Goal: Task Accomplishment & Management: Use online tool/utility

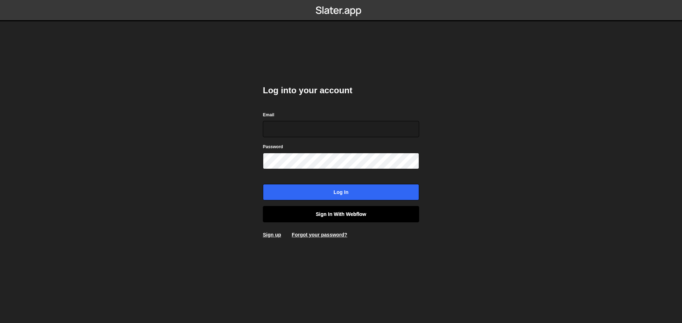
click at [322, 216] on link "Sign in with Webflow" at bounding box center [341, 214] width 156 height 16
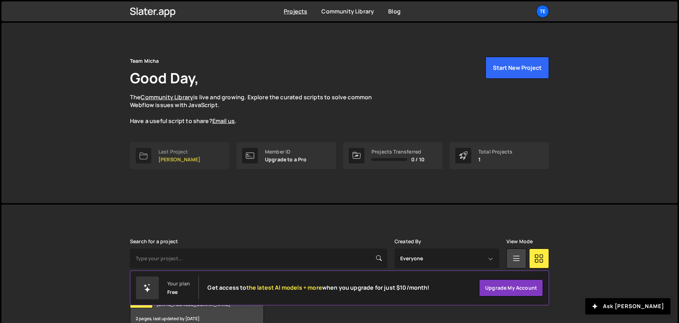
click at [155, 146] on link "Last Project [PERSON_NAME]" at bounding box center [179, 155] width 99 height 27
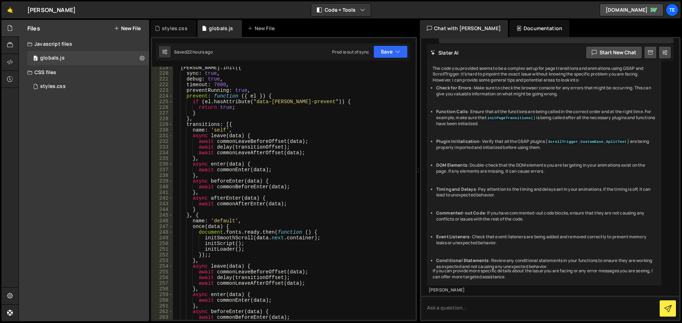
scroll to position [1485, 0]
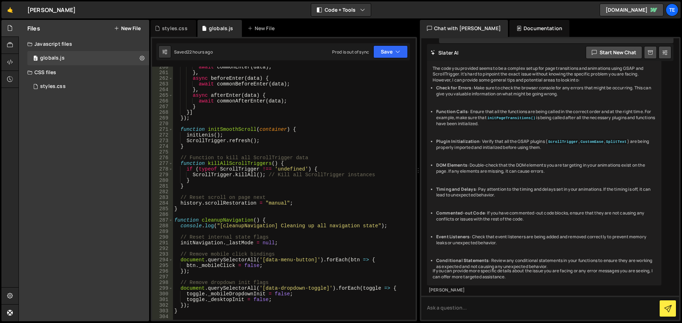
type textarea "}"
click at [333, 185] on div "await commonEnter ( data ) ; } , async beforeEnter ( data ) { await commonBefor…" at bounding box center [293, 196] width 240 height 265
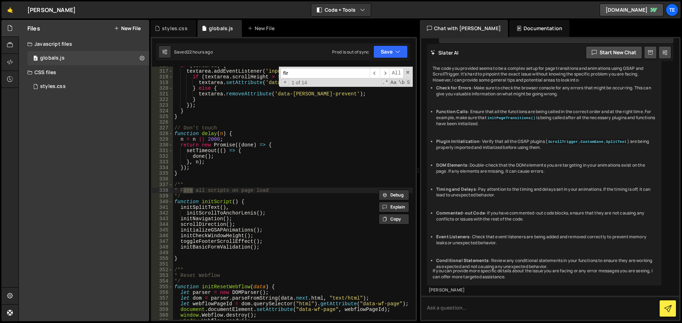
scroll to position [1805, 0]
type input "firef"
click at [229, 249] on div "if ( textarea ) { textarea . addEventListener ( 'input' , function ( ) { if ( t…" at bounding box center [293, 195] width 240 height 265
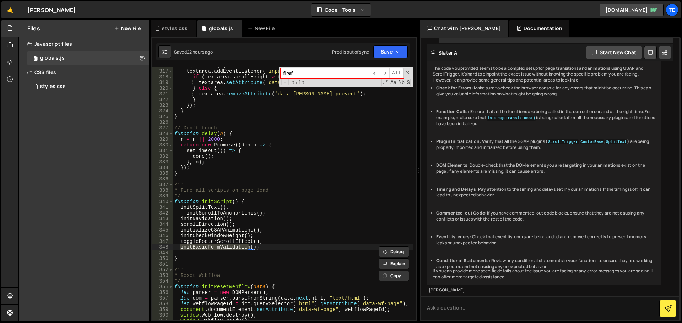
click at [215, 229] on div "if ( textarea ) { textarea . addEventListener ( 'input' , function ( ) { if ( t…" at bounding box center [293, 195] width 240 height 265
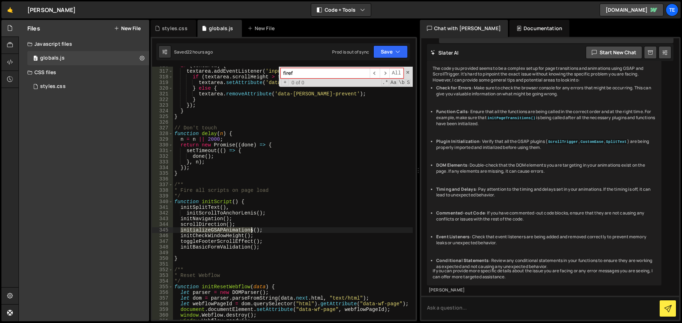
click at [215, 229] on div "if ( textarea ) { textarea . addEventListener ( 'input' , function ( ) { if ( t…" at bounding box center [293, 195] width 240 height 265
click at [309, 202] on div "if ( textarea ) { textarea . addEventListener ( 'input' , function ( ) { if ( t…" at bounding box center [293, 195] width 240 height 265
type textarea "function initScript() {"
paste input "initializeGSAPAnimations"
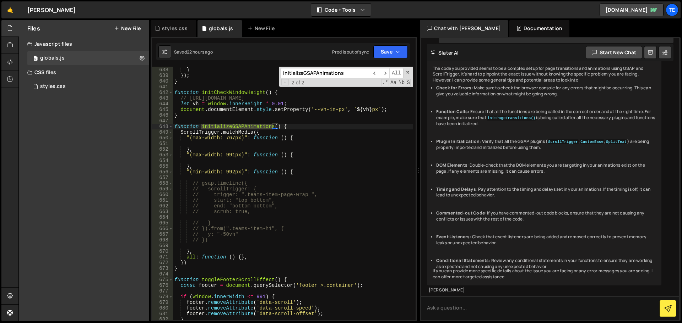
scroll to position [3669, 0]
type input "initializeGSAPAnimations"
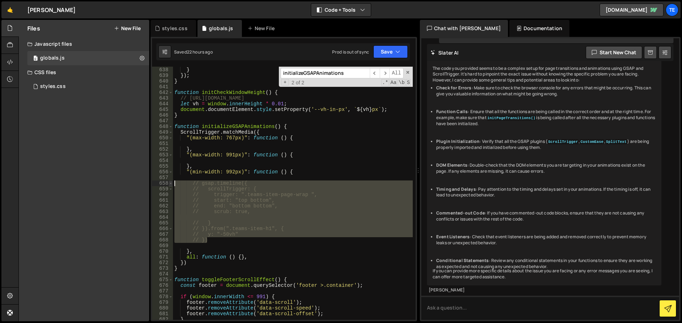
drag, startPoint x: 213, startPoint y: 242, endPoint x: 172, endPoint y: 181, distance: 74.1
click at [172, 181] on div "// }) 637 638 639 640 641 642 643 644 645 646 647 648 649 650 651 652 653 654 6…" at bounding box center [283, 193] width 263 height 253
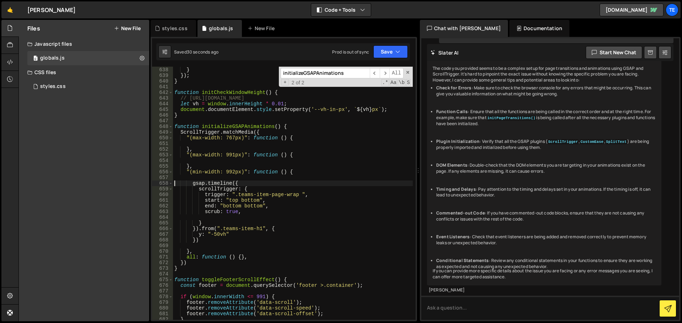
click at [287, 196] on div "}) ; } }) ; } function initCheckWindowHeight ( ) { // https://css-tricks.com/th…" at bounding box center [293, 193] width 240 height 265
drag, startPoint x: 287, startPoint y: 196, endPoint x: 247, endPoint y: 196, distance: 39.8
click at [247, 196] on div "}) ; } }) ; } function initCheckWindowHeight ( ) { // https://css-tricks.com/th…" at bounding box center [293, 193] width 240 height 265
paste textarea "main-claim"
click at [406, 73] on span at bounding box center [407, 72] width 5 height 5
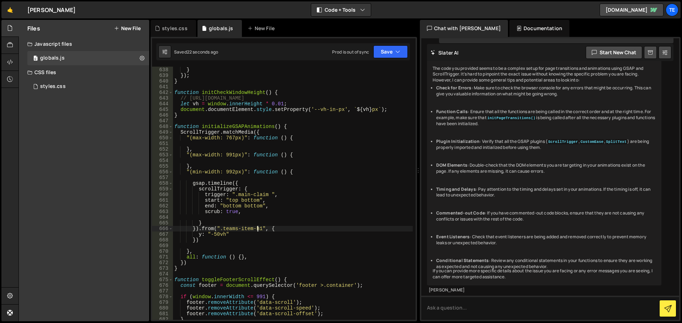
click at [258, 229] on div "}) ; } }) ; } function initCheckWindowHeight ( ) { // https://css-tricks.com/th…" at bounding box center [293, 193] width 240 height 265
drag, startPoint x: 258, startPoint y: 229, endPoint x: 227, endPoint y: 231, distance: 31.7
click at [225, 231] on div "}) ; } }) ; } function initCheckWindowHeight ( ) { // https://css-tricks.com/th…" at bounding box center [293, 193] width 240 height 265
paste textarea "claim-bottom-img"
click at [267, 229] on div "}) ; } }) ; } function initCheckWindowHeight ( ) { // https://css-tricks.com/th…" at bounding box center [293, 193] width 240 height 265
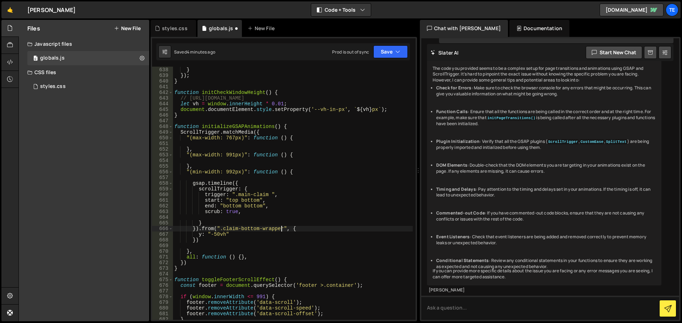
scroll to position [0, 7]
click at [199, 235] on div "}) ; } }) ; } function initCheckWindowHeight ( ) { // https://css-tricks.com/th…" at bounding box center [293, 193] width 240 height 265
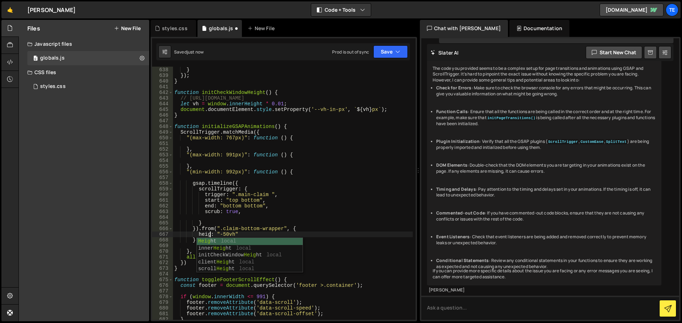
scroll to position [0, 2]
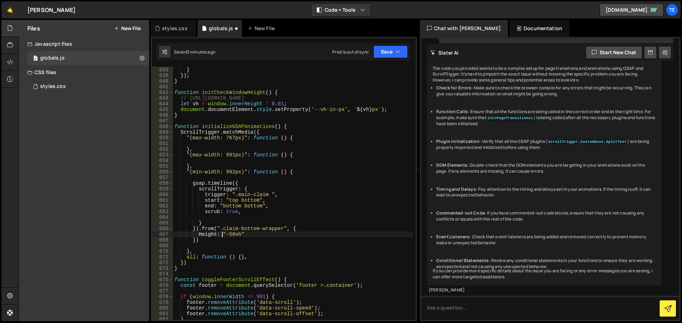
click at [269, 225] on div "}) ; } }) ; } function initCheckWindowHeight ( ) { // https://css-tricks.com/th…" at bounding box center [293, 193] width 240 height 265
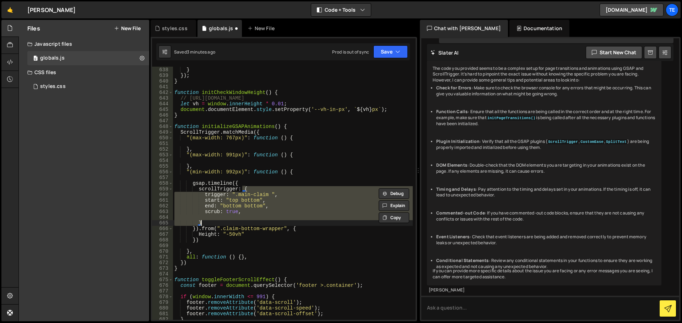
click at [270, 229] on div "}) ; } }) ; } function initCheckWindowHeight ( ) { // https://css-tricks.com/th…" at bounding box center [293, 193] width 240 height 265
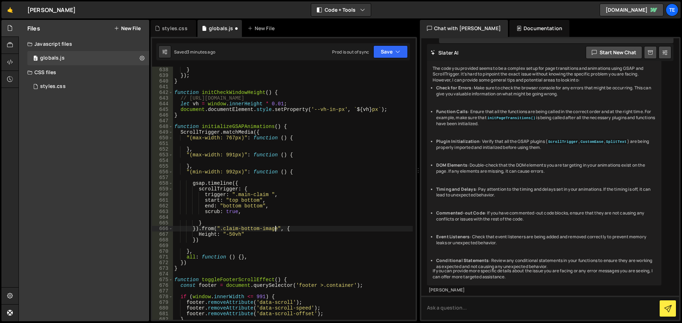
scroll to position [0, 7]
click at [209, 233] on div "}) ; } }) ; } function initCheckWindowHeight ( ) { // https://css-tricks.com/th…" at bounding box center [293, 193] width 240 height 265
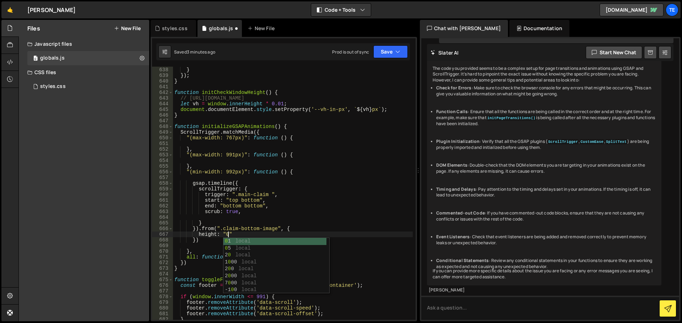
scroll to position [0, 4]
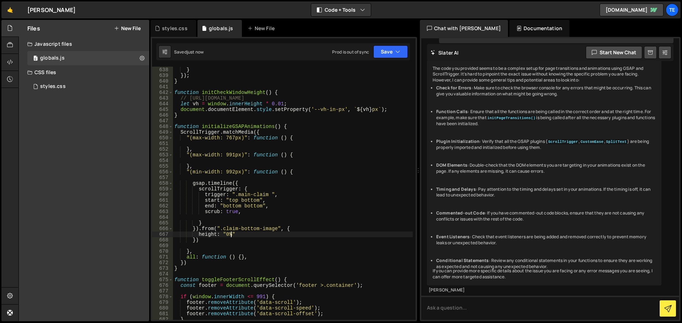
type textarea "height: "0%""
click at [280, 180] on div "}) ; } }) ; } function initCheckWindowHeight ( ) { // https://css-tricks.com/th…" at bounding box center [293, 193] width 240 height 265
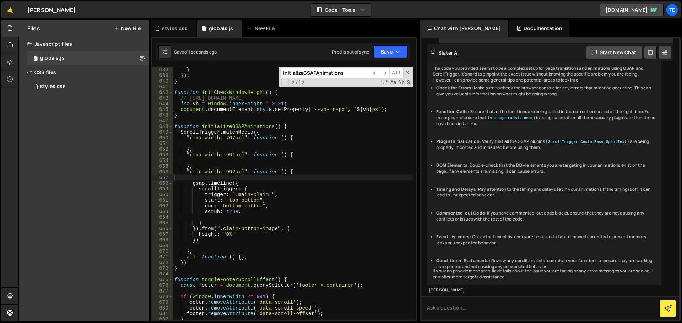
paste input "claim-bottom-img"
type input "claim-bottom-img"
click at [267, 230] on div "}) ; } }) ; } function initCheckWindowHeight ( ) { // https://css-tricks.com/th…" at bounding box center [293, 193] width 240 height 265
drag, startPoint x: 267, startPoint y: 230, endPoint x: 235, endPoint y: 230, distance: 32.7
click at [229, 229] on div "}) ; } }) ; } function initCheckWindowHeight ( ) { // https://css-tricks.com/th…" at bounding box center [293, 193] width 240 height 265
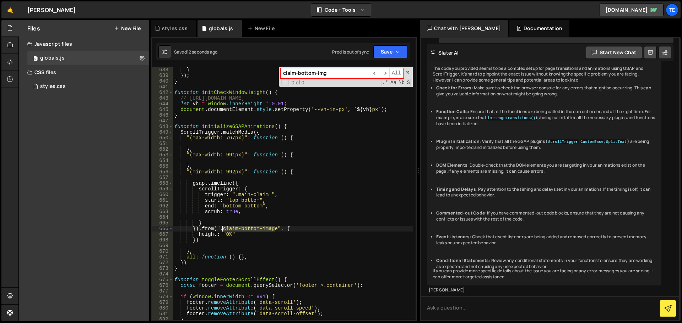
paste textarea "g"
click at [234, 201] on div "}) ; } }) ; } function initCheckWindowHeight ( ) { // https://css-tricks.com/th…" at bounding box center [293, 193] width 240 height 265
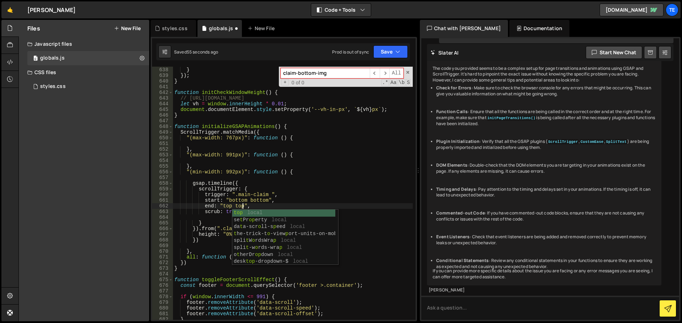
scroll to position [0, 5]
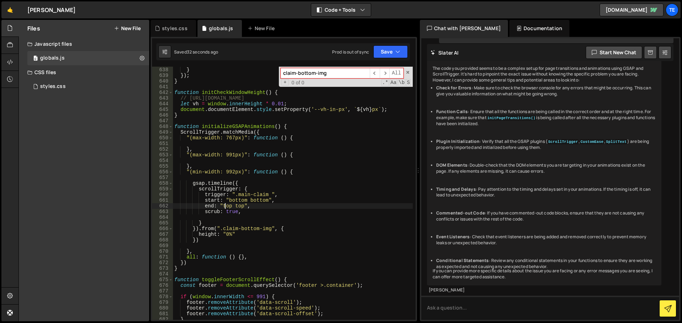
click at [225, 204] on div "}) ; } }) ; } function initCheckWindowHeight ( ) { // https://css-tricks.com/th…" at bounding box center [293, 193] width 240 height 265
click at [247, 212] on div "}) ; } }) ; } function initCheckWindowHeight ( ) { // https://css-tricks.com/th…" at bounding box center [293, 193] width 240 height 265
type textarea "scrub: true,"
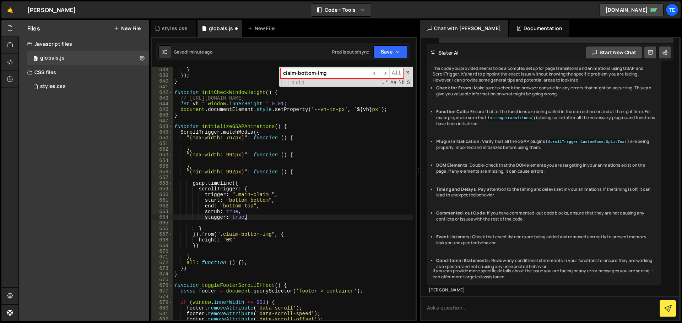
scroll to position [0, 5]
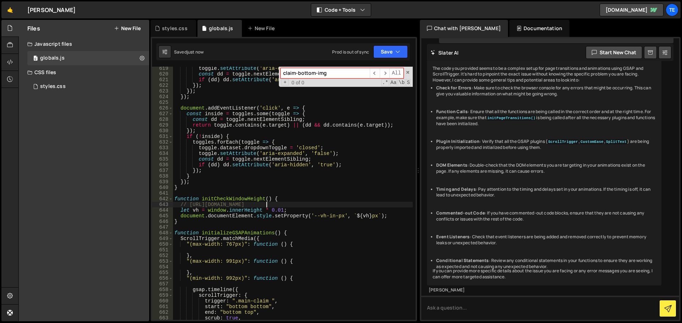
click at [266, 205] on div "toggle . setAttribute ( 'aria-expanded' , 'false' ) ; const dd = toggle . nextE…" at bounding box center [293, 198] width 240 height 265
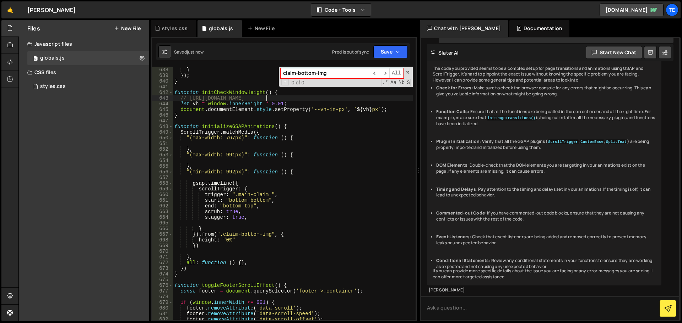
scroll to position [3712, 0]
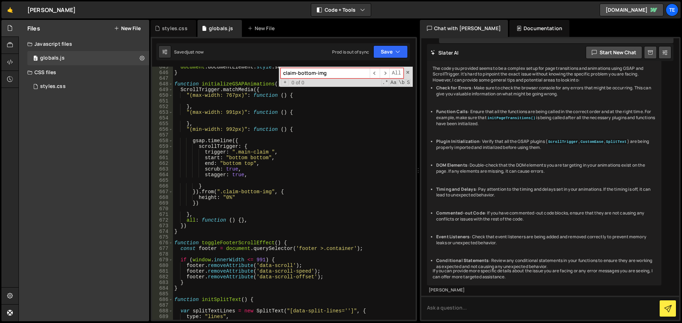
click at [208, 172] on div "document . documentElement . style . setProperty ( '--vh-in-px' , ` ${ vh } px …" at bounding box center [293, 196] width 240 height 265
click at [254, 165] on div "document . documentElement . style . setProperty ( '--vh-in-px' , ` ${ vh } px …" at bounding box center [293, 196] width 240 height 265
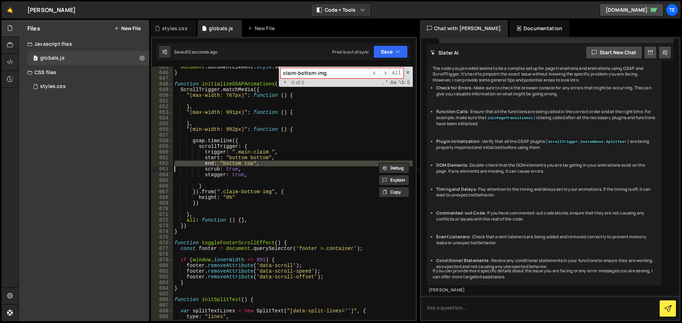
click at [239, 163] on div "document . documentElement . style . setProperty ( '--vh-in-px' , ` ${ vh } px …" at bounding box center [293, 193] width 240 height 253
click at [239, 163] on div "document . documentElement . style . setProperty ( '--vh-in-px' , ` ${ vh } px …" at bounding box center [293, 196] width 240 height 265
type textarea "scrub: true,"
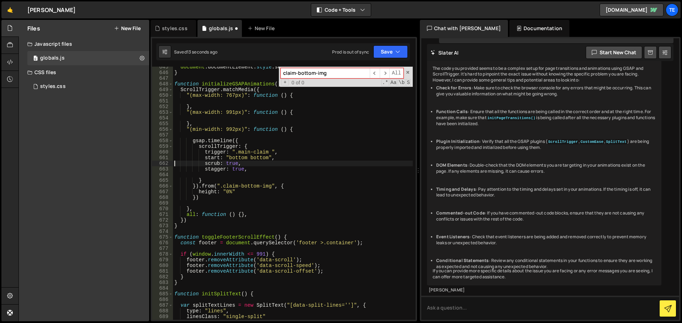
scroll to position [0, 4]
drag, startPoint x: 240, startPoint y: 164, endPoint x: 202, endPoint y: 162, distance: 37.7
click at [202, 162] on div "document . documentElement . style . setProperty ( '--vh-in-px' , ` ${ vh } px …" at bounding box center [293, 196] width 240 height 265
type textarea "u"
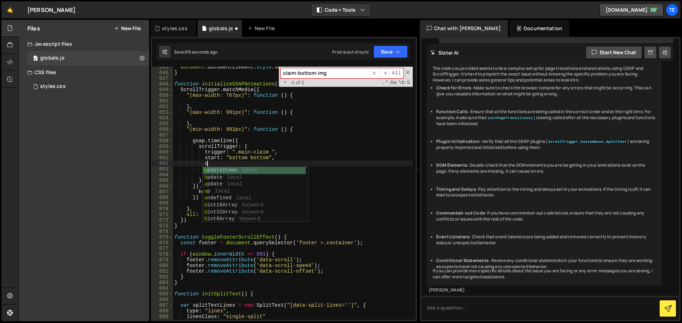
scroll to position [0, 2]
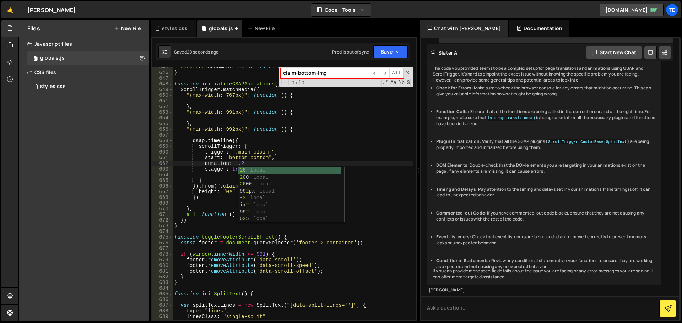
type textarea "duration: 1.2,"
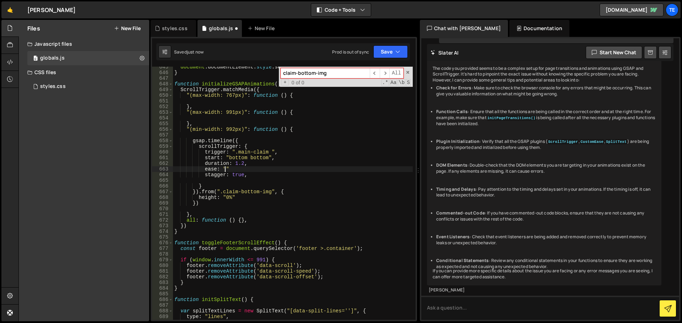
scroll to position [0, 3]
click at [407, 70] on span at bounding box center [407, 72] width 5 height 5
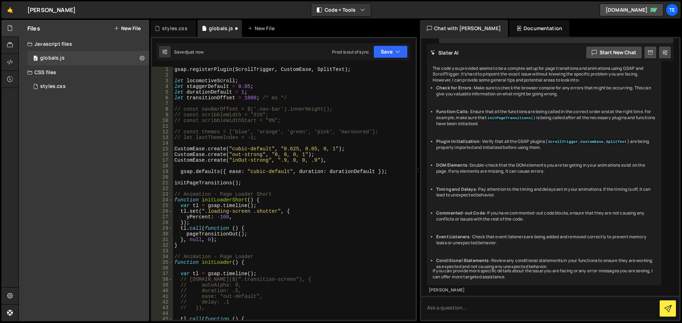
scroll to position [0, 0]
click at [257, 160] on div "gsap . registerPlugin ( ScrollTrigger , CustomEase , SplitText ) ; let locomoti…" at bounding box center [293, 199] width 240 height 265
drag, startPoint x: 257, startPoint y: 160, endPoint x: 233, endPoint y: 162, distance: 24.5
click at [233, 162] on div "gsap . registerPlugin ( ScrollTrigger , CustomEase , SplitText ) ; let locomoti…" at bounding box center [293, 199] width 240 height 265
click at [253, 153] on div "gsap . registerPlugin ( ScrollTrigger , CustomEase , SplitText ) ; let locomoti…" at bounding box center [293, 199] width 240 height 265
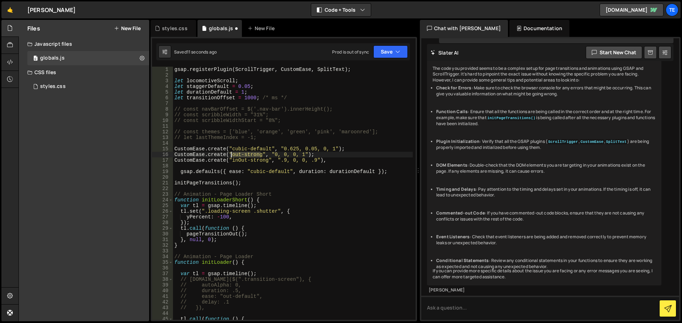
drag, startPoint x: 253, startPoint y: 153, endPoint x: 230, endPoint y: 156, distance: 23.9
click at [230, 156] on div "gsap . registerPlugin ( ScrollTrigger , CustomEase , SplitText ) ; let locomoti…" at bounding box center [293, 199] width 240 height 265
click at [230, 156] on div "gsap . registerPlugin ( ScrollTrigger , CustomEase , SplitText ) ; let locomoti…" at bounding box center [293, 193] width 240 height 253
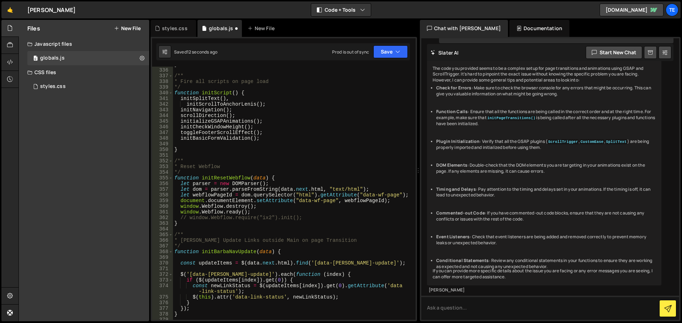
scroll to position [1914, 0]
click at [306, 207] on div "} /** * Fire all scripts on page load */ function initScript ( ) { initSplitTex…" at bounding box center [293, 194] width 240 height 265
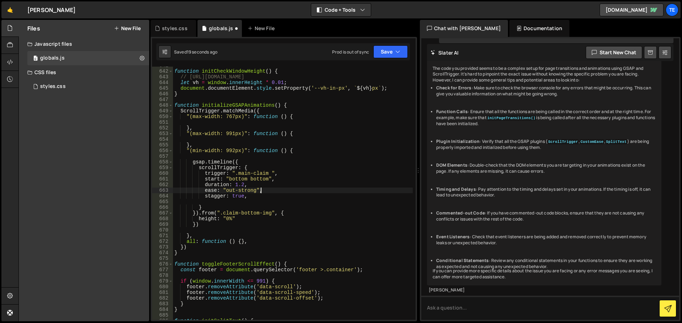
scroll to position [0, 6]
click at [240, 194] on div "function initCheckWindowHeight ( ) { // https://css-tricks.com/the-trick-to-vie…" at bounding box center [293, 195] width 240 height 265
click at [195, 226] on div "function initCheckWindowHeight ( ) { // https://css-tricks.com/the-trick-to-vie…" at bounding box center [293, 195] width 240 height 265
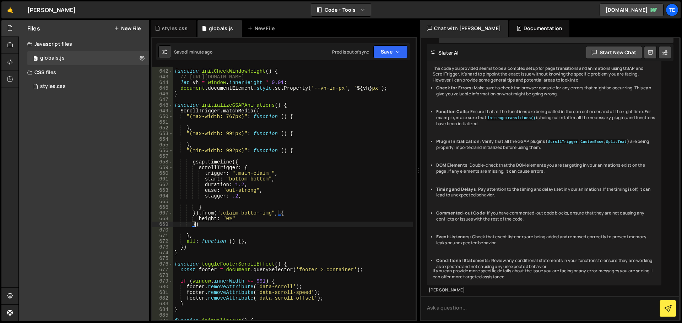
scroll to position [0, 1]
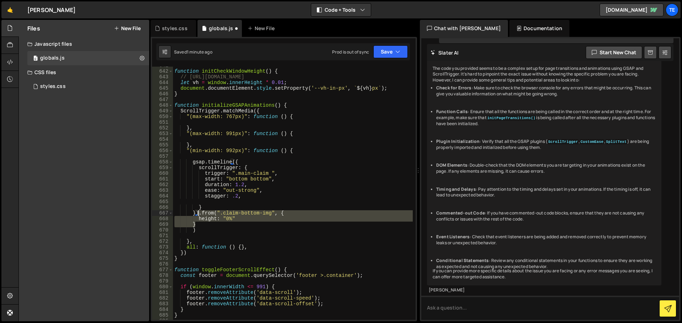
drag, startPoint x: 201, startPoint y: 223, endPoint x: 198, endPoint y: 215, distance: 8.4
click at [198, 215] on div "function initCheckWindowHeight ( ) { // https://css-tricks.com/the-trick-to-vie…" at bounding box center [293, 195] width 240 height 265
click at [209, 225] on div "function initCheckWindowHeight ( ) { // https://css-tricks.com/the-trick-to-vie…" at bounding box center [293, 193] width 240 height 253
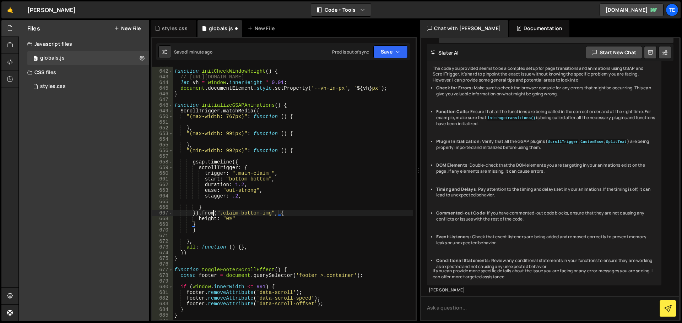
click at [213, 213] on div "function initCheckWindowHeight ( ) { // https://css-tricks.com/the-trick-to-vie…" at bounding box center [293, 195] width 240 height 265
click at [208, 223] on div "function initCheckWindowHeight ( ) { // https://css-tricks.com/the-trick-to-vie…" at bounding box center [293, 195] width 240 height 265
drag, startPoint x: 213, startPoint y: 224, endPoint x: 219, endPoint y: 213, distance: 12.2
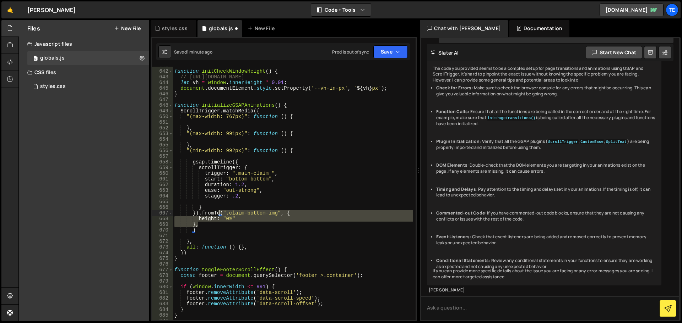
click at [219, 213] on div "function initCheckWindowHeight ( ) { // https://css-tricks.com/the-trick-to-vie…" at bounding box center [293, 195] width 240 height 265
click at [214, 223] on div "function initCheckWindowHeight ( ) { // https://css-tricks.com/the-trick-to-vie…" at bounding box center [293, 193] width 240 height 253
type textarea "},"
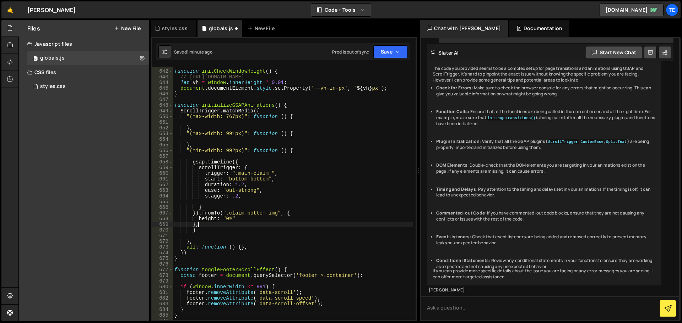
paste textarea "},"
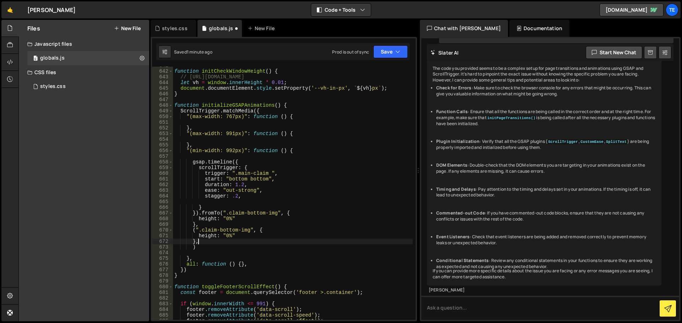
click at [225, 238] on div "function initCheckWindowHeight ( ) { // https://css-tricks.com/the-trick-to-vie…" at bounding box center [293, 195] width 240 height 265
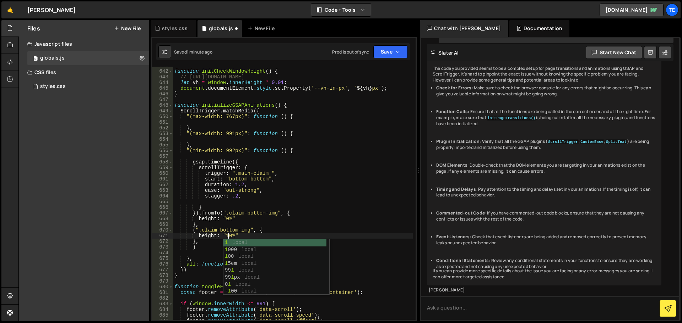
scroll to position [0, 4]
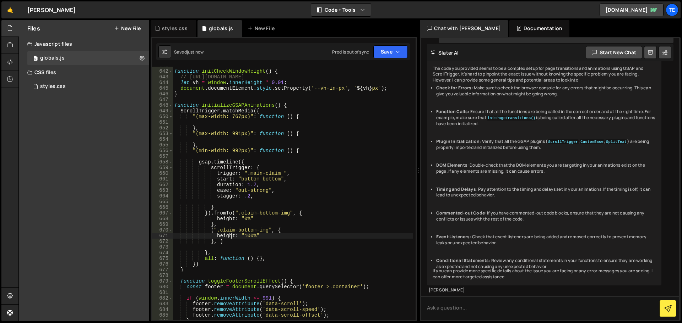
click at [217, 213] on div "function initCheckWindowHeight ( ) { // https://css-tricks.com/the-trick-to-vie…" at bounding box center [293, 195] width 240 height 265
click at [283, 167] on div "function initCheckWindowHeight ( ) { // https://css-tricks.com/the-trick-to-vie…" at bounding box center [293, 195] width 240 height 265
type textarea "scrollTrigger: {"
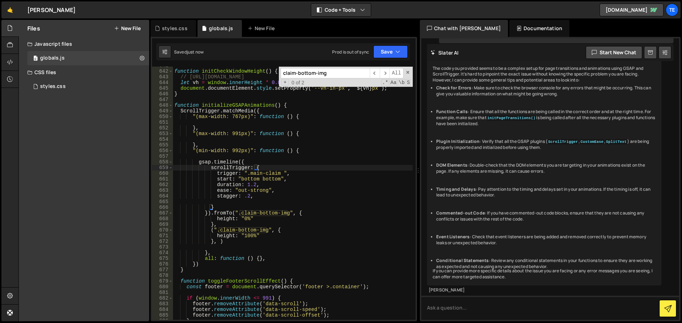
paste input "fromTo"
type input "fromTo"
click at [213, 209] on div "function initCheckWindowHeight ( ) { // https://css-tricks.com/the-trick-to-vie…" at bounding box center [293, 195] width 240 height 265
click at [211, 212] on div "function initCheckWindowHeight ( ) { // https://css-tricks.com/the-trick-to-vie…" at bounding box center [293, 195] width 240 height 265
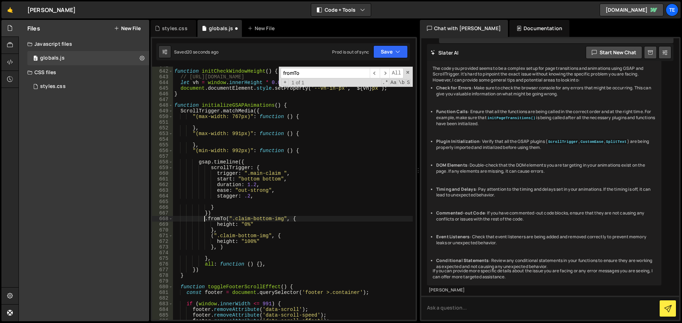
scroll to position [0, 2]
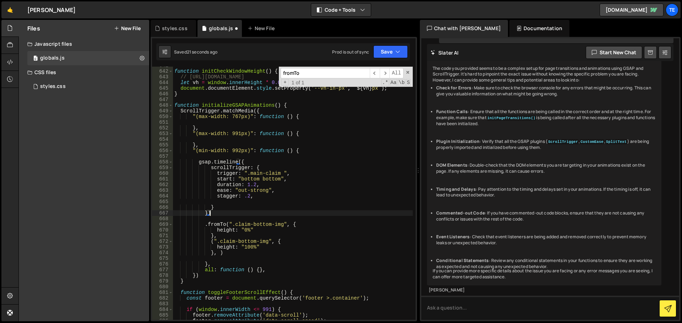
click at [219, 212] on div "function initCheckWindowHeight ( ) { // https://css-tricks.com/the-trick-to-vie…" at bounding box center [293, 195] width 240 height 265
paste textarea "}, "<");"
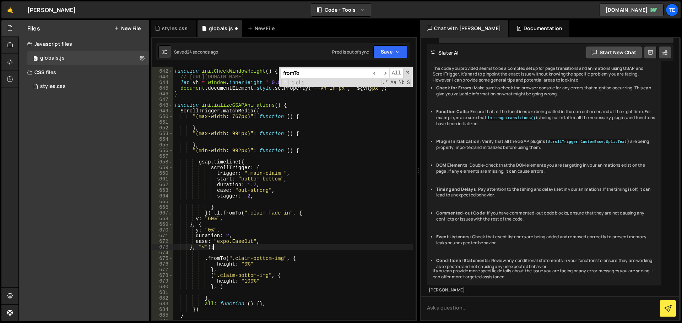
type textarea "})"
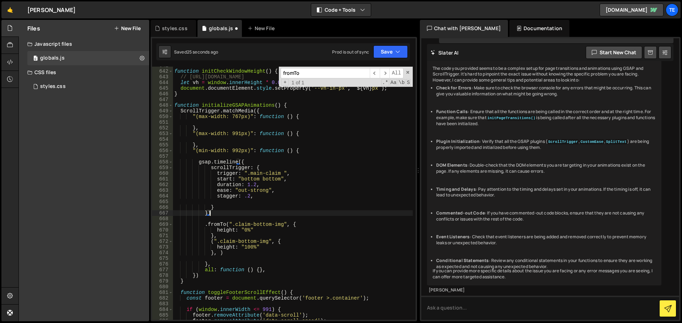
scroll to position [0, 2]
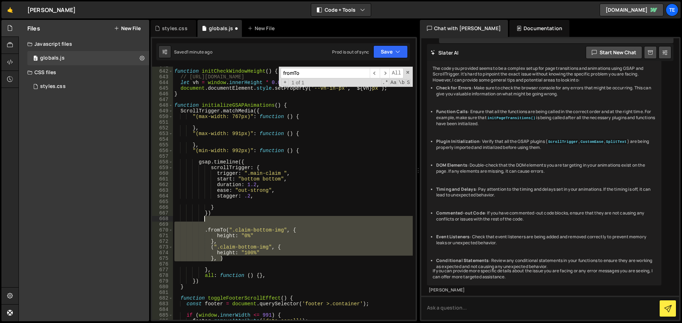
drag, startPoint x: 228, startPoint y: 259, endPoint x: 210, endPoint y: 218, distance: 45.5
click at [210, 218] on div "function initCheckWindowHeight ( ) { // https://css-tricks.com/the-trick-to-vie…" at bounding box center [293, 195] width 240 height 265
paste textarea "});"
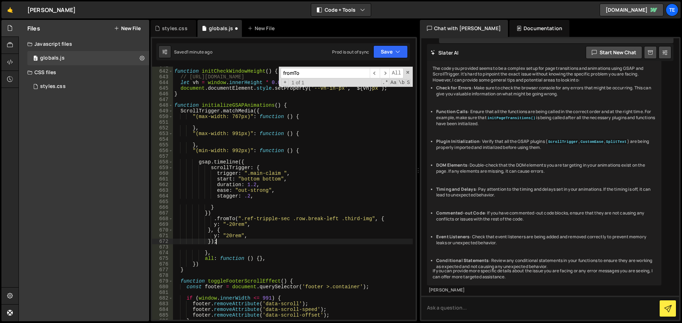
type textarea "height: "100%" }, )"
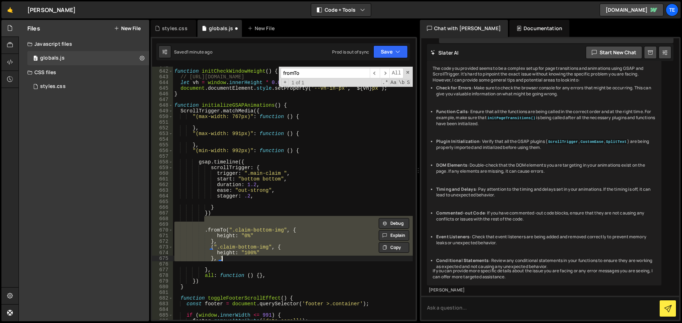
click at [233, 223] on div "function initCheckWindowHeight ( ) { // https://css-tricks.com/the-trick-to-vie…" at bounding box center [293, 193] width 240 height 253
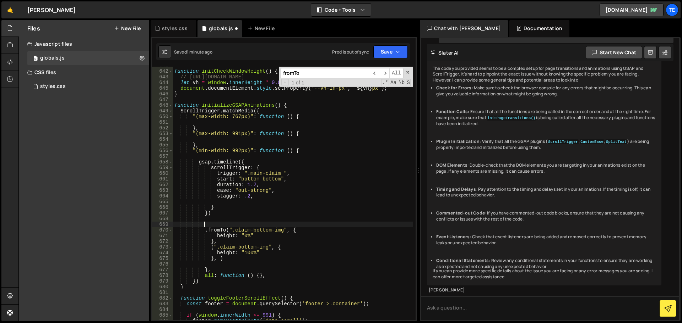
paste textarea "});"
type textarea "});"
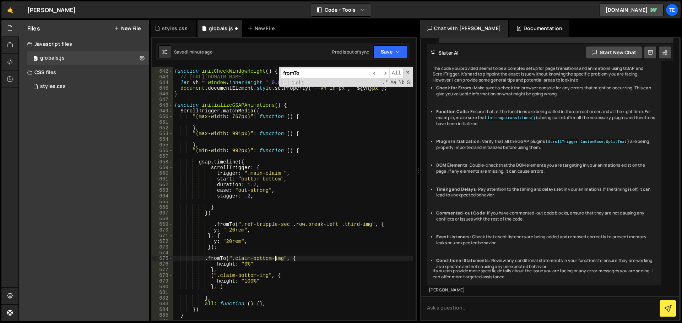
click at [275, 259] on div "function initCheckWindowHeight ( ) { // https://css-tricks.com/the-trick-to-vie…" at bounding box center [293, 195] width 240 height 265
drag, startPoint x: 275, startPoint y: 259, endPoint x: 242, endPoint y: 260, distance: 33.7
click at [242, 260] on div "function initCheckWindowHeight ( ) { // https://css-tricks.com/the-trick-to-vie…" at bounding box center [293, 195] width 240 height 265
click at [365, 224] on div "function initCheckWindowHeight ( ) { // https://css-tricks.com/the-trick-to-vie…" at bounding box center [293, 195] width 240 height 265
drag, startPoint x: 365, startPoint y: 224, endPoint x: 245, endPoint y: 226, distance: 120.4
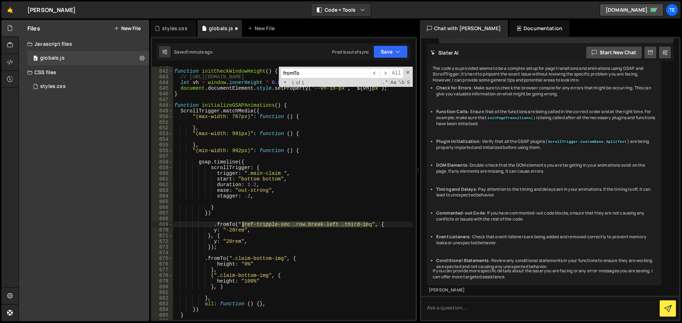
click at [245, 226] on div "function initCheckWindowHeight ( ) { // https://css-tricks.com/the-trick-to-vie…" at bounding box center [293, 195] width 240 height 265
paste textarea "claim-bottom"
click at [231, 230] on div "function initCheckWindowHeight ( ) { // https://css-tricks.com/the-trick-to-vie…" at bounding box center [293, 195] width 240 height 265
click at [233, 263] on div "function initCheckWindowHeight ( ) { // https://css-tricks.com/the-trick-to-vie…" at bounding box center [293, 195] width 240 height 265
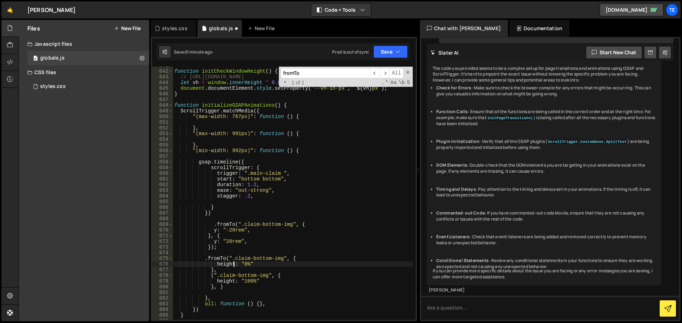
click at [233, 263] on div "function initCheckWindowHeight ( ) { // https://css-tricks.com/the-trick-to-vie…" at bounding box center [293, 195] width 240 height 265
click at [219, 231] on div "function initCheckWindowHeight ( ) { // https://css-tricks.com/the-trick-to-vie…" at bounding box center [293, 195] width 240 height 265
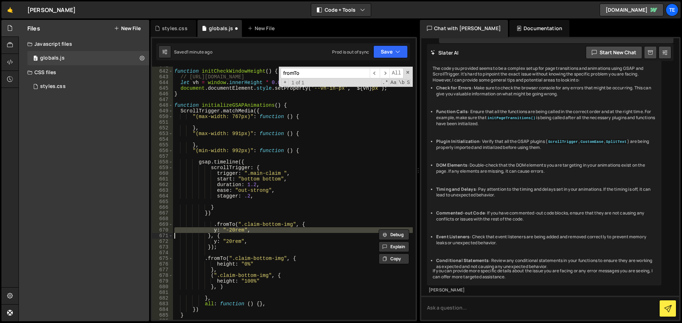
paste textarea
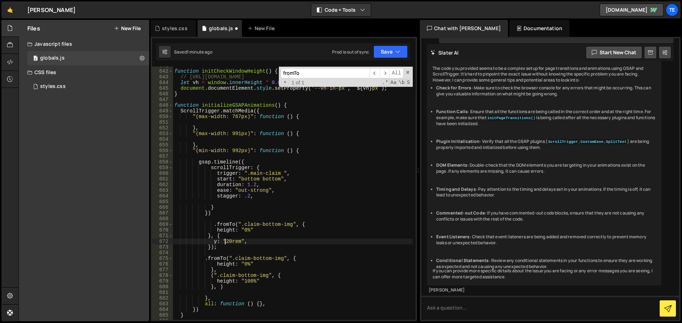
click at [225, 239] on div "function initCheckWindowHeight ( ) { // https://css-tricks.com/the-trick-to-vie…" at bounding box center [293, 195] width 240 height 265
click at [231, 241] on div "function initCheckWindowHeight ( ) { // https://css-tricks.com/the-trick-to-vie…" at bounding box center [293, 195] width 240 height 265
paste textarea
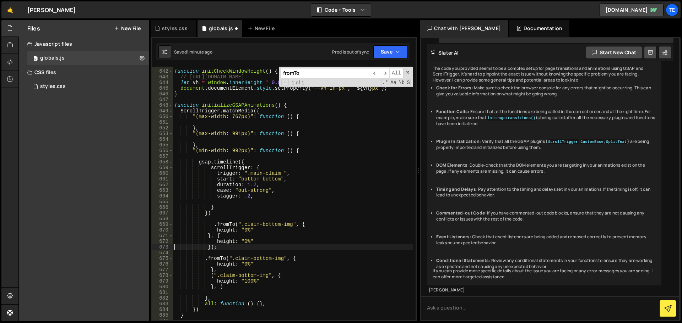
click at [243, 241] on div "function initCheckWindowHeight ( ) { // https://css-tricks.com/the-trick-to-vie…" at bounding box center [293, 195] width 240 height 265
click at [347, 195] on div "function initCheckWindowHeight ( ) { // https://css-tricks.com/the-trick-to-vie…" at bounding box center [293, 195] width 240 height 265
click at [305, 260] on div "function initCheckWindowHeight ( ) { // https://css-tricks.com/the-trick-to-vie…" at bounding box center [293, 195] width 240 height 265
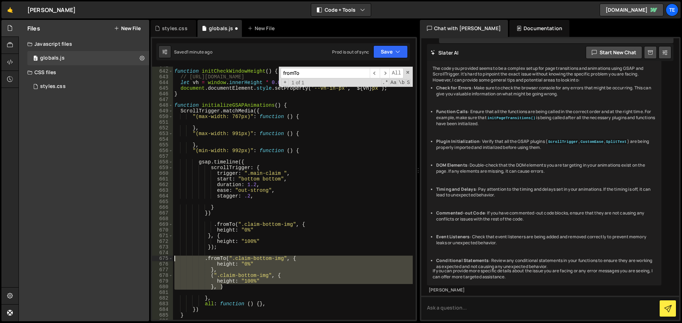
drag, startPoint x: 223, startPoint y: 285, endPoint x: 168, endPoint y: 258, distance: 61.8
click at [168, 258] on div ".fromTo(".claim-bottom-img", { 641 642 643 644 645 646 647 648 649 650 651 652 …" at bounding box center [283, 193] width 263 height 253
type textarea ".fromTo(".claim-bottom-img", { height: "0%""
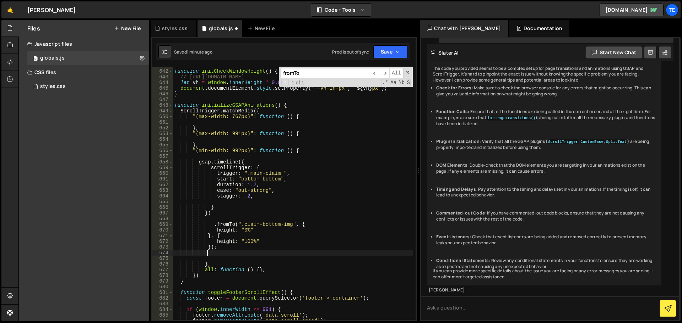
click at [277, 209] on div "function initCheckWindowHeight ( ) { // https://css-tricks.com/the-trick-to-vie…" at bounding box center [293, 195] width 240 height 265
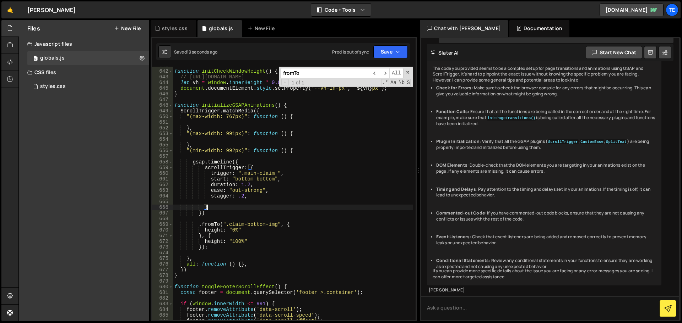
click at [242, 195] on div "function initCheckWindowHeight ( ) { // https://css-tricks.com/the-trick-to-vie…" at bounding box center [293, 195] width 240 height 265
click at [235, 169] on div "function initCheckWindowHeight ( ) { // https://css-tricks.com/the-trick-to-vie…" at bounding box center [293, 195] width 240 height 265
click at [243, 182] on div "function initCheckWindowHeight ( ) { // https://css-tricks.com/the-trick-to-vie…" at bounding box center [293, 195] width 240 height 265
type textarea "duration: 5,"
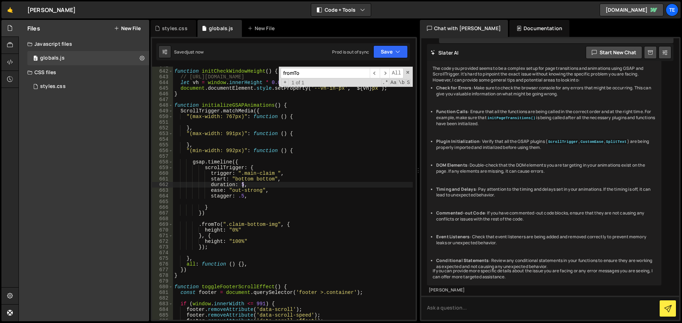
click at [251, 204] on div "function initCheckWindowHeight ( ) { // https://css-tricks.com/the-trick-to-vie…" at bounding box center [293, 195] width 240 height 265
type textarea "stagger: .5,"
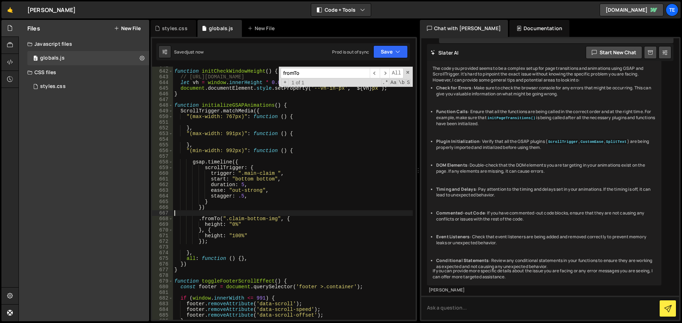
click at [212, 214] on div "function initCheckWindowHeight ( ) { // https://css-tricks.com/the-trick-to-vie…" at bounding box center [293, 195] width 240 height 265
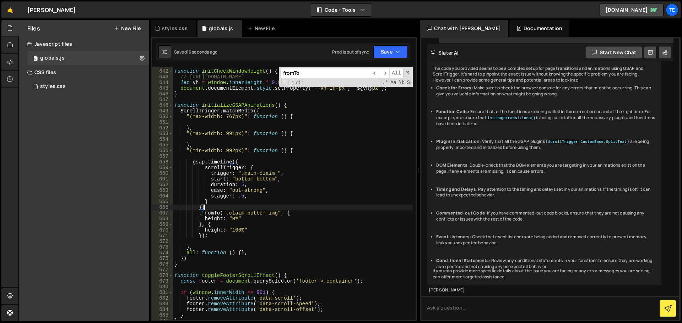
click at [247, 162] on div "function initCheckWindowHeight ( ) { // https://css-tricks.com/the-trick-to-vie…" at bounding box center [293, 195] width 240 height 265
click at [225, 206] on div "function initCheckWindowHeight ( ) { // https://css-tricks.com/the-trick-to-vie…" at bounding box center [293, 195] width 240 height 265
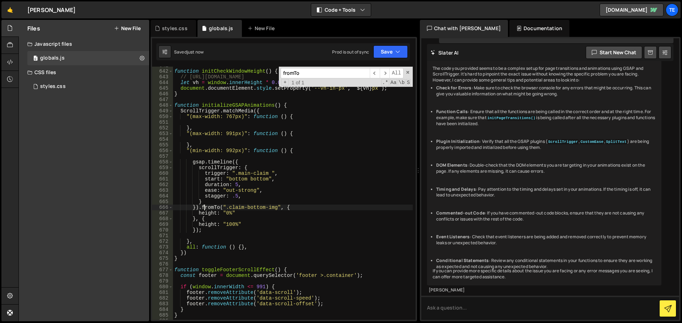
click at [256, 184] on div "function initCheckWindowHeight ( ) { // https://css-tricks.com/the-trick-to-vie…" at bounding box center [293, 195] width 240 height 265
click at [217, 191] on div "function initCheckWindowHeight ( ) { // https://css-tricks.com/the-trick-to-vie…" at bounding box center [293, 195] width 240 height 265
click at [310, 160] on div "function initCheckWindowHeight ( ) { // https://css-tricks.com/the-trick-to-vie…" at bounding box center [293, 195] width 240 height 265
type textarea "gsap.timeline({"
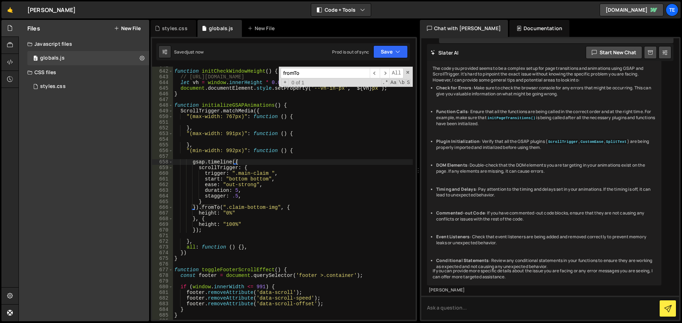
paste input "duration"
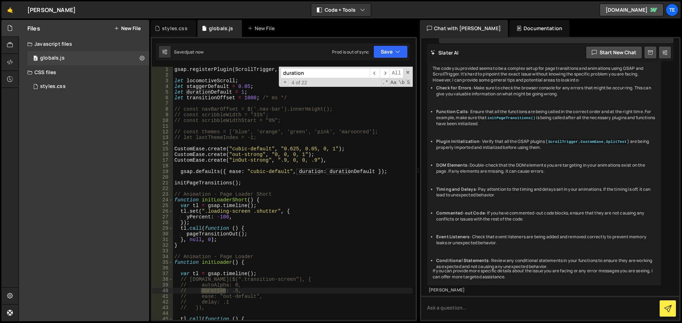
scroll to position [220, 0]
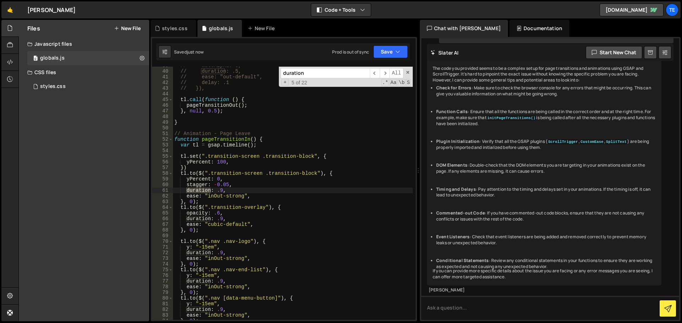
type input "duration"
click at [212, 283] on div "// autoAlpha: 0, // duration: .5, // ease: "out-default", // delay: .1 // }), t…" at bounding box center [293, 195] width 240 height 265
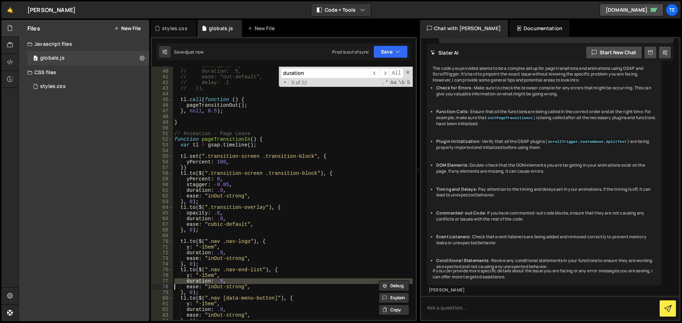
click at [212, 283] on div "// autoAlpha: 0, // duration: .5, // ease: "out-default", // delay: .1 // }), t…" at bounding box center [293, 195] width 240 height 265
click at [360, 247] on div "// autoAlpha: 0, // duration: .5, // ease: "out-default", // delay: .1 // }), t…" at bounding box center [293, 195] width 240 height 265
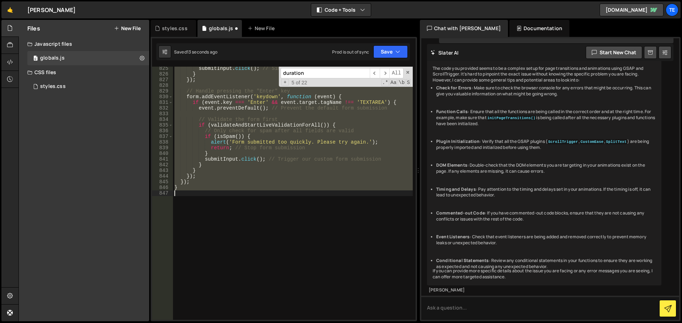
scroll to position [3685, 0]
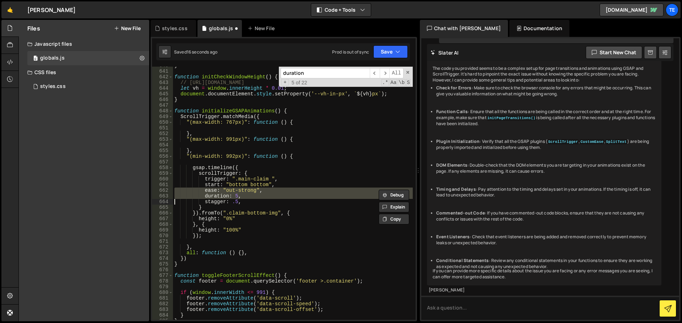
click at [311, 221] on div "} function initCheckWindowHeight ( ) { // https://css-tricks.com/the-trick-to-v…" at bounding box center [293, 195] width 240 height 265
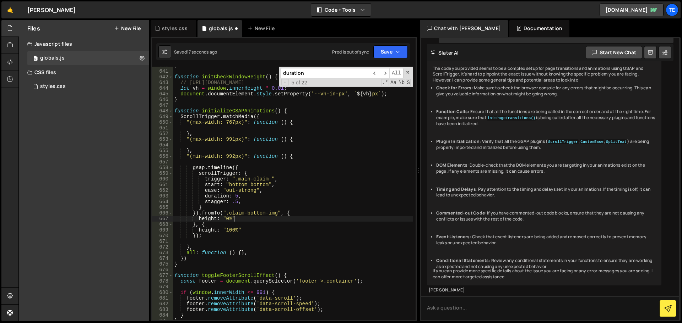
click at [234, 197] on div "} function initCheckWindowHeight ( ) { // https://css-tricks.com/the-trick-to-v…" at bounding box center [293, 195] width 240 height 265
click at [240, 169] on div "} function initCheckWindowHeight ( ) { // https://css-tricks.com/the-trick-to-v…" at bounding box center [293, 195] width 240 height 265
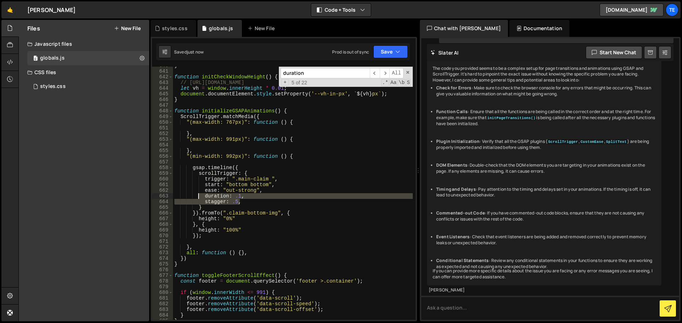
drag, startPoint x: 249, startPoint y: 203, endPoint x: 197, endPoint y: 196, distance: 52.4
click at [197, 196] on div "} function initCheckWindowHeight ( ) { // https://css-tricks.com/the-trick-to-v…" at bounding box center [293, 195] width 240 height 265
type textarea "duration: .1, stagger: .5,"
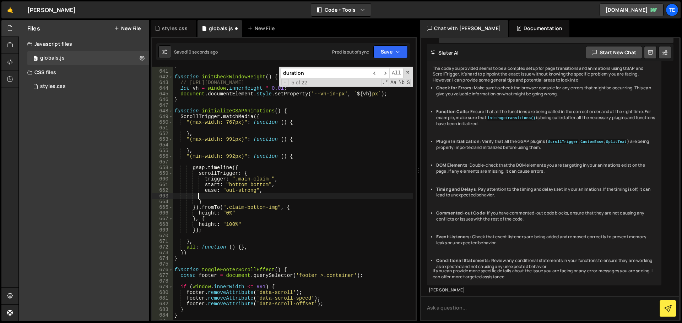
click at [238, 214] on div "} function initCheckWindowHeight ( ) { // https://css-tricks.com/the-trick-to-v…" at bounding box center [293, 195] width 240 height 265
type textarea "height: "0%","
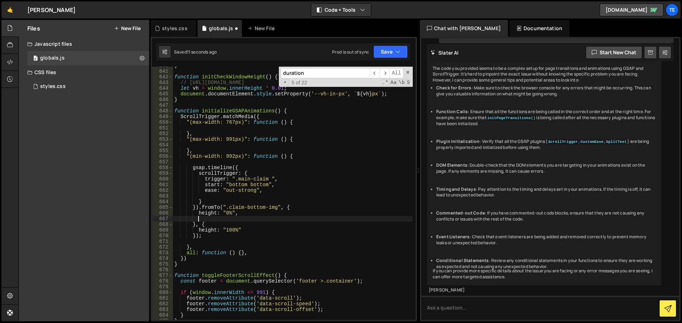
paste textarea "stagger: .5,"
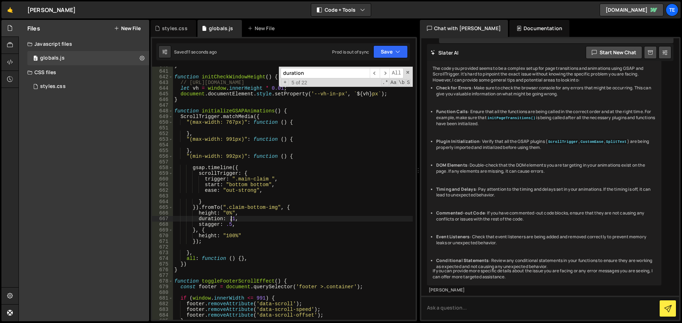
click at [230, 218] on div "} function initCheckWindowHeight ( ) { // https://css-tricks.com/the-trick-to-v…" at bounding box center [293, 195] width 240 height 265
click at [294, 182] on div "} function initCheckWindowHeight ( ) { // https://css-tricks.com/the-trick-to-v…" at bounding box center [293, 195] width 240 height 265
type textarea "}"
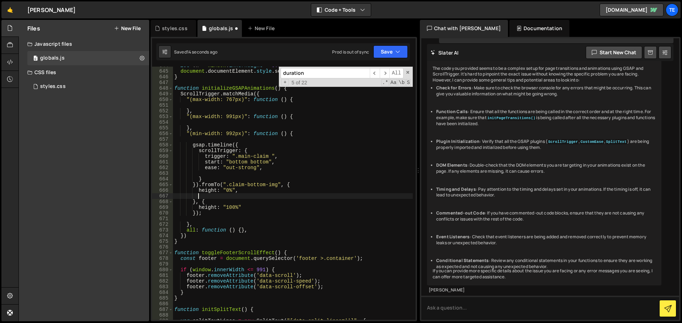
scroll to position [3708, 0]
click at [244, 147] on div "let vh = window . innerHeight * 0.01 ; document . documentElement . style . set…" at bounding box center [293, 195] width 240 height 265
click at [253, 146] on div "let vh = window . innerHeight * 0.01 ; document . documentElement . style . set…" at bounding box center [293, 195] width 240 height 265
click at [295, 135] on div "let vh = window . innerHeight * 0.01 ; document . documentElement . style . set…" at bounding box center [293, 195] width 240 height 265
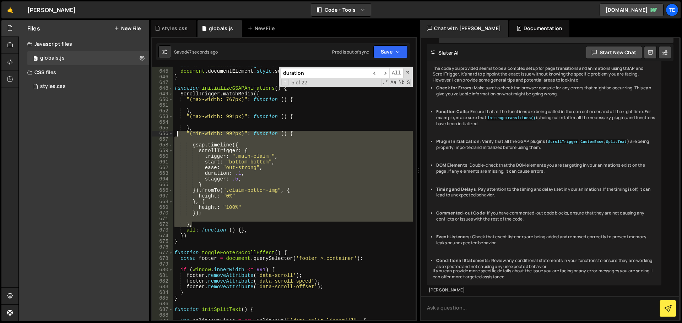
drag, startPoint x: 195, startPoint y: 224, endPoint x: 177, endPoint y: 136, distance: 89.9
click at [177, 136] on div "let vh = window . innerHeight * 0.01 ; document . documentElement . style . set…" at bounding box center [293, 195] width 240 height 265
type textarea ""(min-width: 992px)": function () {"
paste textarea
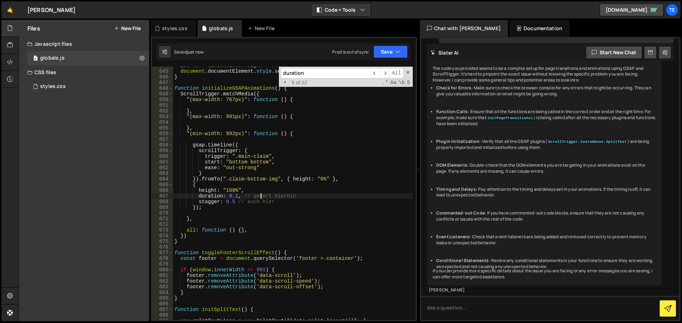
click at [261, 197] on div "let vh = window . innerHeight * 0.01 ; document . documentElement . style . set…" at bounding box center [293, 195] width 240 height 265
drag, startPoint x: 298, startPoint y: 195, endPoint x: 241, endPoint y: 197, distance: 56.8
click at [241, 197] on div "let vh = window . innerHeight * 0.01 ; document . documentElement . style . set…" at bounding box center [293, 195] width 240 height 265
drag, startPoint x: 273, startPoint y: 203, endPoint x: 234, endPoint y: 200, distance: 38.9
click at [236, 200] on div "let vh = window . innerHeight * 0.01 ; document . documentElement . style . set…" at bounding box center [293, 195] width 240 height 265
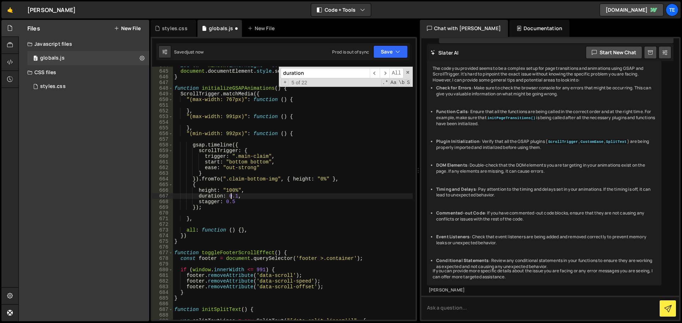
click at [229, 197] on div "let vh = window . innerHeight * 0.01 ; document . documentElement . style . set…" at bounding box center [293, 195] width 240 height 265
click at [230, 202] on div "let vh = window . innerHeight * 0.01 ; document . documentElement . style . set…" at bounding box center [293, 195] width 240 height 265
click at [251, 190] on div "let vh = window . innerHeight * 0.01 ; document . documentElement . style . set…" at bounding box center [293, 195] width 240 height 265
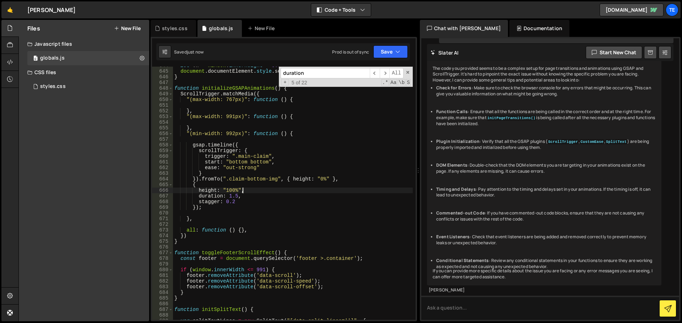
click at [245, 169] on div "let vh = window . innerHeight * 0.01 ; document . documentElement . style . set…" at bounding box center [293, 195] width 240 height 265
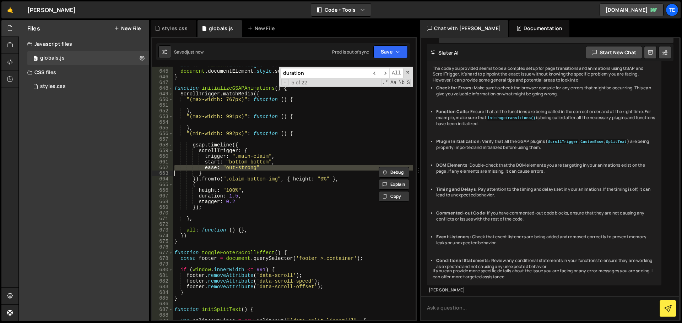
click at [245, 169] on div "let vh = window . innerHeight * 0.01 ; document . documentElement . style . set…" at bounding box center [293, 195] width 240 height 265
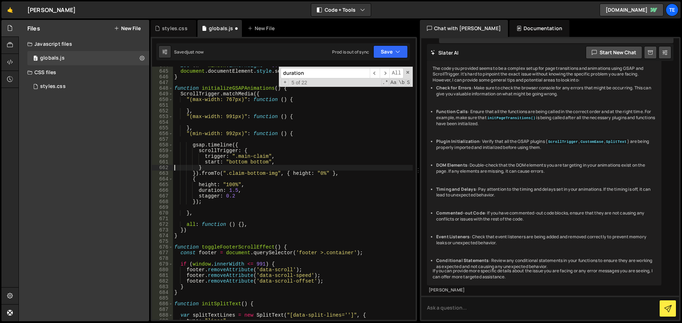
scroll to position [0, 1]
click at [250, 187] on div "let vh = window . innerHeight * 0.01 ; document . documentElement . style . set…" at bounding box center [293, 195] width 240 height 265
type textarea "height: "100%","
paste textarea
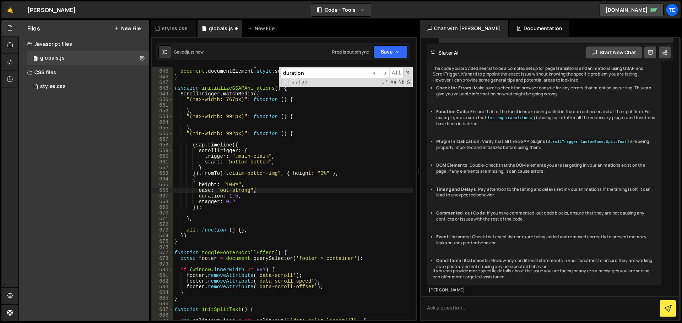
scroll to position [0, 5]
click at [279, 164] on div "let vh = window . innerHeight * 0.01 ; document . documentElement . style . set…" at bounding box center [293, 195] width 240 height 265
type textarea "start: "bottom bottom","
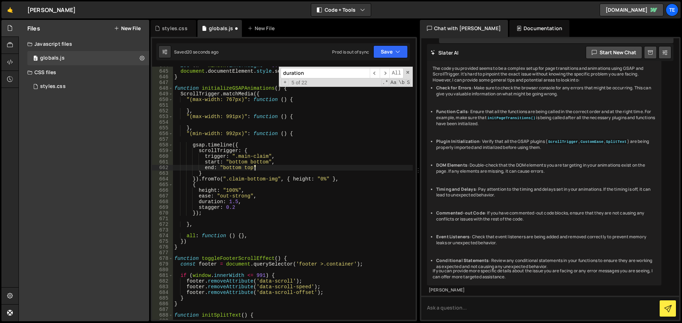
type textarea "end: "bottom top","
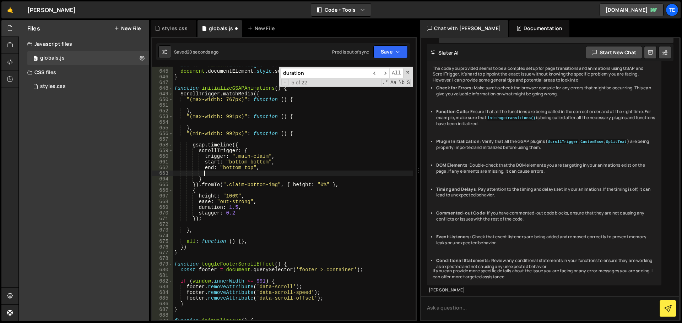
scroll to position [0, 2]
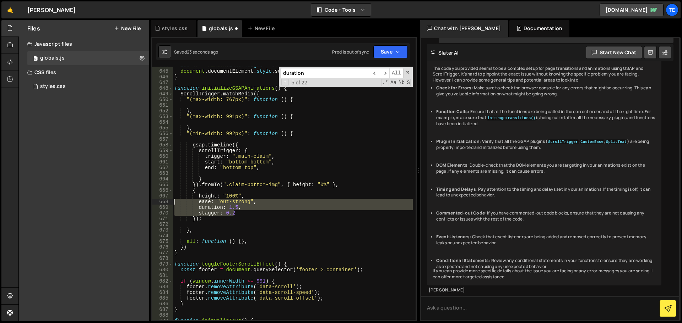
drag, startPoint x: 230, startPoint y: 211, endPoint x: 168, endPoint y: 204, distance: 62.5
click at [168, 204] on div "644 645 646 647 648 649 650 651 652 653 654 655 656 657 658 659 660 661 662 663…" at bounding box center [283, 193] width 263 height 253
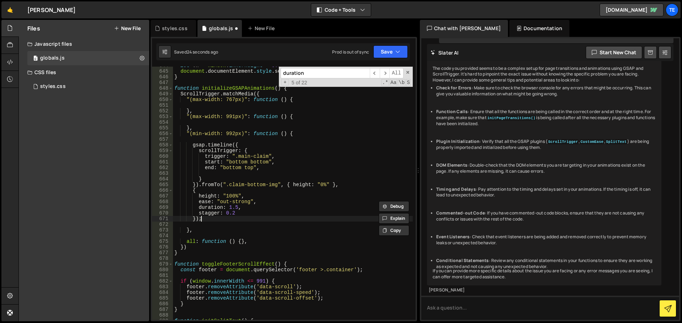
click at [252, 218] on div "let vh = window . innerHeight * 0.01 ; document . documentElement . style . set…" at bounding box center [293, 195] width 240 height 265
click at [229, 202] on div "let vh = window . innerHeight * 0.01 ; document . documentElement . style . set…" at bounding box center [293, 195] width 240 height 265
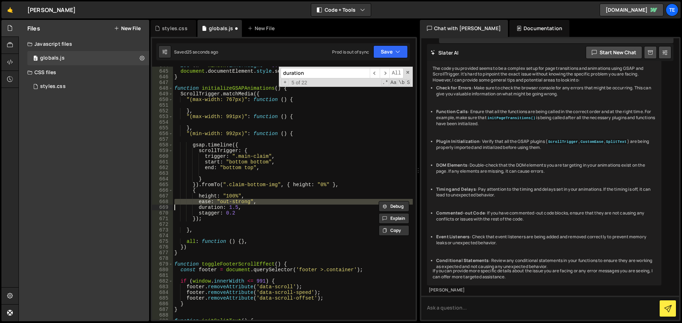
type textarea "duration: 1.5,"
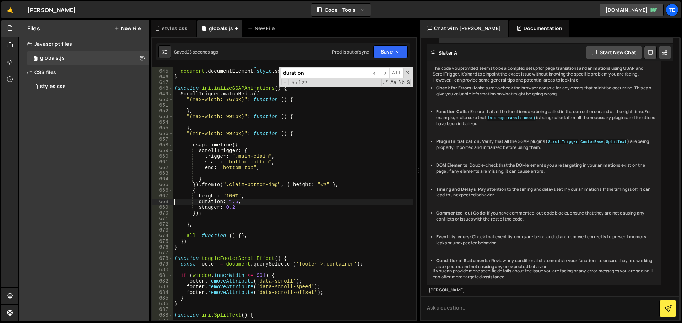
click at [241, 173] on div "let vh = window . innerHeight * 0.01 ; document . documentElement . style . set…" at bounding box center [293, 195] width 240 height 265
paste textarea
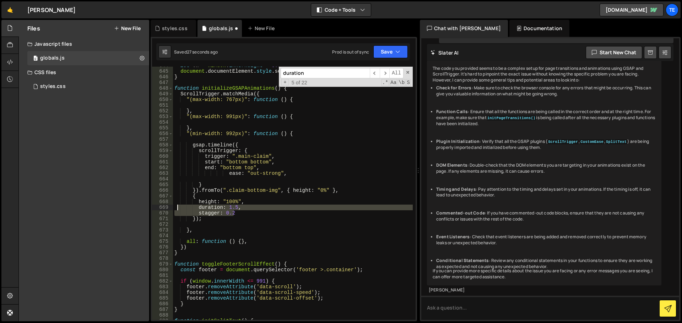
drag, startPoint x: 239, startPoint y: 214, endPoint x: 176, endPoint y: 209, distance: 62.7
click at [176, 209] on div "let vh = window . innerHeight * 0.01 ; document . documentElement . style . set…" at bounding box center [293, 195] width 240 height 265
click at [218, 196] on div "let vh = window . innerHeight * 0.01 ; document . documentElement . style . set…" at bounding box center [293, 195] width 240 height 265
click at [270, 172] on div "let vh = window . innerHeight * 0.01 ; document . documentElement . style . set…" at bounding box center [293, 195] width 240 height 265
type textarea "ease: "out-strong","
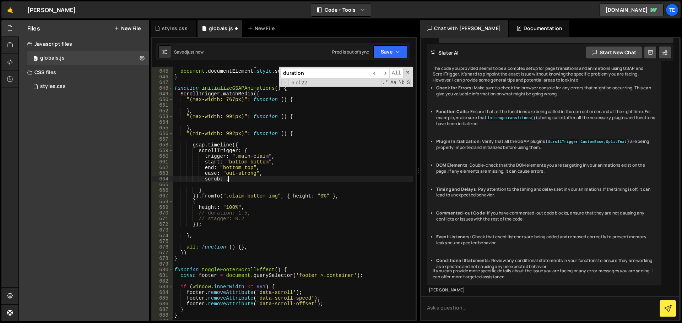
scroll to position [0, 4]
click at [238, 163] on div "let vh = window . innerHeight * 0.01 ; document . documentElement . style . set…" at bounding box center [293, 195] width 240 height 265
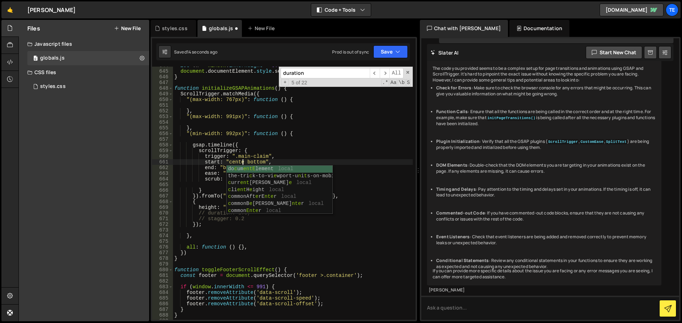
scroll to position [0, 5]
type textarea "start: "center bottom","
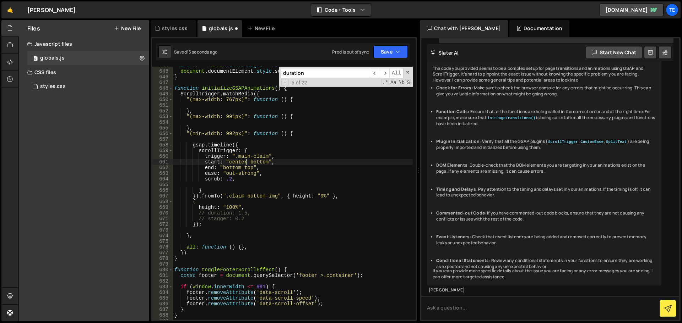
click at [264, 138] on div "let vh = window . innerHeight * 0.01 ; document . documentElement . style . set…" at bounding box center [293, 195] width 240 height 265
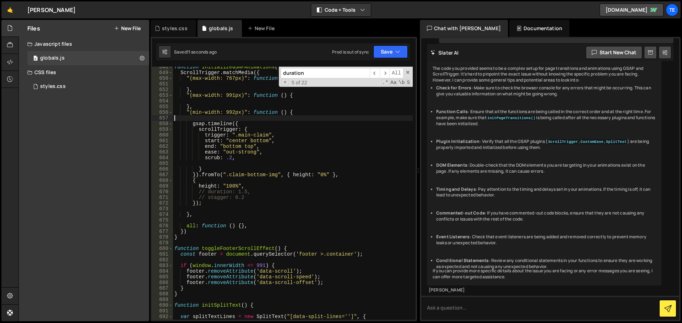
scroll to position [3729, 0]
click at [229, 158] on div "function initializeGSAPAnimations ( ) { ScrollTrigger . matchMedia ({ "(max-wid…" at bounding box center [293, 196] width 240 height 265
type textarea "scrub: 1,"
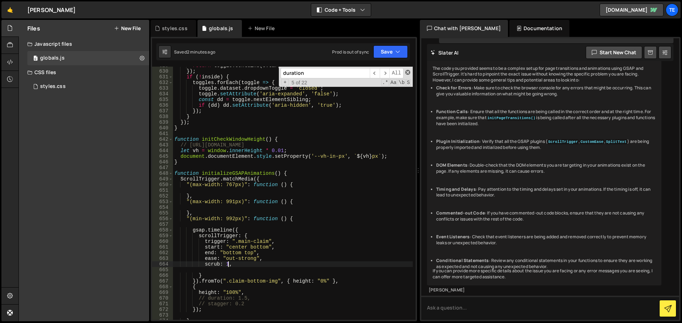
click at [406, 74] on span at bounding box center [407, 72] width 5 height 5
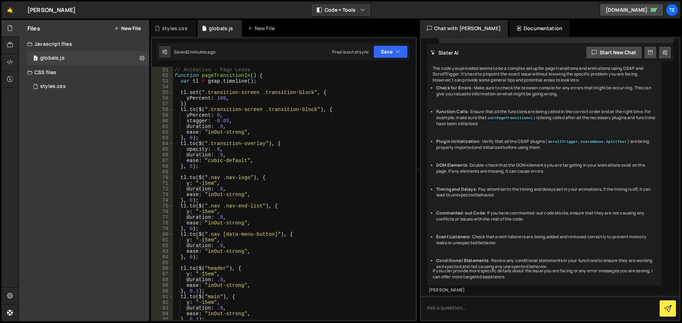
scroll to position [0, 0]
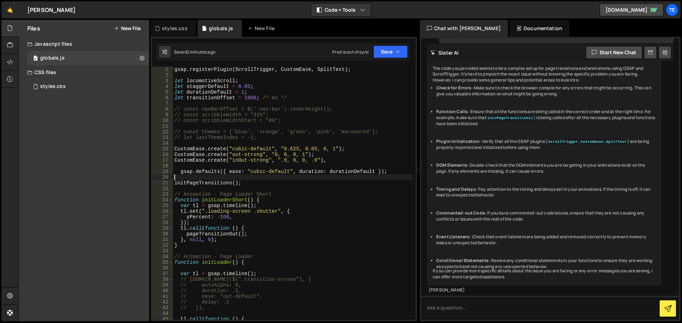
click at [323, 175] on div "gsap . registerPlugin ( ScrollTrigger , CustomEase , SplitText ) ; let locomoti…" at bounding box center [293, 199] width 240 height 265
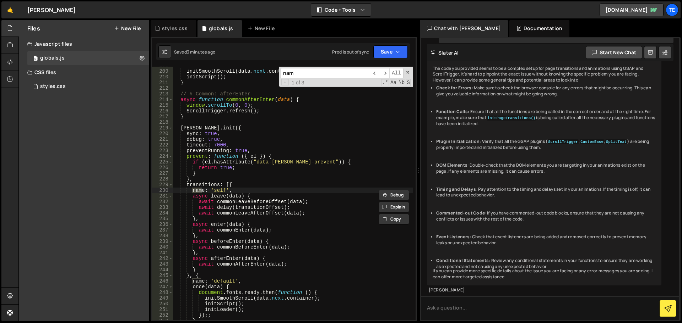
scroll to position [1191, 0]
type input "namespac"
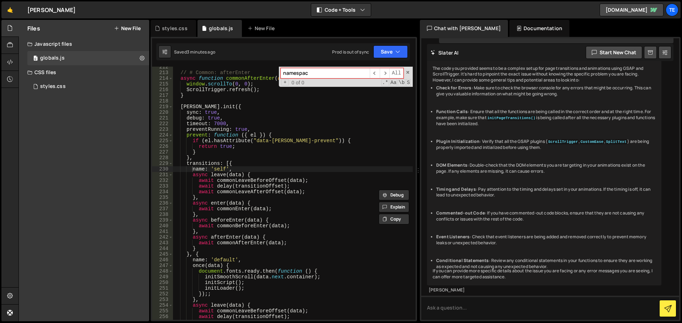
scroll to position [1234, 0]
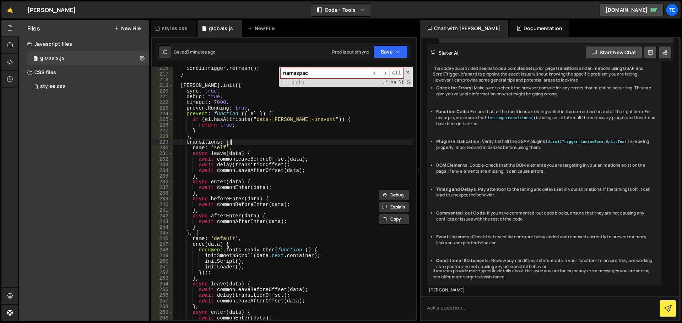
click at [243, 144] on div "ScrollTrigger . refresh ( ) ; } barba . init ({ sync : true , debug : true , ti…" at bounding box center [293, 198] width 240 height 265
click at [244, 147] on div "ScrollTrigger . refresh ( ) ; } barba . init ({ sync : true , debug : true , ti…" at bounding box center [293, 198] width 240 height 265
click at [244, 141] on div "ScrollTrigger . refresh ( ) ; } barba . init ({ sync : true , debug : true , ti…" at bounding box center [293, 198] width 240 height 265
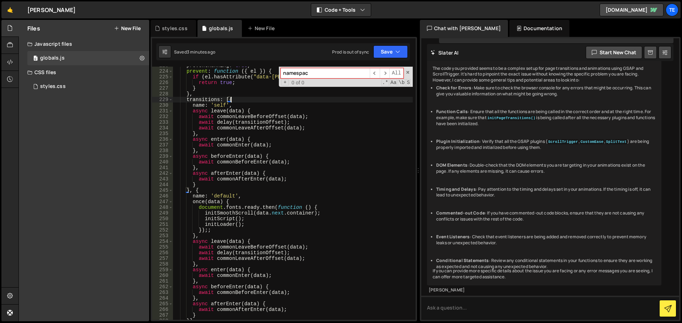
scroll to position [1340, 0]
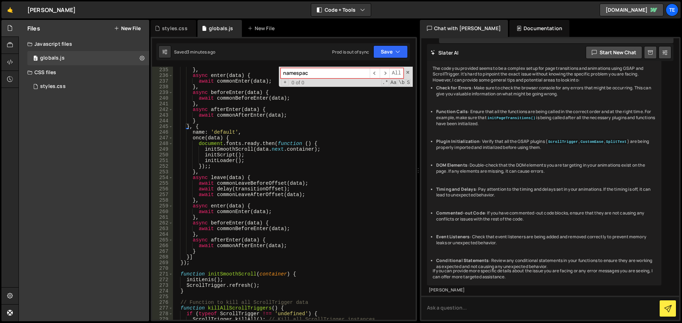
click at [204, 128] on div "await commonLeaveAfterOffset ( data ) ; } , async enter ( data ) { await common…" at bounding box center [293, 193] width 240 height 265
click at [189, 258] on div "await commonLeaveAfterOffset ( data ) ; } , async enter ( data ) { await common…" at bounding box center [293, 193] width 240 height 265
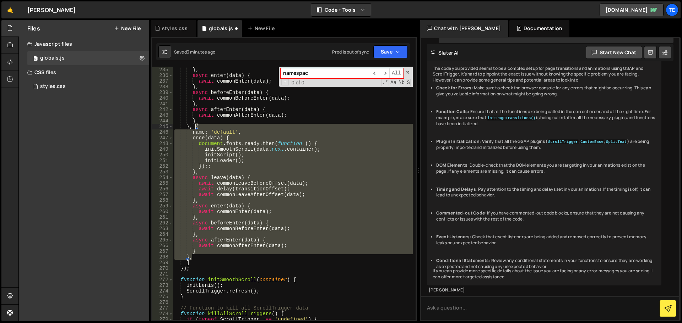
drag, startPoint x: 192, startPoint y: 238, endPoint x: 195, endPoint y: 129, distance: 109.4
click at [195, 129] on div "await commonLeaveAfterOffset ( data ) ; } , async enter ( data ) { await common…" at bounding box center [293, 193] width 240 height 265
click at [200, 257] on div "await commonLeaveAfterOffset ( data ) ; } , async enter ( data ) { await common…" at bounding box center [293, 193] width 240 height 253
type textarea "},"
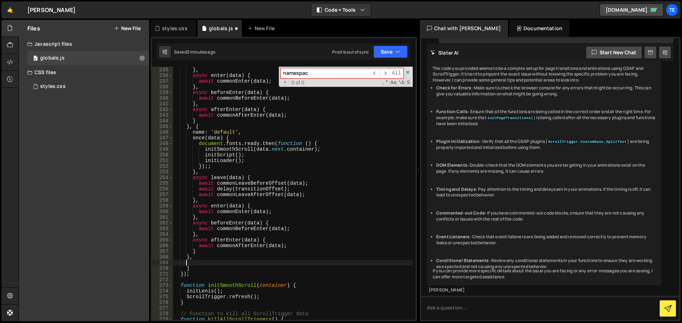
scroll to position [0, 0]
paste textarea "},"
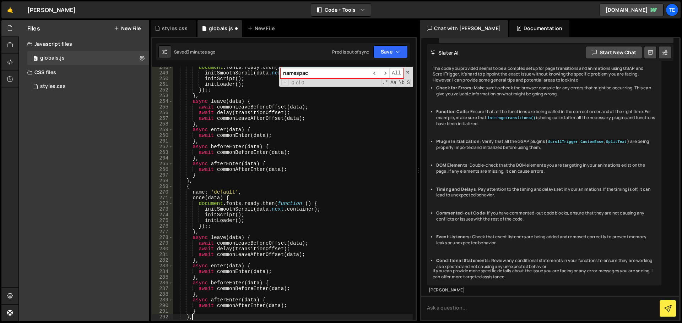
scroll to position [1417, 0]
click at [222, 192] on div "document . fonts . ready . then ( function ( ) { initSmoothScroll ( data . next…" at bounding box center [293, 197] width 240 height 265
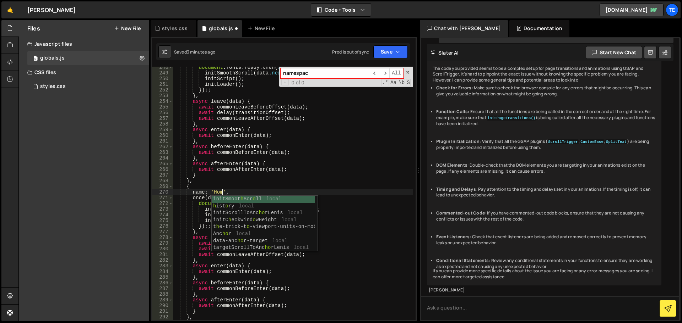
scroll to position [0, 3]
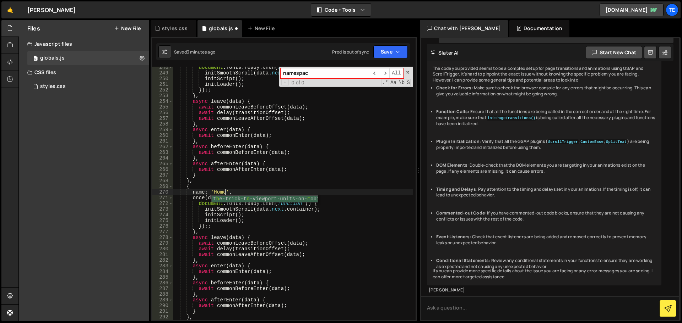
click at [272, 178] on div "document . fonts . ready . then ( function ( ) { initSmoothScroll ( data . next…" at bounding box center [293, 197] width 240 height 265
click at [222, 222] on div "document . fonts . ready . then ( function ( ) { initSmoothScroll ( data . next…" at bounding box center [293, 197] width 240 height 265
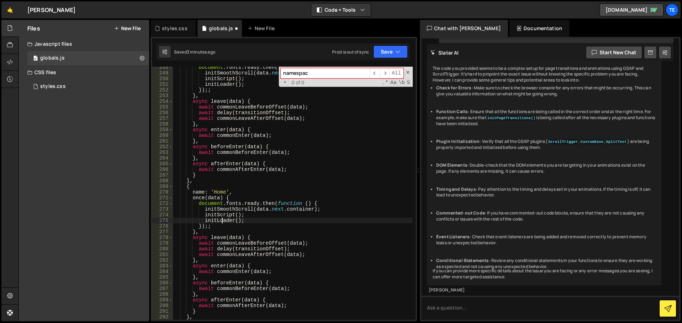
click at [222, 222] on div "document . fonts . ready . then ( function ( ) { initSmoothScroll ( data . next…" at bounding box center [293, 197] width 240 height 265
click at [220, 191] on div "document . fonts . ready . then ( function ( ) { initSmoothScroll ( data . next…" at bounding box center [293, 197] width 240 height 265
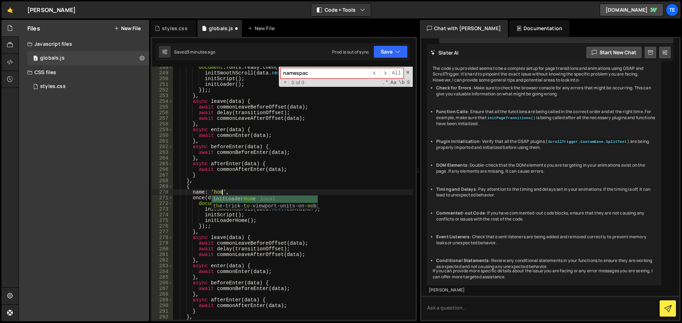
scroll to position [0, 3]
click at [192, 186] on div "document . fonts . ready . then ( function ( ) { initSmoothScroll ( data . next…" at bounding box center [293, 197] width 240 height 265
click at [235, 195] on div "document . fonts . ready . then ( function ( ) { initSmoothScroll ( data . next…" at bounding box center [293, 197] width 240 height 265
type textarea "name: 'home',"
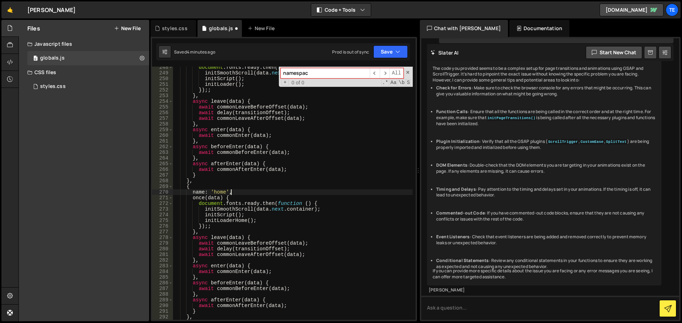
paste textarea "},"
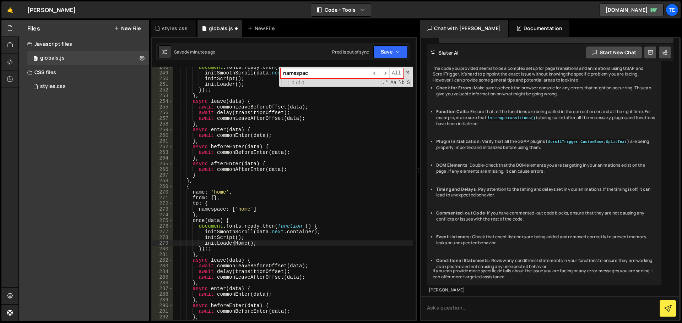
click at [233, 246] on div "document . fonts . ready . then ( function ( ) { initSmoothScroll ( data . next…" at bounding box center [293, 197] width 240 height 265
click at [291, 151] on div "document . fonts . ready . then ( function ( ) { initSmoothScroll ( data . next…" at bounding box center [293, 197] width 240 height 265
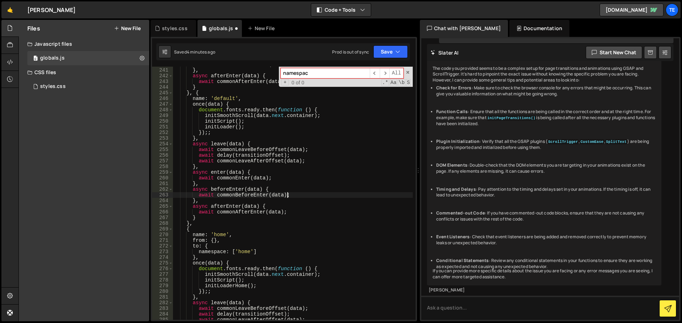
scroll to position [1246, 0]
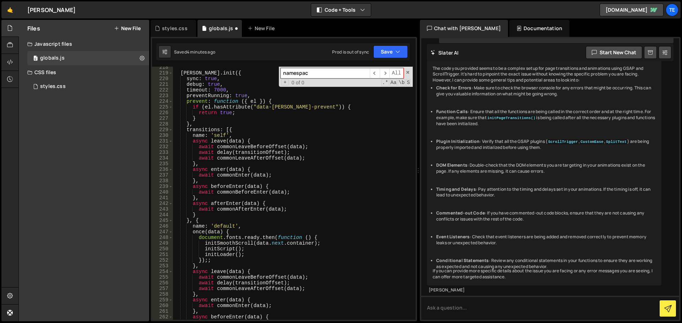
click at [289, 164] on div "barba . init ({ sync : true , debug : true , timeout : 7000 , preventRunning : …" at bounding box center [293, 197] width 240 height 265
type textarea "},"
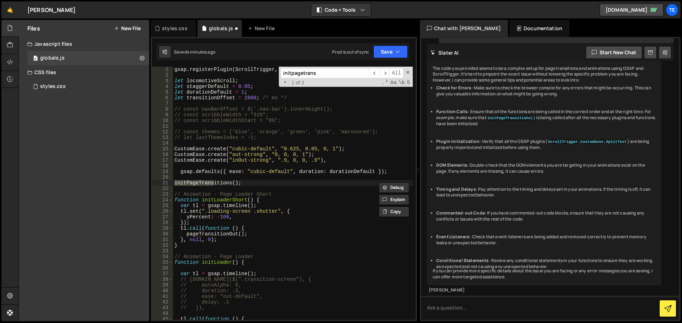
type input "initpagetrans"
type textarea "initPageTransitions();"
click at [248, 184] on div "gsap . registerPlugin ( ScrollTrigger , CustomEase , SplitText ) ; let locomoti…" at bounding box center [293, 199] width 240 height 265
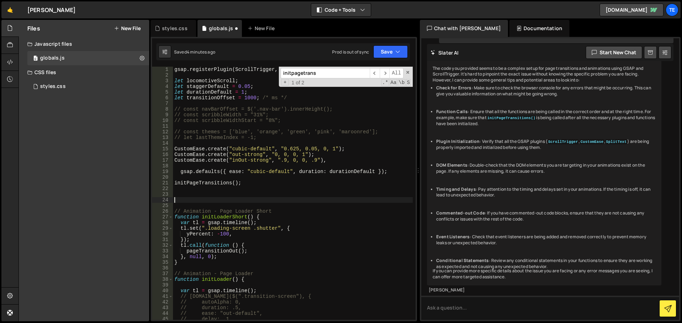
paste textarea "}"
type textarea "}"
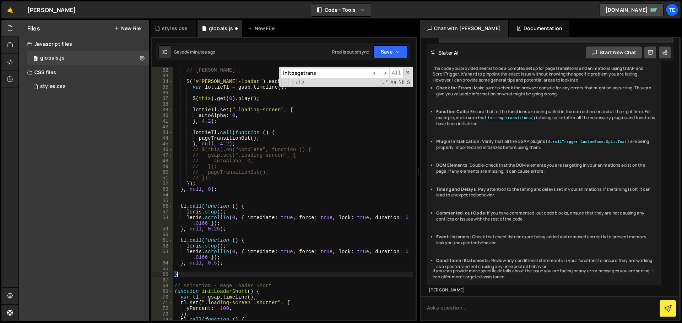
scroll to position [181, 0]
click at [201, 275] on div "// Lottie Loader $ ( '#lottie-loader' ) . each ( function ( ) { var lottieTl = …" at bounding box center [293, 194] width 240 height 265
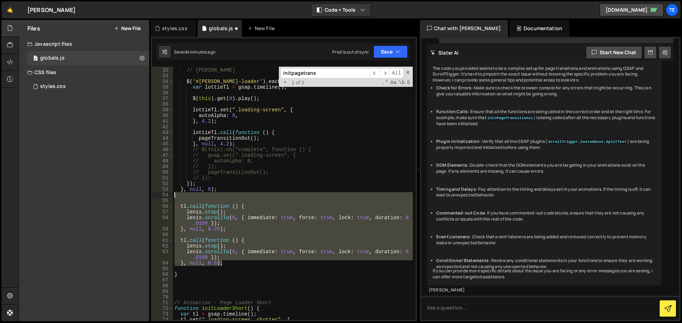
drag, startPoint x: 225, startPoint y: 261, endPoint x: 164, endPoint y: 197, distance: 88.2
click at [164, 197] on div "31 32 33 34 35 36 37 38 39 40 41 42 43 44 45 46 47 48 49 50 51 52 53 54 55 56 5…" at bounding box center [283, 193] width 263 height 253
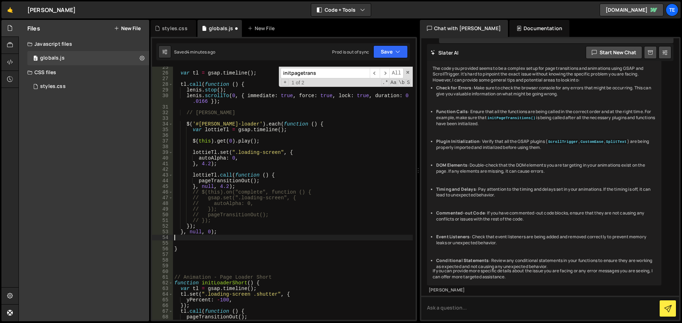
scroll to position [138, 0]
click at [306, 125] on div "var tl = gsap . timeline ( ) ; tl . call ( function ( ) { lenis . stop ( ) ; le…" at bounding box center [293, 197] width 240 height 265
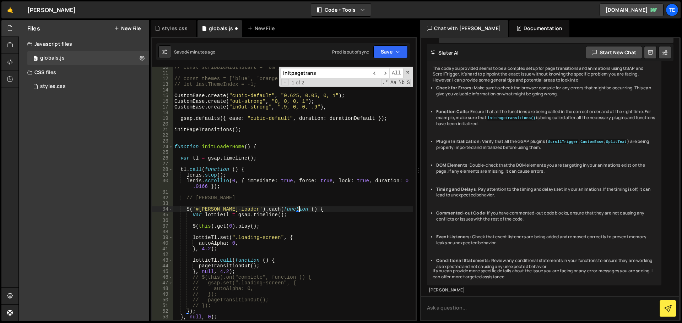
scroll to position [96, 0]
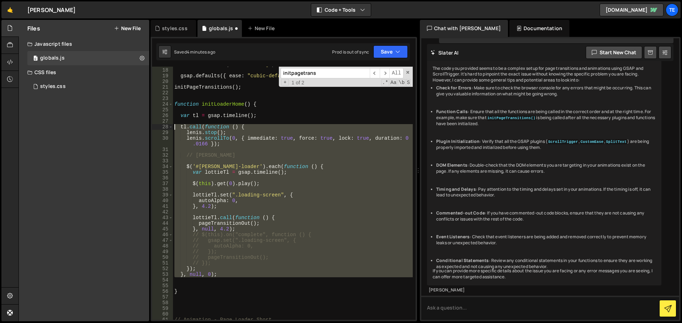
drag, startPoint x: 221, startPoint y: 278, endPoint x: 168, endPoint y: 127, distance: 159.7
click at [168, 127] on div "$('#lottie-loader').each(function () { 17 18 19 20 21 22 23 24 25 26 27 28 29 3…" at bounding box center [283, 193] width 263 height 253
type textarea "tl.call(function () { lenis.stop();"
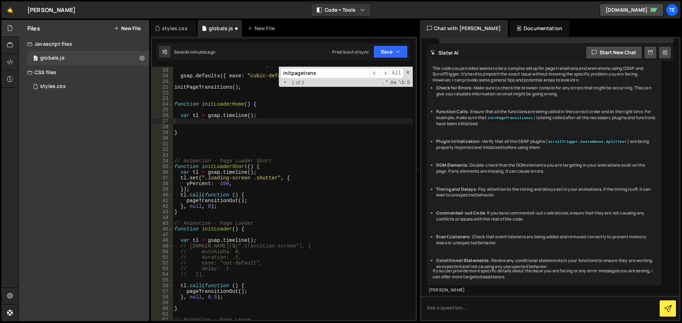
click at [290, 266] on div "CustomEase . create ( "inOut-strong" , ".9, 0, 0, .9" ) , gsap . defaults ({ ea…" at bounding box center [293, 194] width 240 height 265
click at [263, 169] on div "CustomEase . create ( "inOut-strong" , ".9, 0, 0, .9" ) , gsap . defaults ({ ea…" at bounding box center [293, 194] width 240 height 265
click at [250, 197] on div "CustomEase . create ( "inOut-strong" , ".9, 0, 0, .9" ) , gsap . defaults ({ ea…" at bounding box center [293, 194] width 240 height 265
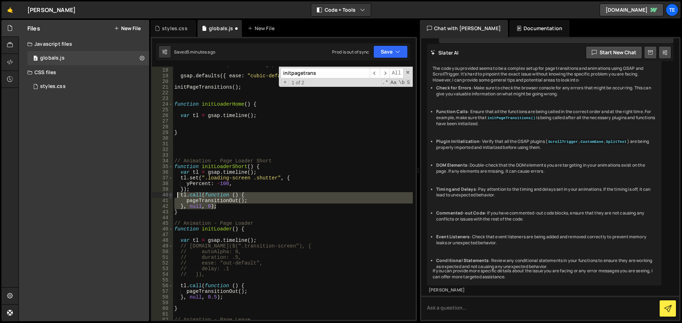
drag, startPoint x: 219, startPoint y: 207, endPoint x: 170, endPoint y: 196, distance: 50.2
click at [170, 196] on div "tl.call(function () { 17 18 19 20 21 22 23 24 25 26 27 28 29 30 31 32 33 34 35 …" at bounding box center [283, 193] width 263 height 253
click at [222, 213] on div "CustomEase . create ( "inOut-strong" , ".9, 0, 0, .9" ) , gsap . defaults ({ ea…" at bounding box center [293, 194] width 240 height 265
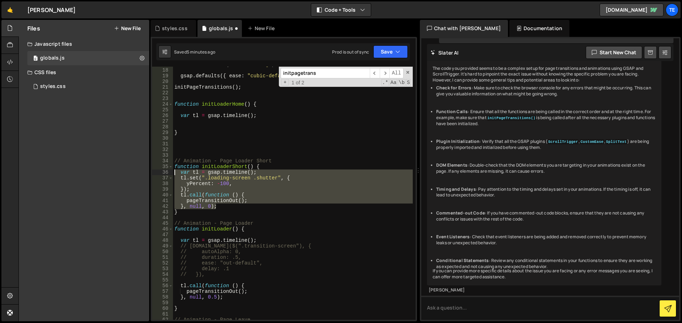
drag, startPoint x: 220, startPoint y: 208, endPoint x: 170, endPoint y: 172, distance: 62.4
click at [170, 172] on div "} 17 18 19 20 21 22 23 24 25 26 27 28 29 30 31 32 33 34 35 36 37 38 39 40 41 42…" at bounding box center [283, 193] width 263 height 253
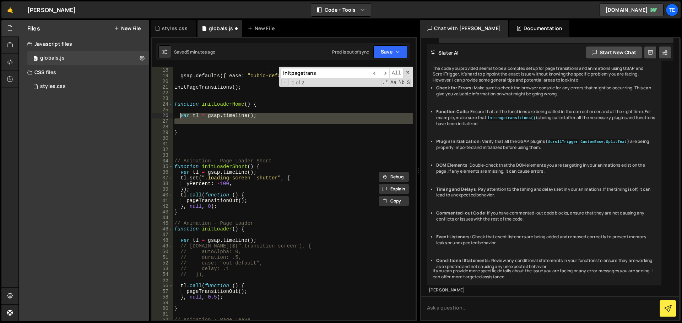
drag, startPoint x: 190, startPoint y: 126, endPoint x: 179, endPoint y: 113, distance: 17.6
click at [179, 113] on div "CustomEase . create ( "inOut-strong" , ".9, 0, 0, .9" ) , gsap . defaults ({ ea…" at bounding box center [293, 194] width 240 height 265
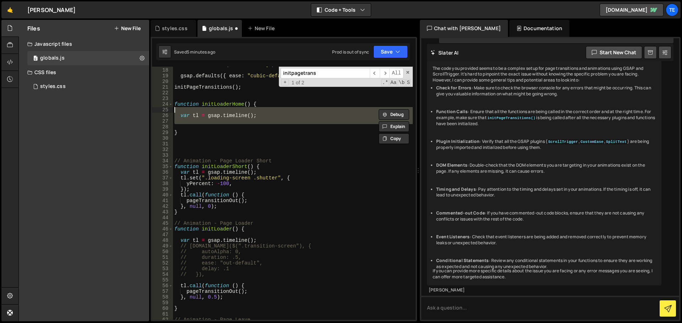
paste textarea "}, null, 0"
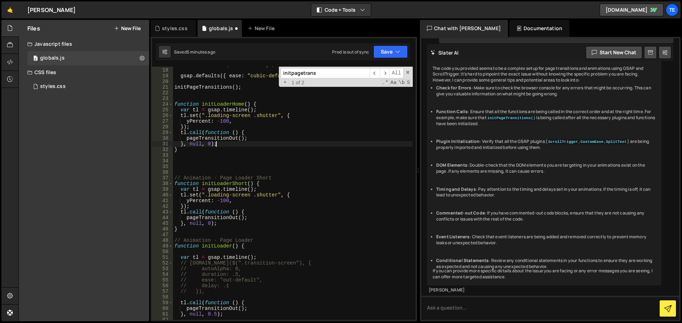
click at [263, 103] on div "CustomEase . create ( "inOut-strong" , ".9, 0, 0, .9" ) , gsap . defaults ({ ea…" at bounding box center [293, 194] width 240 height 265
type textarea "function initLoaderHome() {"
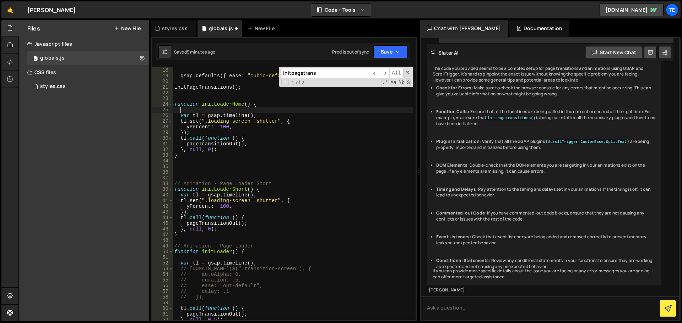
click at [345, 150] on div "CustomEase . create ( "inOut-strong" , ".9, 0, 0, .9" ) , gsap . defaults ({ ea…" at bounding box center [293, 194] width 240 height 265
click at [408, 74] on span at bounding box center [407, 72] width 5 height 5
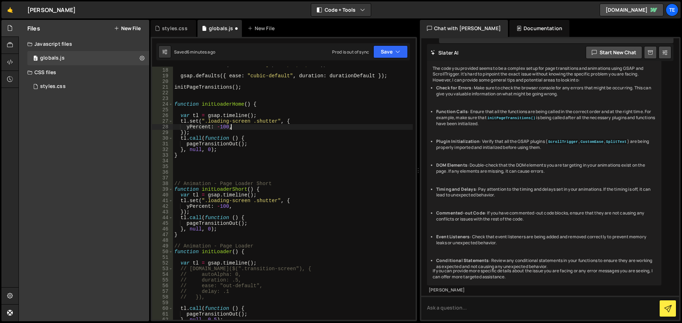
click at [338, 128] on div "CustomEase . create ( "inOut-strong" , ".9, 0, 0, .9" ) , gsap . defaults ({ ea…" at bounding box center [293, 194] width 240 height 265
type textarea "function initLoaderHome() {"
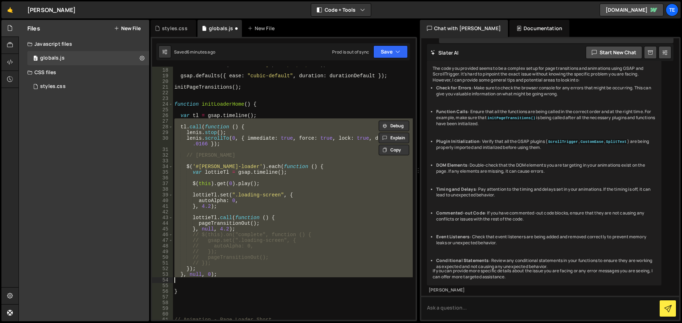
type textarea "}"
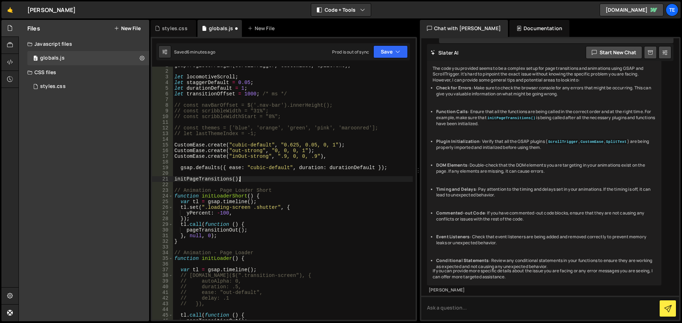
scroll to position [153, 0]
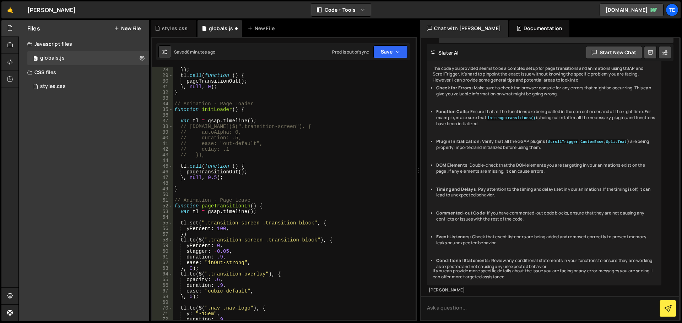
click at [322, 226] on div "yPercent : - 100 , }) ; tl . call ( function ( ) { pageTransitionOut ( ) ; } , …" at bounding box center [293, 193] width 240 height 265
type textarea "tl.set(".transition-screen .transition-block", {"
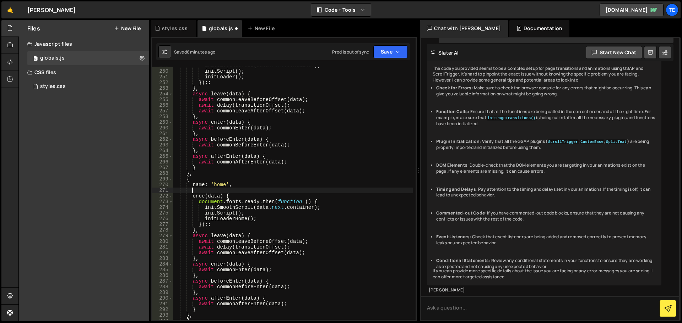
type textarea "name: 'default',"
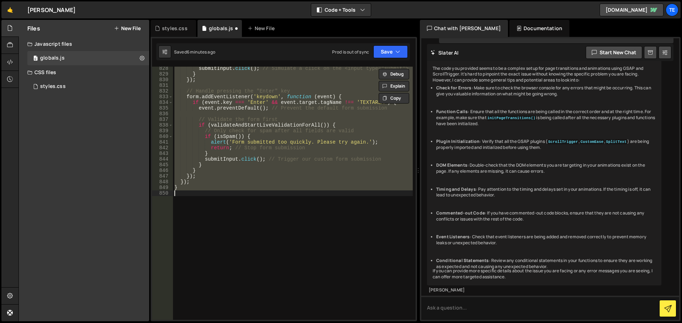
type textarea "duration: 1.5,"
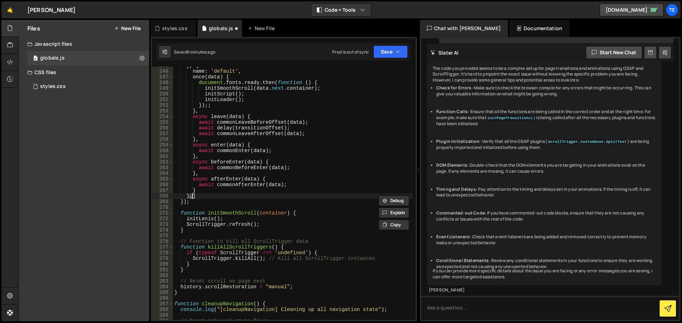
scroll to position [1401, 0]
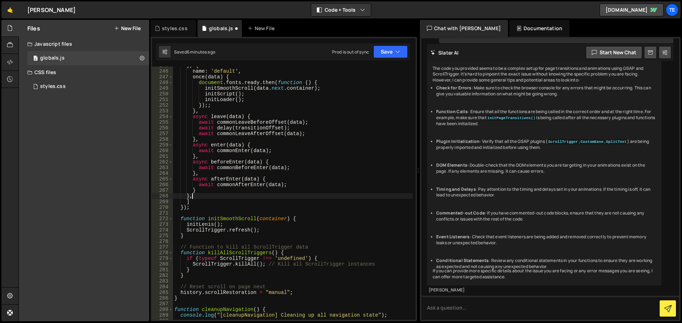
type textarea "},]"
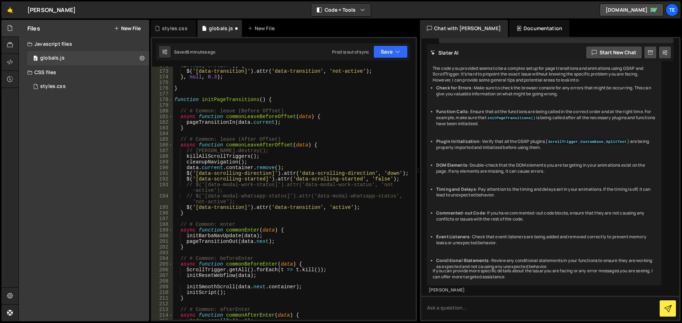
scroll to position [826, 0]
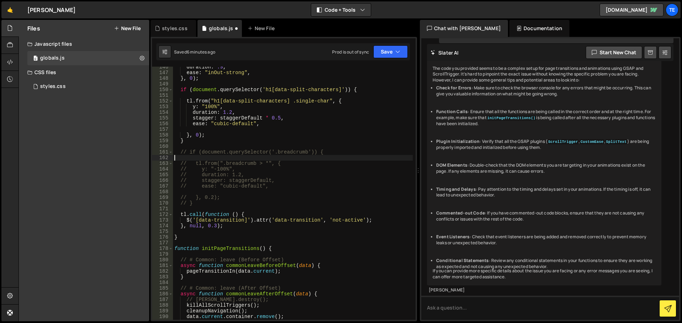
click at [322, 158] on div "duration : .9 , ease : "inOut-strong" , } , 0 ) ; if ( document . querySelector…" at bounding box center [293, 196] width 240 height 265
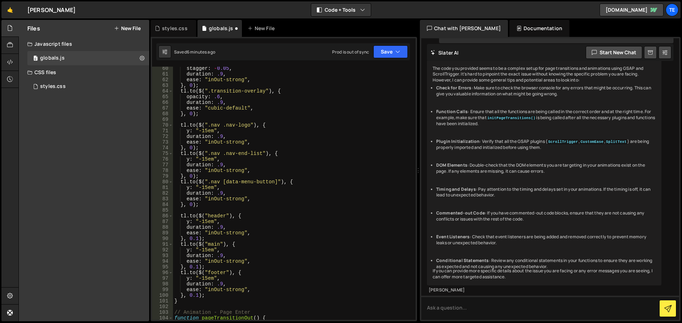
scroll to position [464, 0]
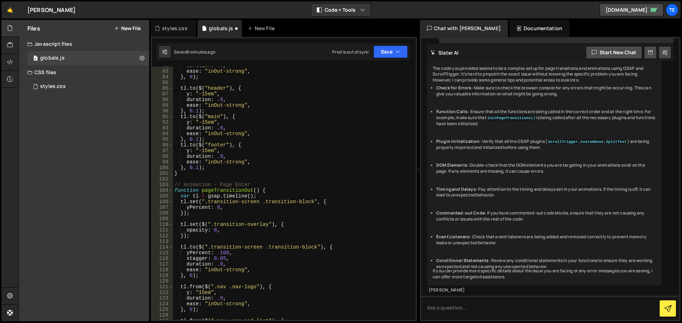
click at [271, 189] on div "duration : .9 , ease : "inOut-strong" , } , 0 ) ; tl . to ( $ ( "header" ) , { …" at bounding box center [293, 195] width 240 height 265
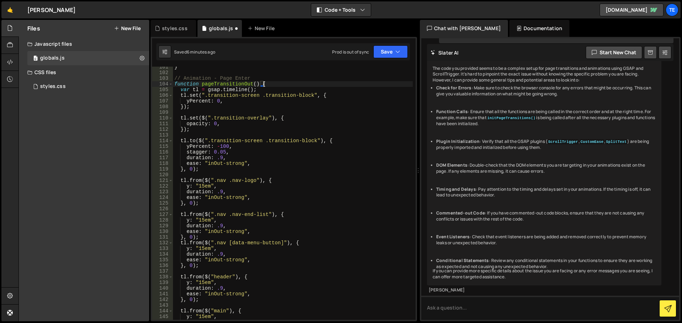
scroll to position [698, 0]
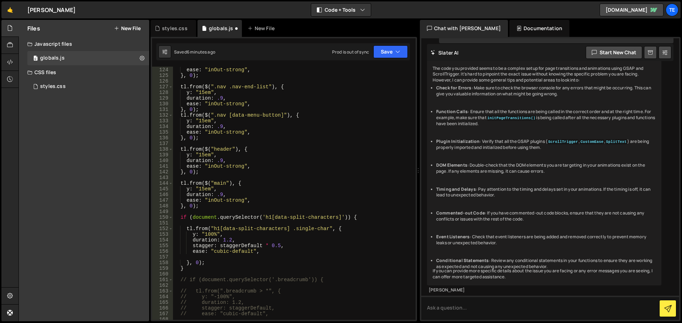
click at [194, 271] on div "duration : .9 , ease : "inOut-strong" , } , 0 ) ; tl . from ( $ ( ".nav .nav-en…" at bounding box center [293, 193] width 240 height 265
type textarea "}"
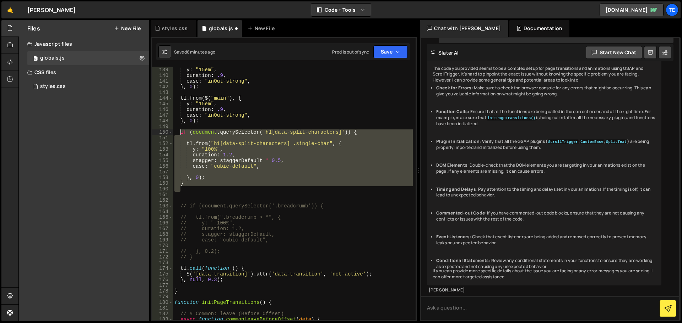
drag, startPoint x: 200, startPoint y: 187, endPoint x: 179, endPoint y: 131, distance: 59.7
click at [179, 131] on div "tl . from ( $ ( "header" ) , { y : "15em" , duration : .9 , ease : "inOut-stron…" at bounding box center [293, 193] width 240 height 265
type textarea "if (document.querySelector('h1[data-split-characters]')) {"
click at [206, 192] on div "tl . from ( $ ( "header" ) , { y : "15em" , duration : .9 , ease : "inOut-stron…" at bounding box center [293, 193] width 240 height 265
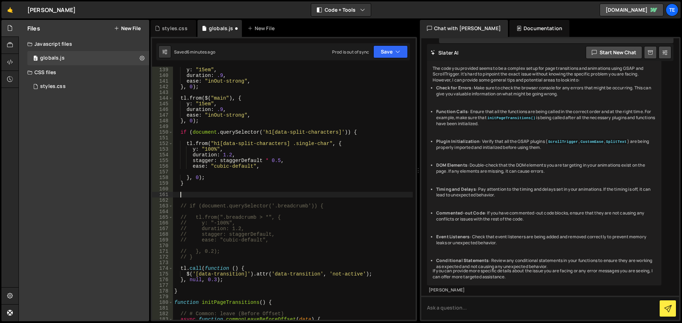
paste textarea
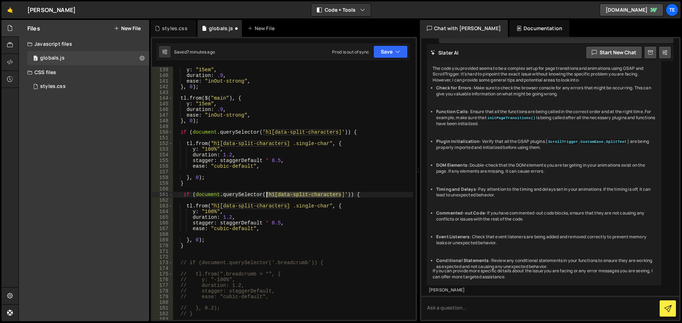
drag, startPoint x: 340, startPoint y: 195, endPoint x: 267, endPoint y: 197, distance: 73.2
click at [267, 197] on div "tl . from ( $ ( "header" ) , { y : "15em" , duration : .9 , ease : "inOut-stron…" at bounding box center [293, 193] width 240 height 265
click at [208, 242] on div "tl . from ( $ ( "header" ) , { y : "15em" , duration : .9 , ease : "inOut-stron…" at bounding box center [293, 193] width 240 height 265
type textarea "}, 0);"
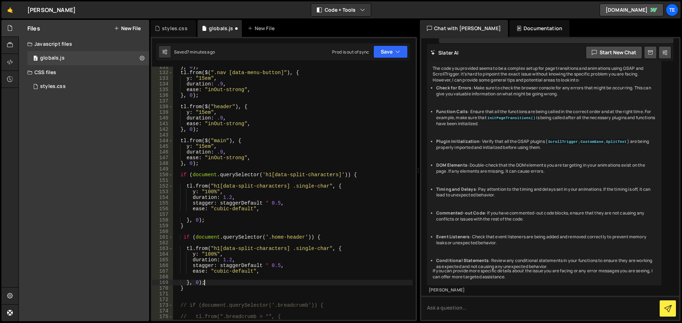
scroll to position [741, 0]
click at [209, 229] on div "} , 0 ) ; tl . from ( $ ( ".nav [data-menu-button]" ) , { y : "15em" , duration…" at bounding box center [293, 196] width 240 height 265
click at [207, 227] on div "} , 0 ) ; tl . from ( $ ( ".nav [data-menu-button]" ) , { y : "15em" , duration…" at bounding box center [293, 196] width 240 height 265
type textarea "};"
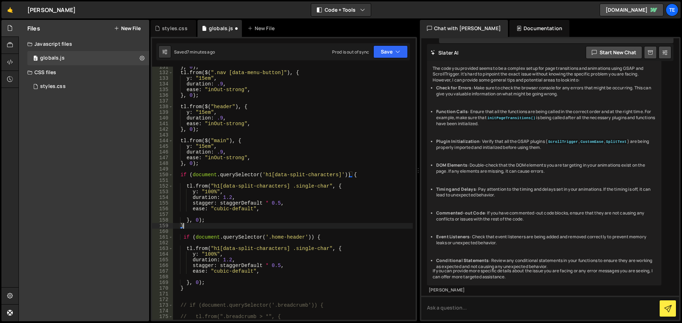
scroll to position [0, 0]
click at [196, 293] on div "} , 0 ) ; tl . from ( $ ( ".nav [data-menu-button]" ) , { y : "15em" , duration…" at bounding box center [293, 196] width 240 height 265
click at [193, 290] on div "} , 0 ) ; tl . from ( $ ( ".nav [data-menu-button]" ) , { y : "15em" , duration…" at bounding box center [293, 196] width 240 height 265
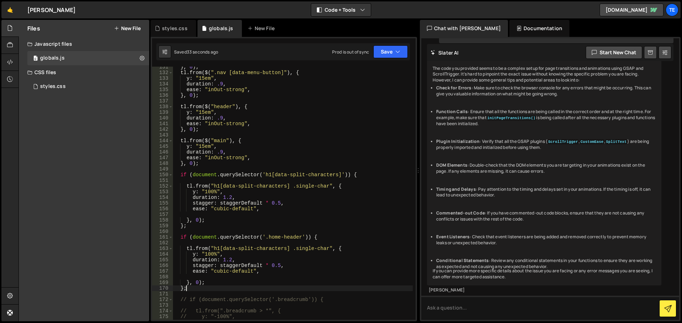
click at [321, 249] on div "} , 0 ) ; tl . from ( $ ( ".nav [data-menu-button]" ) , { y : "15em" , duration…" at bounding box center [293, 196] width 240 height 265
drag, startPoint x: 321, startPoint y: 249, endPoint x: 215, endPoint y: 250, distance: 106.5
click at [215, 250] on div "} , 0 ) ; tl . from ( $ ( ".nav [data-menu-button]" ) , { y : "15em" , duration…" at bounding box center [293, 196] width 240 height 265
paste textarea "header-bg"
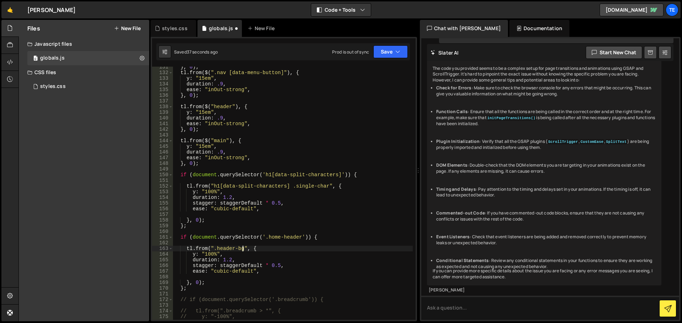
click at [194, 253] on div "} , 0 ) ; tl . from ( $ ( ".nav [data-menu-button]" ) , { y : "15em" , duration…" at bounding box center [293, 196] width 240 height 265
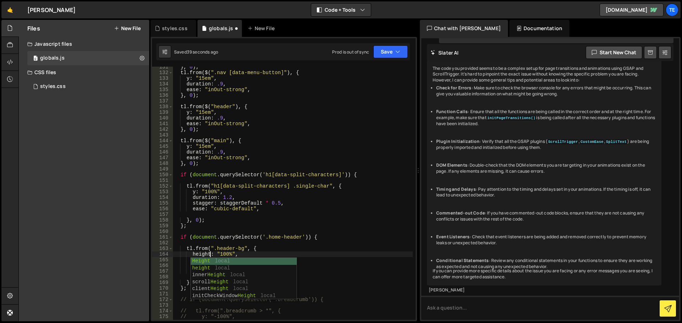
scroll to position [0, 2]
click at [270, 220] on div "} , 0 ) ; tl . from ( $ ( ".nav [data-menu-button]" ) , { y : "15em" , duration…" at bounding box center [293, 196] width 240 height 265
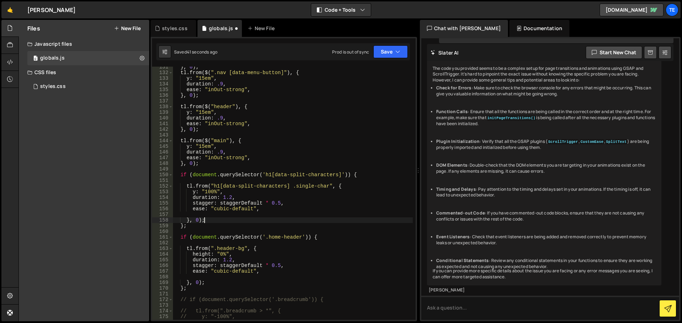
scroll to position [0, 2]
click at [244, 253] on div "} , 0 ) ; tl . from ( $ ( ".nav [data-menu-button]" ) , { y : "15em" , duration…" at bounding box center [293, 196] width 240 height 265
type textarea "height: "0%","
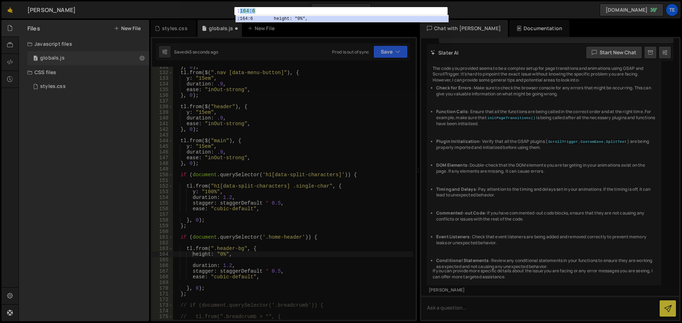
click at [349, 92] on div ":164:6 1 : 164 : 6 הההההההההההההההההההההההההההההההההההההההההההההההההההההההההההה…" at bounding box center [341, 161] width 682 height 323
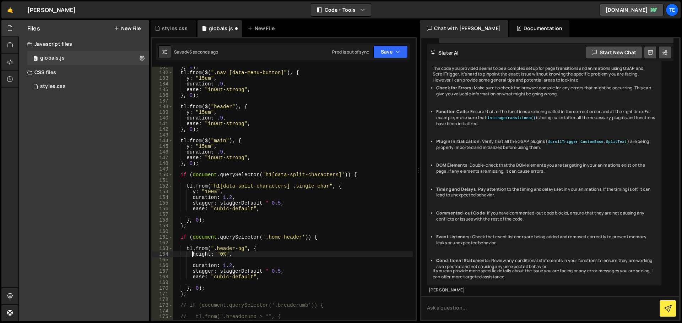
click at [219, 266] on div "} , 0 ) ; tl . from ( $ ( ".nav [data-menu-button]" ) , { y : "15em" , duration…" at bounding box center [293, 196] width 240 height 265
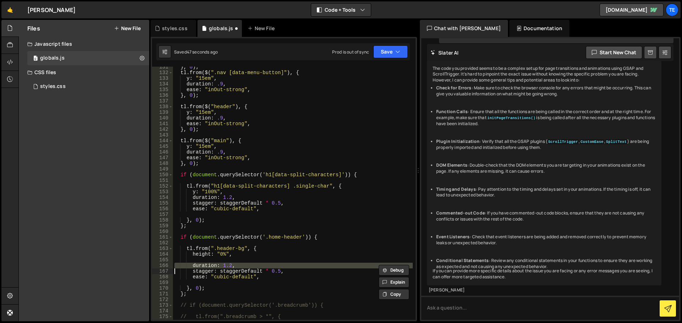
click at [219, 266] on div "} , 0 ) ; tl . from ( $ ( ".nav [data-menu-button]" ) , { y : "15em" , duration…" at bounding box center [293, 196] width 240 height 265
click at [228, 272] on div "} , 0 ) ; tl . from ( $ ( ".nav [data-menu-button]" ) , { y : "15em" , duration…" at bounding box center [293, 196] width 240 height 265
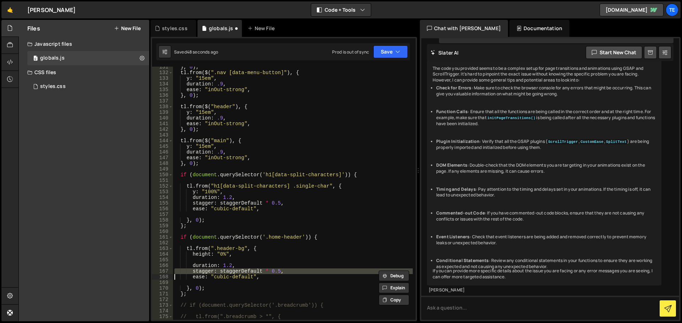
click at [228, 272] on div "} , 0 ) ; tl . from ( $ ( ".nav [data-menu-button]" ) , { y : "15em" , duration…" at bounding box center [293, 196] width 240 height 265
type textarea "ease: "cubic-default","
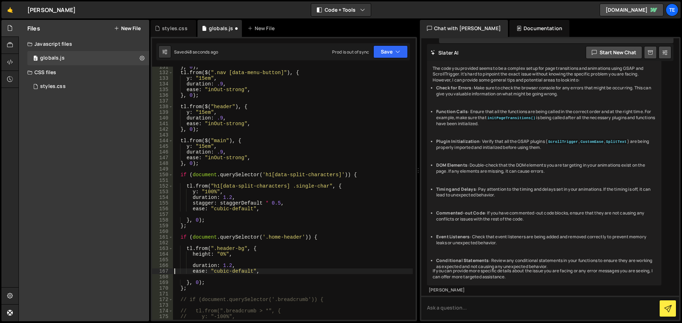
click at [203, 278] on div "} , 0 ) ; tl . from ( $ ( ".nav [data-menu-button]" ) , { y : "15em" , duration…" at bounding box center [293, 196] width 240 height 265
type textarea "ease: "cubic-default","
click at [196, 260] on div "} , 0 ) ; tl . from ( $ ( ".nav [data-menu-button]" ) , { y : "15em" , duration…" at bounding box center [293, 196] width 240 height 265
type textarea "height: "0%","
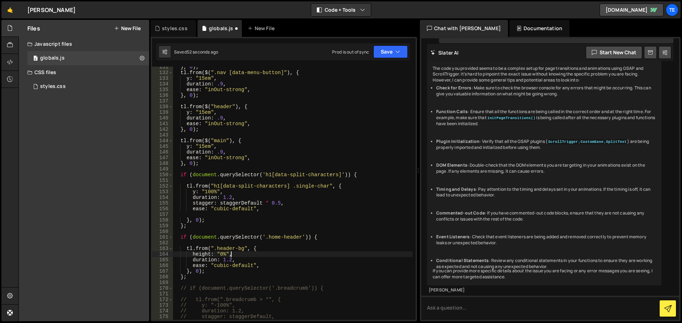
click at [279, 252] on div "} , 0 ) ; tl . from ( $ ( ".nav [data-menu-button]" ) , { y : "15em" , duration…" at bounding box center [293, 196] width 240 height 265
click at [277, 242] on div "} , 0 ) ; tl . from ( $ ( ".nav [data-menu-button]" ) , { y : "15em" , duration…" at bounding box center [293, 196] width 240 height 265
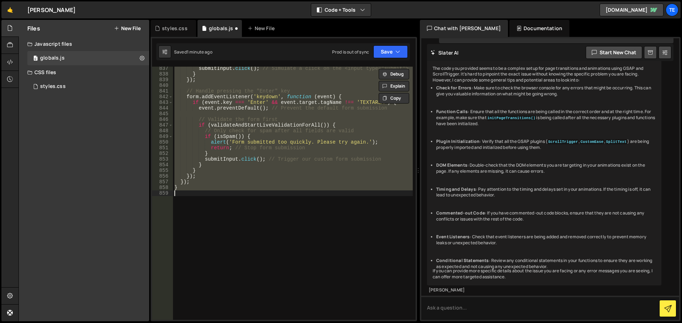
type textarea "height: "0%","
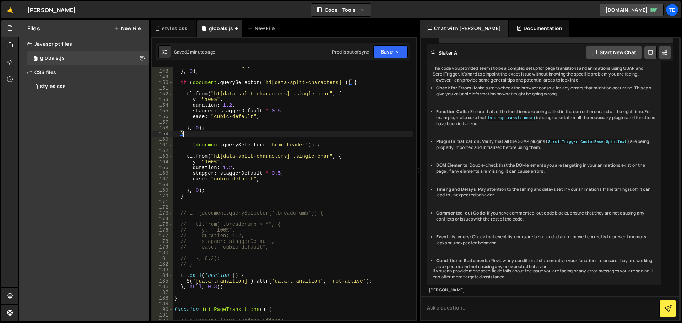
type textarea "if (document.querySelector('h1[data-split-characters]')) {"
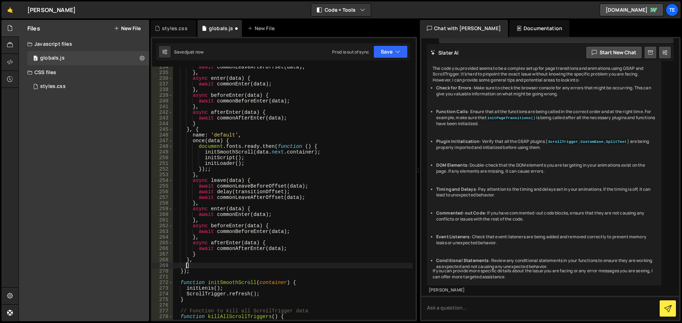
scroll to position [1337, 0]
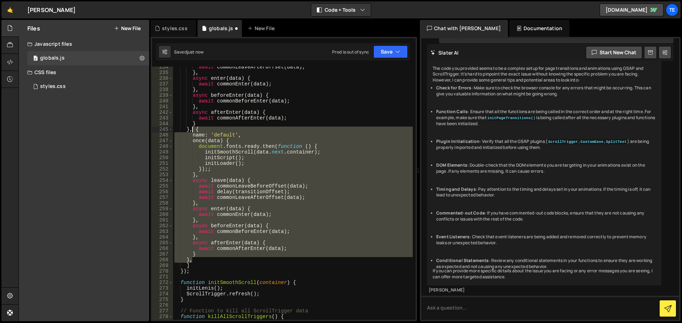
drag, startPoint x: 193, startPoint y: 261, endPoint x: 193, endPoint y: 130, distance: 131.4
click at [193, 130] on div "await commonLeaveAfterOffset ( data ) ; } , async enter ( data ) { await common…" at bounding box center [293, 196] width 240 height 265
click at [200, 260] on div "await commonLeaveAfterOffset ( data ) ; } , async enter ( data ) { await common…" at bounding box center [293, 193] width 240 height 253
type textarea "},"
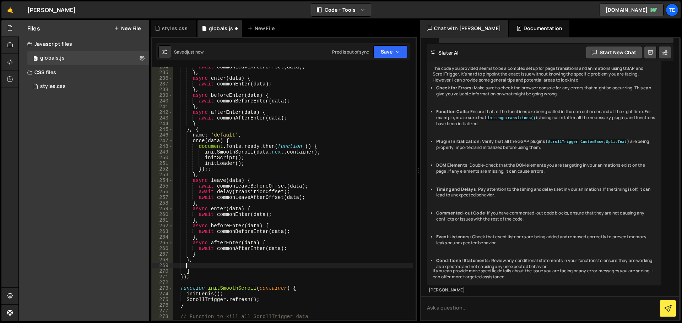
paste textarea "},"
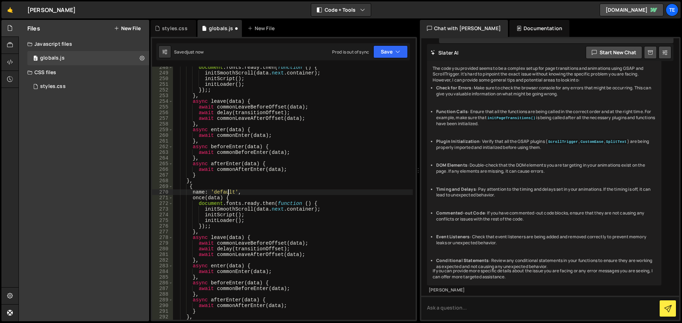
click at [227, 193] on div "document . fonts . ready . then ( function ( ) { initSmoothScroll ( data . next…" at bounding box center [293, 197] width 240 height 265
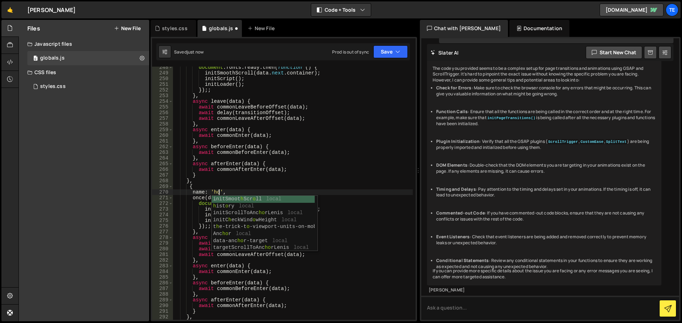
scroll to position [0, 3]
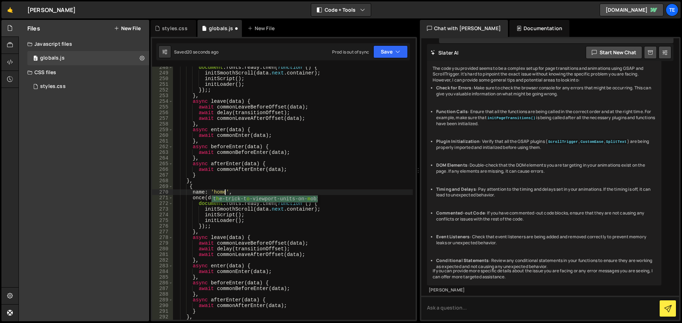
click at [252, 222] on div "document . fonts . ready . then ( function ( ) { initSmoothScroll ( data . next…" at bounding box center [293, 197] width 240 height 265
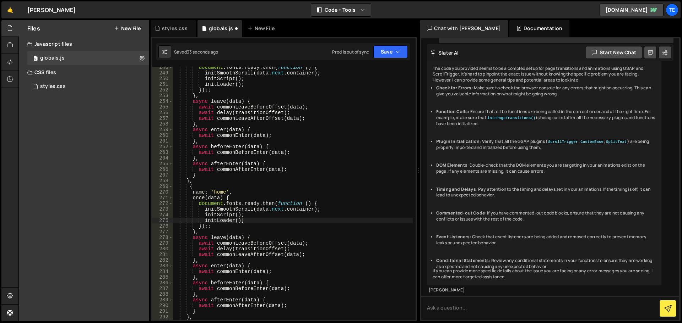
click at [238, 194] on div "document . fonts . ready . then ( function ( ) { initSmoothScroll ( data . next…" at bounding box center [293, 197] width 240 height 265
type textarea "name: 'home',"
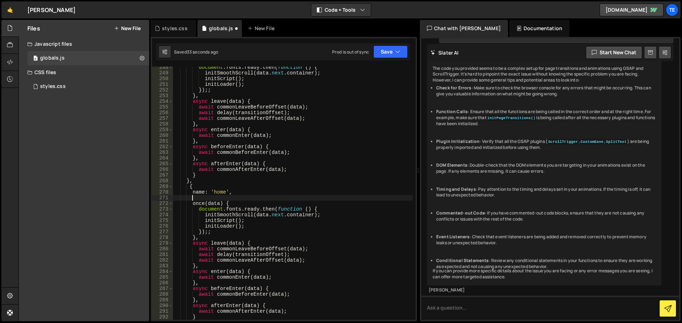
scroll to position [0, 1]
paste textarea "},"
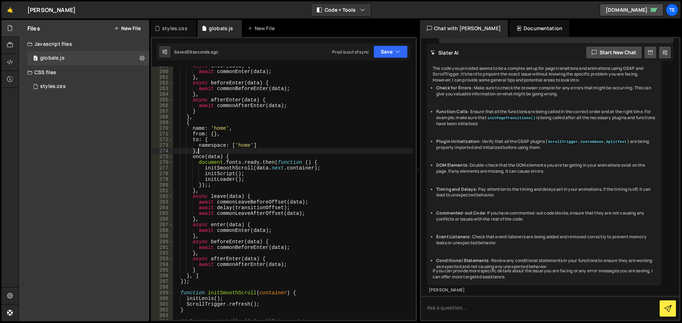
scroll to position [1480, 0]
click at [226, 179] on div "async enter ( data ) { await commonEnter ( data ) ; } , async beforeEnter ( dat…" at bounding box center [293, 195] width 240 height 265
click at [273, 210] on div "async enter ( data ) { await commonEnter ( data ) ; } , async beforeEnter ( dat…" at bounding box center [293, 195] width 240 height 265
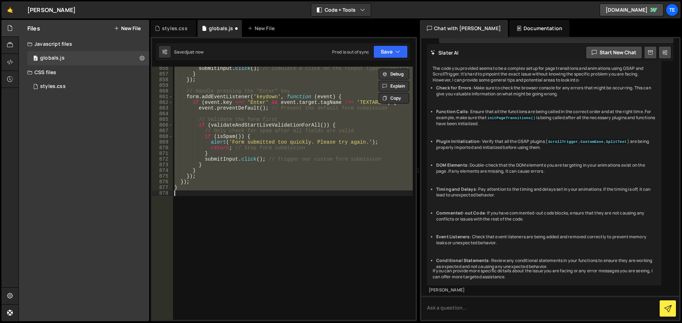
scroll to position [1464, 0]
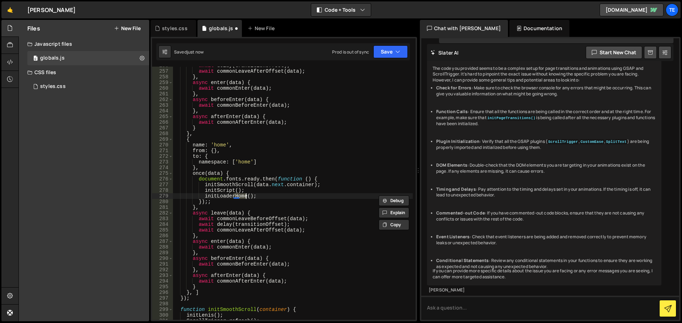
type textarea "}"
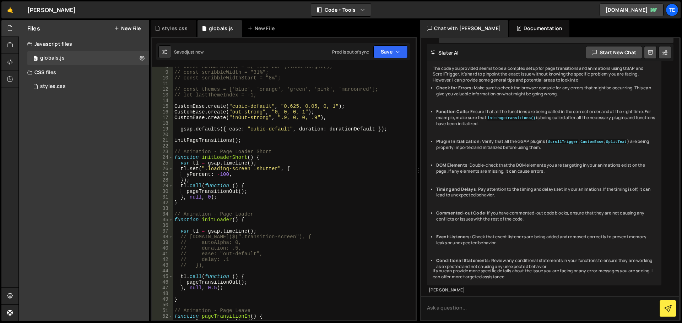
scroll to position [43, 0]
click at [208, 146] on div "// const navBarOffset = $('.nav-bar').innerHeight(); // const scribbleWidth = "…" at bounding box center [293, 196] width 240 height 265
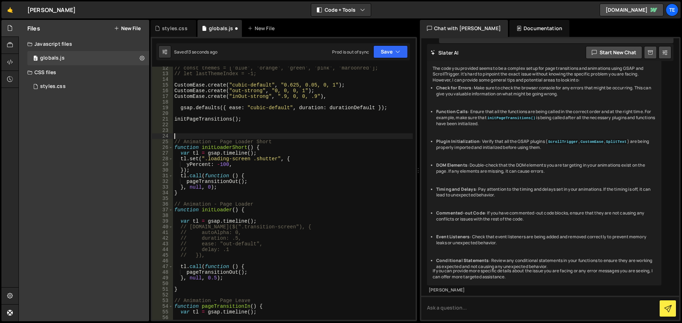
scroll to position [85, 0]
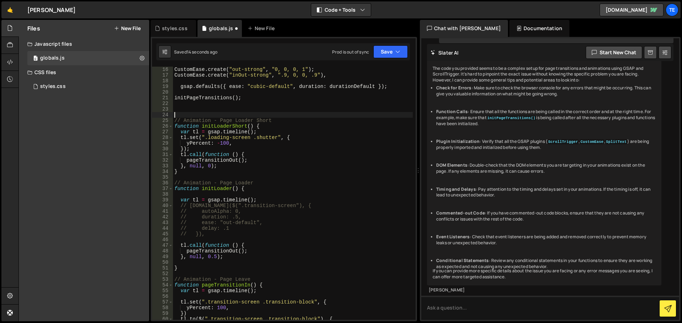
click at [251, 191] on div "CustomEase . create ( "out-strong" , "0, 0, 0, 1" ) ; CustomEase . create ( "in…" at bounding box center [293, 199] width 240 height 265
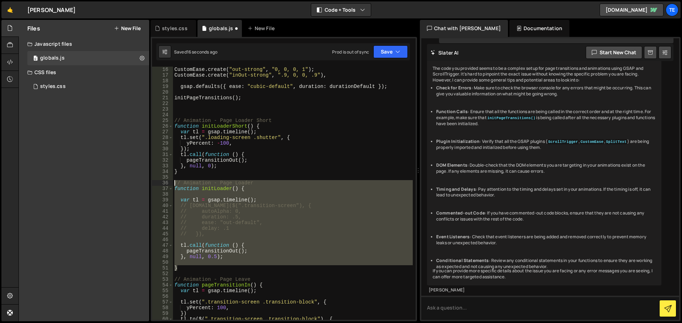
drag, startPoint x: 187, startPoint y: 270, endPoint x: 162, endPoint y: 185, distance: 88.6
click at [162, 185] on div "function initLoader() { 16 17 18 19 20 21 22 23 24 25 26 27 28 29 30 31 32 33 3…" at bounding box center [283, 193] width 263 height 253
click at [213, 257] on div "CustomEase . create ( "out-strong" , "0, 0, 0, 1" ) ; CustomEase . create ( "in…" at bounding box center [293, 193] width 240 height 253
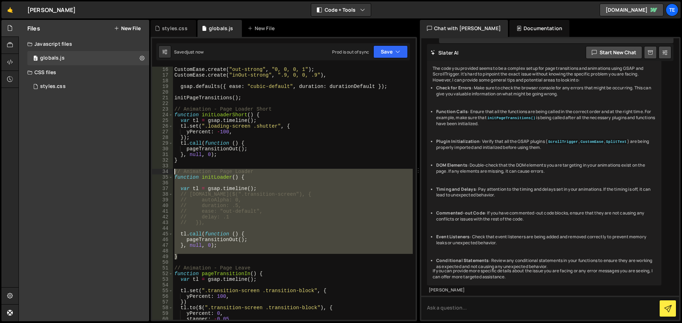
drag, startPoint x: 189, startPoint y: 258, endPoint x: 165, endPoint y: 170, distance: 91.5
click at [165, 170] on div "} 16 17 18 19 20 21 22 23 24 25 26 27 28 29 30 31 32 33 34 35 36 37 38 39 40 41…" at bounding box center [283, 193] width 263 height 253
type textarea "// Animation - Page Loader function initLoader() {"
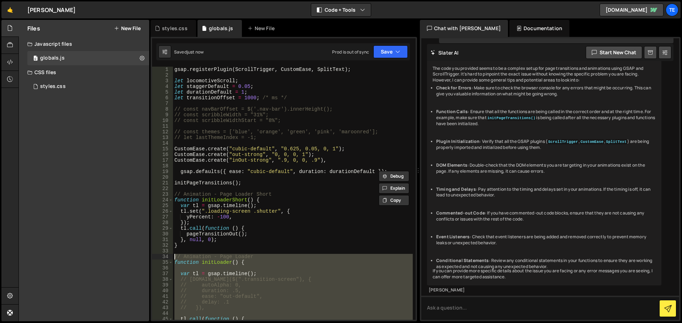
click at [187, 189] on div "gsap . registerPlugin ( ScrollTrigger , CustomEase , SplitText ) ; let locomoti…" at bounding box center [293, 199] width 240 height 265
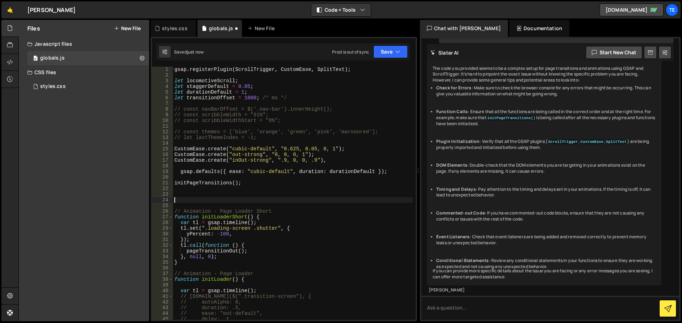
paste textarea "}"
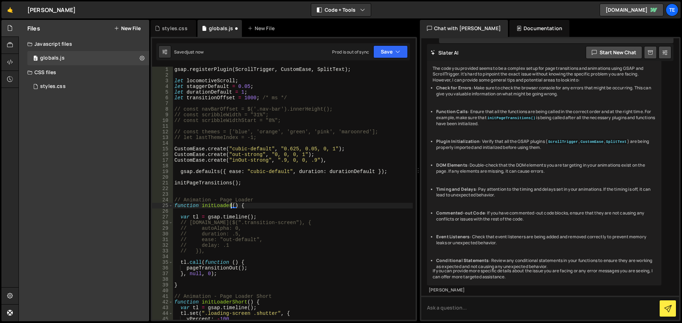
click at [230, 206] on div "gsap . registerPlugin ( ScrollTrigger , CustomEase , SplitText ) ; let locomoti…" at bounding box center [293, 199] width 240 height 265
click at [307, 198] on div "gsap . registerPlugin ( ScrollTrigger , CustomEase , SplitText ) ; let locomoti…" at bounding box center [293, 199] width 240 height 265
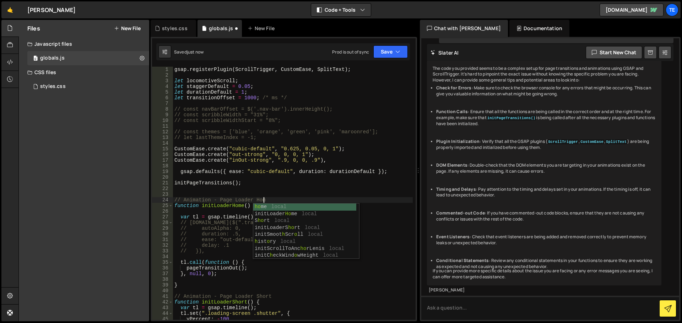
scroll to position [0, 6]
click at [214, 146] on div "gsap . registerPlugin ( ScrollTrigger , CustomEase , SplitText ) ; let locomoti…" at bounding box center [293, 199] width 240 height 265
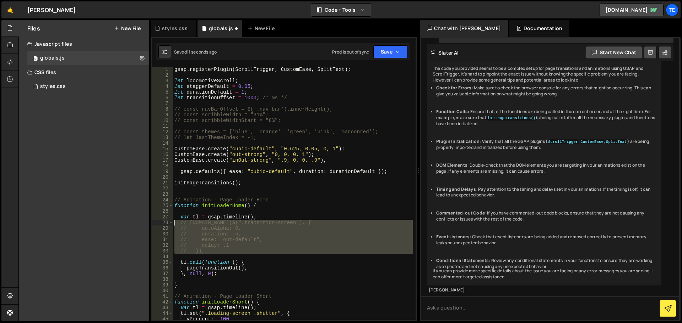
drag, startPoint x: 211, startPoint y: 257, endPoint x: 157, endPoint y: 223, distance: 63.3
click at [157, 223] on div "CustomEase.create("cubic-default", "0.625, 0.05, 0, 1"); 1 2 3 4 5 6 7 8 9 10 1…" at bounding box center [283, 193] width 263 height 253
type textarea "// tl.to($(".transition-screen"), { // autoAlpha: 0,"
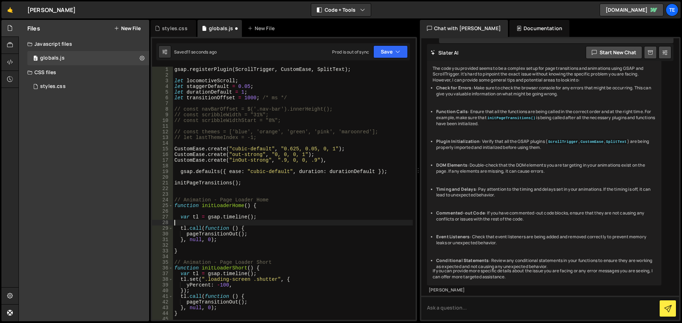
scroll to position [0, 0]
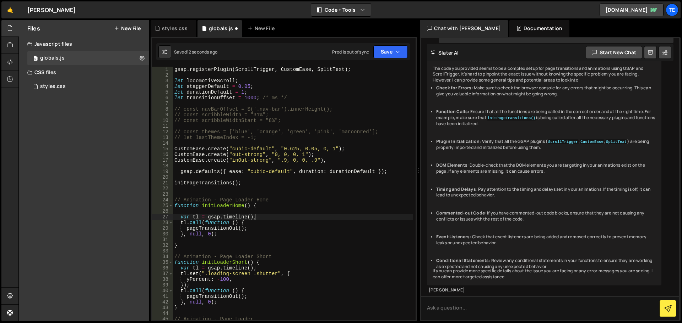
click at [223, 230] on div "gsap . registerPlugin ( ScrollTrigger , CustomEase , SplitText ) ; let locomoti…" at bounding box center [293, 199] width 240 height 265
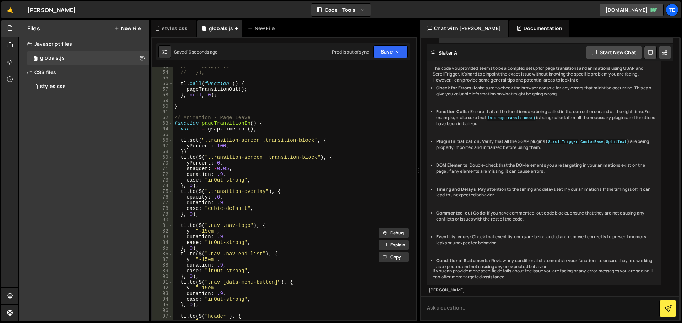
scroll to position [298, 0]
click at [268, 125] on div "// delay: .1 // }), tl . call ( function ( ) { pageTransitionOut ( ) ; } , null…" at bounding box center [293, 196] width 240 height 265
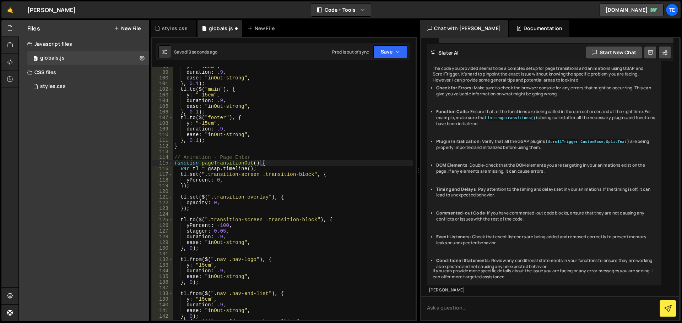
click at [273, 162] on div "y : "-15em" , duration : .9 , ease : "inOut-strong" , } , 0.1 ) ; tl . to ( $ (…" at bounding box center [293, 196] width 240 height 265
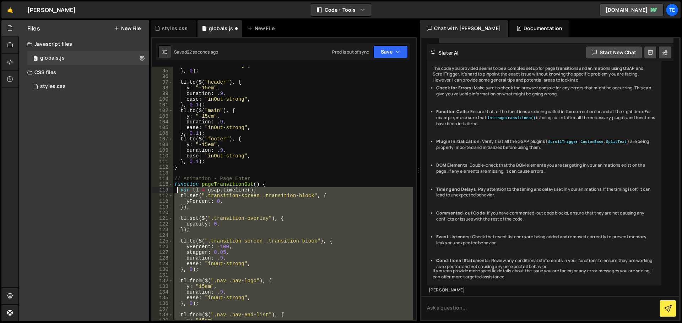
scroll to position [511, 0]
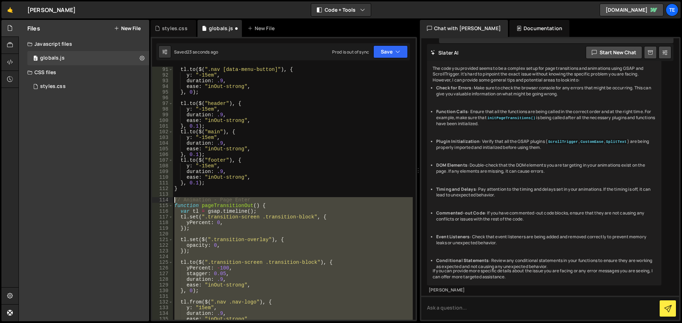
drag, startPoint x: 185, startPoint y: 294, endPoint x: 171, endPoint y: 200, distance: 95.0
click at [171, 200] on div "function pageTransitionOut() { 91 92 93 94 95 96 97 98 99 100 101 102 103 104 1…" at bounding box center [283, 193] width 263 height 253
type textarea "// Animation - Page Enter function pageTransitionOut() {"
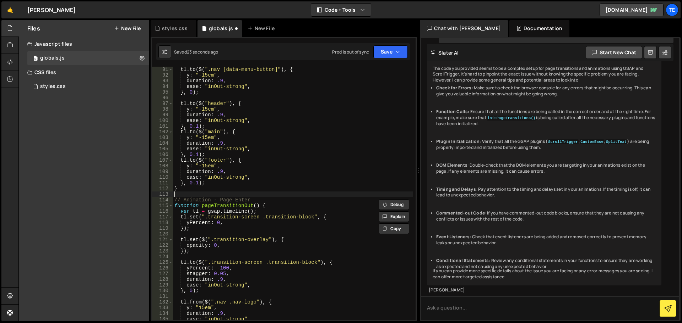
click at [196, 193] on div "tl . to ( $ ( ".nav [data-menu-button]" ) , { y : "-15em" , duration : .9 , eas…" at bounding box center [293, 199] width 240 height 265
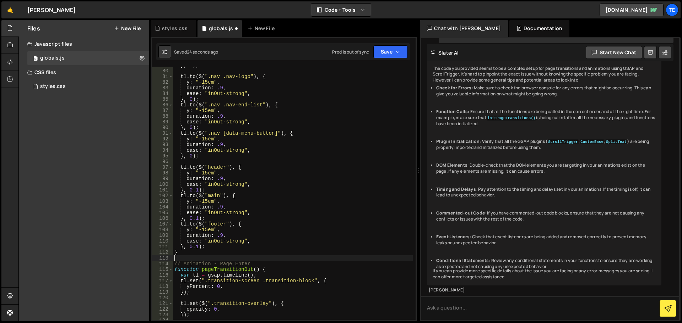
scroll to position [447, 0]
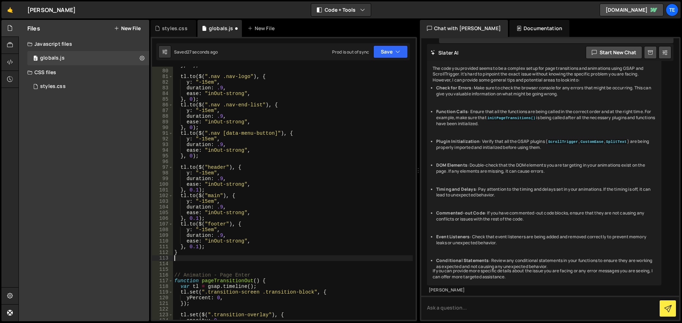
paste textarea "}"
type textarea "}"
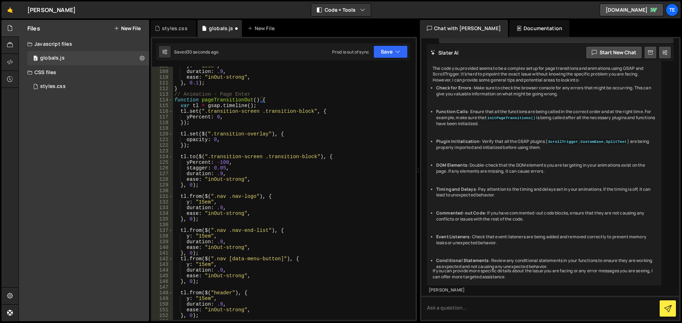
scroll to position [611, 0]
click at [204, 90] on div "y : "-15em" , duration : .9 , ease : "inOut-strong" , } , 0.1 ) ; } // Animatio…" at bounding box center [293, 195] width 240 height 265
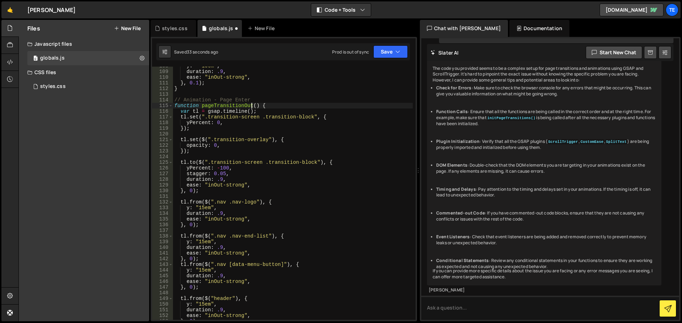
click at [251, 105] on div "y : "-15em" , duration : .9 , ease : "inOut-strong" , } , 0.1 ) ; } // Animatio…" at bounding box center [293, 195] width 240 height 265
click at [272, 98] on div "y : "-15em" , duration : .9 , ease : "inOut-strong" , } , 0.1 ) ; } // Animatio…" at bounding box center [293, 195] width 240 height 265
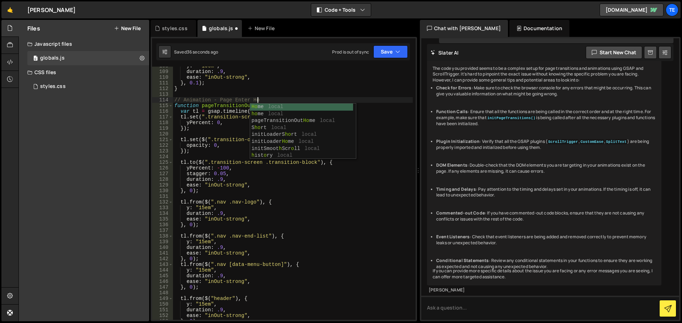
scroll to position [0, 6]
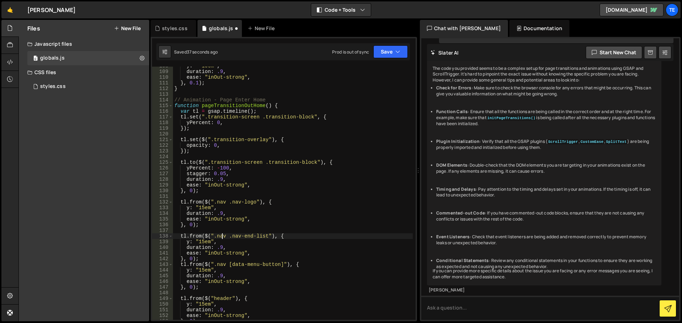
click at [220, 235] on div "y : "-15em" , duration : .9 , ease : "inOut-strong" , } , 0.1 ) ; } // Animatio…" at bounding box center [293, 195] width 240 height 265
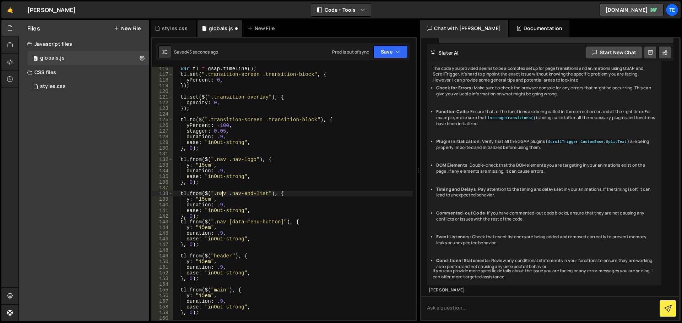
click at [210, 148] on div "var tl = gsap . timeline ( ) ; tl . set ( ".transition-screen .transition-block…" at bounding box center [293, 198] width 240 height 265
type textarea "}, 0);"
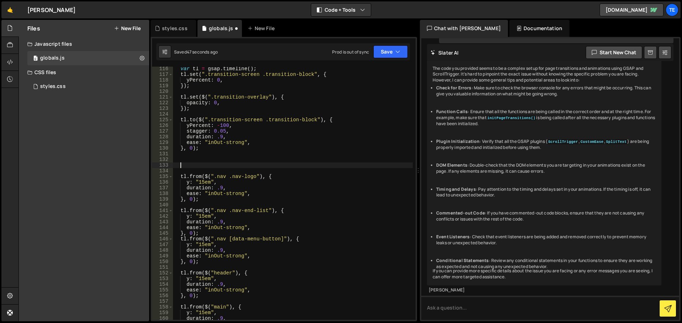
scroll to position [590, 0]
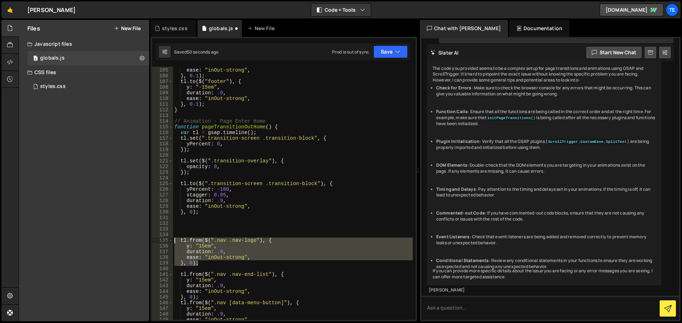
drag, startPoint x: 202, startPoint y: 265, endPoint x: 173, endPoint y: 237, distance: 39.9
click at [172, 237] on div "104 105 106 107 108 109 110 111 112 113 114 115 116 117 118 119 120 121 122 123…" at bounding box center [283, 193] width 263 height 253
type textarea "tl.from($(".nav .nav-logo"), {"
click at [199, 225] on div "duration : .9 , ease : "inOut-strong" , } , 0.1 ) ; tl . to ( $ ( "footer" ) , …" at bounding box center [293, 194] width 240 height 265
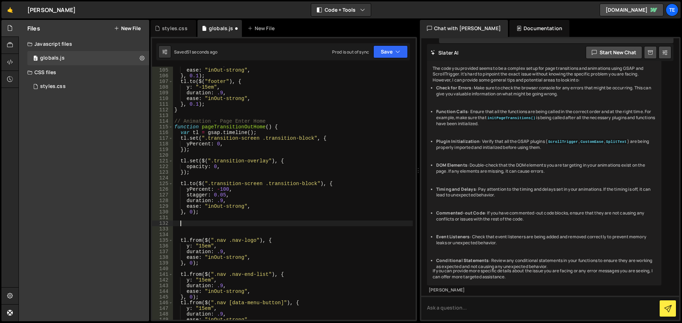
paste textarea "}, 0);"
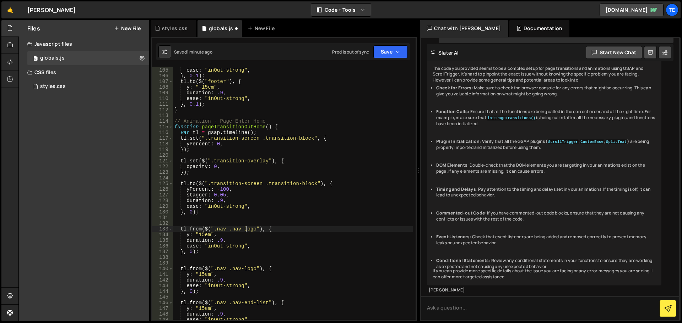
click at [247, 228] on div "duration : .9 , ease : "inOut-strong" , } , 0.1 ) ; tl . to ( $ ( "footer" ) , …" at bounding box center [293, 194] width 240 height 265
drag, startPoint x: 247, startPoint y: 228, endPoint x: 230, endPoint y: 236, distance: 18.0
click at [218, 228] on div "duration : .9 , ease : "inOut-strong" , } , 0.1 ) ; tl . to ( $ ( "footer" ) , …" at bounding box center [293, 194] width 240 height 265
paste textarea "header-bg"
click at [187, 236] on div "duration : .9 , ease : "inOut-strong" , } , 0.1 ) ; tl . to ( $ ( "footer" ) , …" at bounding box center [293, 194] width 240 height 265
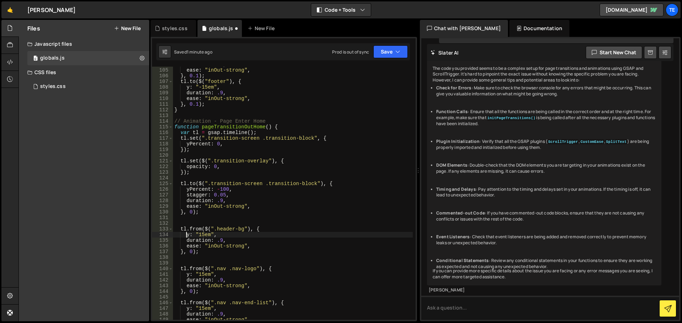
click at [187, 236] on div "duration : .9 , ease : "inOut-strong" , } , 0.1 ) ; tl . to ( $ ( "footer" ) , …" at bounding box center [293, 194] width 240 height 265
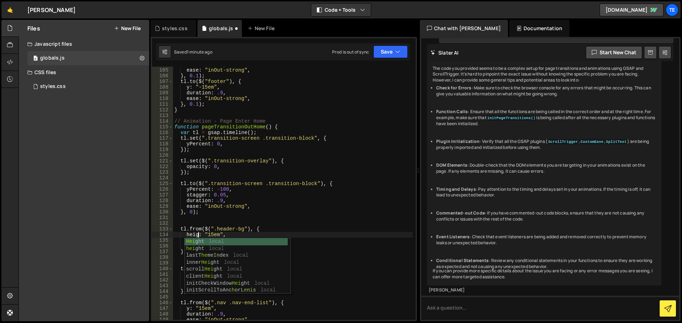
scroll to position [0, 2]
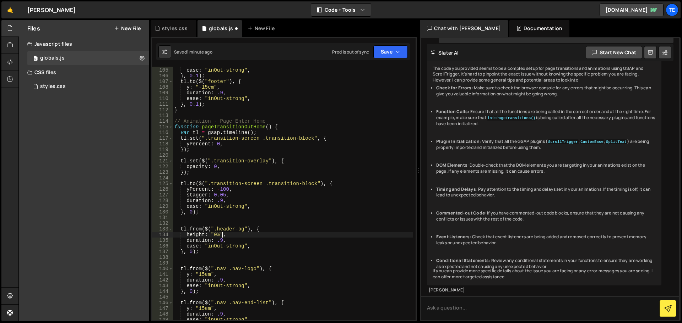
type textarea "height: "0%","
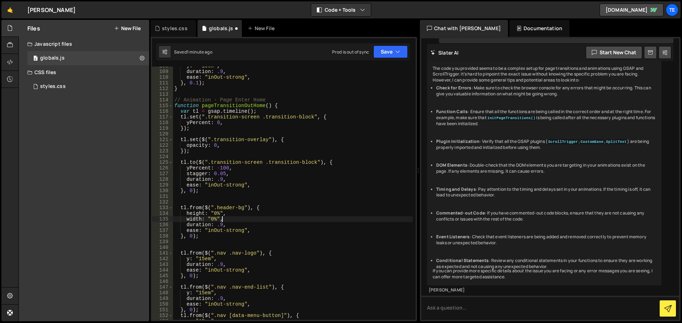
scroll to position [633, 0]
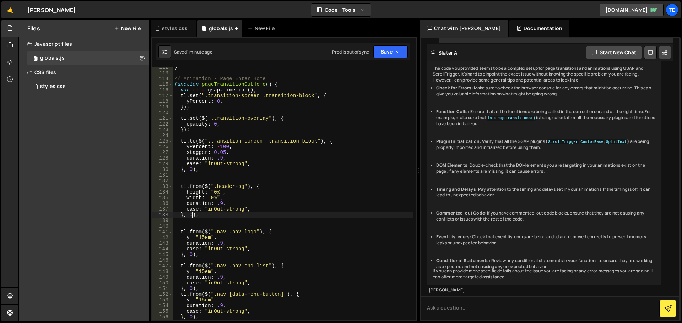
click at [192, 216] on div "} // Animation - Page Enter Home function pageTransitionOutHome ( ) { var tl = …" at bounding box center [293, 197] width 240 height 265
click at [191, 253] on div "} // Animation - Page Enter Home function pageTransitionOutHome ( ) { var tl = …" at bounding box center [293, 197] width 240 height 265
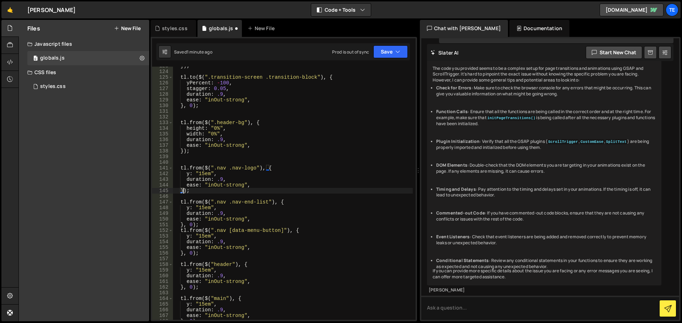
click at [193, 224] on div "}) ; tl . to ( $ ( ".transition-screen .transition-block" ) , { yPercent : - 10…" at bounding box center [293, 195] width 240 height 265
click at [191, 252] on div "}) ; tl . to ( $ ( ".transition-screen .transition-block" ) , { yPercent : - 10…" at bounding box center [293, 195] width 240 height 265
click at [191, 287] on div "}) ; tl . to ( $ ( ".transition-screen .transition-block" ) , { yPercent : - 10…" at bounding box center [293, 195] width 240 height 265
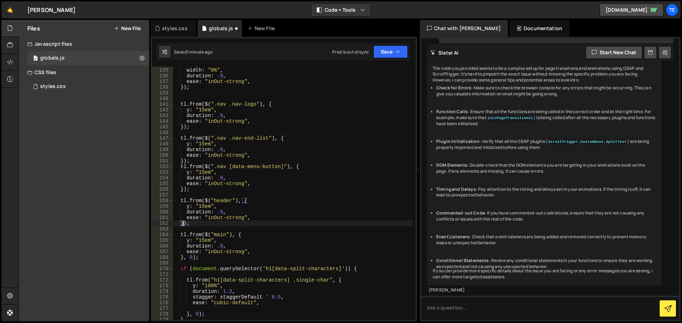
click at [190, 257] on div "height : "0%" , width : "0%" , duration : .9 , ease : "inOut-strong" , }) ; tl …" at bounding box center [293, 194] width 240 height 265
click at [358, 269] on div "height : "0%" , width : "0%" , duration : .9 , ease : "inOut-strong" , }) ; tl …" at bounding box center [293, 194] width 240 height 265
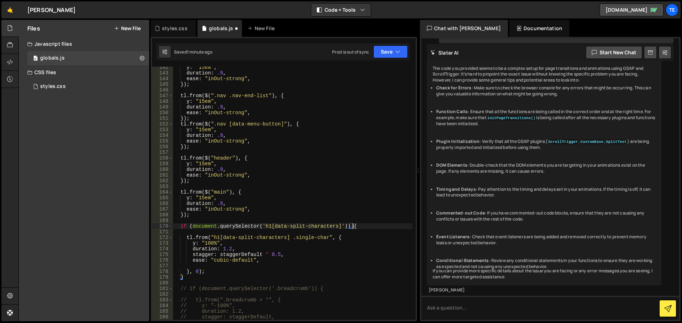
scroll to position [803, 0]
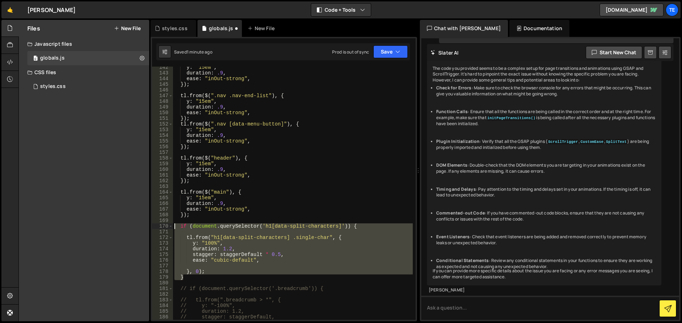
drag, startPoint x: 183, startPoint y: 271, endPoint x: 154, endPoint y: 227, distance: 52.6
click at [154, 227] on div "if (document.querySelector('h1[data-split-characters]')) { 142 143 144 145 146 …" at bounding box center [283, 193] width 263 height 253
type textarea "if (document.querySelector('h1[data-split-characters]')) {"
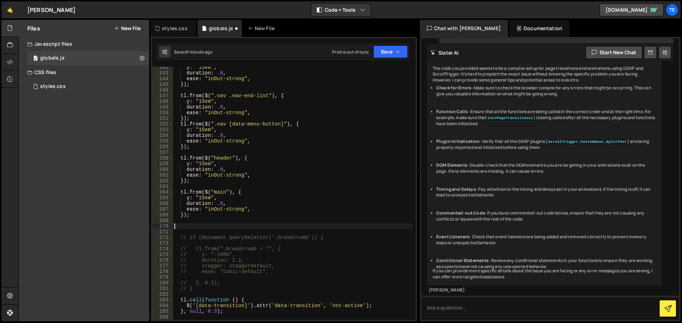
scroll to position [0, 0]
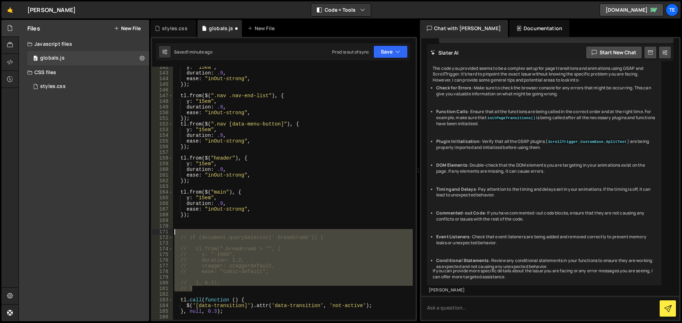
drag, startPoint x: 193, startPoint y: 290, endPoint x: 167, endPoint y: 230, distance: 65.7
click at [167, 230] on div "142 143 144 145 146 147 148 149 150 151 152 153 154 155 156 157 158 159 160 161…" at bounding box center [283, 193] width 263 height 253
type textarea "// if (document.querySelector('.breadcrumb')) {"
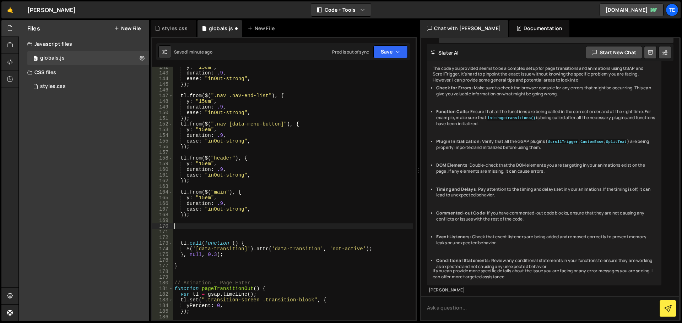
click at [279, 228] on div "y : "15em" , duration : .9 , ease : "inOut-strong" , }) ; tl . from ( $ ( ".nav…" at bounding box center [293, 197] width 240 height 265
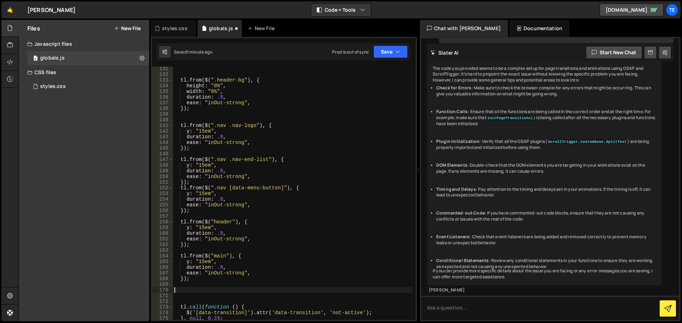
scroll to position [739, 0]
click at [279, 227] on div "tl . from ( $ ( ".header-bg" ) , { height : "0%" , width : "0%" , duration : .9…" at bounding box center [293, 198] width 240 height 265
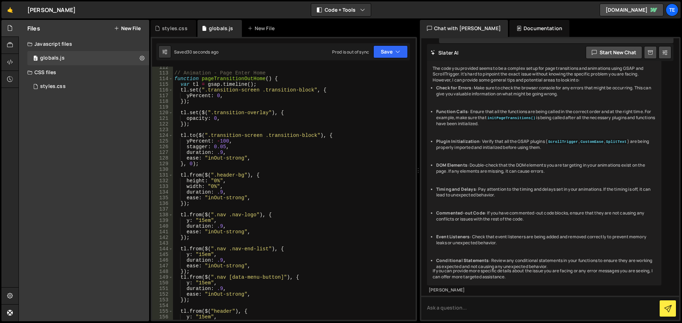
scroll to position [718, 0]
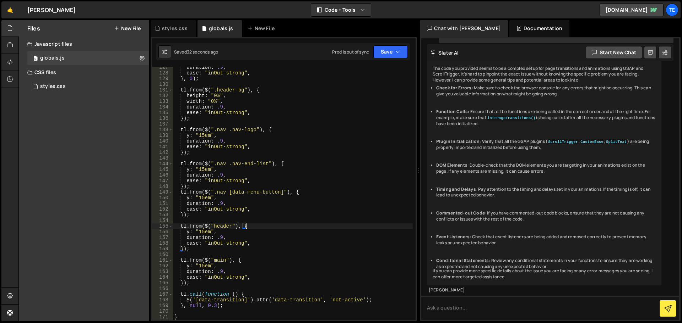
click at [252, 225] on div "duration : .9 , ease : "inOut-strong" , } , 0 ) ; tl . from ( $ ( ".header-bg" …" at bounding box center [293, 197] width 240 height 265
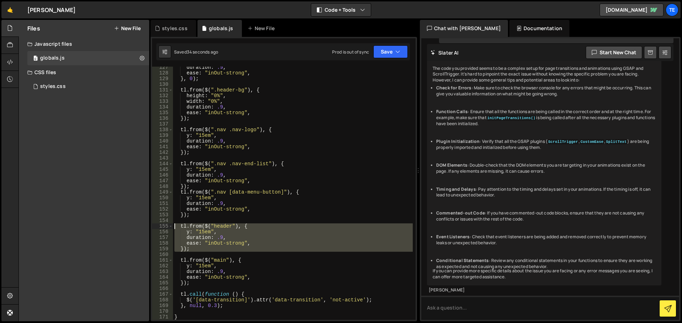
drag, startPoint x: 197, startPoint y: 252, endPoint x: 156, endPoint y: 224, distance: 50.0
click at [156, 224] on div "tl.from($("header"), { 127 128 129 130 131 132 133 134 135 136 137 138 139 140 …" at bounding box center [283, 193] width 263 height 253
type textarea "tl.from($("header"), { y: "15em","
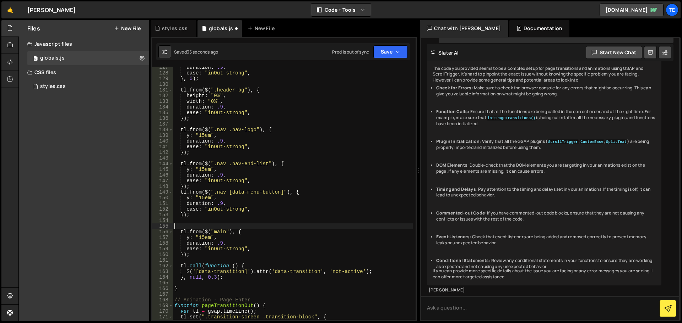
click at [249, 233] on div "duration : .9 , ease : "inOut-strong" , } , 0 ) ; tl . from ( $ ( ".header-bg" …" at bounding box center [293, 197] width 240 height 265
type textarea "tl.from($("main"), {"
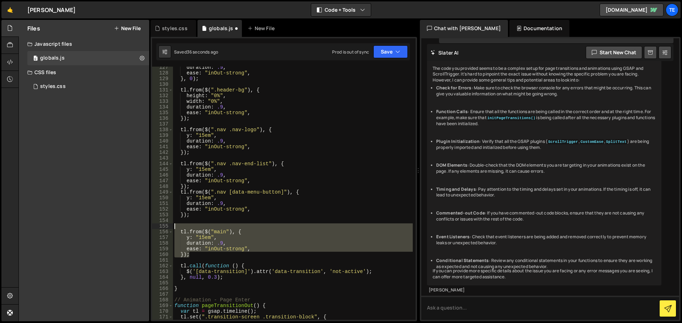
drag, startPoint x: 210, startPoint y: 256, endPoint x: 152, endPoint y: 223, distance: 66.0
click at [152, 223] on div "tl.from($("main"), { 127 128 129 130 131 132 133 134 135 136 137 138 139 140 14…" at bounding box center [283, 193] width 263 height 253
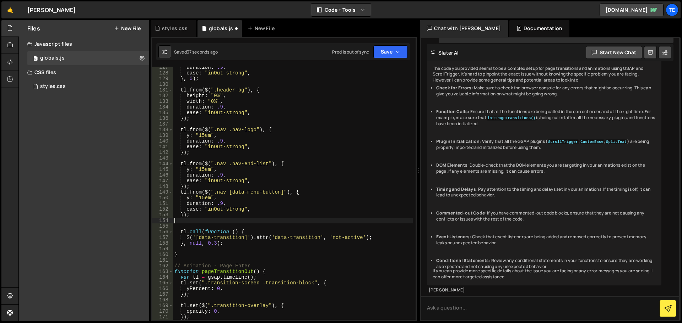
click at [288, 217] on div "duration : .9 , ease : "inOut-strong" , } , 0 ) ; tl . from ( $ ( ".header-bg" …" at bounding box center [293, 197] width 240 height 265
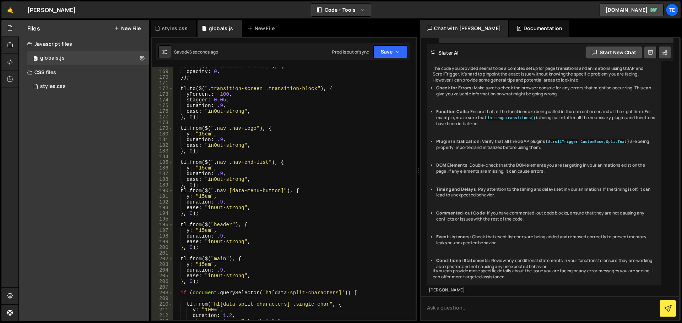
scroll to position [1059, 0]
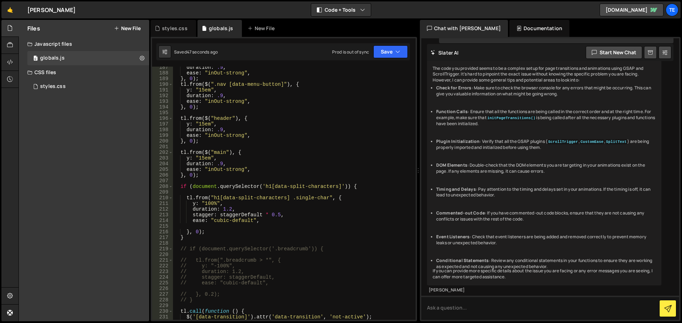
click at [347, 199] on div "duration : .9 , ease : "inOut-strong" , } , 0 ) ; tl . from ( $ ( ".nav [data-m…" at bounding box center [293, 197] width 240 height 265
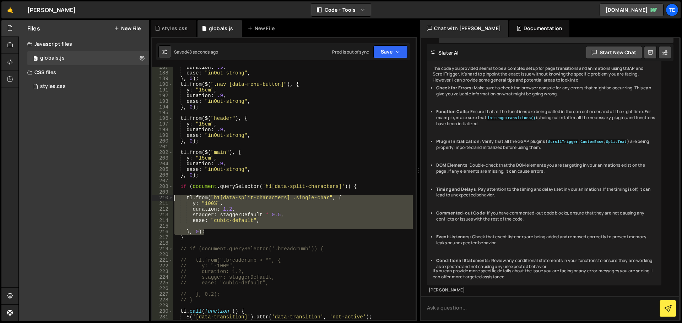
drag, startPoint x: 209, startPoint y: 233, endPoint x: 164, endPoint y: 197, distance: 57.8
click at [164, 197] on div "tl.from("h1[data-split-characters] .single-char", { 187 188 189 190 191 192 193…" at bounding box center [283, 193] width 263 height 253
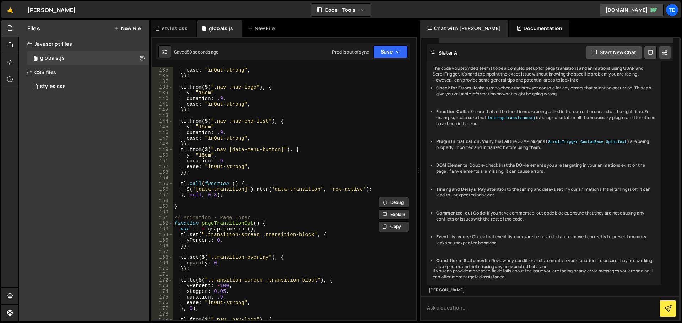
scroll to position [718, 0]
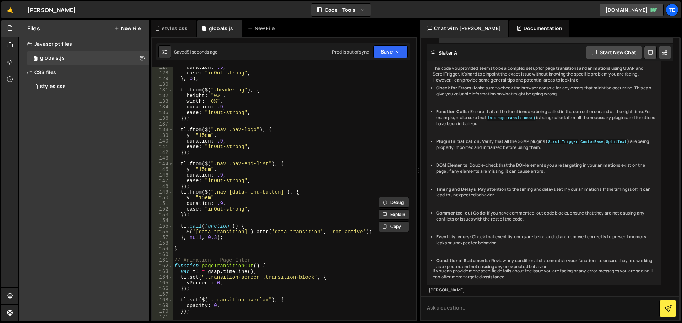
click at [201, 215] on div "duration : .9 , ease : "inOut-strong" , } , 0 ) ; tl . from ( $ ( ".header-bg" …" at bounding box center [293, 197] width 240 height 265
type textarea "});"
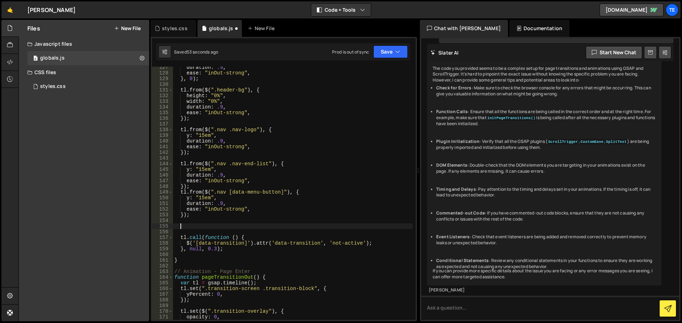
paste textarea "}, 0);"
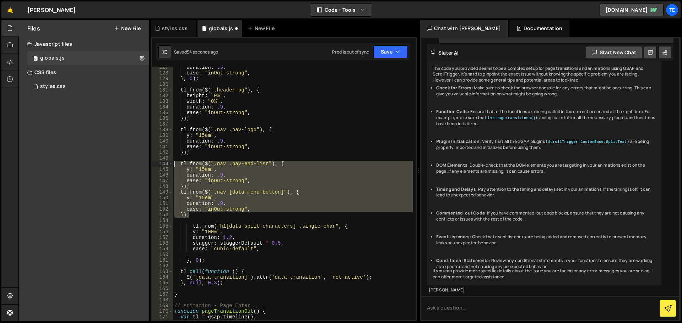
scroll to position [654, 0]
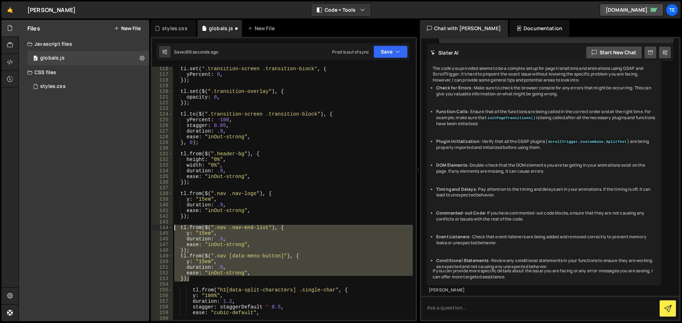
drag, startPoint x: 191, startPoint y: 214, endPoint x: 165, endPoint y: 223, distance: 27.5
click at [163, 223] on div "}, 0); 116 117 118 119 120 121 122 123 124 125 126 127 128 129 130 131 132 133 …" at bounding box center [283, 193] width 263 height 253
type textarea "tl.from($(".nav .nav-end-list"), {"
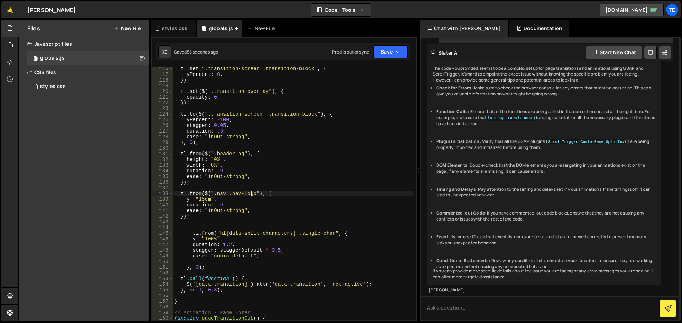
click at [251, 194] on div "tl . set ( ".transition-screen .transition-block" , { yPercent : 0 , }) ; tl . …" at bounding box center [293, 198] width 240 height 265
drag, startPoint x: 251, startPoint y: 194, endPoint x: 229, endPoint y: 194, distance: 21.7
click at [229, 194] on div "tl . set ( ".transition-screen .transition-block" , { yPercent : 0 , }) ; tl . …" at bounding box center [293, 198] width 240 height 265
drag, startPoint x: 218, startPoint y: 199, endPoint x: 186, endPoint y: 199, distance: 32.3
click at [186, 199] on div "tl . set ( ".transition-screen .transition-block" , { yPercent : 0 , }) ; tl . …" at bounding box center [293, 198] width 240 height 265
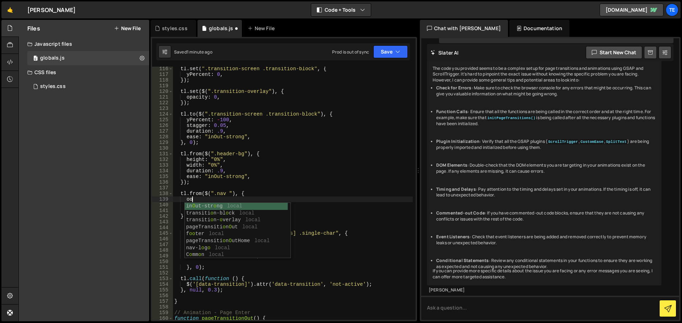
type textarea "ooa"
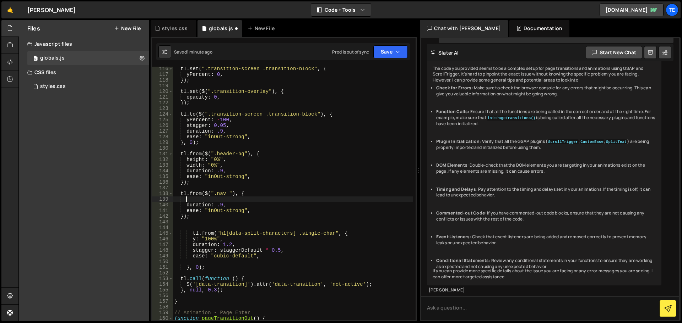
type textarea "opo"
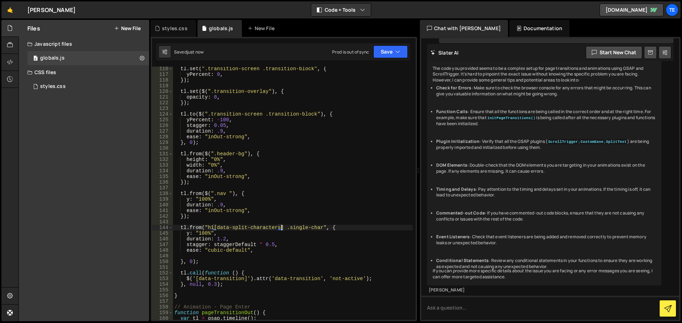
drag, startPoint x: 281, startPoint y: 227, endPoint x: 228, endPoint y: 226, distance: 53.3
click at [228, 226] on div "tl . set ( ".transition-screen .transition-block" , { yPercent : 0 , }) ; tl . …" at bounding box center [293, 198] width 240 height 265
click at [298, 235] on div "tl . set ( ".transition-screen .transition-block" , { yPercent : 0 , }) ; tl . …" at bounding box center [293, 198] width 240 height 265
click at [313, 228] on div "tl . set ( ".transition-screen .transition-block" , { yPercent : 0 , }) ; tl . …" at bounding box center [293, 198] width 240 height 265
drag, startPoint x: 280, startPoint y: 227, endPoint x: 206, endPoint y: 229, distance: 73.5
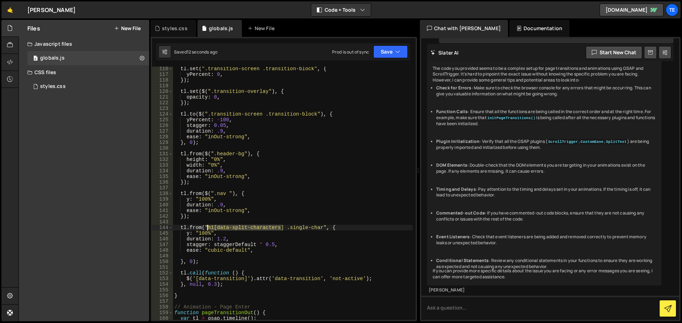
click at [206, 229] on div "tl . set ( ".transition-screen .transition-block" , { yPercent : 0 , }) ; tl . …" at bounding box center [293, 198] width 240 height 265
paste textarea "eader-text mono"
click at [273, 226] on div "tl . set ( ".transition-screen .transition-block" , { yPercent : 0 , }) ; tl . …" at bounding box center [293, 198] width 240 height 265
drag, startPoint x: 273, startPoint y: 226, endPoint x: 257, endPoint y: 226, distance: 15.3
click at [257, 226] on div "tl . set ( ".transition-screen .transition-block" , { yPercent : 0 , }) ; tl . …" at bounding box center [293, 198] width 240 height 265
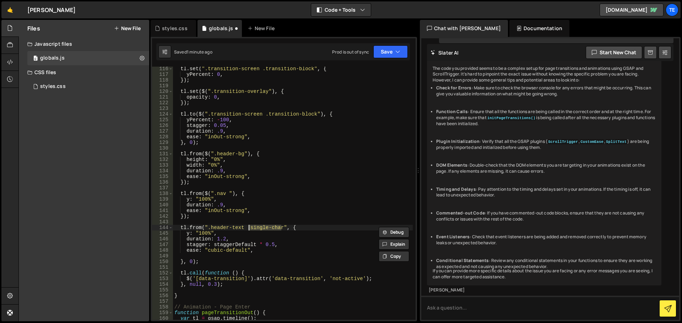
paste textarea "split-inne"
click at [191, 260] on div "tl . set ( ".transition-screen .transition-block" , { yPercent : 0 , }) ; tl . …" at bounding box center [293, 198] width 240 height 265
type textarea "});"
click at [176, 26] on div "styles.css" at bounding box center [175, 28] width 26 height 7
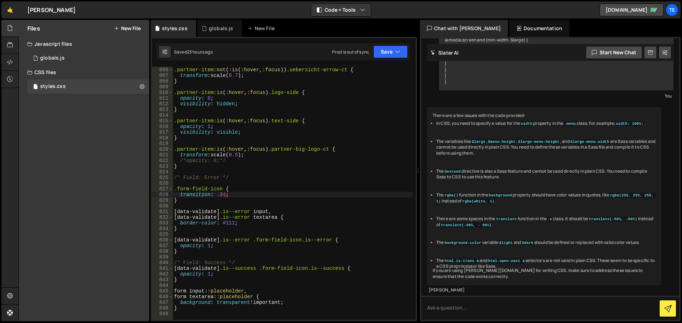
scroll to position [4869, 0]
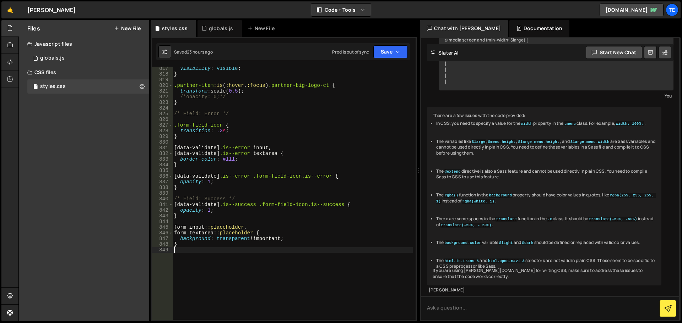
click at [261, 266] on div "visibility : visible ; } .partner-item :is ( :hover , :focus ) .partner-big-log…" at bounding box center [293, 198] width 240 height 265
paste textarea "single-split"
type textarea ".single-split {"
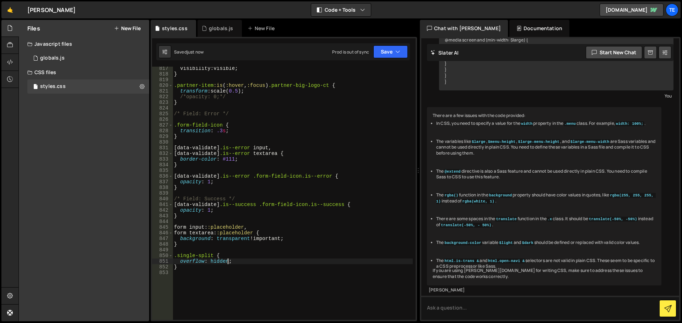
type textarea "overflow: hidden;"
click at [204, 30] on icon at bounding box center [204, 28] width 5 height 7
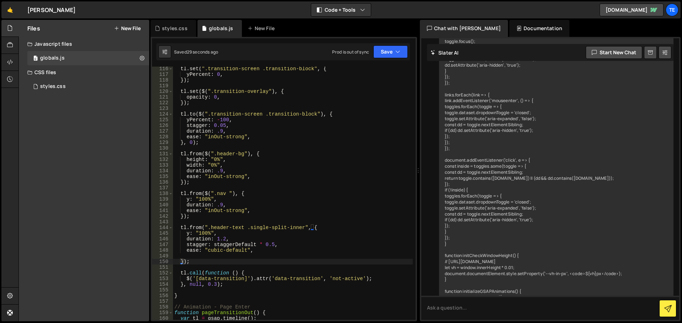
scroll to position [4120, 0]
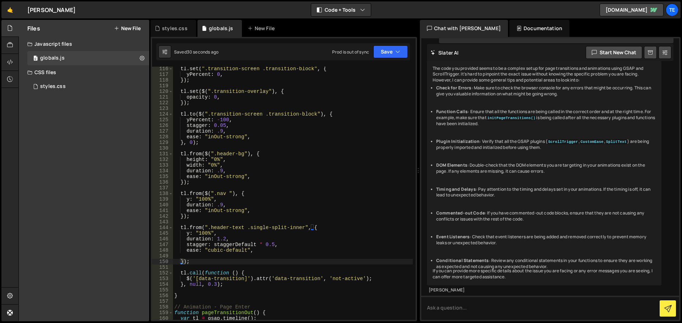
click at [266, 244] on div "tl . set ( ".transition-screen .transition-block" , { yPercent : 0 , }) ; tl . …" at bounding box center [293, 198] width 240 height 265
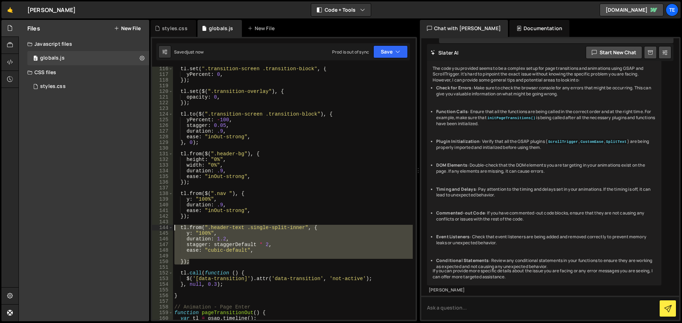
drag, startPoint x: 193, startPoint y: 261, endPoint x: 168, endPoint y: 226, distance: 43.3
click at [168, 226] on div "stagger: staggerDefault * 2, 116 117 118 119 120 121 122 123 124 125 126 127 12…" at bounding box center [283, 193] width 263 height 253
click at [197, 263] on div "tl . set ( ".transition-screen .transition-block" , { yPercent : 0 , }) ; tl . …" at bounding box center [293, 193] width 240 height 253
type textarea "});"
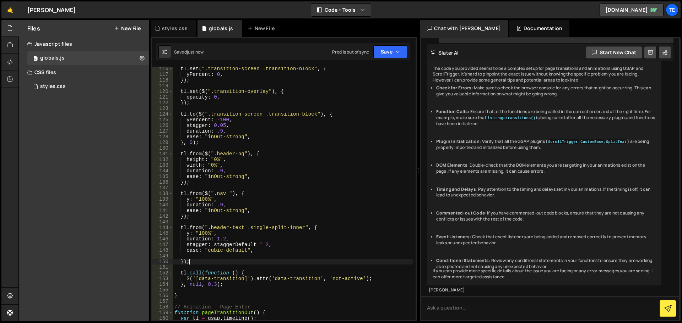
scroll to position [0, 0]
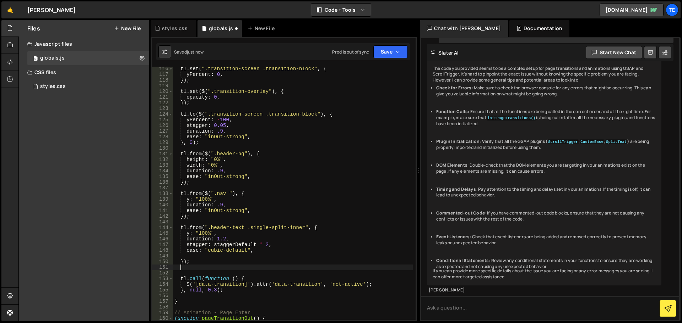
paste textarea "});"
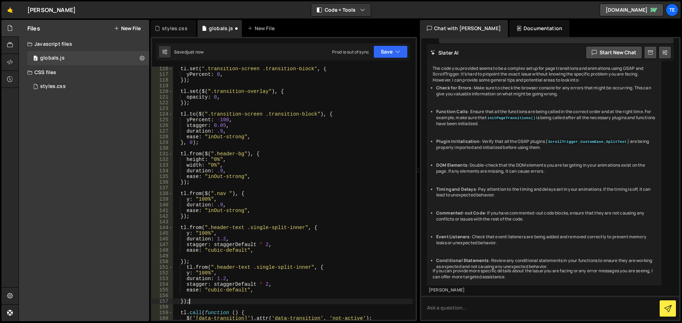
click at [301, 267] on div "tl . set ( ".transition-screen .transition-block" , { yPercent : 0 , }) ; tl . …" at bounding box center [293, 198] width 240 height 265
drag, startPoint x: 301, startPoint y: 267, endPoint x: 215, endPoint y: 268, distance: 85.2
click at [215, 268] on div "tl . set ( ".transition-screen .transition-block" , { yPercent : 0 , }) ; tl . …" at bounding box center [293, 198] width 240 height 265
click at [328, 219] on div "tl . set ( ".transition-screen .transition-block" , { yPercent : 0 , }) ; tl . …" at bounding box center [293, 198] width 240 height 265
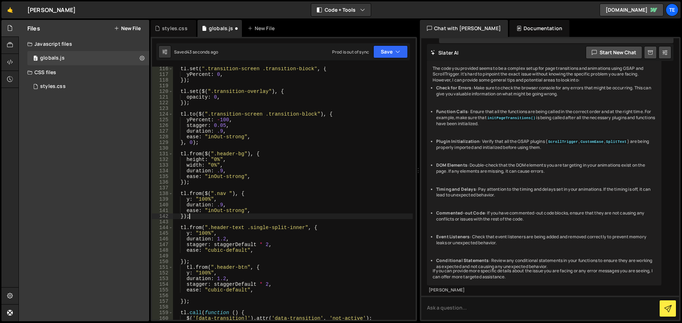
scroll to position [0, 1]
click at [208, 279] on div "tl . set ( ".transition-screen .transition-block" , { yPercent : 0 , }) ; tl . …" at bounding box center [293, 198] width 240 height 265
click at [212, 283] on div "tl . set ( ".transition-screen .transition-block" , { yPercent : 0 , }) ; tl . …" at bounding box center [293, 198] width 240 height 265
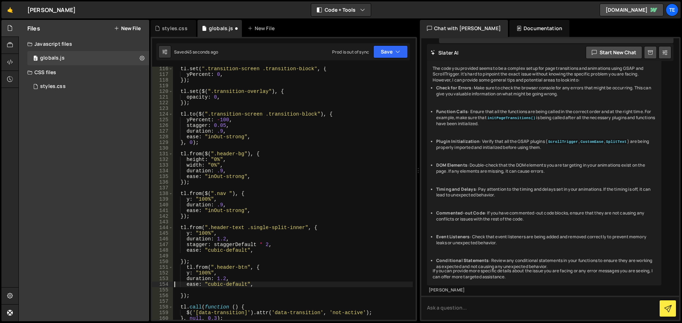
click at [288, 215] on div "tl . set ( ".transition-screen .transition-block" , { yPercent : 0 , }) ; tl . …" at bounding box center [293, 198] width 240 height 265
click at [181, 296] on div "tl . set ( ".transition-screen .transition-block" , { yPercent : 0 , }) ; tl . …" at bounding box center [293, 198] width 240 height 265
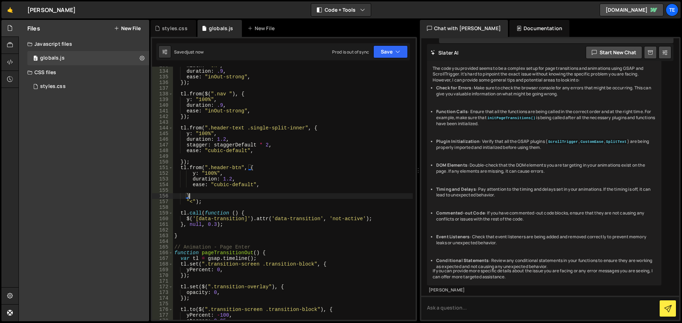
click at [254, 216] on div "width : "0%" , duration : .9 , ease : "inOut-strong" , }) ; tl . from ( $ ( ".n…" at bounding box center [293, 195] width 240 height 265
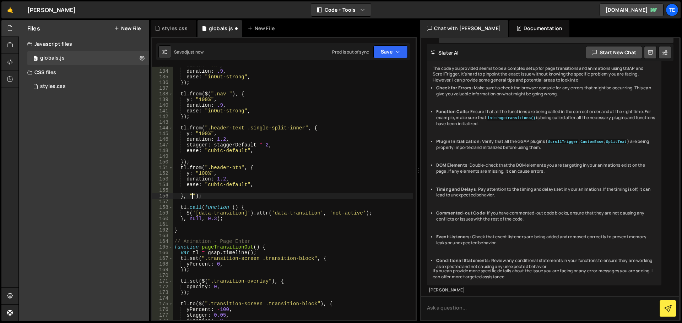
scroll to position [0, 1]
click at [262, 147] on div "width : "0%" , duration : .9 , ease : "inOut-strong" , }) ; tl . from ( $ ( ".n…" at bounding box center [293, 195] width 240 height 265
click at [198, 134] on div "width : "0%" , duration : .9 , ease : "inOut-strong" , }) ; tl . from ( $ ( ".n…" at bounding box center [293, 195] width 240 height 265
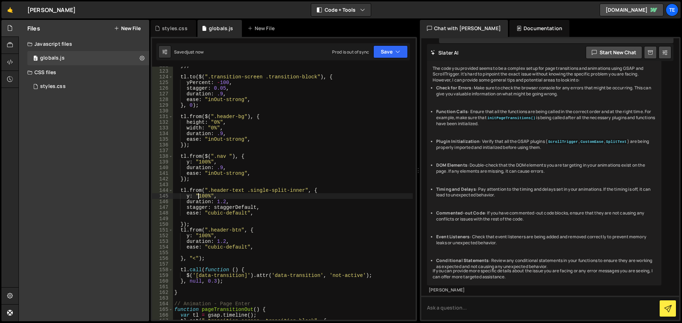
scroll to position [627, 0]
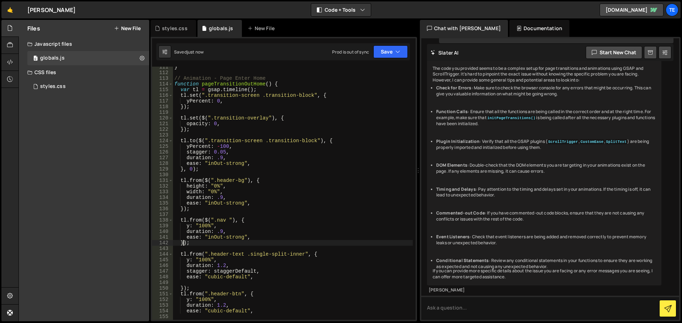
click at [184, 243] on div "} // Animation - Page Enter Home function pageTransitionOutHome ( ) { var tl = …" at bounding box center [293, 196] width 240 height 265
click at [182, 211] on div "} // Animation - Page Enter Home function pageTransitionOutHome ( ) { var tl = …" at bounding box center [293, 196] width 240 height 265
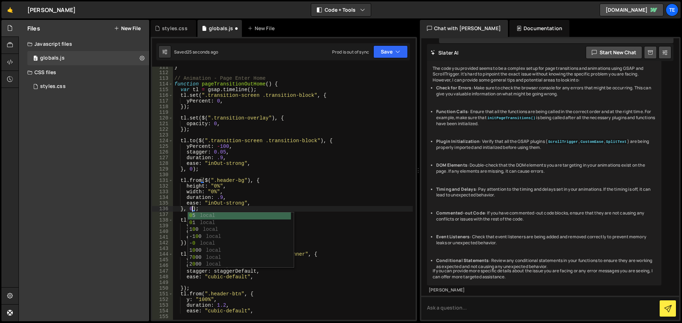
click at [212, 206] on div "} // Animation - Page Enter Home function pageTransitionOutHome ( ) { var tl = …" at bounding box center [293, 196] width 240 height 265
type textarea "}, 0);"
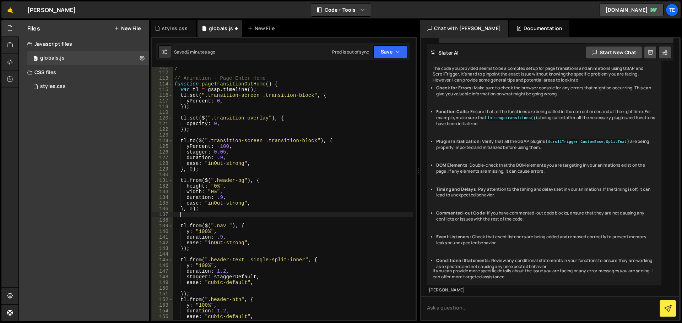
paste textarea "claim-main-img"
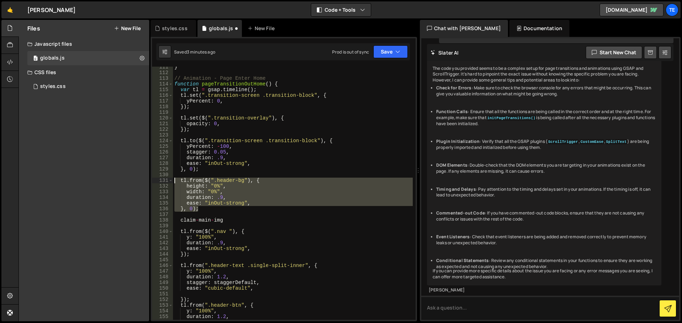
drag, startPoint x: 200, startPoint y: 208, endPoint x: 176, endPoint y: 181, distance: 36.7
click at [176, 181] on div "} // Animation - Page Enter Home function pageTransitionOutHome ( ) { var tl = …" at bounding box center [293, 196] width 240 height 265
click at [211, 209] on div "} // Animation - Page Enter Home function pageTransitionOutHome ( ) { var tl = …" at bounding box center [293, 193] width 240 height 253
type textarea "}, 0);"
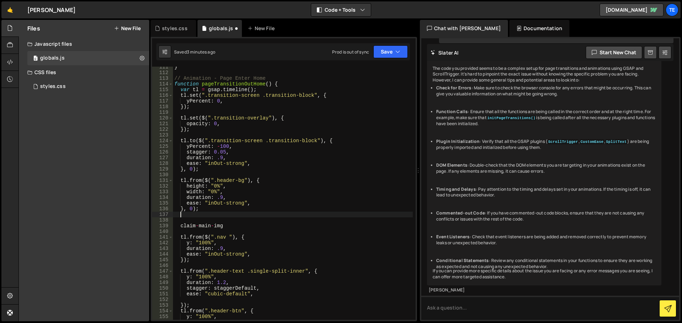
paste textarea "}, 0);"
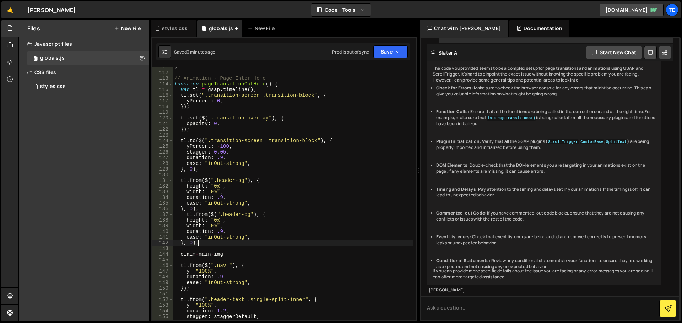
click at [187, 215] on div "} // Animation - Page Enter Home function pageTransitionOutHome ( ) { var tl = …" at bounding box center [293, 196] width 240 height 265
click at [218, 254] on div "} // Animation - Page Enter Home function pageTransitionOutHome ( ) { var tl = …" at bounding box center [293, 196] width 240 height 265
type textarea "claim-main-img"
drag, startPoint x: 218, startPoint y: 254, endPoint x: 190, endPoint y: 254, distance: 27.7
click at [190, 254] on div "} // Animation - Page Enter Home function pageTransitionOutHome ( ) { var tl = …" at bounding box center [293, 196] width 240 height 265
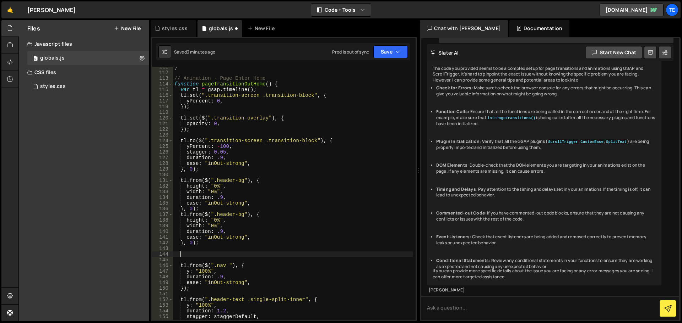
click at [239, 215] on div "} // Animation - Page Enter Home function pageTransitionOutHome ( ) { var tl = …" at bounding box center [293, 196] width 240 height 265
drag, startPoint x: 239, startPoint y: 215, endPoint x: 225, endPoint y: 215, distance: 13.8
click at [225, 215] on div "} // Animation - Page Enter Home function pageTransitionOutHome ( ) { var tl = …" at bounding box center [293, 196] width 240 height 265
paste textarea "claim-main-im"
drag, startPoint x: 225, startPoint y: 225, endPoint x: 186, endPoint y: 219, distance: 38.8
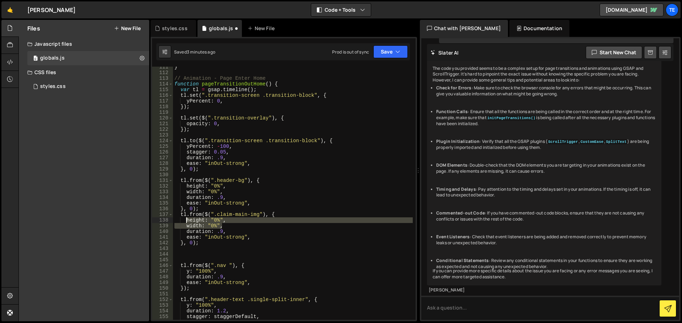
click at [186, 219] on div "} // Animation - Page Enter Home function pageTransitionOutHome ( ) { var tl = …" at bounding box center [293, 196] width 240 height 265
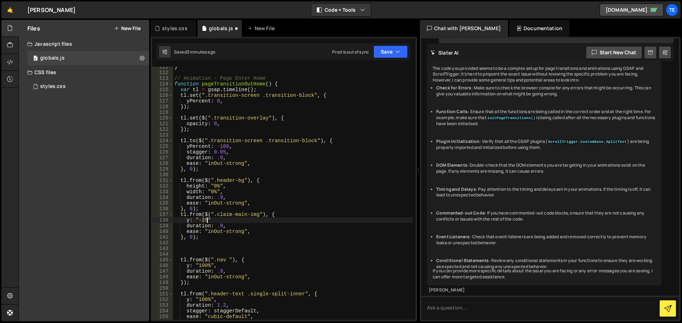
scroll to position [0, 2]
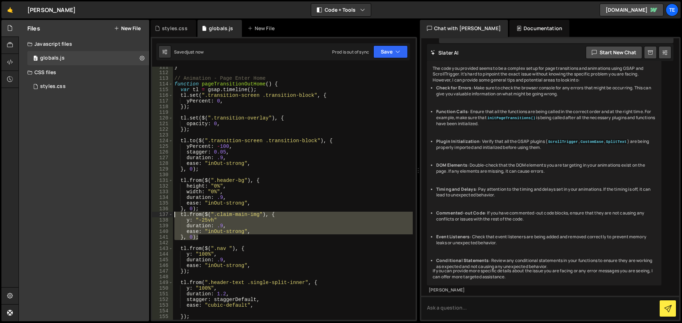
drag, startPoint x: 207, startPoint y: 240, endPoint x: 173, endPoint y: 215, distance: 42.4
click at [173, 215] on div "y: "-25vh" 111 112 113 114 115 116 117 118 119 120 121 122 123 124 125 126 127 …" at bounding box center [283, 193] width 263 height 253
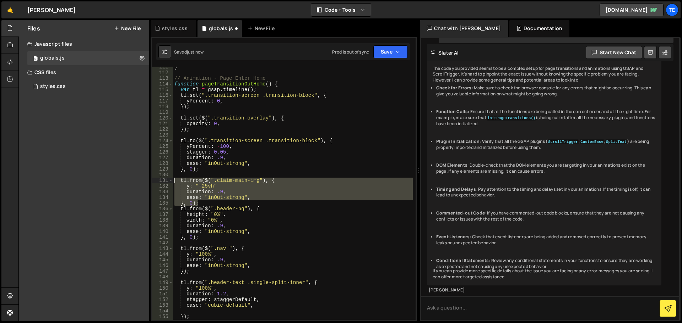
click at [191, 203] on div "} // Animation - Page Enter Home function pageTransitionOutHome ( ) { var tl = …" at bounding box center [293, 193] width 240 height 253
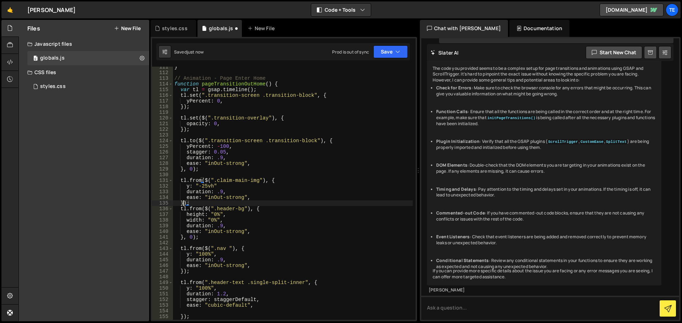
scroll to position [0, 1]
click at [191, 236] on div "} // Animation - Page Enter Home function pageTransitionOutHome ( ) { var tl = …" at bounding box center [293, 196] width 240 height 265
click at [234, 187] on div "} // Animation - Page Enter Home function pageTransitionOutHome ( ) { var tl = …" at bounding box center [293, 196] width 240 height 265
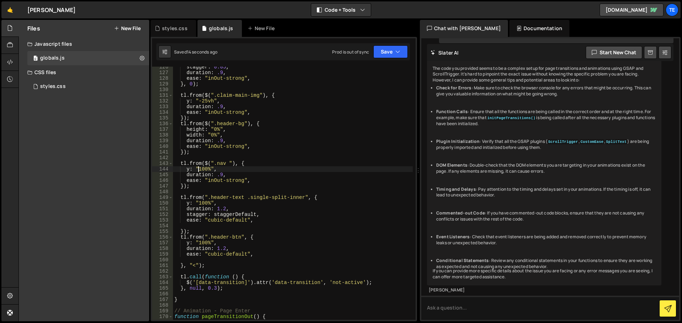
click at [199, 169] on div "stagger : 0.05 , duration : .9 , ease : "inOut-strong" , } , 0 ) ; tl . from ( …" at bounding box center [293, 196] width 240 height 265
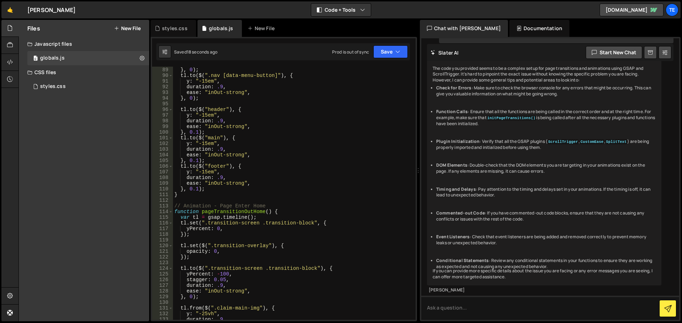
scroll to position [627, 0]
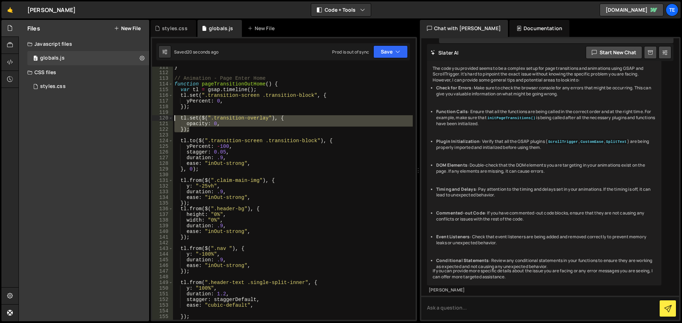
drag, startPoint x: 186, startPoint y: 126, endPoint x: 176, endPoint y: 117, distance: 14.1
click at [176, 117] on div "} // Animation - Page Enter Home function pageTransitionOutHome ( ) { var tl = …" at bounding box center [293, 196] width 240 height 265
type textarea "tl.set($(".transition-overlay"), { opacity: 0,"
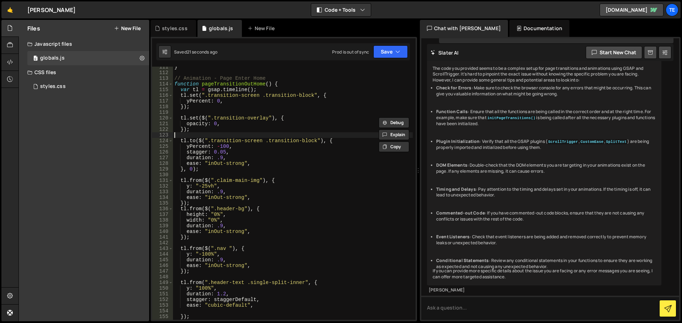
click at [200, 132] on div "} // Animation - Page Enter Home function pageTransitionOutHome ( ) { var tl = …" at bounding box center [293, 196] width 240 height 265
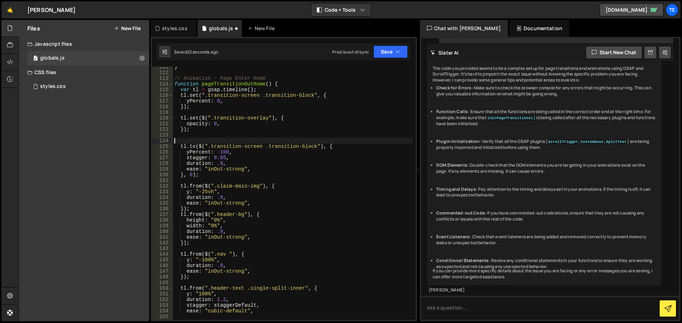
paste textarea "});"
type textarea "});"
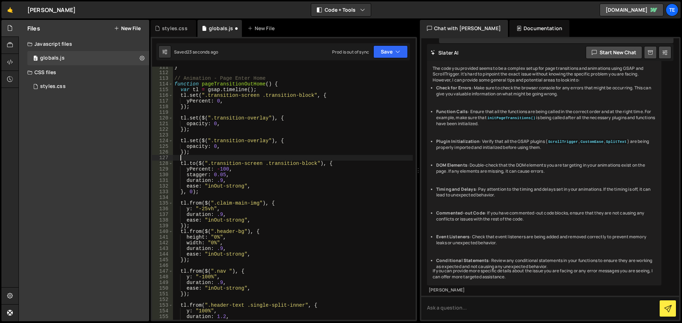
click at [256, 142] on div "} // Animation - Page Enter Home function pageTransitionOutHome ( ) { var tl = …" at bounding box center [293, 196] width 240 height 265
drag, startPoint x: 256, startPoint y: 142, endPoint x: 226, endPoint y: 141, distance: 30.2
click at [226, 141] on div "} // Animation - Page Enter Home function pageTransitionOutHome ( ) { var tl = …" at bounding box center [293, 196] width 240 height 265
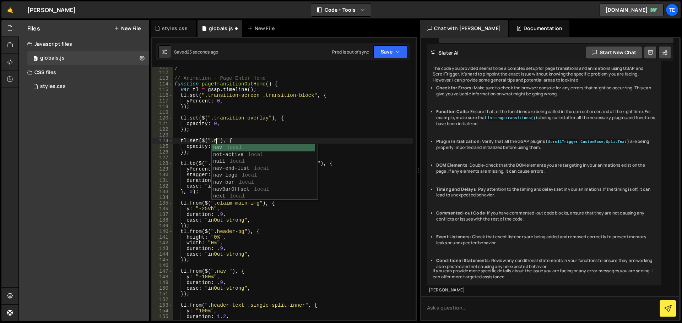
type textarea "tl.set($(".nav"), {"
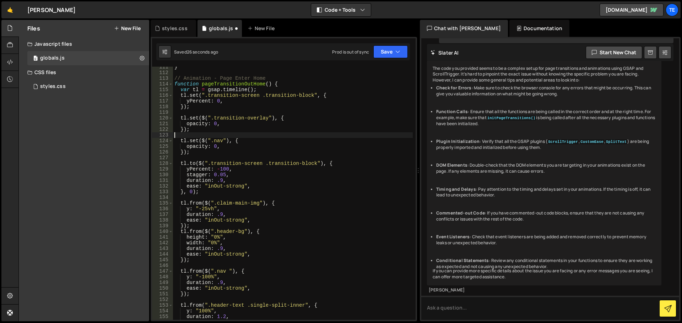
click at [202, 137] on div "} // Animation - Page Enter Home function pageTransitionOutHome ( ) { var tl = …" at bounding box center [293, 196] width 240 height 265
click at [195, 145] on div "} // Animation - Page Enter Home function pageTransitionOutHome ( ) { var tl = …" at bounding box center [293, 196] width 240 height 265
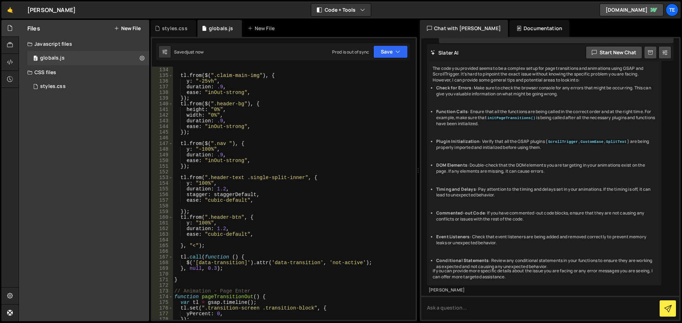
click at [196, 144] on div "} , 0 ) ; tl . from ( $ ( ".claim-main-img" ) , { y : "-25vh" , duration : .9 ,…" at bounding box center [293, 193] width 240 height 265
click at [334, 107] on div "} , 0 ) ; tl . from ( $ ( ".claim-main-img" ) , { y : "-25vh" , duration : .9 ,…" at bounding box center [293, 193] width 240 height 265
click at [207, 148] on div "} , 0 ) ; tl . from ( $ ( ".claim-main-img" ) , { y : "-25vh" , duration : .9 ,…" at bounding box center [293, 193] width 240 height 265
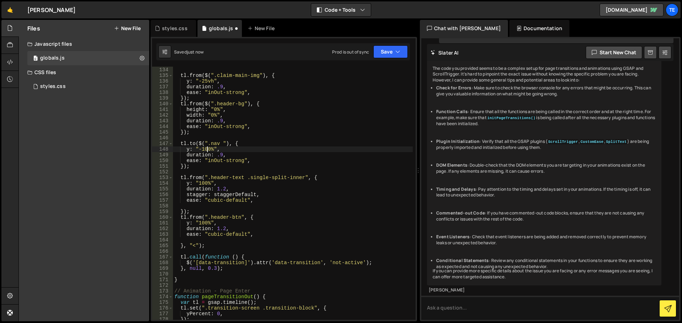
click at [207, 148] on div "} , 0 ) ; tl . from ( $ ( ".claim-main-img" ) , { y : "-25vh" , duration : .9 ,…" at bounding box center [293, 193] width 240 height 265
drag, startPoint x: 255, startPoint y: 131, endPoint x: 414, endPoint y: 7, distance: 201.4
click at [256, 131] on div "} , 0 ) ; tl . from ( $ ( ".claim-main-img" ) , { y : "-25vh" , duration : .9 ,…" at bounding box center [293, 193] width 240 height 265
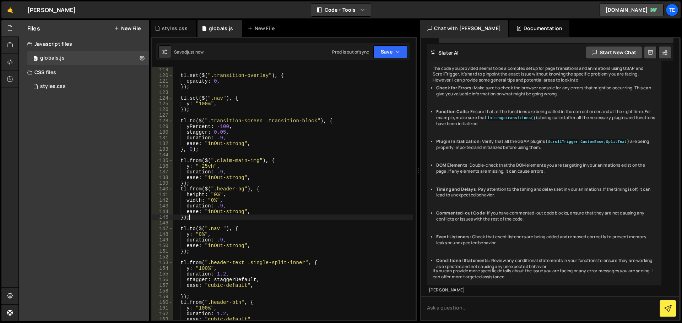
scroll to position [606, 0]
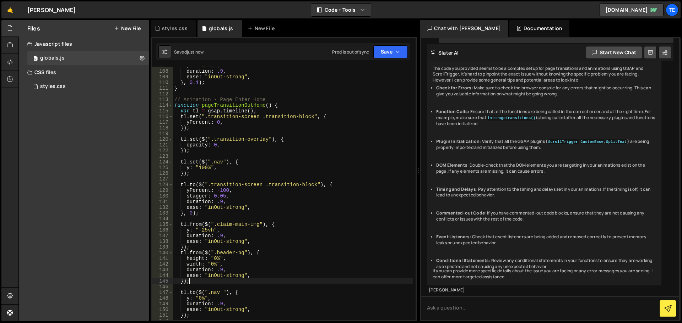
click at [199, 170] on div "y : "-15em" , duration : .9 , ease : "inOut-strong" , } , 0.1 ) ; } // Animatio…" at bounding box center [293, 195] width 240 height 265
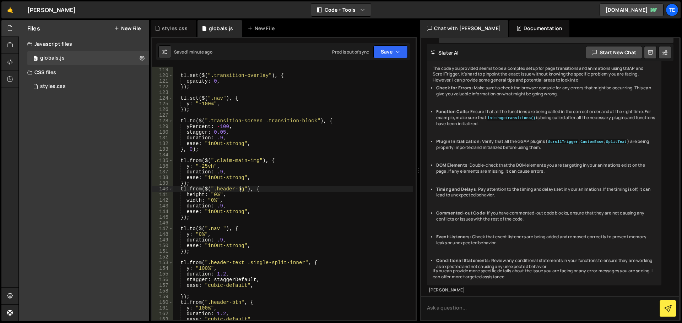
click at [238, 187] on div "}) ; tl . set ( $ ( ".transition-overlay" ) , { opacity : 0 , }) ; tl . set ( $…" at bounding box center [293, 193] width 240 height 265
drag, startPoint x: 238, startPoint y: 187, endPoint x: 225, endPoint y: 188, distance: 12.8
click at [225, 188] on div "}) ; tl . set ( $ ( ".transition-overlay" ) , { opacity : 0 , }) ; tl . set ( $…" at bounding box center [293, 193] width 240 height 265
paste textarea "im"
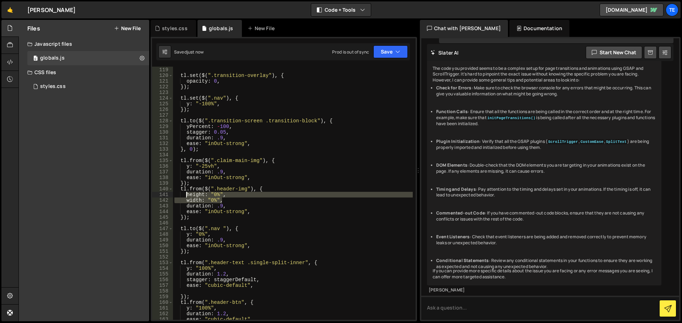
drag, startPoint x: 225, startPoint y: 201, endPoint x: 187, endPoint y: 195, distance: 39.1
click at [187, 195] on div "}) ; tl . set ( $ ( ".transition-overlay" ) , { opacity : 0 , }) ; tl . set ( $…" at bounding box center [293, 193] width 240 height 265
type textarea "height: "0%", width: "0%","
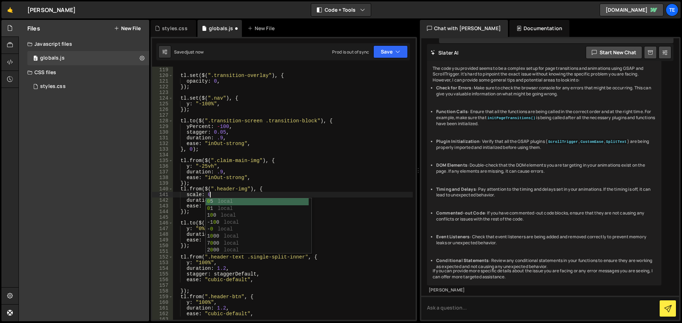
scroll to position [0, 2]
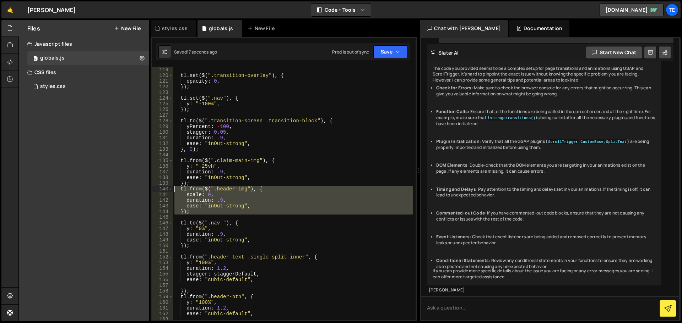
drag, startPoint x: 200, startPoint y: 215, endPoint x: 161, endPoint y: 190, distance: 46.1
click at [161, 190] on div "scale: 0, 118 119 120 121 122 123 124 125 126 127 128 129 130 131 132 133 134 1…" at bounding box center [283, 193] width 263 height 253
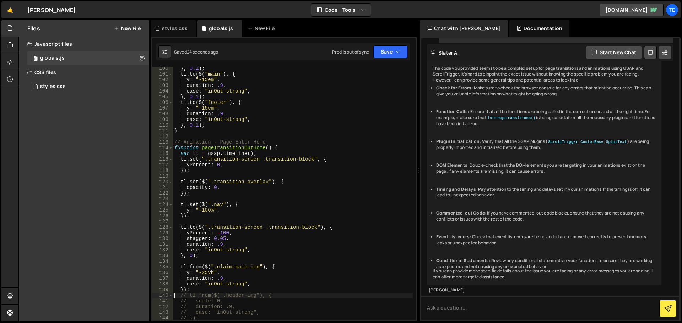
scroll to position [606, 0]
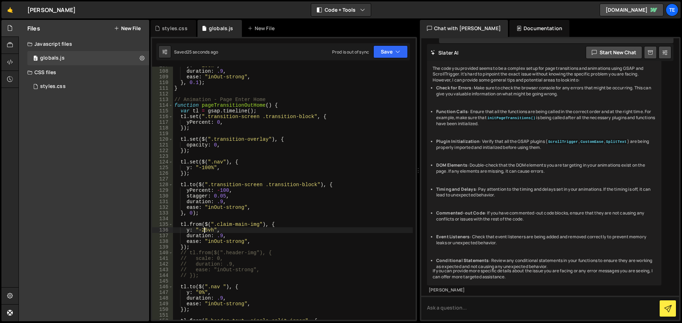
click at [204, 229] on div "y : "-15em" , duration : .9 , ease : "inOut-strong" , } , 0.1 ) ; } // Animatio…" at bounding box center [293, 195] width 240 height 265
type textarea "y: "-45vh","
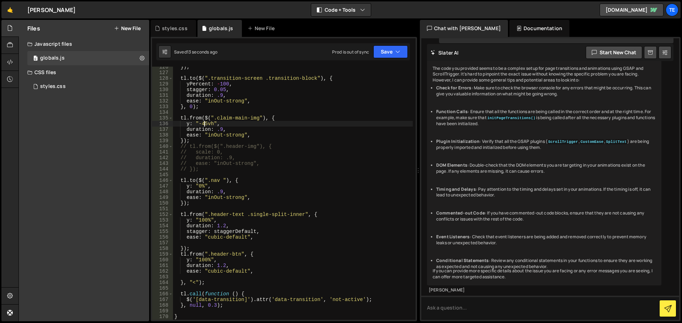
click at [243, 125] on div "}) ; tl . to ( $ ( ".transition-screen .transition-block" ) , { yPercent : - 10…" at bounding box center [293, 196] width 240 height 265
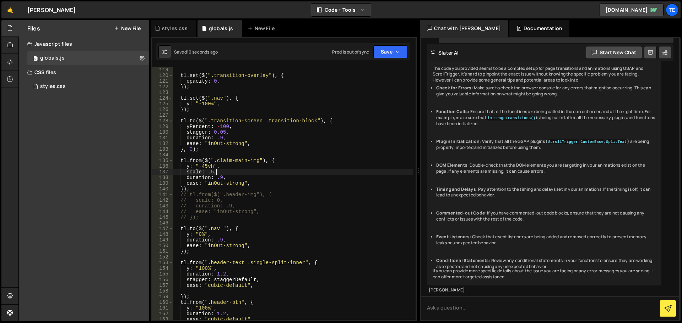
scroll to position [649, 0]
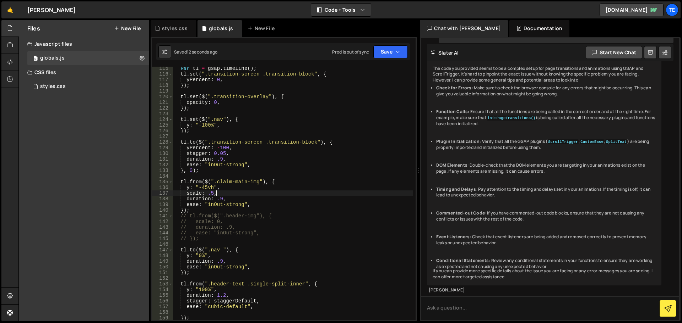
click at [182, 211] on div "var tl = gsap . timeline ( ) ; tl . set ( ".transition-screen .transition-block…" at bounding box center [293, 198] width 240 height 265
click at [211, 193] on div "var tl = gsap . timeline ( ) ; tl . set ( ".transition-screen .transition-block…" at bounding box center [293, 198] width 240 height 265
type textarea "}, 0.5);"
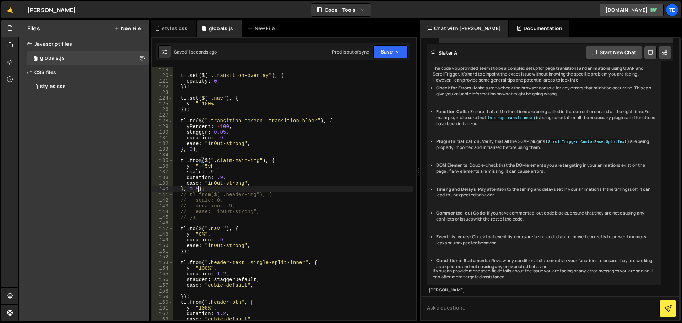
scroll to position [755, 0]
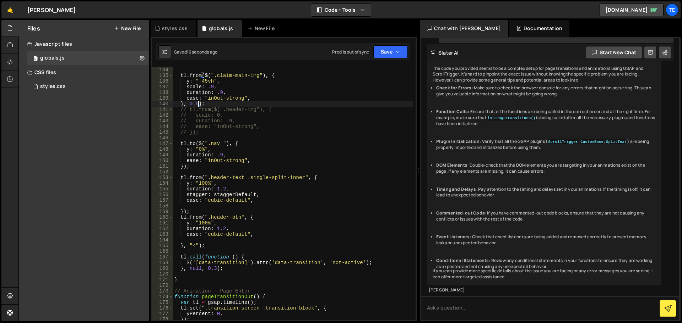
click at [235, 162] on div "} , 0 ) ; tl . from ( $ ( ".claim-main-img" ) , { y : "-45vh" , scale : .9 , du…" at bounding box center [293, 193] width 240 height 265
drag, startPoint x: 235, startPoint y: 162, endPoint x: 213, endPoint y: 161, distance: 21.3
click at [213, 161] on div "} , 0 ) ; tl . from ( $ ( ".claim-main-img" ) , { y : "-45vh" , scale : .9 , du…" at bounding box center [293, 193] width 240 height 265
click at [236, 199] on div "} , 0 ) ; tl . from ( $ ( ".claim-main-img" ) , { y : "-45vh" , scale : .9 , du…" at bounding box center [293, 193] width 240 height 265
drag, startPoint x: 236, startPoint y: 199, endPoint x: 210, endPoint y: 198, distance: 25.9
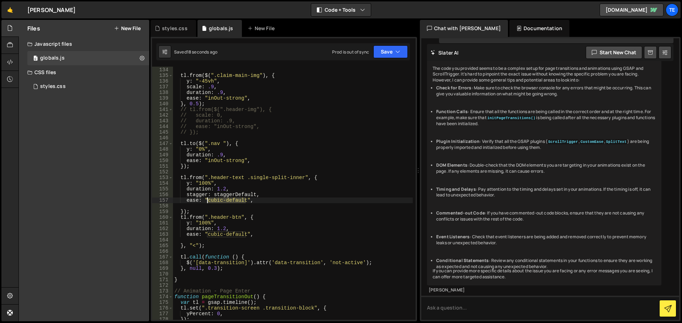
click at [210, 198] on div "} , 0 ) ; tl . from ( $ ( ".claim-main-img" ) , { y : "-45vh" , scale : .9 , du…" at bounding box center [293, 193] width 240 height 265
paste textarea "inOut-strong"
click at [234, 235] on div "} , 0 ) ; tl . from ( $ ( ".claim-main-img" ) , { y : "-45vh" , scale : .9 , du…" at bounding box center [293, 193] width 240 height 265
drag, startPoint x: 234, startPoint y: 235, endPoint x: 214, endPoint y: 234, distance: 19.9
click at [214, 234] on div "} , 0 ) ; tl . from ( $ ( ".claim-main-img" ) , { y : "-45vh" , scale : .9 , du…" at bounding box center [293, 193] width 240 height 265
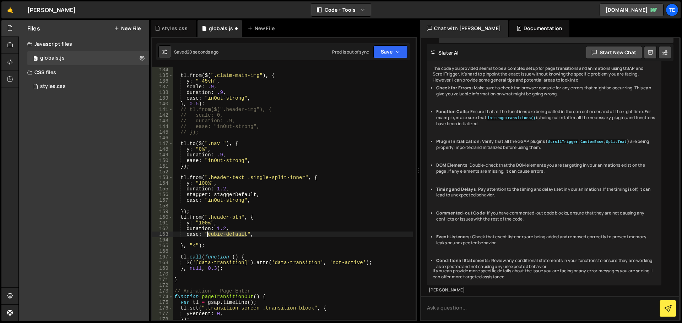
paste textarea "inOut-strong"
click at [184, 165] on div "} , 0 ) ; tl . from ( $ ( ".claim-main-img" ) , { y : "-45vh" , scale : .9 , du…" at bounding box center [293, 193] width 240 height 265
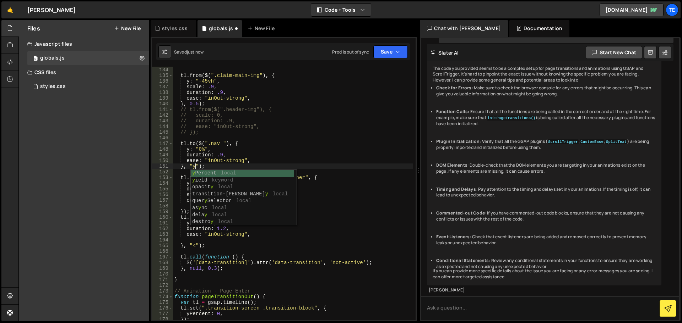
scroll to position [0, 1]
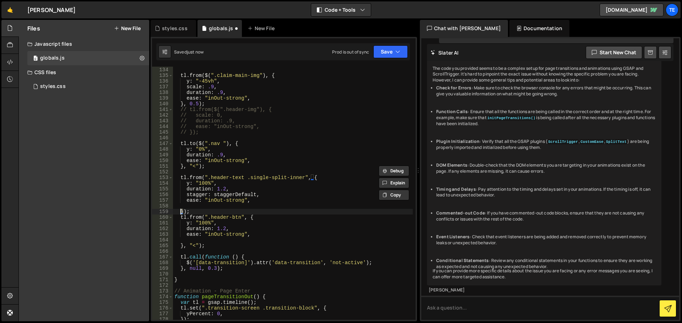
click at [180, 212] on div "} , 0 ) ; tl . from ( $ ( ".claim-main-img" ) , { y : "-45vh" , scale : .9 , du…" at bounding box center [293, 193] width 240 height 265
paste textarea ", "<""
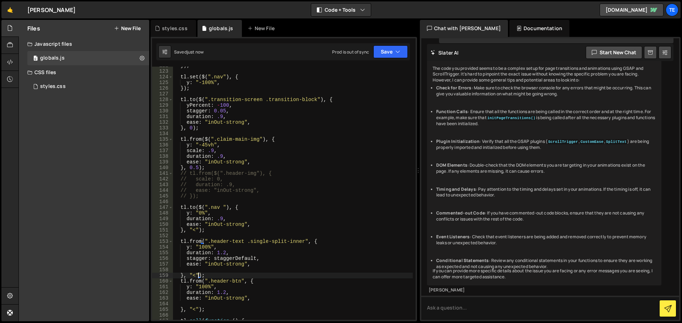
scroll to position [691, 0]
click at [196, 230] on div "}) ; tl . set ( $ ( ".nav" ) , { y : "-100%" , }) ; tl . to ( $ ( ".transition-…" at bounding box center [293, 195] width 240 height 265
drag, startPoint x: 197, startPoint y: 276, endPoint x: 217, endPoint y: 281, distance: 21.2
click at [198, 277] on div "}) ; tl . set ( $ ( ".nav" ) , { y : "-100%" , }) ; tl . to ( $ ( ".transition-…" at bounding box center [293, 195] width 240 height 265
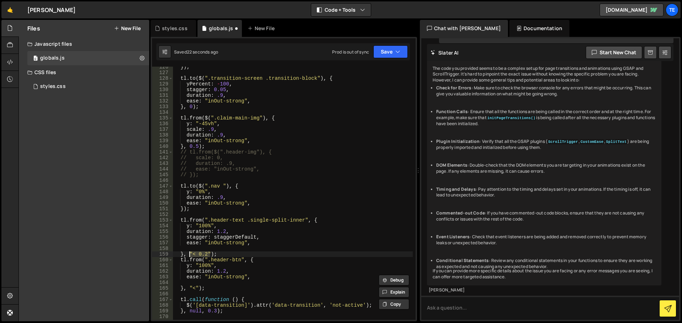
scroll to position [776, 0]
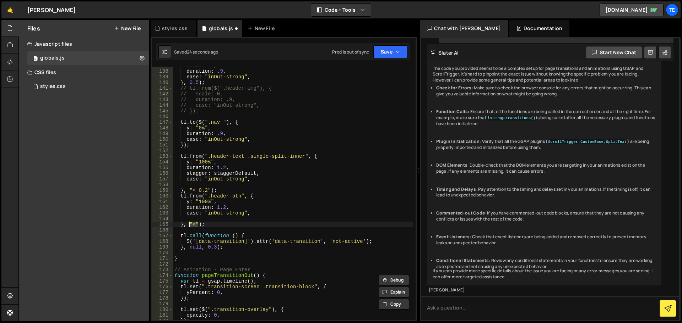
drag, startPoint x: 198, startPoint y: 224, endPoint x: 188, endPoint y: 223, distance: 10.4
click at [188, 223] on div "scale : .9 , duration : .9 , ease : "inOut-strong" , } , 0.5 ) ; // tl.from($("…" at bounding box center [293, 195] width 240 height 265
paste textarea "0.2"
click at [206, 190] on div "scale : .9 , duration : .9 , ease : "inOut-strong" , } , 0.5 ) ; // tl.from($("…" at bounding box center [293, 195] width 240 height 265
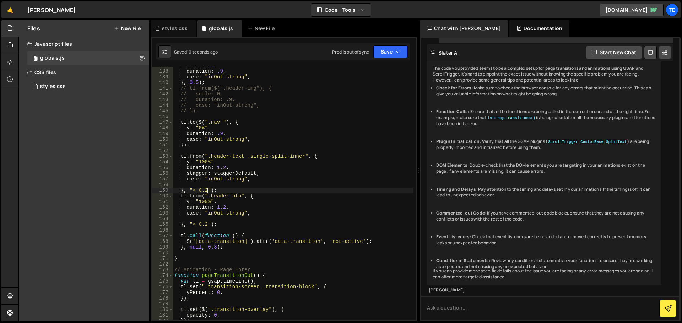
scroll to position [0, 2]
click at [225, 165] on div "scale : .9 , duration : .9 , ease : "inOut-strong" , } , 0.5 ) ; // tl.from($("…" at bounding box center [293, 195] width 240 height 265
click at [205, 224] on div "scale : .9 , duration : .9 , ease : "inOut-strong" , } , 0.5 ) ; // tl.from($("…" at bounding box center [293, 195] width 240 height 265
type textarea "}, "< 0.1");"
click at [193, 187] on div "scale : .9 , duration : .9 , ease : "inOut-strong" , } , 0.5 ) ; // tl.from($("…" at bounding box center [293, 195] width 240 height 265
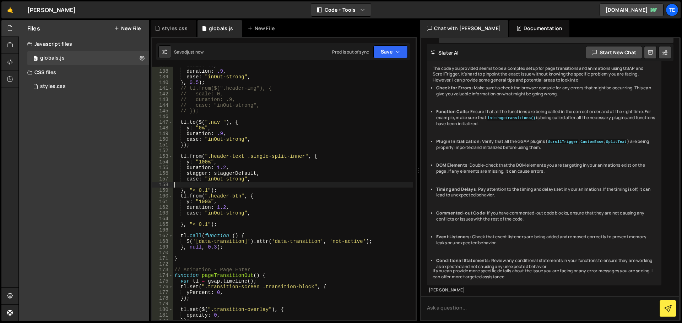
scroll to position [0, 0]
click at [193, 187] on div "scale : .9 , duration : .9 , ease : "inOut-strong" , } , 0.5 ) ; // tl.from($("…" at bounding box center [293, 195] width 240 height 265
click at [200, 194] on div "scale : .9 , duration : .9 , ease : "inOut-strong" , } , 0.5 ) ; // tl.from($("…" at bounding box center [293, 195] width 240 height 265
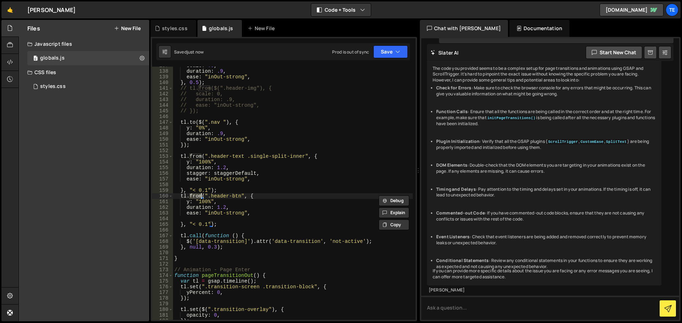
click at [198, 192] on div "scale : .9 , duration : .9 , ease : "inOut-strong" , } , 0.5 ) ; // tl.from($("…" at bounding box center [293, 195] width 240 height 265
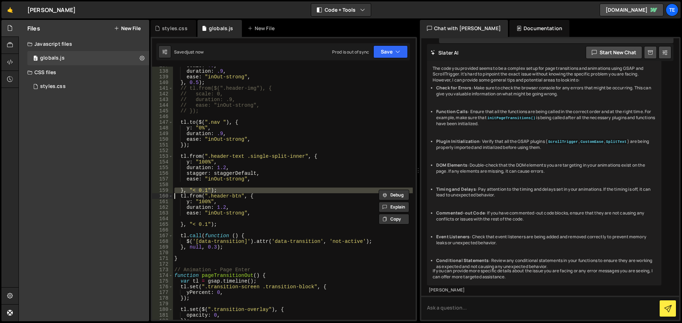
click at [186, 143] on div "scale : .9 , duration : .9 , ease : "inOut-strong" , } , 0.5 ) ; // tl.from($("…" at bounding box center [293, 195] width 240 height 265
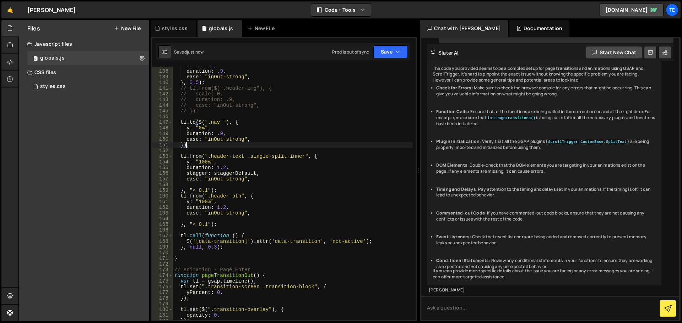
click at [186, 143] on div "scale : .9 , duration : .9 , ease : "inOut-strong" , } , 0.5 ) ; // tl.from($("…" at bounding box center [293, 195] width 240 height 265
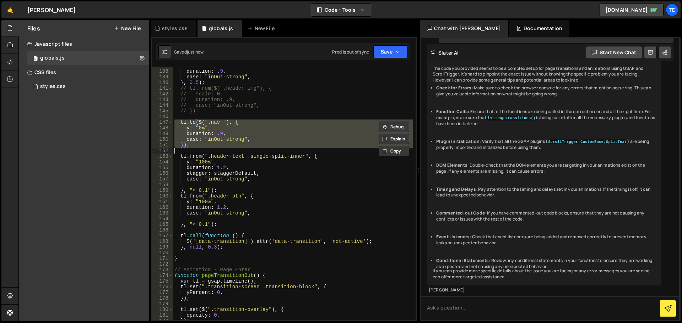
click at [186, 143] on div "scale : .9 , duration : .9 , ease : "inOut-strong" , } , 0.5 ) ; // tl.from($("…" at bounding box center [293, 195] width 240 height 265
type textarea "});"
paste textarea
type textarea "});"
click at [187, 149] on div "scale : .9 , duration : .9 , ease : "inOut-strong" , } , 0.5 ) ; // tl.from($("…" at bounding box center [293, 193] width 240 height 253
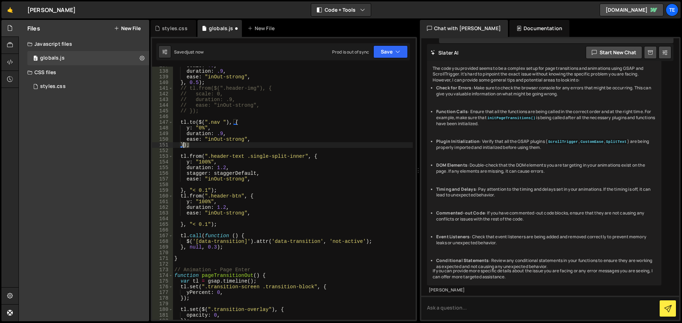
drag, startPoint x: 192, startPoint y: 146, endPoint x: 182, endPoint y: 145, distance: 9.6
click at [182, 145] on div "scale : .9 , duration : .9 , ease : "inOut-strong" , } , 0.5 ) ; // tl.from($("…" at bounding box center [293, 195] width 240 height 265
type textarea "});"
click at [195, 146] on div "scale : .9 , duration : .9 , ease : "inOut-strong" , } , 0.5 ) ; // tl.from($("…" at bounding box center [293, 193] width 240 height 253
drag, startPoint x: 197, startPoint y: 146, endPoint x: 179, endPoint y: 144, distance: 18.2
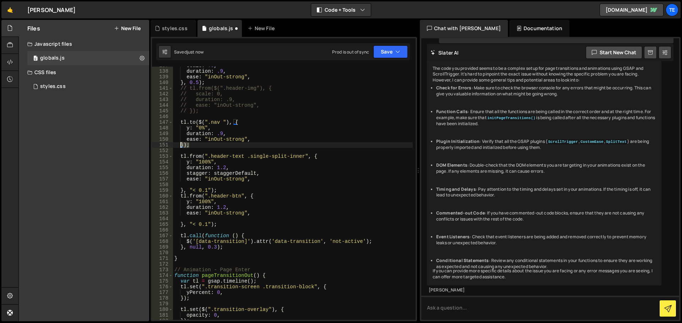
click at [179, 144] on div "scale : .9 , duration : .9 , ease : "inOut-strong" , } , 0.5 ) ; // tl.from($("…" at bounding box center [293, 195] width 240 height 265
paste textarea
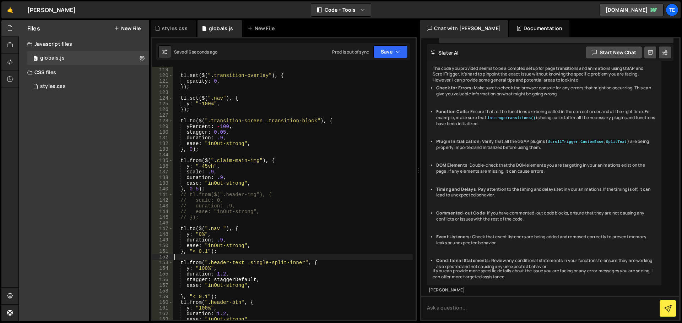
click at [192, 191] on div "}) ; tl . set ( $ ( ".transition-overlay" ) , { opacity : 0 , }) ; tl . set ( $…" at bounding box center [293, 193] width 240 height 265
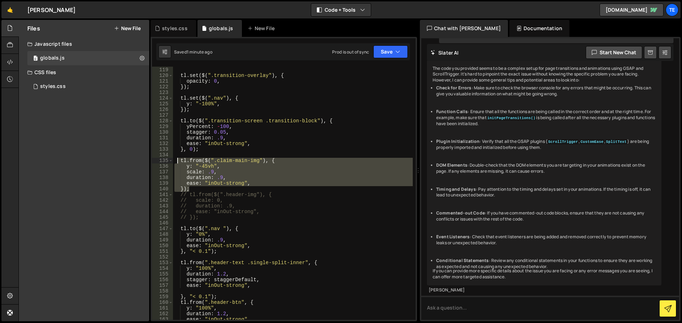
drag, startPoint x: 191, startPoint y: 190, endPoint x: 176, endPoint y: 163, distance: 31.6
click at [176, 163] on div "}) ; tl . set ( $ ( ".transition-overlay" ) , { opacity : 0 , }) ; tl . set ( $…" at bounding box center [293, 193] width 240 height 265
click at [201, 190] on div "}) ; tl . set ( $ ( ".transition-overlay" ) , { opacity : 0 , }) ; tl . set ( $…" at bounding box center [293, 193] width 240 height 253
type textarea "});"
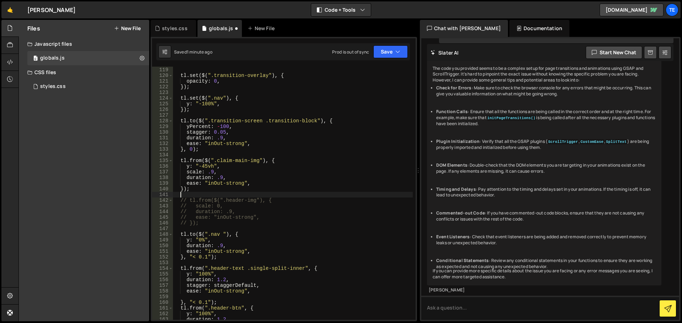
paste textarea "});"
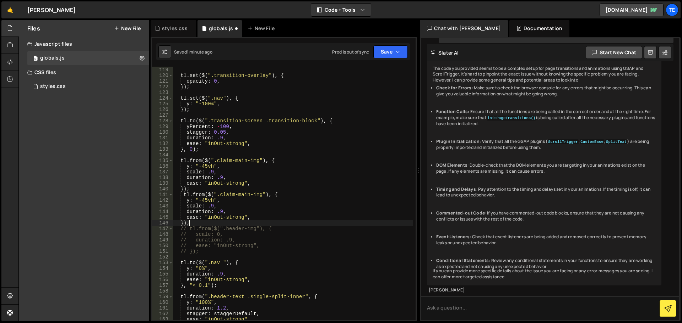
click at [201, 193] on div "}) ; tl . set ( $ ( ".transition-overlay" ) , { opacity : 0 , }) ; tl . set ( $…" at bounding box center [293, 193] width 240 height 265
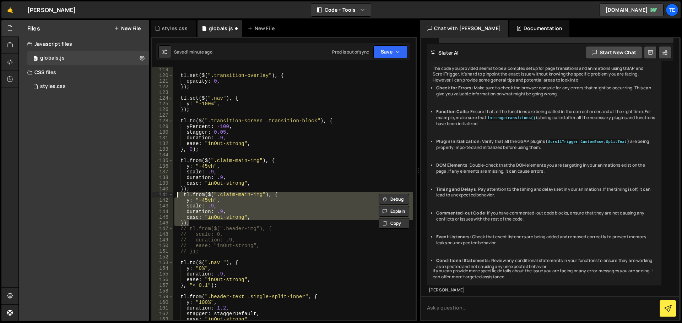
drag, startPoint x: 193, startPoint y: 222, endPoint x: 178, endPoint y: 195, distance: 32.0
click at [178, 195] on div "}) ; tl . set ( $ ( ".transition-overlay" ) , { opacity : 0 , }) ; tl . set ( $…" at bounding box center [293, 193] width 240 height 265
click at [198, 160] on div "}) ; tl . set ( $ ( ".transition-overlay" ) , { opacity : 0 , }) ; tl . set ( $…" at bounding box center [293, 193] width 240 height 265
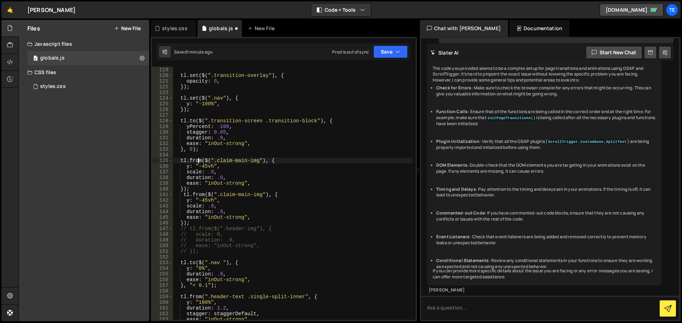
click at [198, 160] on div "}) ; tl . set ( $ ( ".transition-overlay" ) , { opacity : 0 , }) ; tl . set ( $…" at bounding box center [293, 193] width 240 height 265
click at [199, 195] on div "}) ; tl . set ( $ ( ".transition-overlay" ) , { opacity : 0 , }) ; tl . set ( $…" at bounding box center [293, 193] width 240 height 265
type textarea "[DOMAIN_NAME]($(".claim-main-img"), {"
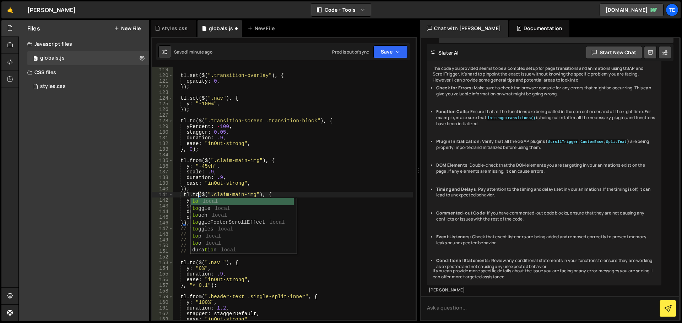
click at [305, 154] on div "}) ; tl . set ( $ ( ".transition-overlay" ) , { opacity : 0 , }) ; tl . set ( $…" at bounding box center [293, 193] width 240 height 265
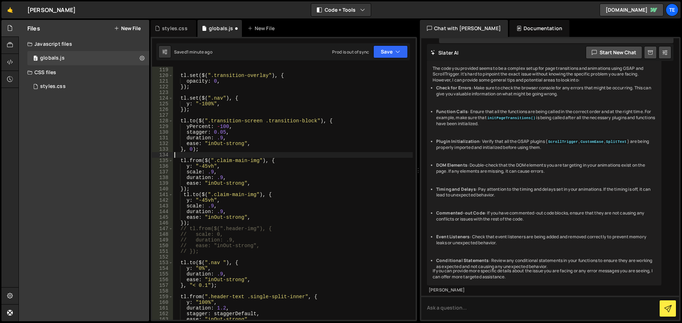
scroll to position [0, 0]
click at [200, 199] on div "}) ; tl . set ( $ ( ".transition-overlay" ) , { opacity : 0 , }) ; tl . set ( $…" at bounding box center [293, 193] width 240 height 265
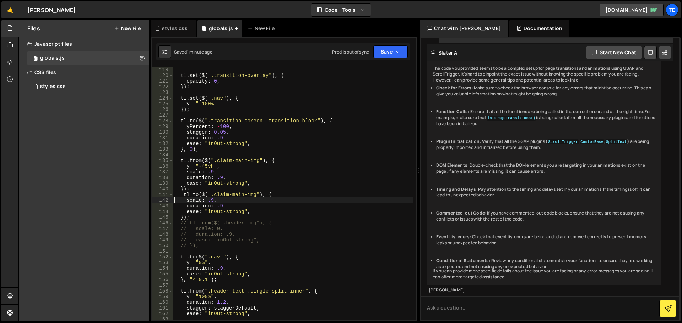
click at [211, 204] on div "}) ; tl . set ( $ ( ".transition-overlay" ) , { opacity : 0 , }) ; tl . set ( $…" at bounding box center [293, 193] width 240 height 265
click at [209, 172] on div "}) ; tl . set ( $ ( ".transition-overlay" ) , { opacity : 0 , }) ; tl . set ( $…" at bounding box center [293, 193] width 240 height 265
click at [200, 166] on div "}) ; tl . set ( $ ( ".transition-overlay" ) , { opacity : 0 , }) ; tl . set ( $…" at bounding box center [293, 193] width 240 height 265
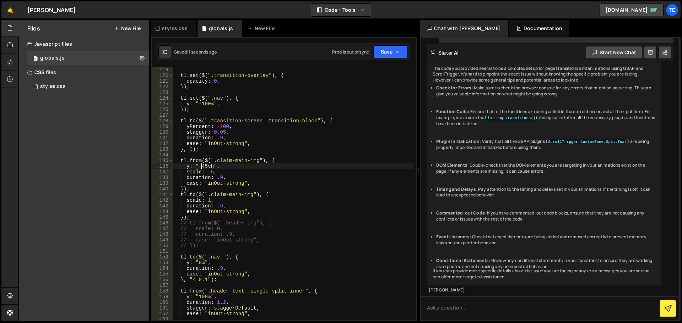
click at [200, 166] on div "}) ; tl . set ( $ ( ".transition-overlay" ) , { opacity : 0 , }) ; tl . set ( $…" at bounding box center [293, 193] width 240 height 265
click at [284, 195] on div "}) ; tl . set ( $ ( ".transition-overlay" ) , { opacity : 0 , }) ; tl . set ( $…" at bounding box center [293, 193] width 240 height 265
type textarea "[DOMAIN_NAME]($(".claim-main-img"), {"
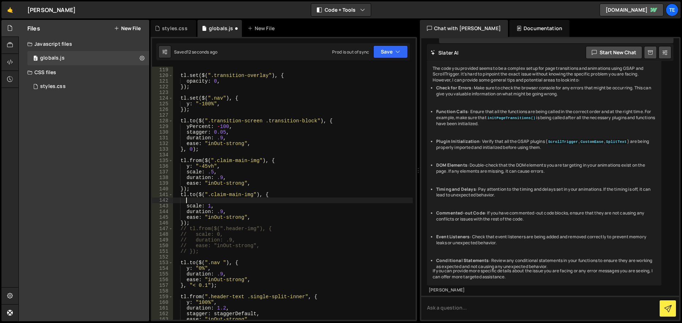
scroll to position [0, 0]
paste textarea
click at [221, 217] on div "}) ; tl . set ( $ ( ".transition-overlay" ) , { opacity : 0 , }) ; tl . set ( $…" at bounding box center [293, 193] width 240 height 265
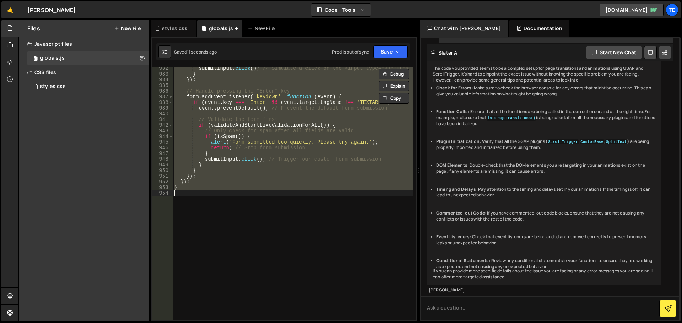
type textarea "y: "-45vh","
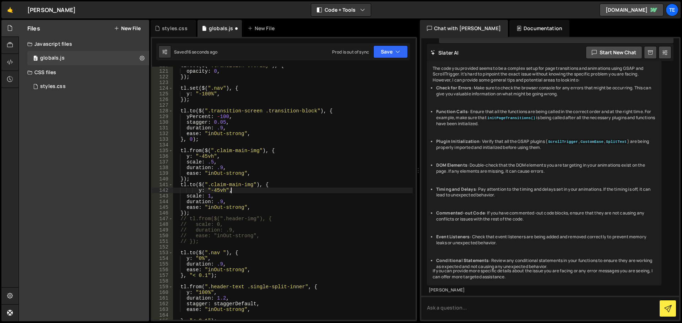
scroll to position [5397, 0]
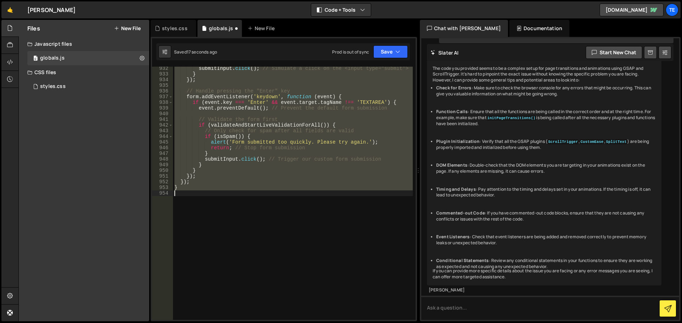
type textarea "y: "-45vh","
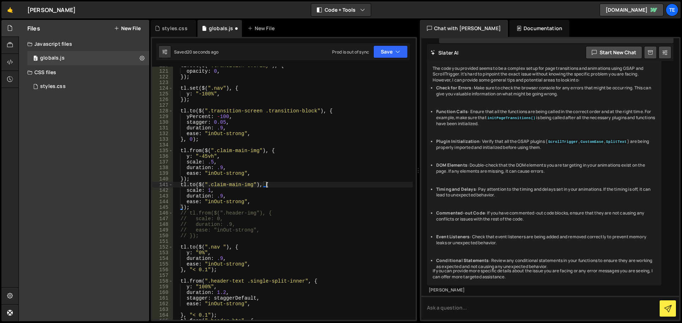
click at [191, 182] on div "tl . set ( $ ( ".transition-overlay" ) , { opacity : 0 , }) ; tl . set ( $ ( ".…" at bounding box center [293, 195] width 240 height 265
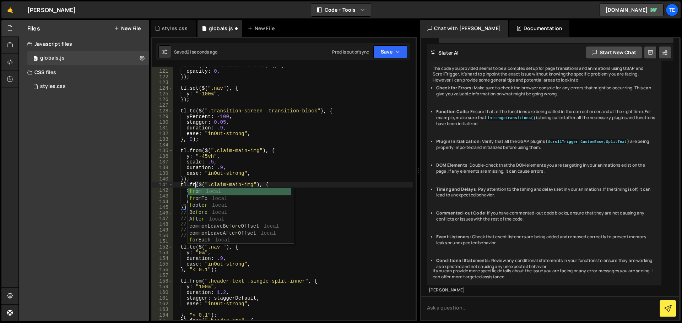
type textarea "tl.from($(".claim-main-img"), {"
click at [262, 143] on div "tl . set ( $ ( ".transition-overlay" ) , { opacity : 0 , }) ; tl . set ( $ ( ".…" at bounding box center [293, 195] width 240 height 265
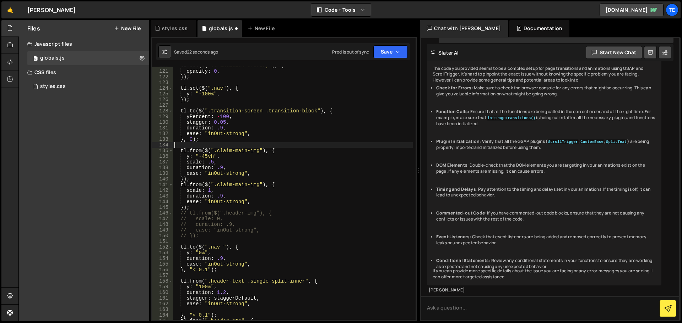
click at [214, 162] on div "tl . set ( $ ( ".transition-overlay" ) , { opacity : 0 , }) ; tl . set ( $ ( ".…" at bounding box center [293, 195] width 240 height 265
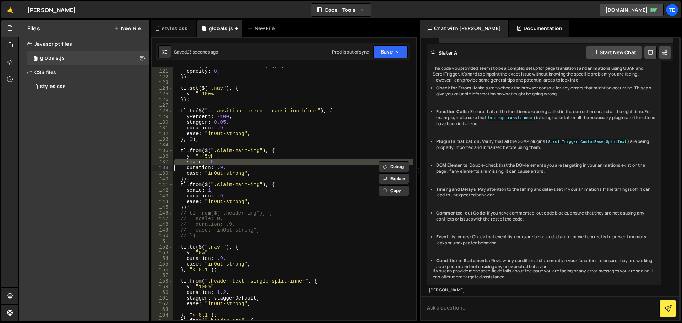
click at [214, 162] on div "tl . set ( $ ( ".transition-overlay" ) , { opacity : 0 , }) ; tl . set ( $ ( ".…" at bounding box center [293, 195] width 240 height 265
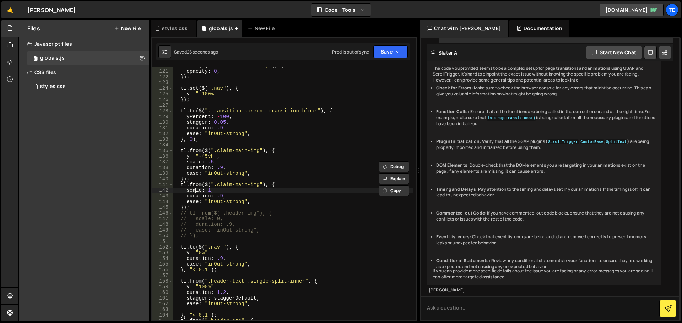
click at [196, 191] on div "tl . set ( $ ( ".transition-overlay" ) , { opacity : 0 , }) ; tl . set ( $ ( ".…" at bounding box center [293, 195] width 240 height 265
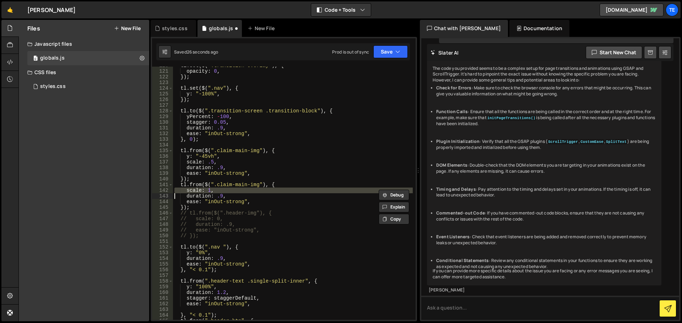
paste textarea
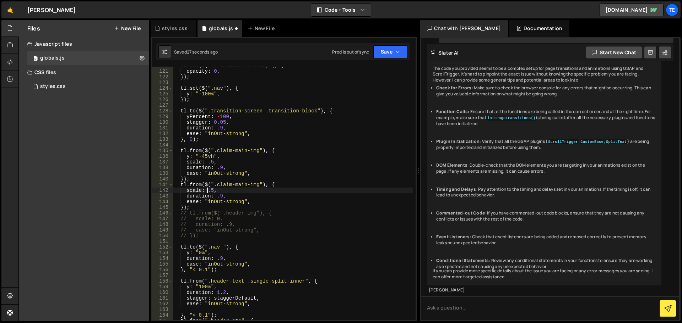
click at [208, 191] on div "tl . set ( $ ( ".transition-overlay" ) , { opacity : 0 , }) ; tl . set ( $ ( ".…" at bounding box center [293, 195] width 240 height 265
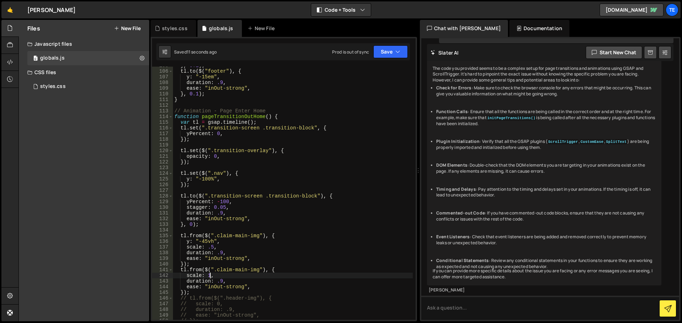
scroll to position [595, 0]
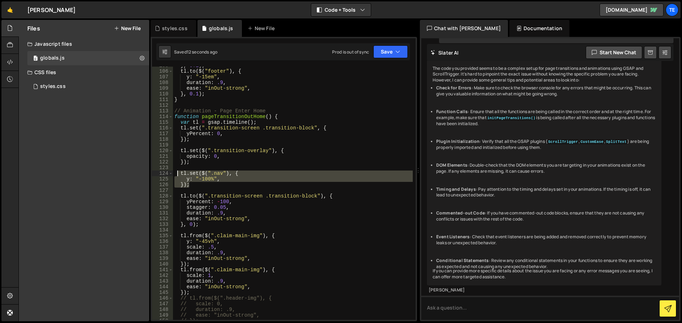
drag, startPoint x: 192, startPoint y: 184, endPoint x: 178, endPoint y: 171, distance: 19.9
click at [178, 171] on div "} , 0.1 ) ; tl . to ( $ ( "footer" ) , { y : "-15em" , duration : .9 , ease : "…" at bounding box center [293, 195] width 240 height 265
click at [200, 187] on div "} , 0.1 ) ; tl . to ( $ ( "footer" ) , { y : "-15em" , duration : .9 , ease : "…" at bounding box center [293, 193] width 240 height 253
type textarea "});"
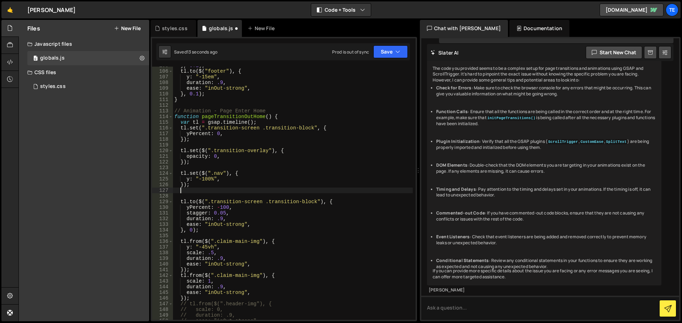
scroll to position [0, 0]
paste textarea "});"
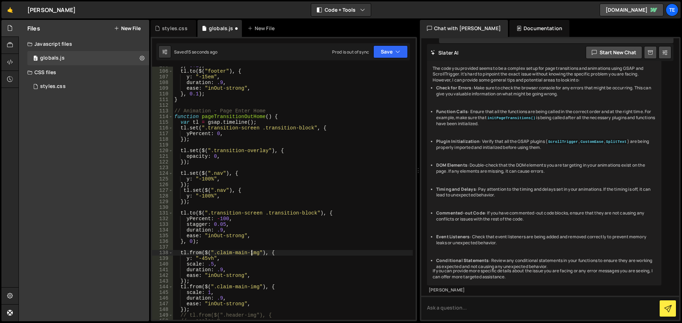
click at [253, 255] on div "} , 0.1 ) ; tl . to ( $ ( "footer" ) , { y : "-15em" , duration : .9 , ease : "…" at bounding box center [293, 195] width 240 height 265
drag, startPoint x: 253, startPoint y: 255, endPoint x: 222, endPoint y: 252, distance: 30.6
click at [222, 252] on div "} , 0.1 ) ; tl . to ( $ ( "footer" ) , { y : "-15em" , duration : .9 , ease : "…" at bounding box center [293, 195] width 240 height 265
click at [218, 189] on div "} , 0.1 ) ; tl . to ( $ ( "footer" ) , { y : "-15em" , duration : .9 , ease : "…" at bounding box center [293, 195] width 240 height 265
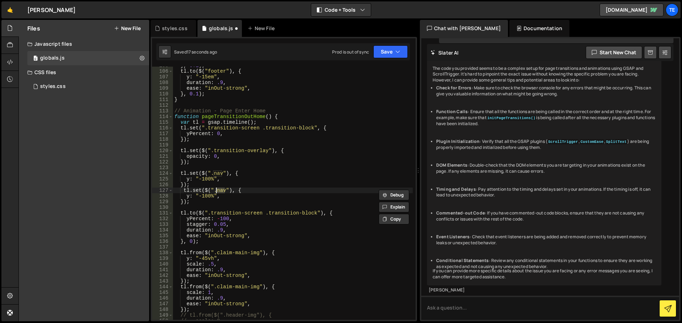
paste textarea "claim-main-img"
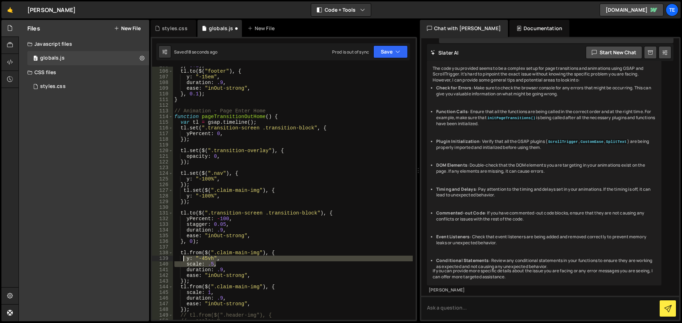
drag, startPoint x: 223, startPoint y: 265, endPoint x: 185, endPoint y: 261, distance: 38.2
click at [185, 261] on div "} , 0.1 ) ; tl . to ( $ ( "footer" ) , { y : "-15em" , duration : .9 , ease : "…" at bounding box center [293, 195] width 240 height 265
type textarea "y: "-45vh", scale: .5,"
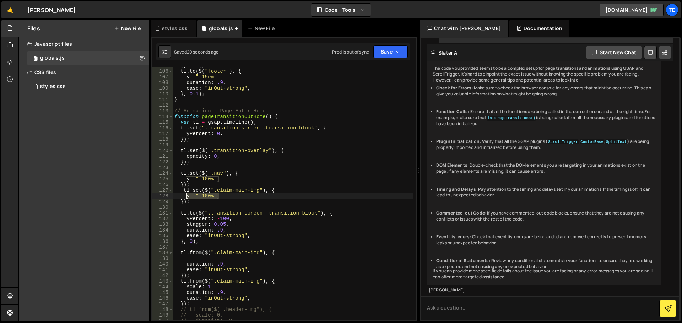
drag, startPoint x: 224, startPoint y: 196, endPoint x: 186, endPoint y: 198, distance: 37.3
click at [186, 198] on div "} , 0.1 ) ; tl . to ( $ ( "footer" ) , { y : "-15em" , duration : .9 , ease : "…" at bounding box center [293, 195] width 240 height 265
paste textarea "scale: .5"
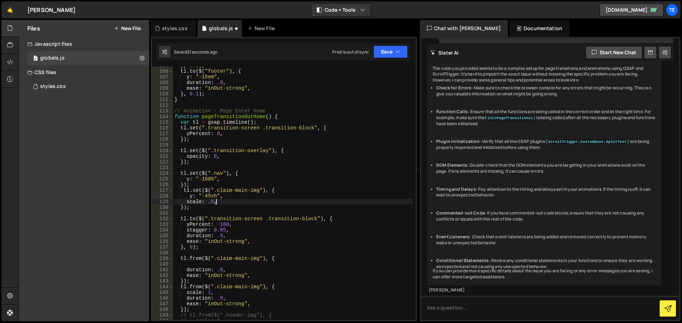
click at [195, 258] on div "} , 0.1 ) ; tl . to ( $ ( "footer" ) , { y : "-15em" , duration : .9 , ease : "…" at bounding box center [293, 195] width 240 height 265
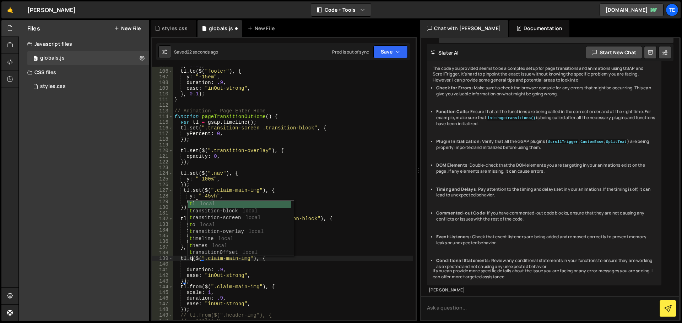
type textarea "[DOMAIN_NAME]($(".claim-main-img"), {"
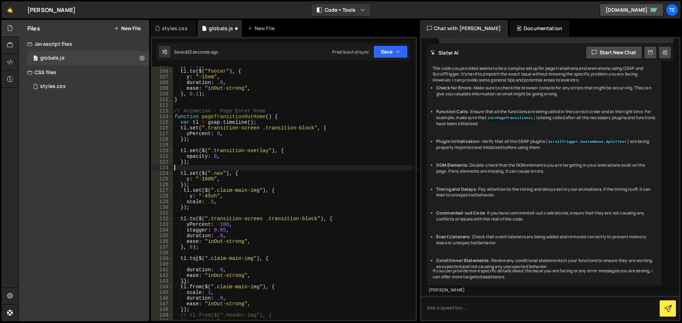
click at [279, 167] on div "} , 0.1 ) ; tl . to ( $ ( "footer" ) , { y : "-15em" , duration : .9 , ease : "…" at bounding box center [293, 195] width 240 height 265
click at [200, 264] on div "} , 0.1 ) ; tl . to ( $ ( "footer" ) , { y : "-15em" , duration : .9 , ease : "…" at bounding box center [293, 195] width 240 height 265
click at [194, 289] on div "} , 0.1 ) ; tl . to ( $ ( "footer" ) , { y : "-15em" , duration : .9 , ease : "…" at bounding box center [293, 195] width 240 height 265
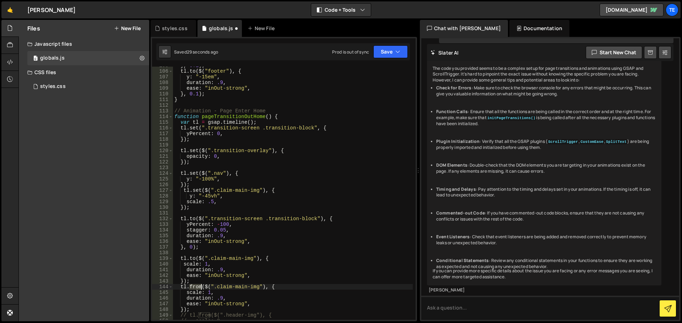
click at [194, 289] on div "} , 0.1 ) ; tl . to ( $ ( "footer" ) , { y : "-15em" , duration : .9 , ease : "…" at bounding box center [293, 195] width 240 height 265
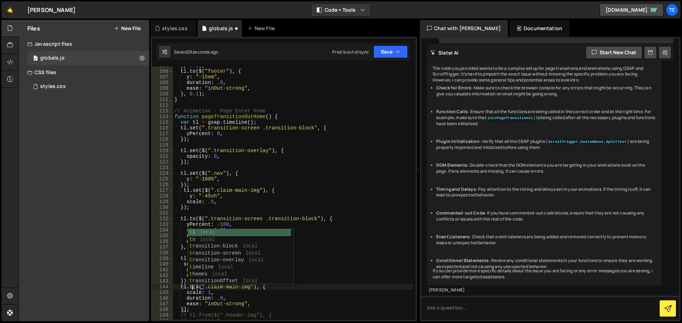
scroll to position [0, 1]
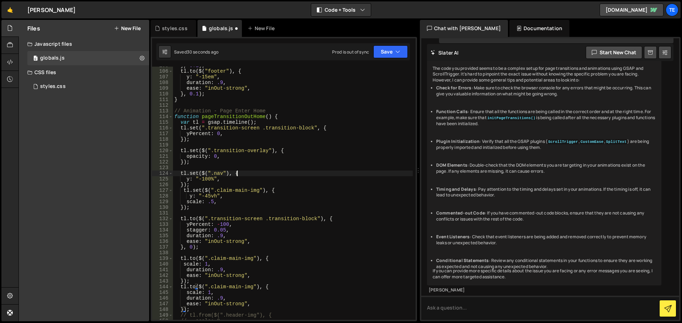
click at [267, 173] on div "} , 0.1 ) ; tl . to ( $ ( "footer" ) , { y : "-15em" , duration : .9 , ease : "…" at bounding box center [293, 195] width 240 height 265
click at [191, 297] on div "} , 0.1 ) ; tl . to ( $ ( "footer" ) , { y : "-15em" , duration : .9 , ease : "…" at bounding box center [293, 195] width 240 height 265
click at [189, 294] on div "} , 0.1 ) ; tl . to ( $ ( "footer" ) , { y : "-15em" , duration : .9 , ease : "…" at bounding box center [293, 195] width 240 height 265
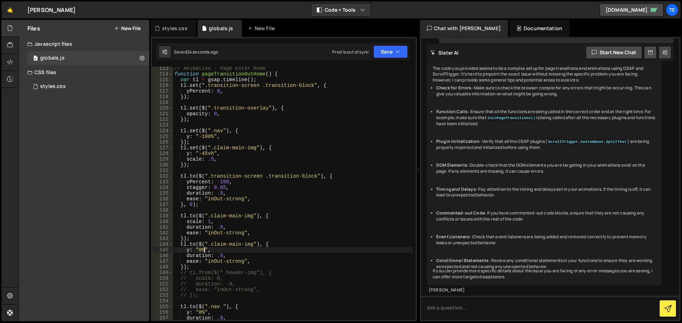
scroll to position [680, 0]
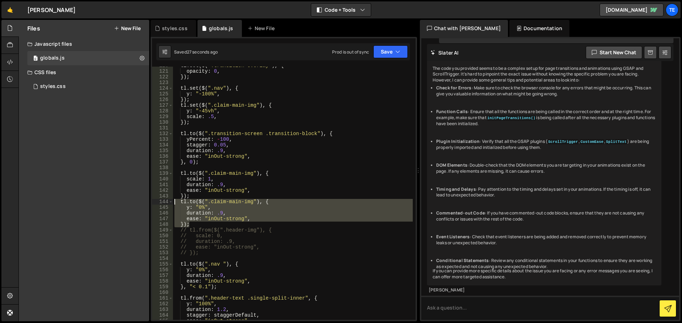
drag, startPoint x: 192, startPoint y: 224, endPoint x: 174, endPoint y: 200, distance: 31.2
click at [174, 200] on div "tl . set ( $ ( ".transition-overlay" ) , { opacity : 0 , }) ; tl . set ( $ ( ".…" at bounding box center [293, 195] width 240 height 265
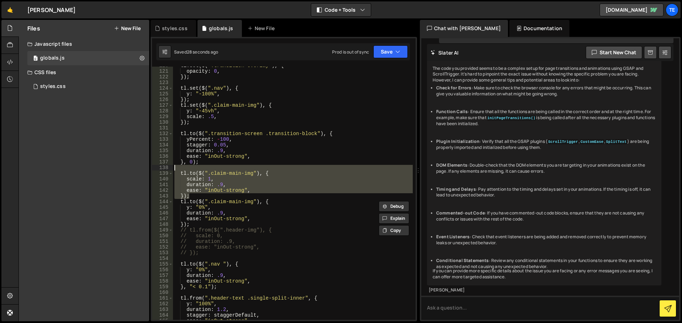
drag, startPoint x: 195, startPoint y: 196, endPoint x: 175, endPoint y: 169, distance: 33.3
click at [175, 169] on div "tl . set ( $ ( ".transition-overlay" ) , { opacity : 0 , }) ; tl . set ( $ ( ".…" at bounding box center [293, 195] width 240 height 265
click at [201, 193] on div "tl . set ( $ ( ".transition-overlay" ) , { opacity : 0 , }) ; tl . set ( $ ( ".…" at bounding box center [293, 193] width 240 height 253
type textarea "});"
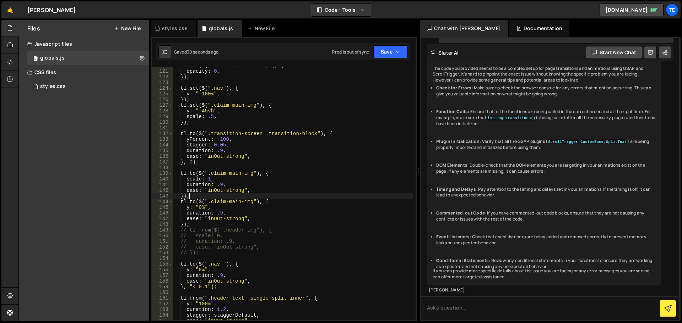
scroll to position [0, 0]
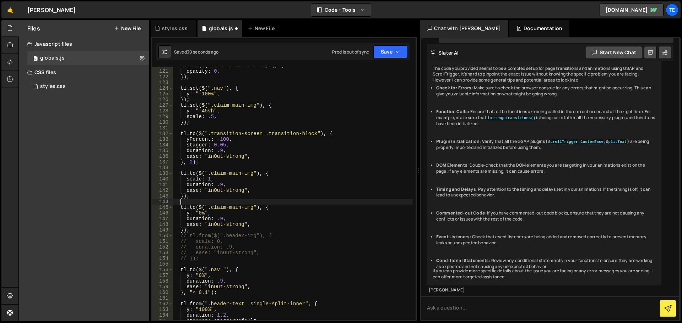
paste textarea "});"
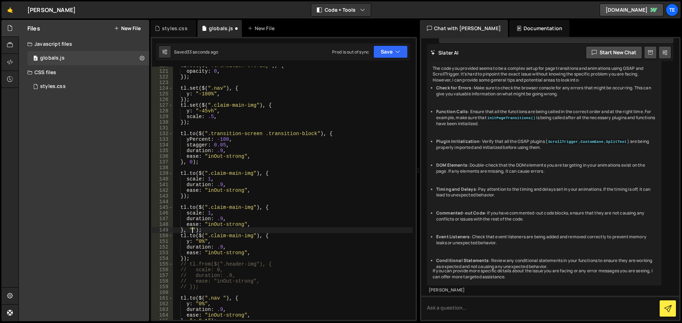
scroll to position [0, 1]
click at [246, 208] on div "tl . set ( $ ( ".transition-overlay" ) , { opacity : 0 , }) ; tl . set ( $ ( ".…" at bounding box center [293, 195] width 240 height 265
drag, startPoint x: 246, startPoint y: 208, endPoint x: 215, endPoint y: 208, distance: 31.2
click at [215, 208] on div "tl . set ( $ ( ".transition-overlay" ) , { opacity : 0 , }) ; tl . set ( $ ( ".…" at bounding box center [293, 195] width 240 height 265
paste textarea "header-b"
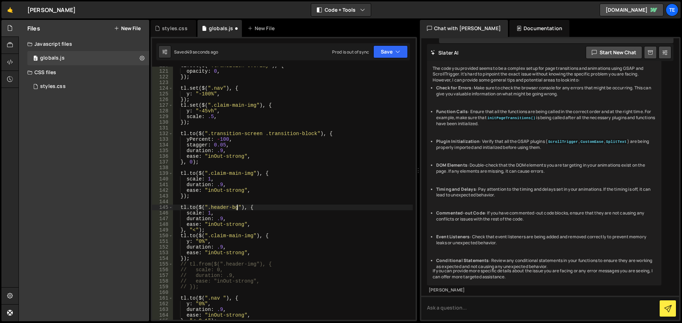
click at [192, 210] on div "tl . set ( $ ( ".transition-overlay" ) , { opacity : 0 , }) ; tl . set ( $ ( ".…" at bounding box center [293, 195] width 240 height 265
click at [215, 190] on div "tl . set ( $ ( ".transition-overlay" ) , { opacity : 0 , }) ; tl . set ( $ ( ".…" at bounding box center [293, 195] width 240 height 265
click at [211, 214] on div "tl . set ( $ ( ".transition-overlay" ) , { opacity : 0 , }) ; tl . set ( $ ( ".…" at bounding box center [293, 195] width 240 height 265
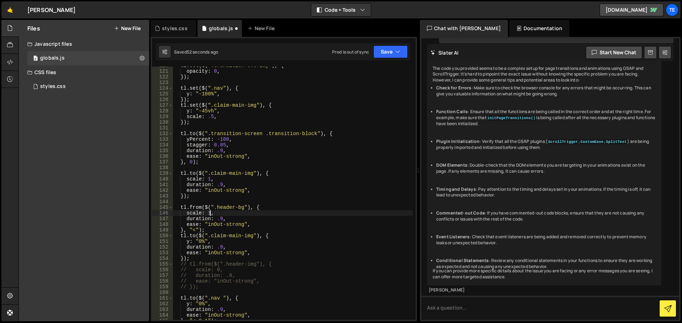
scroll to position [0, 2]
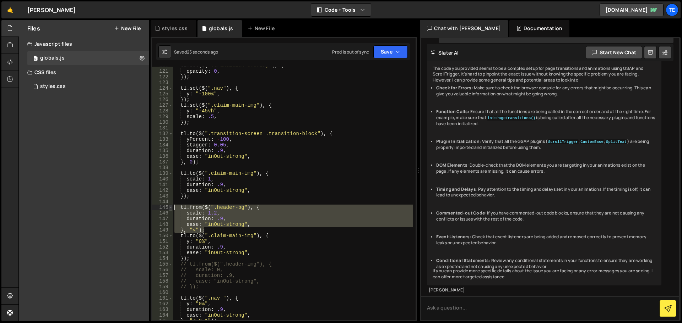
drag, startPoint x: 205, startPoint y: 230, endPoint x: 172, endPoint y: 208, distance: 40.1
click at [172, 208] on div "scale: 1.2, 120 121 122 123 124 125 126 127 128 129 130 131 132 133 134 135 136…" at bounding box center [283, 193] width 263 height 253
click at [213, 231] on div "tl . set ( $ ( ".transition-overlay" ) , { opacity : 0 , }) ; tl . set ( $ ( ".…" at bounding box center [293, 193] width 240 height 253
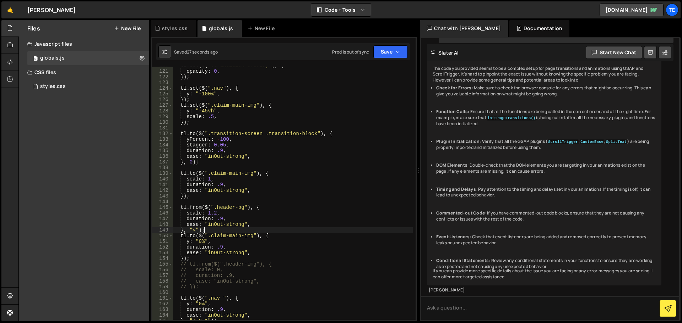
scroll to position [0, 2]
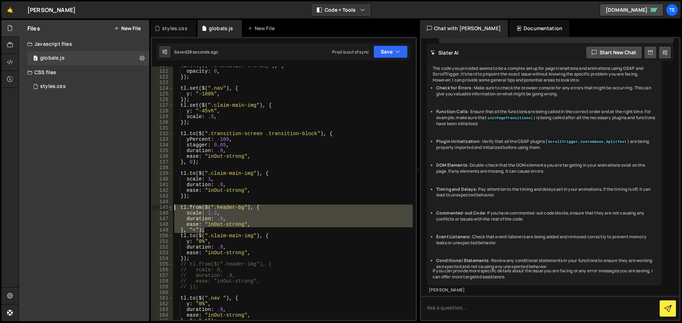
drag, startPoint x: 213, startPoint y: 231, endPoint x: 169, endPoint y: 207, distance: 49.2
click at [169, 207] on div "}, "<"); 120 121 122 123 124 125 126 127 128 129 130 131 132 133 134 135 136 13…" at bounding box center [283, 193] width 263 height 253
type textarea "tl.from($(".header-bg"), { scale: 1.2,"
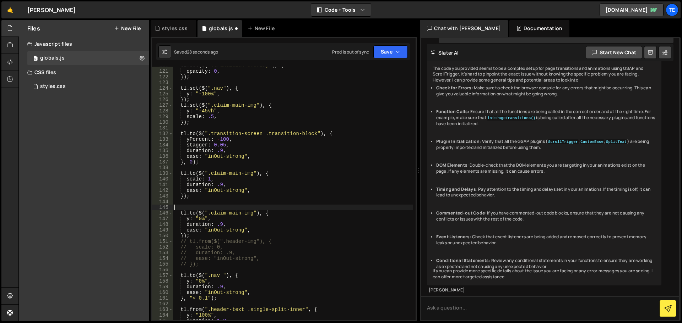
scroll to position [0, 0]
click at [196, 169] on div "tl . set ( $ ( ".transition-overlay" ) , { opacity : 0 , }) ; tl . set ( $ ( ".…" at bounding box center [293, 195] width 240 height 265
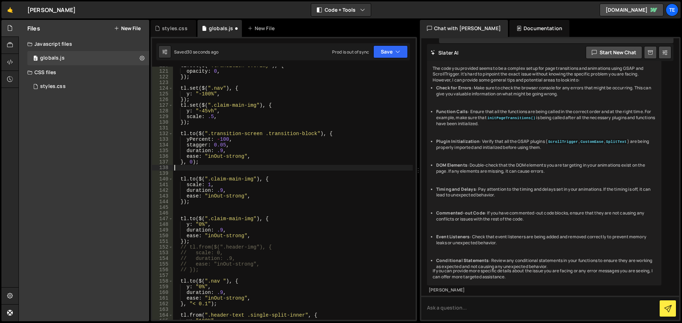
paste textarea "}, "<");"
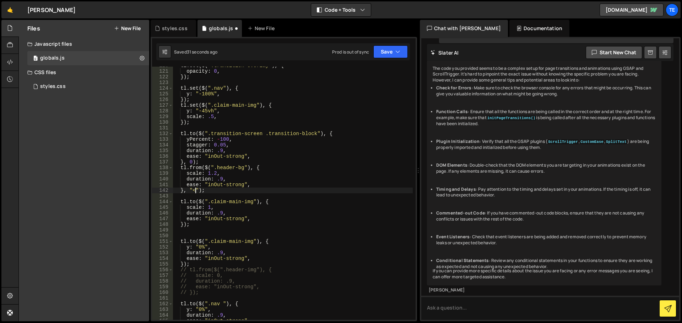
click at [196, 191] on div "tl . set ( $ ( ".transition-overlay" ) , { opacity : 0 , }) ; tl . set ( $ ( ".…" at bounding box center [293, 195] width 240 height 265
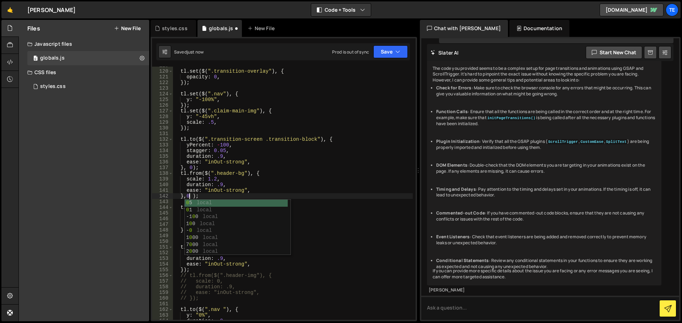
scroll to position [0, 1]
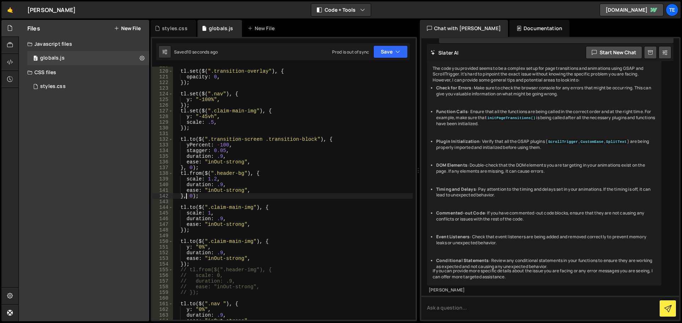
click at [211, 177] on div "tl . set ( $ ( ".transition-overlay" ) , { opacity : 0 , }) ; tl . set ( $ ( ".…" at bounding box center [293, 195] width 240 height 265
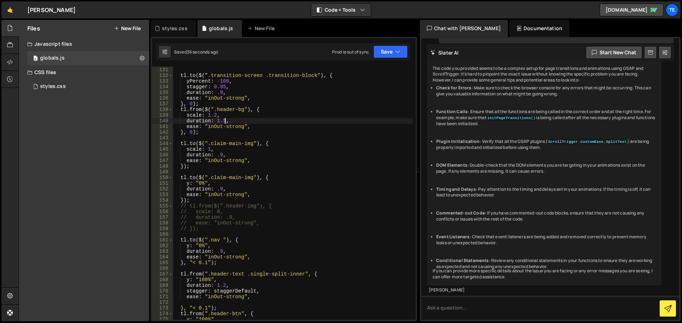
scroll to position [781, 0]
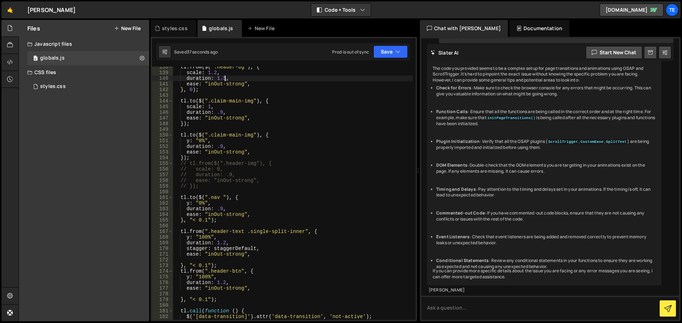
click at [201, 221] on div "tl . from ( $ ( ".header-bg" ) , { scale : 1.2 , duration : 1.5 , ease : "inOut…" at bounding box center [293, 196] width 240 height 265
type textarea "}, "<");"
type textarea "ease: "inOut-strong","
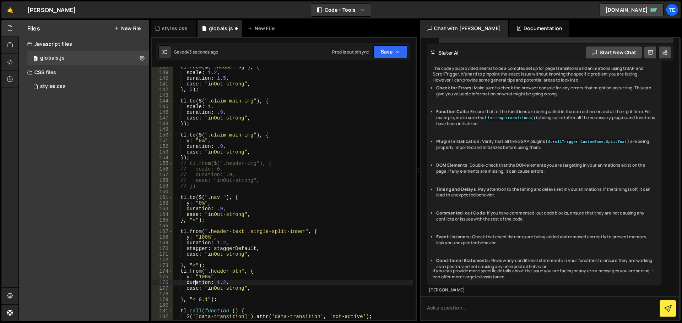
type textarea "ease: "inOut-strong","
type textarea "}, "<");"
click at [306, 223] on div "tl . from ( $ ( ".header-bg" ) , { scale : 1.2 , duration : 1.5 , ease : "inOut…" at bounding box center [293, 196] width 240 height 265
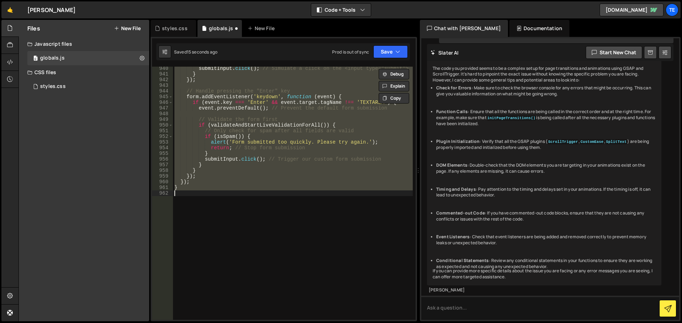
scroll to position [884, 0]
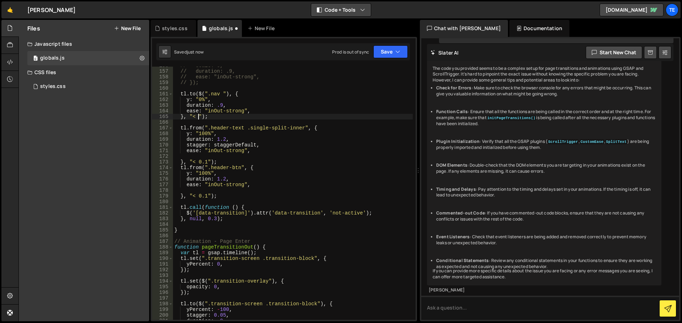
type textarea "}, "<");"
click at [219, 121] on div "// scale: 0, // duration: .9, // ease: "inOut-strong", // }); tl . to ( $ ( ".n…" at bounding box center [293, 195] width 240 height 265
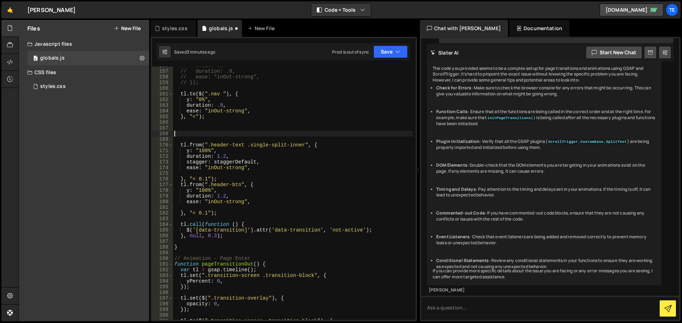
paste textarea "})"
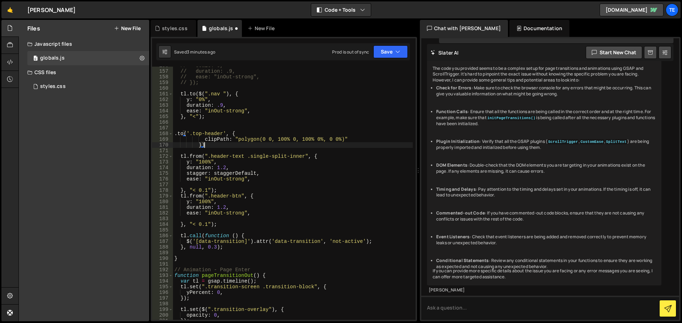
scroll to position [820, 0]
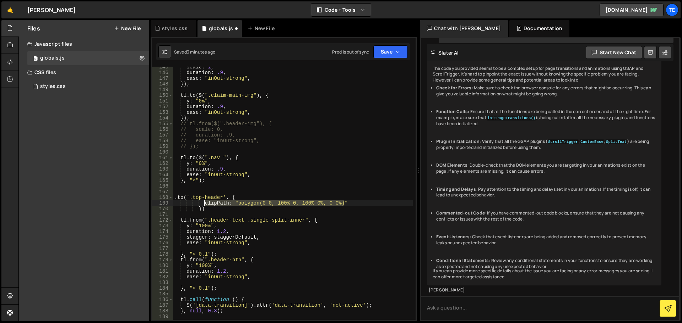
drag, startPoint x: 347, startPoint y: 203, endPoint x: 203, endPoint y: 202, distance: 144.5
click at [203, 202] on div "scale : 1 , duration : .9 , ease : "inOut-strong" , }) ; tl . to ( $ ( ".claim-…" at bounding box center [293, 196] width 240 height 265
type textarea "clipPath: "polygon(0 0, 100% 0, 100% 0%, 0 0%)""
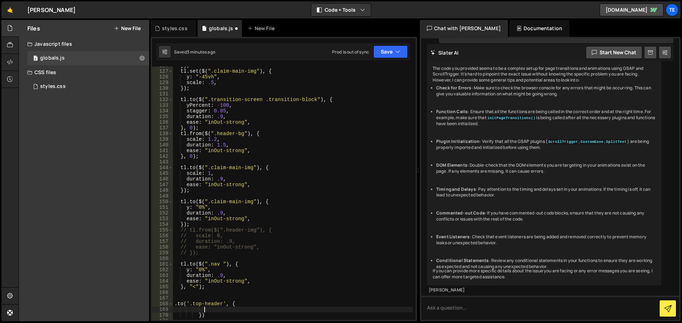
scroll to position [629, 0]
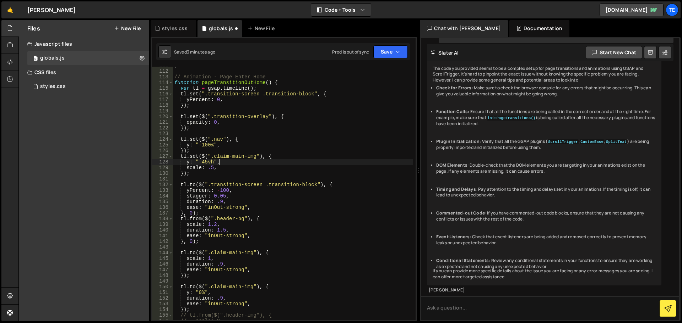
click at [225, 164] on div "} // Animation - Page Enter Home function pageTransitionOutHome ( ) { var tl = …" at bounding box center [293, 195] width 240 height 265
type textarea "y: "-45vh","
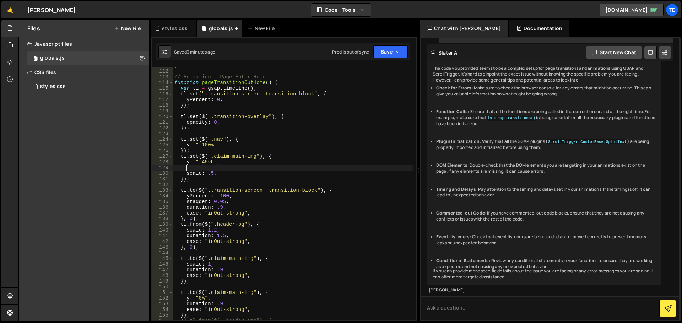
scroll to position [0, 0]
paste textarea "clipPath: "polygon(0 0, 100% 0, 100% 0%, 0 0%)""
click at [232, 168] on div "} // Animation - Page Enter Home function pageTransitionOutHome ( ) { var tl = …" at bounding box center [293, 195] width 240 height 265
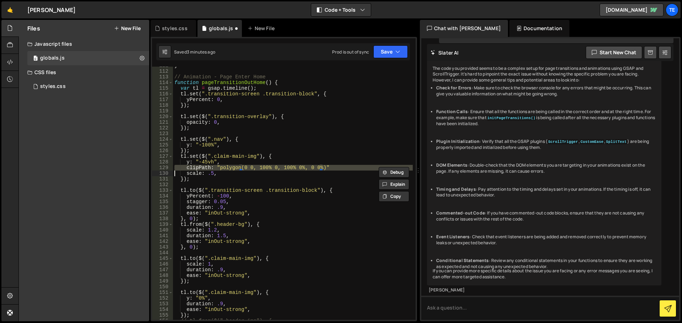
click at [232, 168] on div "} // Animation - Page Enter Home function pageTransitionOutHome ( ) { var tl = …" at bounding box center [293, 195] width 240 height 265
click at [230, 167] on div "} // Animation - Page Enter Home function pageTransitionOutHome ( ) { var tl = …" at bounding box center [293, 193] width 240 height 253
drag, startPoint x: 230, startPoint y: 167, endPoint x: 322, endPoint y: 166, distance: 92.0
click at [322, 166] on div "} // Animation - Page Enter Home function pageTransitionOutHome ( ) { var tl = …" at bounding box center [293, 195] width 240 height 265
click at [322, 167] on div "} // Animation - Page Enter Home function pageTransitionOutHome ( ) { var tl = …" at bounding box center [293, 193] width 240 height 253
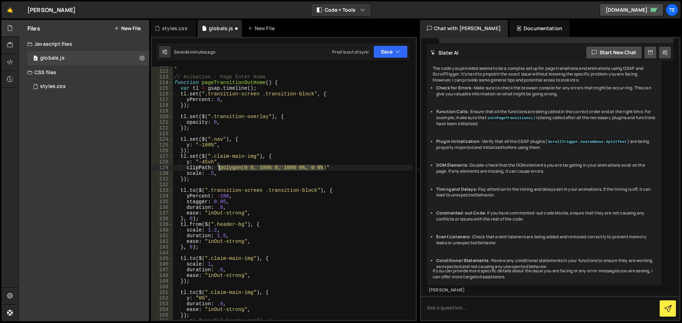
drag, startPoint x: 323, startPoint y: 167, endPoint x: 219, endPoint y: 169, distance: 103.3
click at [219, 169] on div "} // Animation - Page Enter Home function pageTransitionOutHome ( ) { var tl = …" at bounding box center [293, 195] width 240 height 265
paste textarea "%, 100% 0, 0 0);"
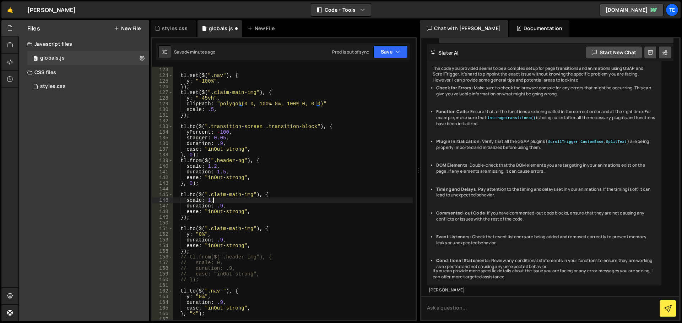
click at [214, 200] on div "}) ; tl . set ( $ ( ".nav" ) , { y : "-100%" , }) ; tl . set ( $ ( ".claim-main…" at bounding box center [293, 193] width 240 height 265
type textarea "scale: 1,"
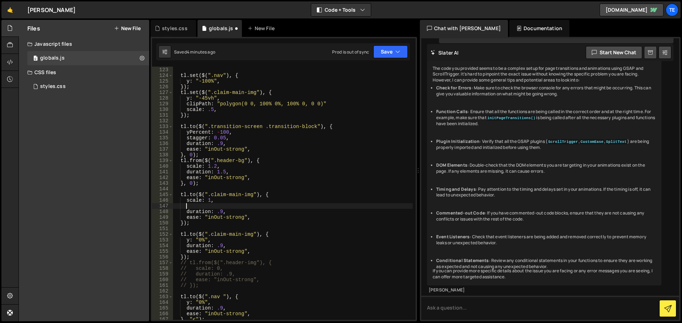
paste textarea "polygon(0 0, 100% 0%, 100% 100%, 0 100%);"
type textarea "polygon(0 0, 100% 0%, 100% 100%, 0 100%);"
paste textarea "polygon(0 0, 100% 0%, 100% 100%, 0 100%);"
paste textarea "polygon(0 0, 100% 0%, 100% 100%, 0 100%);""
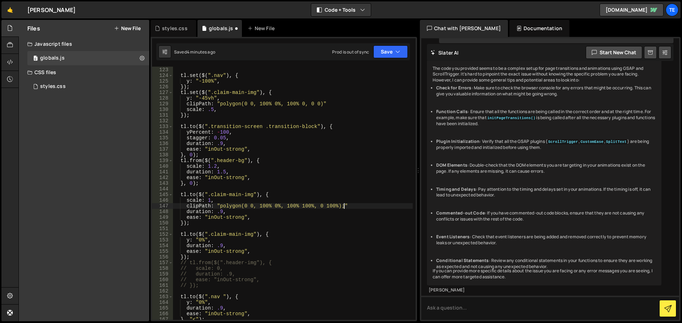
scroll to position [0, 11]
click at [351, 206] on div "}) ; tl . set ( $ ( ".nav" ) , { y : "-100%" , }) ; tl . set ( $ ( ".claim-main…" at bounding box center [293, 193] width 240 height 265
click at [251, 201] on div "}) ; tl . set ( $ ( ".nav" ) , { y : "-100%" , }) ; tl . set ( $ ( ".claim-main…" at bounding box center [293, 193] width 240 height 265
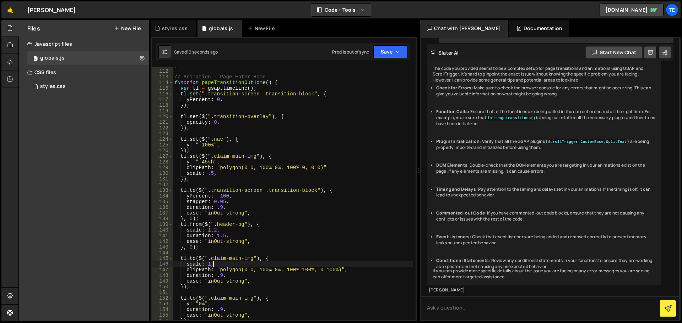
scroll to position [629, 0]
click at [336, 169] on div "} // Animation - Page Enter Home function pageTransitionOutHome ( ) { var tl = …" at bounding box center [293, 195] width 240 height 265
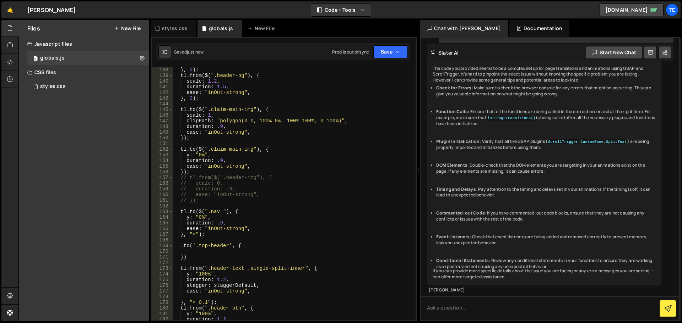
scroll to position [778, 0]
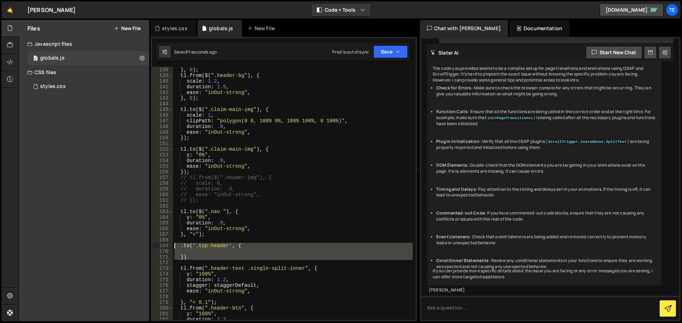
drag, startPoint x: 191, startPoint y: 263, endPoint x: 155, endPoint y: 242, distance: 41.7
click at [155, 242] on div "clipPath: "polygon(0 0, 100% 0%, 100% 0, 0 0)", 137 138 139 140 141 142 143 144…" at bounding box center [283, 193] width 263 height 253
type textarea ".to('.top-header', {"
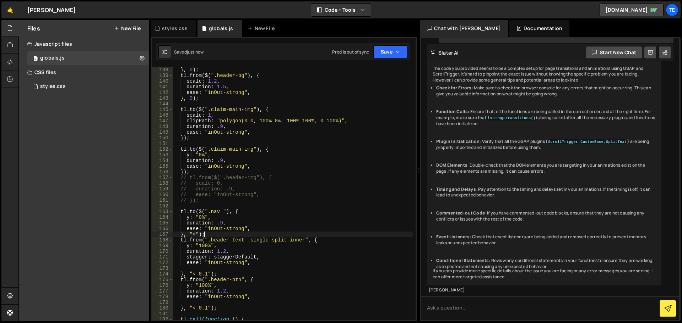
scroll to position [714, 0]
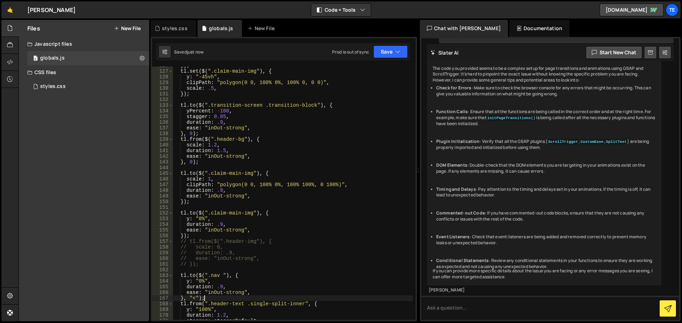
click at [203, 185] on div "}) ; tl . set ( $ ( ".claim-main-img" ) , { y : "-45vh" , clipPath : "polygon(0…" at bounding box center [293, 195] width 240 height 265
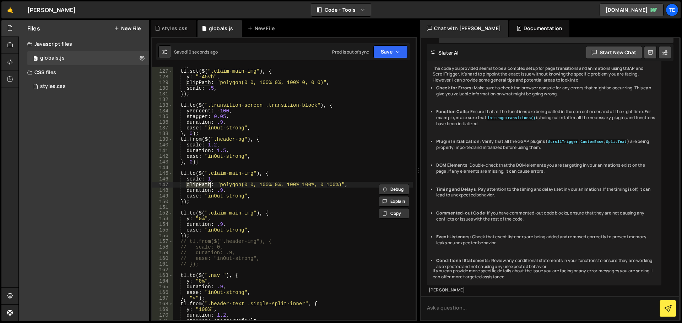
click at [203, 185] on div "}) ; tl . set ( $ ( ".claim-main-img" ) , { y : "-45vh" , clipPath : "polygon(0…" at bounding box center [293, 195] width 240 height 265
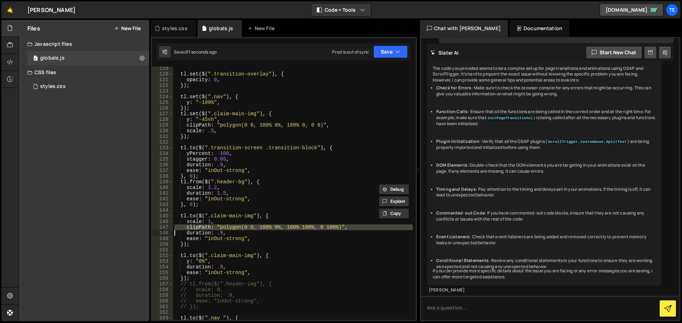
scroll to position [671, 0]
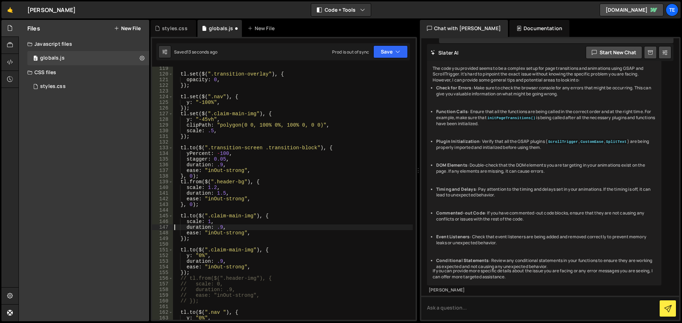
click at [252, 119] on div "tl . set ( $ ( ".transition-overlay" ) , { opacity : 0 , }) ; tl . set ( $ ( ".…" at bounding box center [293, 198] width 240 height 265
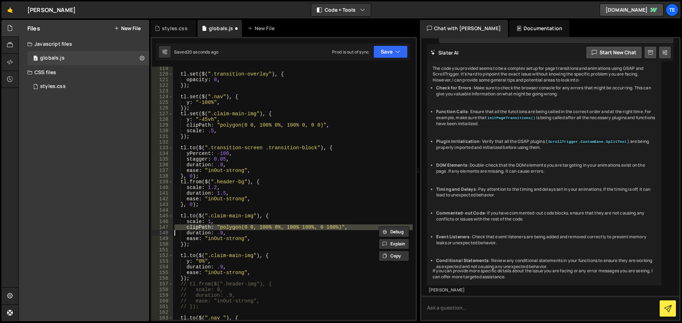
click at [182, 244] on div "tl . set ( $ ( ".transition-overlay" ) , { opacity : 0 , }) ; tl . set ( $ ( ".…" at bounding box center [293, 198] width 240 height 265
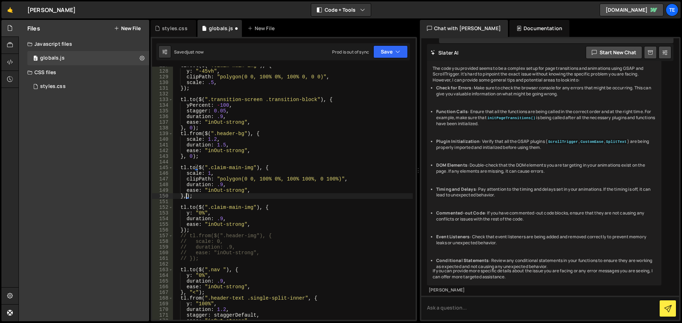
scroll to position [720, 0]
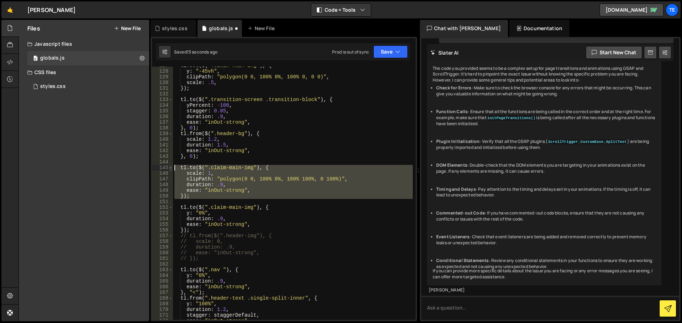
drag, startPoint x: 194, startPoint y: 200, endPoint x: 170, endPoint y: 168, distance: 39.5
click at [170, 168] on div "}); 127 128 129 130 131 132 133 134 135 136 137 138 139 140 141 142 143 144 145…" at bounding box center [283, 193] width 263 height 253
type textarea "[DOMAIN_NAME]($(".claim-main-img"), { scale: 1,"
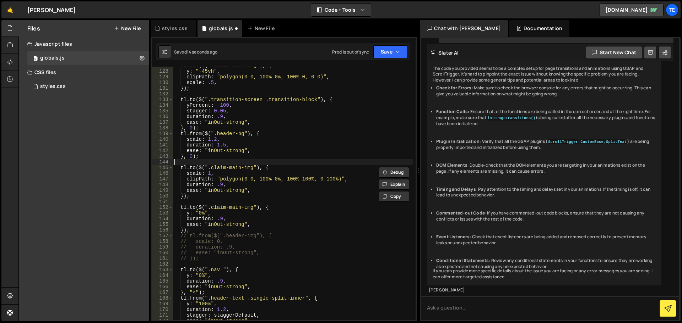
click at [190, 163] on div "tl . set ( $ ( ".claim-main-img" ) , { y : "-45vh" , clipPath : "polygon(0 0, 1…" at bounding box center [293, 195] width 240 height 265
paste textarea "scale: 1,"
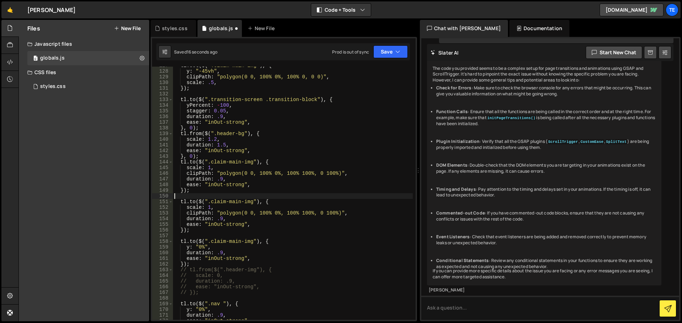
click at [208, 165] on div "tl . set ( $ ( ".claim-main-img" ) , { y : "-45vh" , clipPath : "polygon(0 0, 1…" at bounding box center [293, 195] width 240 height 265
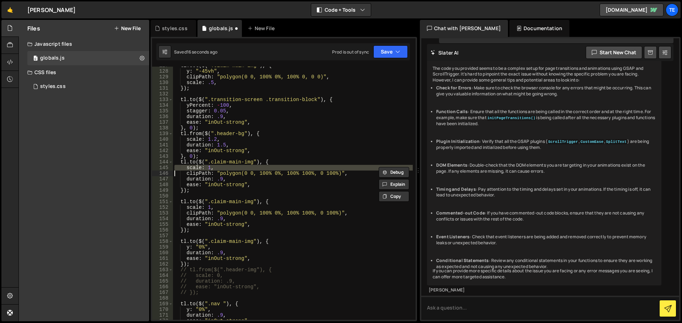
click at [208, 165] on div "tl . set ( $ ( ".claim-main-img" ) , { y : "-45vh" , clipPath : "polygon(0 0, 1…" at bounding box center [293, 195] width 240 height 265
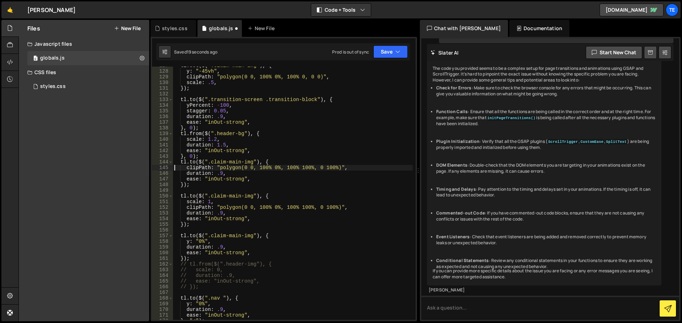
click at [228, 208] on div "tl . set ( $ ( ".claim-main-img" ) , { y : "-45vh" , clipPath : "polygon(0 0, 1…" at bounding box center [293, 195] width 240 height 265
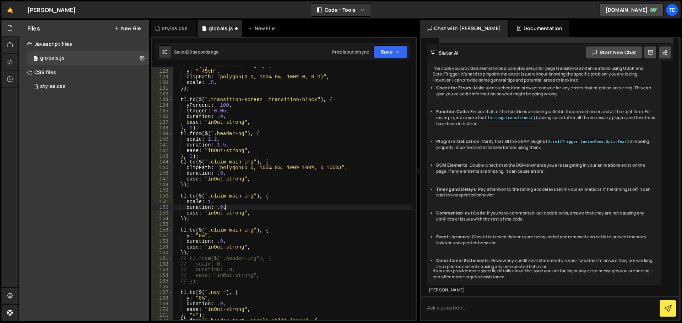
click at [286, 207] on div "tl . set ( $ ( ".claim-main-img" ) , { y : "-45vh" , clipPath : "polygon(0 0, 1…" at bounding box center [293, 195] width 240 height 265
click at [183, 218] on div "tl . set ( $ ( ".claim-main-img" ) , { y : "-45vh" , clipPath : "polygon(0 0, 1…" at bounding box center [293, 195] width 240 height 265
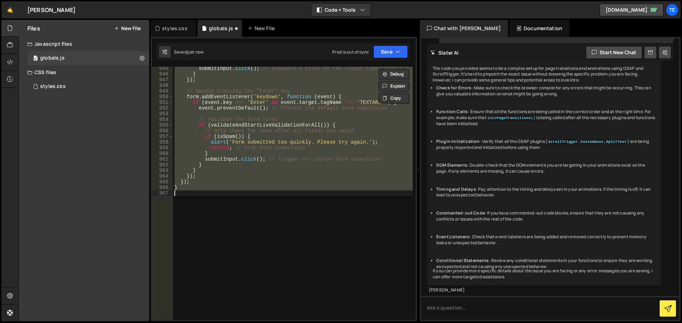
scroll to position [742, 0]
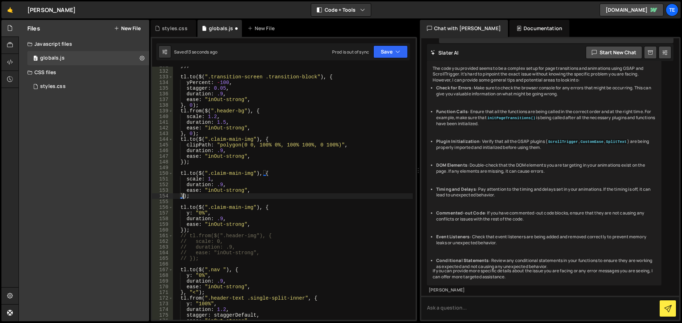
click at [184, 162] on div "}) ; tl . to ( $ ( ".transition-screen .transition-block" ) , { yPercent : - 10…" at bounding box center [293, 195] width 240 height 265
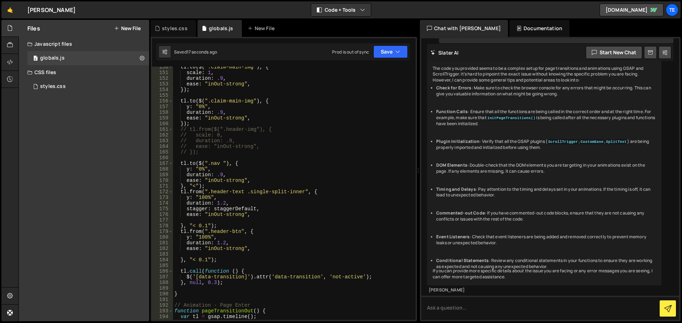
scroll to position [870, 0]
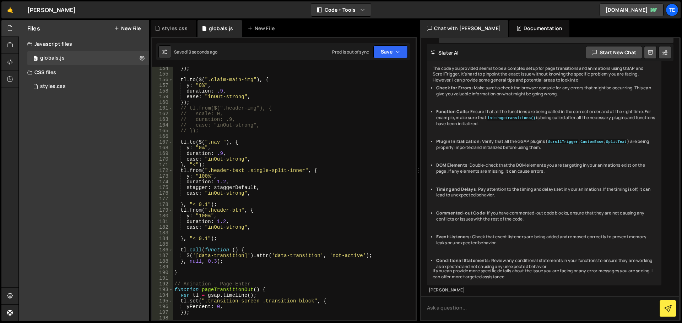
click at [203, 241] on div "}) ; tl . to ( $ ( ".claim-main-img" ) , { y : "0%" , duration : .9 , ease : "i…" at bounding box center [293, 198] width 240 height 265
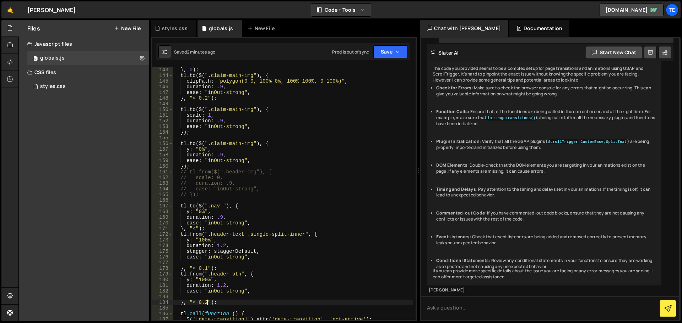
scroll to position [849, 0]
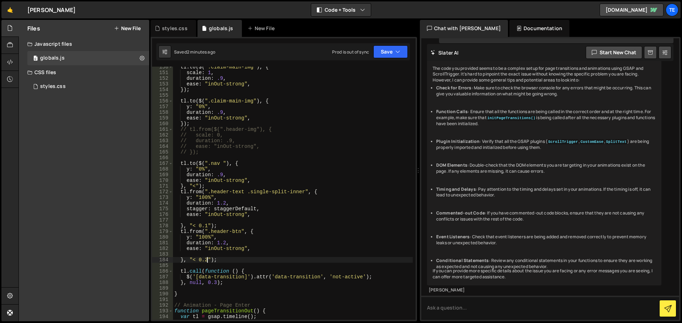
click at [216, 180] on div "tl . to ( $ ( ".claim-main-img" ) , { scale : 1 , duration : .9 , ease : "inOut…" at bounding box center [293, 196] width 240 height 265
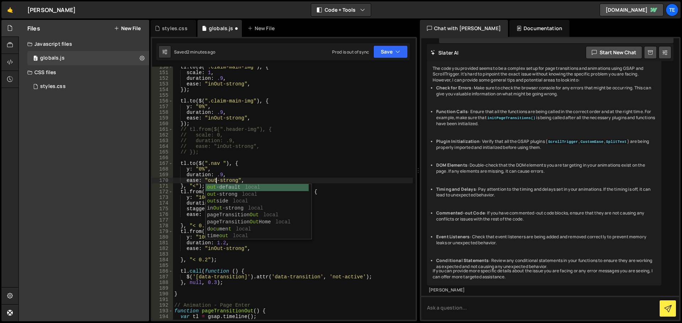
scroll to position [0, 3]
click at [253, 197] on div "out -default local out -strong local out side local in Out -strong local pageTr…" at bounding box center [257, 219] width 103 height 70
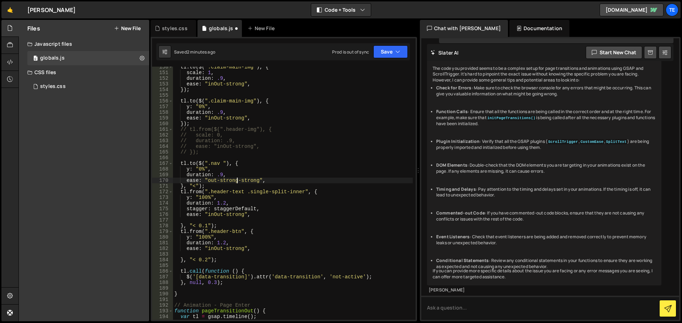
click at [247, 180] on div "tl . to ( $ ( ".claim-main-img" ) , { scale : 1 , duration : .9 , ease : "inOut…" at bounding box center [293, 196] width 240 height 265
type textarea "ease: "out-strong","
click at [211, 219] on div "tl . to ( $ ( ".claim-main-img" ) , { scale : 1 , duration : .9 , ease : "inOut…" at bounding box center [293, 196] width 240 height 265
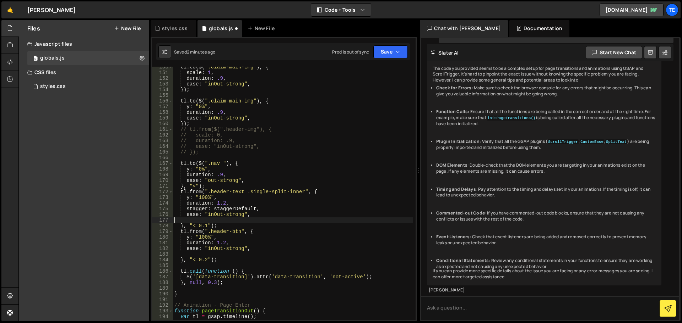
click at [211, 219] on div "tl . to ( $ ( ".claim-main-img" ) , { scale : 1 , duration : .9 , ease : "inOut…" at bounding box center [293, 196] width 240 height 265
click at [208, 215] on div "tl . to ( $ ( ".claim-main-img" ) , { scale : 1 , duration : .9 , ease : "inOut…" at bounding box center [293, 196] width 240 height 265
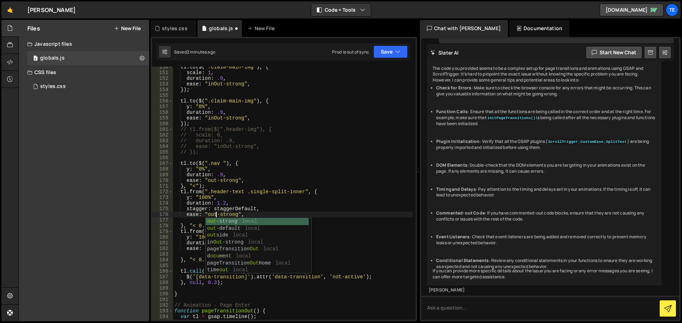
click at [230, 197] on div "tl . to ( $ ( ".claim-main-img" ) , { scale : 1 , duration : .9 , ease : "inOut…" at bounding box center [293, 196] width 240 height 265
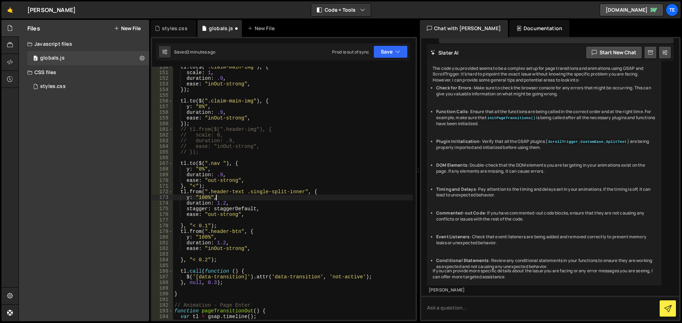
scroll to position [0, 2]
click at [215, 249] on div "tl . to ( $ ( ".claim-main-img" ) , { scale : 1 , duration : .9 , ease : "inOut…" at bounding box center [293, 196] width 240 height 265
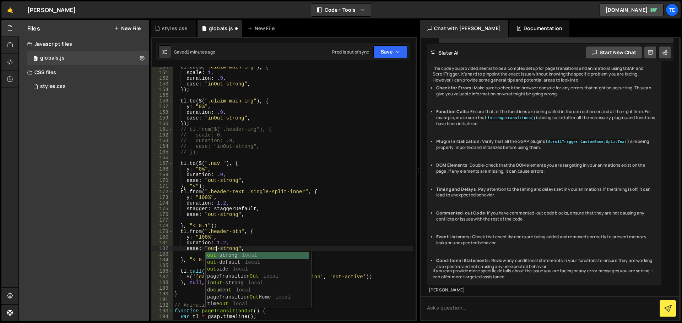
scroll to position [0, 3]
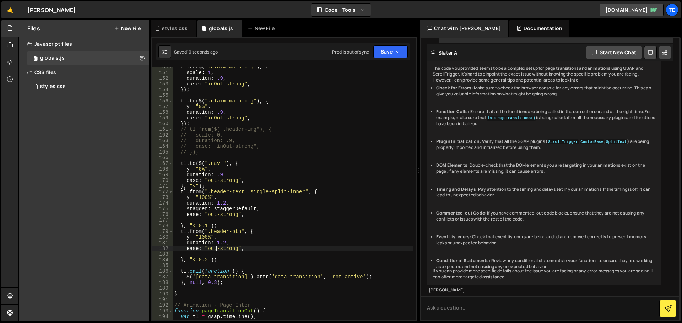
click at [204, 262] on div "tl . to ( $ ( ".claim-main-img" ) , { scale : 1 , duration : .9 , ease : "inOut…" at bounding box center [293, 196] width 240 height 265
click at [206, 226] on div "tl . to ( $ ( ".claim-main-img" ) , { scale : 1 , duration : .9 , ease : "inOut…" at bounding box center [293, 196] width 240 height 265
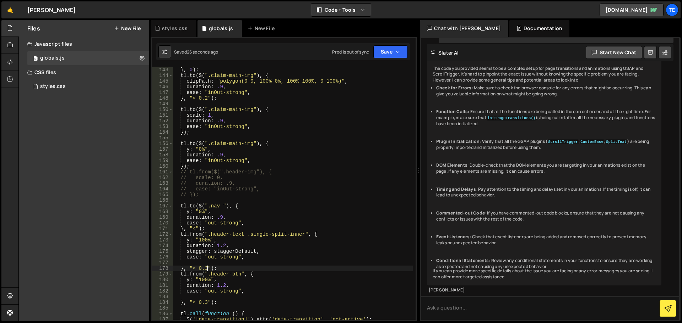
scroll to position [742, 0]
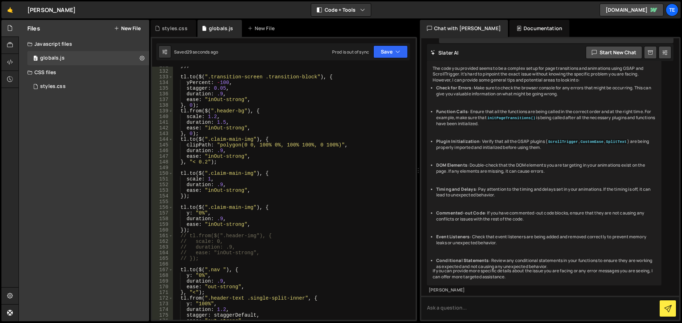
click at [219, 187] on div "}) ; tl . to ( $ ( ".transition-screen .transition-block" ) , { yPercent : - 10…" at bounding box center [293, 195] width 240 height 265
click at [222, 222] on div "}) ; tl . to ( $ ( ".transition-screen .transition-block" ) , { yPercent : - 10…" at bounding box center [293, 195] width 240 height 265
click at [266, 193] on div "}) ; tl . to ( $ ( ".transition-screen .transition-block" ) , { yPercent : - 10…" at bounding box center [293, 195] width 240 height 265
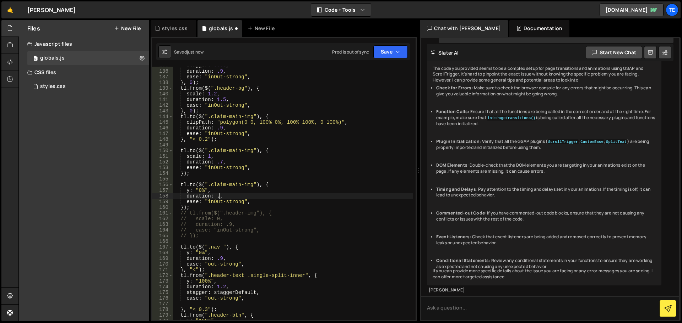
scroll to position [765, 0]
type textarea "duration: .9,"
click at [199, 180] on div "stagger : 0.05 , duration : .9 , ease : "inOut-strong" , } , 0 ) ; tl . from ( …" at bounding box center [293, 195] width 240 height 265
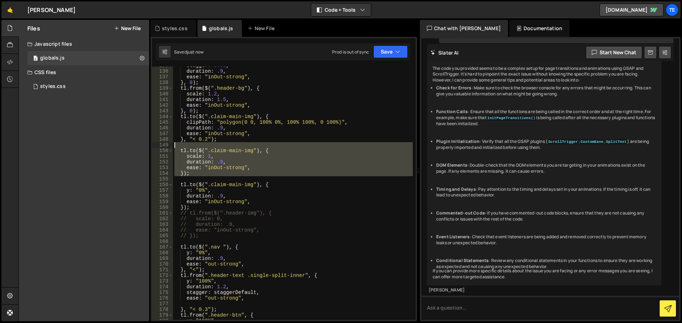
drag, startPoint x: 206, startPoint y: 180, endPoint x: 160, endPoint y: 147, distance: 56.3
click at [160, 147] on div "135 136 137 138 139 140 141 142 143 144 145 146 147 148 149 150 151 152 153 154…" at bounding box center [283, 193] width 263 height 253
click at [255, 189] on div "stagger : 0.05 , duration : .9 , ease : "inOut-strong" , } , 0 ) ; tl . from ( …" at bounding box center [293, 195] width 240 height 265
type textarea "y: "0%","
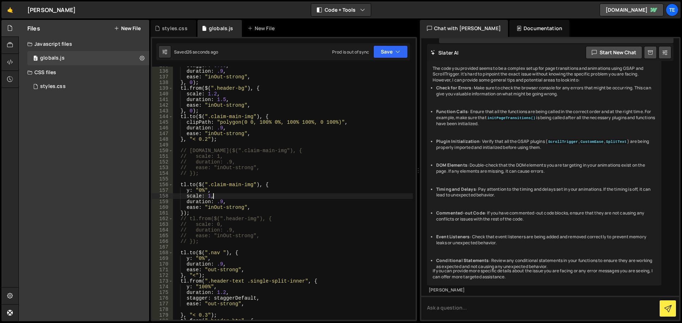
scroll to position [829, 0]
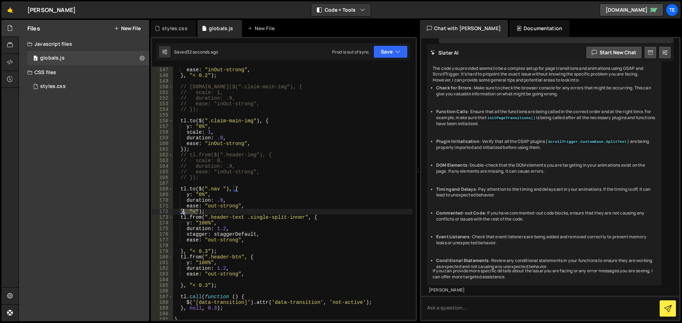
drag, startPoint x: 199, startPoint y: 212, endPoint x: 198, endPoint y: 224, distance: 12.4
click at [184, 213] on div "duration : .9 , ease : "inOut-strong" , } , "< 0.2" ) ; // [DOMAIN_NAME]($(".cl…" at bounding box center [293, 193] width 240 height 265
click at [204, 252] on div "duration : .9 , ease : "inOut-strong" , } , "< 0.2" ) ; // [DOMAIN_NAME]($(".cl…" at bounding box center [293, 193] width 240 height 265
drag, startPoint x: 201, startPoint y: 286, endPoint x: 207, endPoint y: 285, distance: 5.3
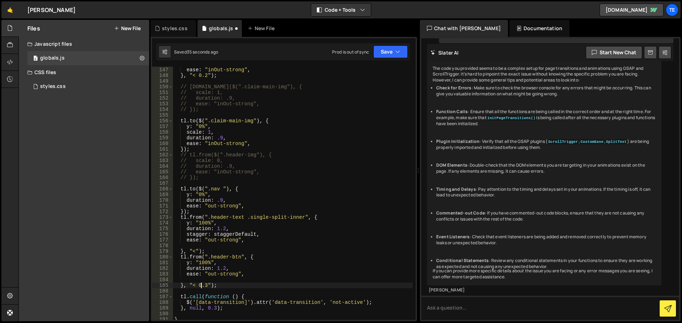
click at [201, 285] on div "duration : .9 , ease : "inOut-strong" , } , "< 0.2" ) ; // [DOMAIN_NAME]($(".cl…" at bounding box center [293, 193] width 240 height 265
type textarea "}, "<");"
click at [260, 245] on div "duration : .9 , ease : "inOut-strong" , } , "< 0.2" ) ; // [DOMAIN_NAME]($(".cl…" at bounding box center [293, 193] width 240 height 265
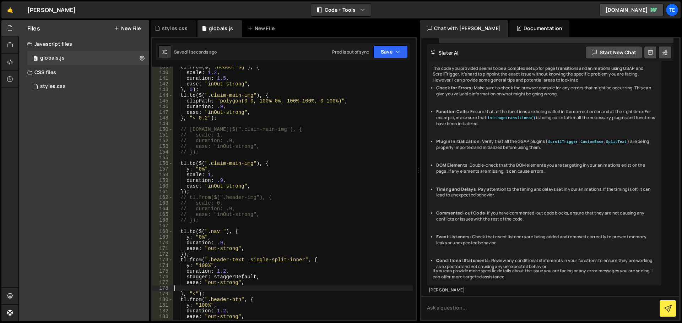
scroll to position [808, 0]
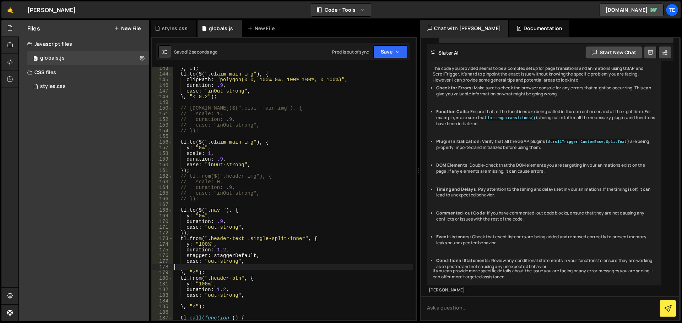
click at [183, 234] on div "} , 0 ) ; tl . to ( $ ( ".claim-main-img" ) , { clipPath : "polygon(0 0, 100% 0…" at bounding box center [293, 198] width 240 height 265
type textarea "[DOMAIN_NAME]($(".nav "), {"
drag, startPoint x: 306, startPoint y: 209, endPoint x: 254, endPoint y: 206, distance: 51.9
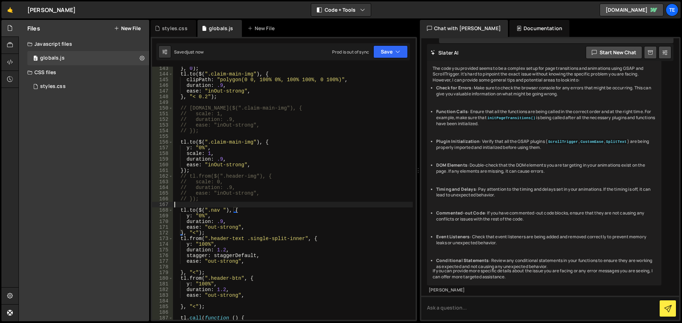
click at [254, 206] on div "} , 0 ) ; tl . to ( $ ( ".claim-main-img" ) , { clipPath : "polygon(0 0, 100% 0…" at bounding box center [293, 198] width 240 height 265
click at [195, 234] on div "} , 0 ) ; tl . to ( $ ( ".claim-main-img" ) , { clipPath : "polygon(0 0, 100% 0…" at bounding box center [293, 198] width 240 height 265
click at [283, 198] on div "} , 0 ) ; tl . to ( $ ( ".claim-main-img" ) , { clipPath : "polygon(0 0, 100% 0…" at bounding box center [293, 198] width 240 height 265
click at [184, 232] on div "} , 0 ) ; tl . to ( $ ( ".claim-main-img" ) , { clipPath : "polygon(0 0, 100% 0…" at bounding box center [293, 198] width 240 height 265
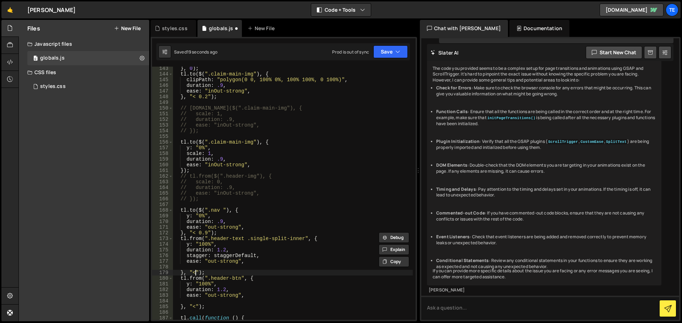
click at [196, 271] on div "} , 0 ) ; tl . to ( $ ( ".claim-main-img" ) , { clipPath : "polygon(0 0, 100% 0…" at bounding box center [293, 198] width 240 height 265
click at [282, 228] on div "} , 0 ) ; tl . to ( $ ( ".claim-main-img" ) , { clipPath : "polygon(0 0, 100% 0…" at bounding box center [293, 198] width 240 height 265
click at [205, 233] on div "} , 0 ) ; tl . to ( $ ( ".claim-main-img" ) , { clipPath : "polygon(0 0, 100% 0…" at bounding box center [293, 198] width 240 height 265
click at [321, 199] on div "} , 0 ) ; tl . to ( $ ( ".claim-main-img" ) , { clipPath : "polygon(0 0, 100% 0…" at bounding box center [293, 198] width 240 height 265
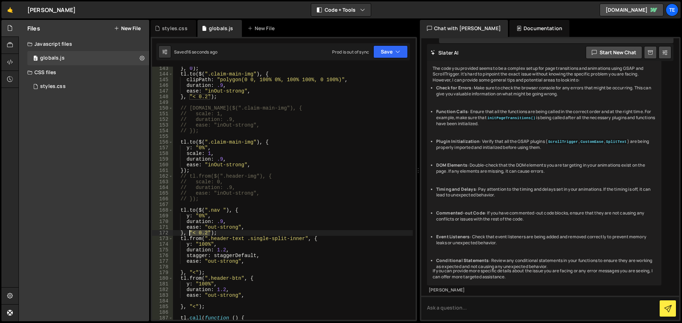
drag, startPoint x: 209, startPoint y: 232, endPoint x: 189, endPoint y: 231, distance: 19.9
click at [189, 231] on div "} , 0 ) ; tl . to ( $ ( ".claim-main-img" ) , { clipPath : "polygon(0 0, 100% 0…" at bounding box center [293, 198] width 240 height 265
drag, startPoint x: 198, startPoint y: 273, endPoint x: 189, endPoint y: 272, distance: 9.6
click at [189, 272] on div "} , 0 ) ; tl . to ( $ ( ".claim-main-img" ) , { clipPath : "polygon(0 0, 100% 0…" at bounding box center [293, 198] width 240 height 265
paste textarea "0.2"
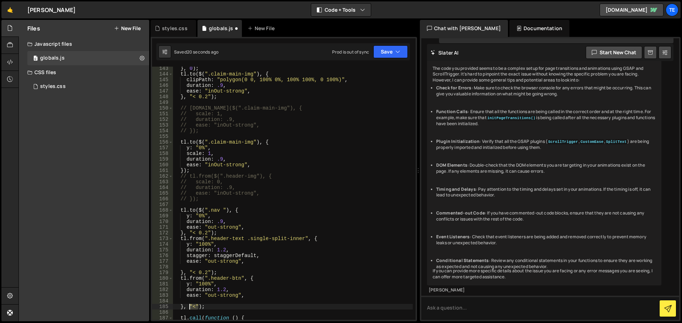
drag, startPoint x: 198, startPoint y: 307, endPoint x: 189, endPoint y: 306, distance: 9.6
click at [189, 306] on div "} , 0 ) ; tl . to ( $ ( ".claim-main-img" ) , { clipPath : "polygon(0 0, 100% 0…" at bounding box center [293, 198] width 240 height 265
paste textarea "0.2"
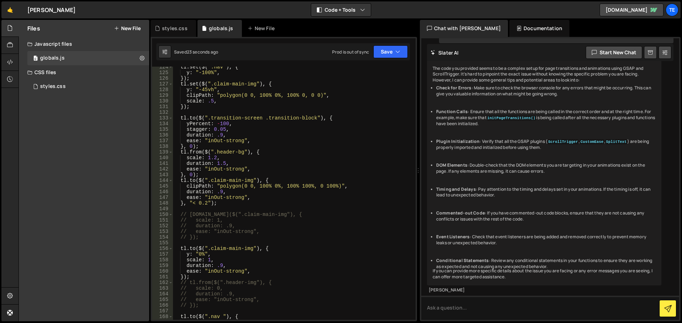
scroll to position [637, 0]
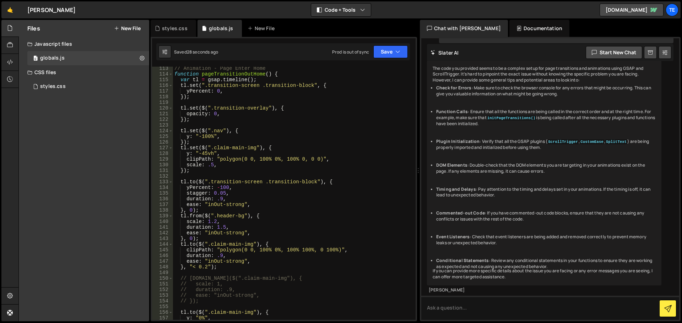
click at [236, 201] on div "// Animation - Page Enter Home function pageTransitionOutHome ( ) { var tl = gs…" at bounding box center [293, 198] width 240 height 265
type textarea "duration: .9,"
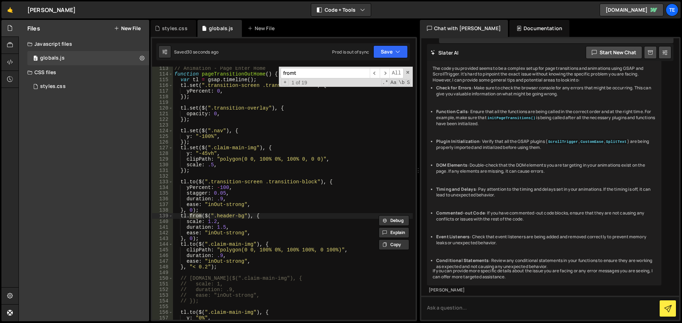
scroll to position [4383, 0]
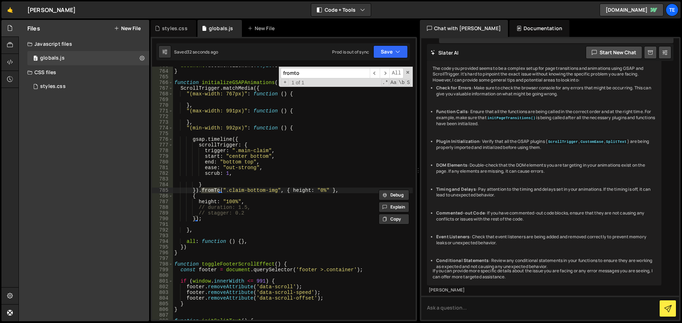
type input "fromto"
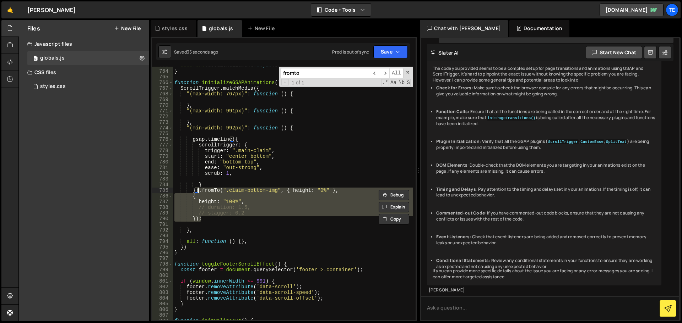
drag, startPoint x: 202, startPoint y: 219, endPoint x: 198, endPoint y: 193, distance: 26.9
click at [198, 193] on div "document . documentElement . style . setProperty ( '--vh-in-px' , ` ${ vh } px …" at bounding box center [293, 195] width 240 height 265
click at [211, 186] on div "document . documentElement . style . setProperty ( '--vh-in-px' , ` ${ vh } px …" at bounding box center [293, 195] width 240 height 265
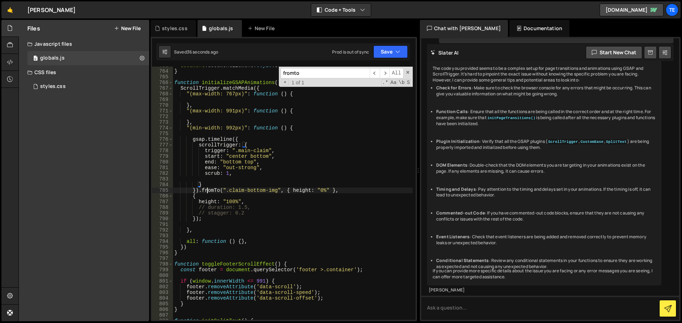
click at [208, 192] on div "document . documentElement . style . setProperty ( '--vh-in-px' , ` ${ vh } px …" at bounding box center [293, 195] width 240 height 265
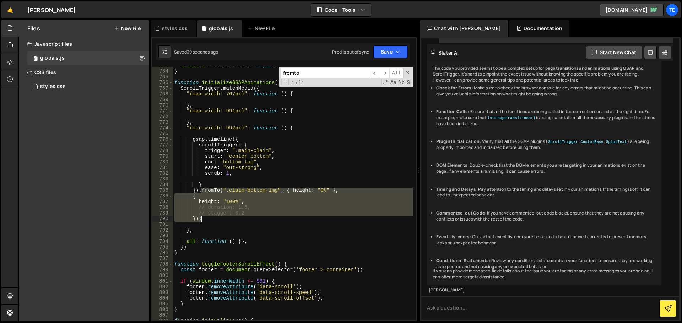
drag, startPoint x: 208, startPoint y: 192, endPoint x: 195, endPoint y: 218, distance: 29.2
click at [195, 218] on div "document . documentElement . style . setProperty ( '--vh-in-px' , ` ${ vh } px …" at bounding box center [293, 195] width 240 height 265
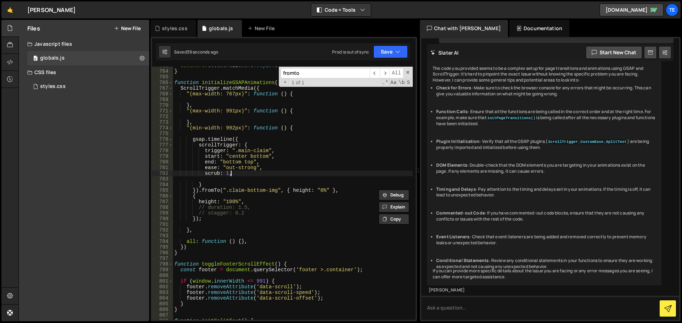
click at [261, 171] on div "document . documentElement . style . setProperty ( '--vh-in-px' , ` ${ vh } px …" at bounding box center [293, 195] width 240 height 265
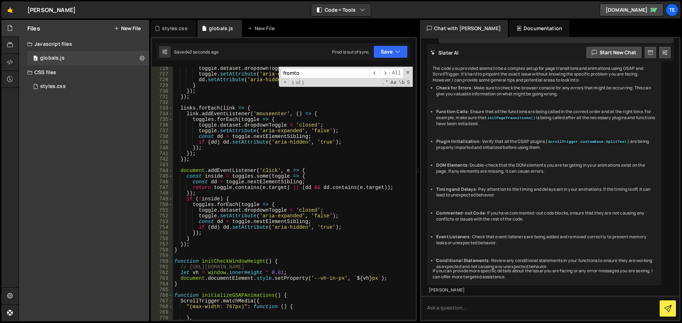
scroll to position [4064, 0]
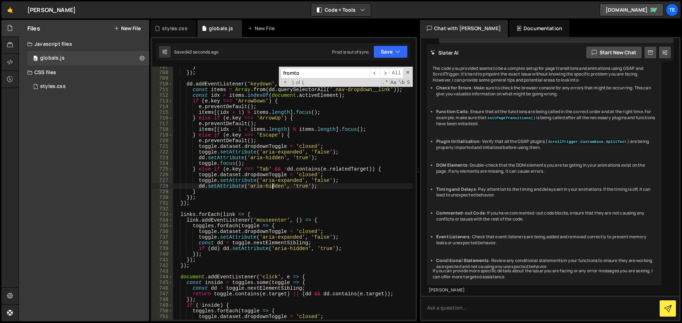
click at [273, 184] on div "} }) ; dd . addEventListener ( 'keydown' , e => { const items = Array . from ( …" at bounding box center [293, 196] width 240 height 265
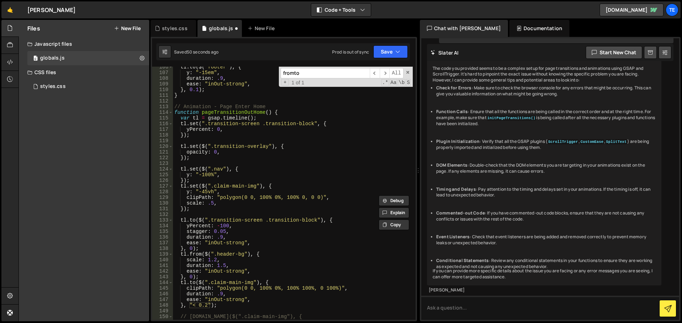
scroll to position [663, 0]
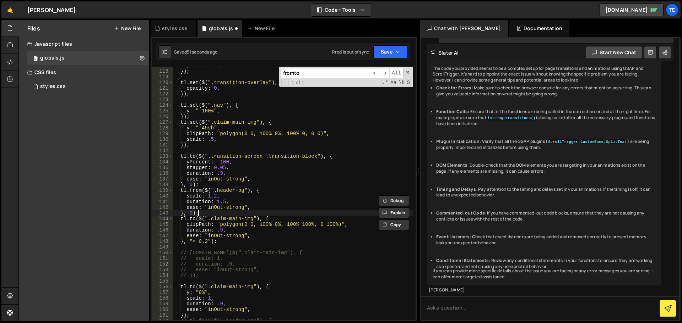
click at [211, 214] on div "yPercent : 0 , }) ; tl . set ( $ ( ".transition-overlay" ) , { opacity : 0 , })…" at bounding box center [293, 195] width 240 height 265
type textarea "}, 0);"
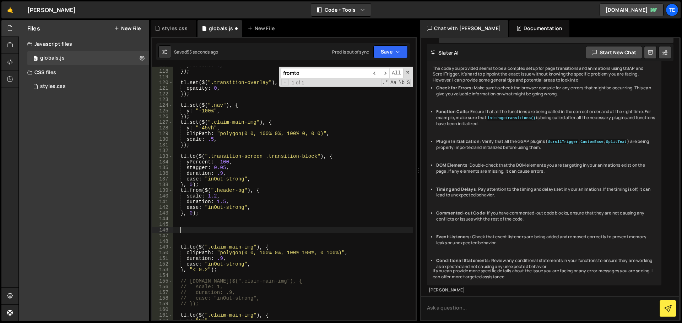
paste textarea "});"
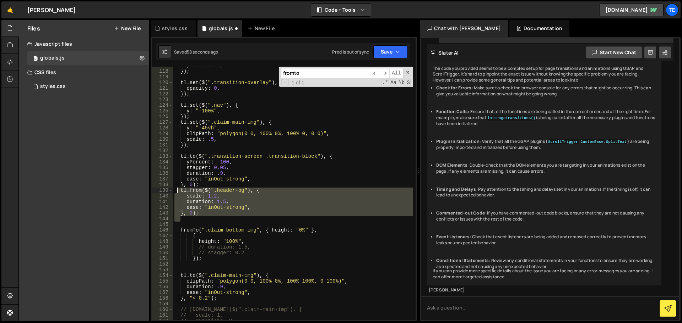
drag, startPoint x: 203, startPoint y: 219, endPoint x: 182, endPoint y: 206, distance: 24.4
click at [176, 193] on div "yPercent : 0 , }) ; tl . set ( $ ( ".transition-overlay" ) , { opacity : 0 , })…" at bounding box center [293, 195] width 240 height 265
type textarea "tl.from($(".header-bg"), { scale: 1.2,"
click at [193, 219] on div "yPercent : 0 , }) ; tl . set ( $ ( ".transition-overlay" ) , { opacity : 0 , })…" at bounding box center [293, 193] width 240 height 253
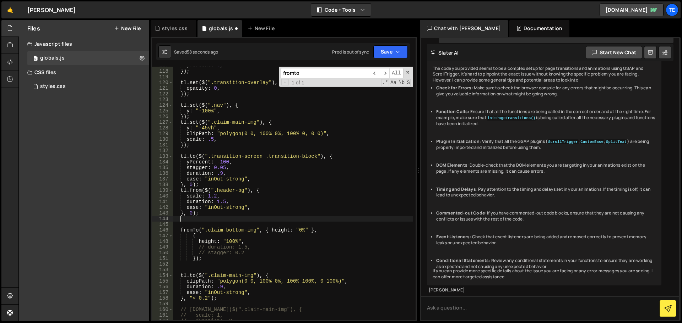
paste textarea "tl.from($(".header-bg"), { scale: 1.2,"
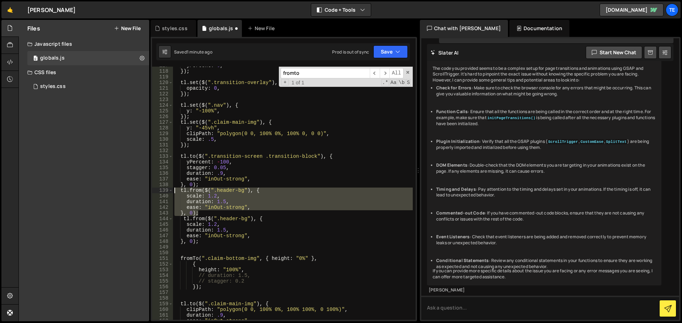
drag, startPoint x: 201, startPoint y: 213, endPoint x: 174, endPoint y: 188, distance: 37.2
click at [174, 188] on div "yPercent : 0 , }) ; tl . set ( $ ( ".transition-overlay" ) , { opacity : 0 , })…" at bounding box center [293, 195] width 240 height 265
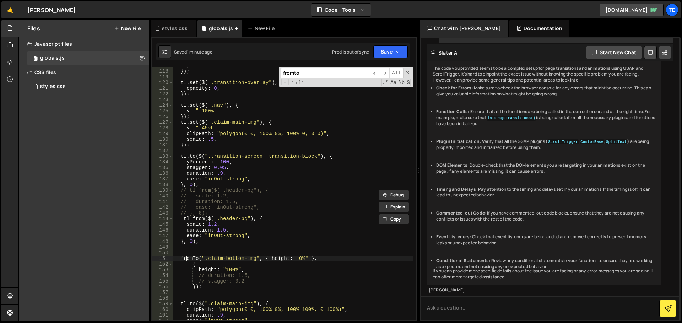
click at [187, 260] on div "yPercent : 0 , }) ; tl . set ( $ ( ".transition-overlay" ) , { opacity : 0 , })…" at bounding box center [293, 195] width 240 height 265
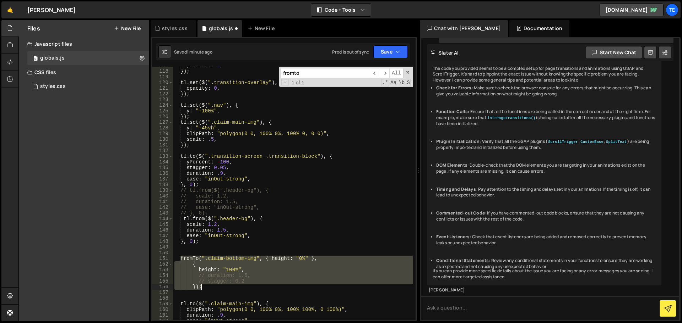
drag, startPoint x: 187, startPoint y: 260, endPoint x: 210, endPoint y: 286, distance: 34.7
click at [210, 286] on div "yPercent : 0 , }) ; tl . set ( $ ( ".transition-overlay" ) , { opacity : 0 , })…" at bounding box center [293, 195] width 240 height 265
type textarea "// stagger: 0.2 });"
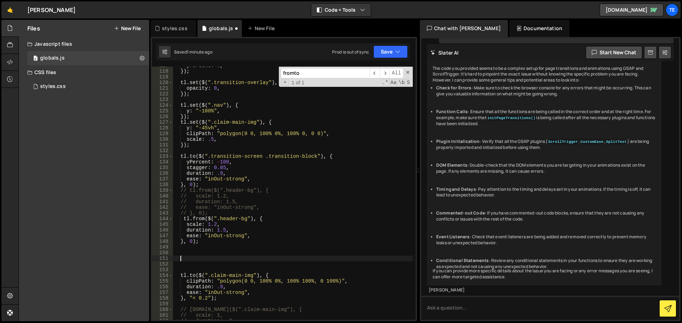
click at [199, 218] on div "yPercent : 0 , }) ; tl . set ( $ ( ".transition-overlay" ) , { opacity : 0 , })…" at bounding box center [293, 195] width 240 height 265
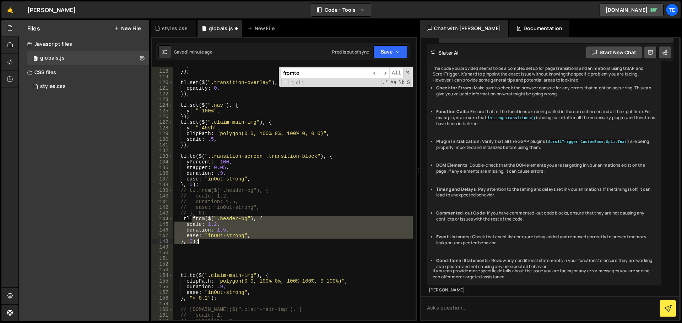
drag, startPoint x: 199, startPoint y: 218, endPoint x: 201, endPoint y: 241, distance: 23.2
click at [201, 241] on div "yPercent : 0 , }) ; tl . set ( $ ( ".transition-overlay" ) , { opacity : 0 , })…" at bounding box center [293, 195] width 240 height 265
paste textarea "}"
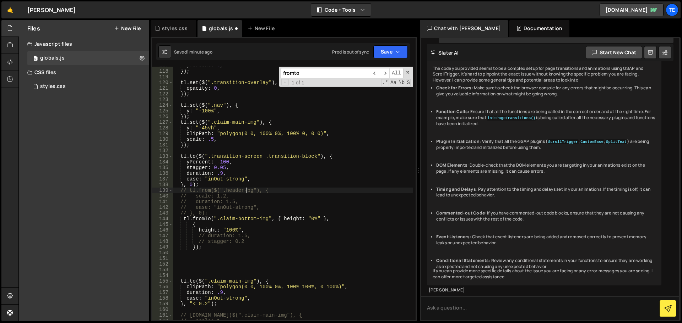
click at [247, 193] on div "yPercent : 0 , }) ; tl . set ( $ ( ".transition-overlay" ) , { opacity : 0 , })…" at bounding box center [293, 195] width 240 height 265
drag, startPoint x: 247, startPoint y: 193, endPoint x: 230, endPoint y: 192, distance: 16.7
click at [230, 192] on div "yPercent : 0 , }) ; tl . set ( $ ( ".transition-overlay" ) , { opacity : 0 , })…" at bounding box center [293, 195] width 240 height 265
click at [262, 220] on div "yPercent : 0 , }) ; tl . set ( $ ( ".transition-overlay" ) , { opacity : 0 , })…" at bounding box center [293, 195] width 240 height 265
drag, startPoint x: 262, startPoint y: 220, endPoint x: 226, endPoint y: 219, distance: 35.9
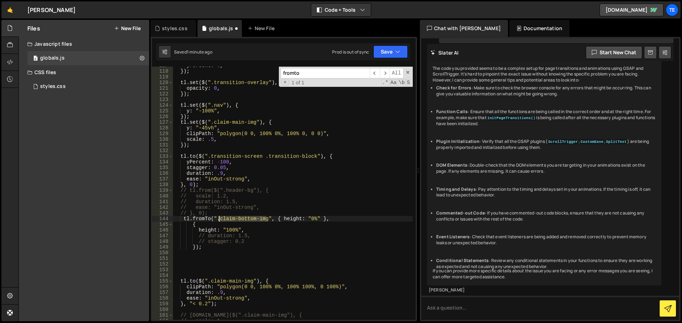
click at [226, 219] on div "yPercent : 0 , }) ; tl . set ( $ ( ".transition-overlay" ) , { opacity : 0 , })…" at bounding box center [293, 195] width 240 height 265
paste textarea "header-b"
click at [287, 219] on div "yPercent : 0 , }) ; tl . set ( $ ( ".transition-overlay" ) , { opacity : 0 , })…" at bounding box center [293, 195] width 240 height 265
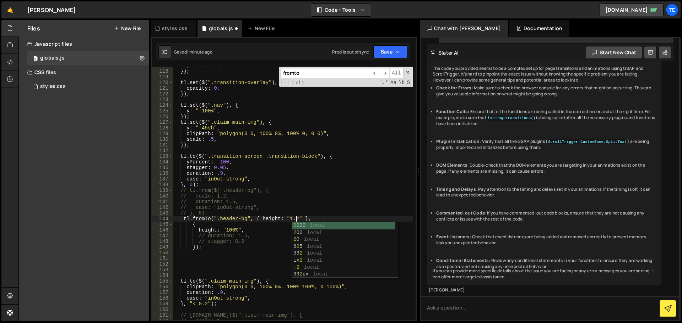
scroll to position [0, 9]
click at [270, 218] on div "yPercent : 0 , }) ; tl . set ( $ ( ".transition-overlay" ) , { opacity : 0 , })…" at bounding box center [293, 195] width 240 height 265
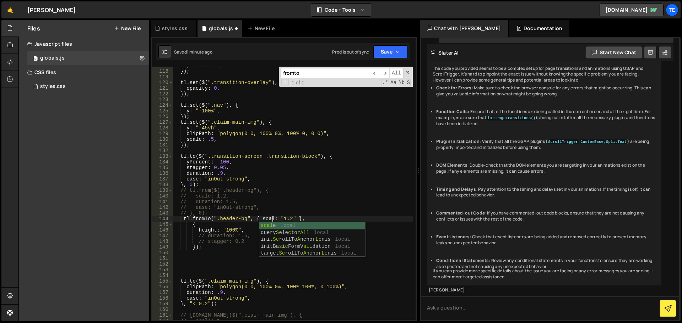
scroll to position [0, 7]
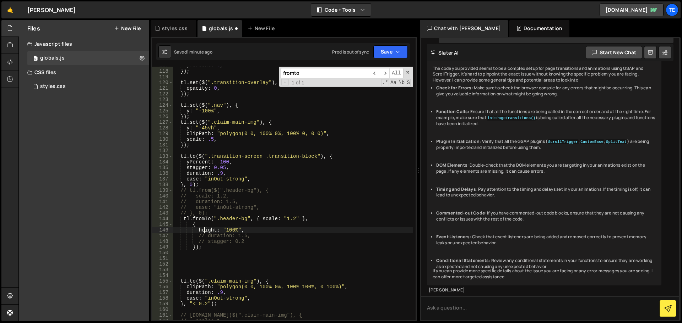
click at [205, 228] on div "yPercent : 0 , }) ; tl . set ( $ ( ".transition-overlay" ) , { opacity : 0 , })…" at bounding box center [293, 195] width 240 height 265
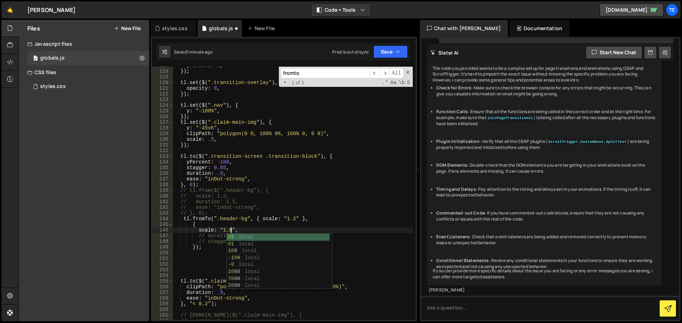
scroll to position [0, 4]
drag, startPoint x: 207, startPoint y: 207, endPoint x: 217, endPoint y: 218, distance: 14.3
click at [208, 207] on div "yPercent : 0 , }) ; tl . set ( $ ( ".transition-overlay" ) , { opacity : 0 , })…" at bounding box center [293, 195] width 240 height 265
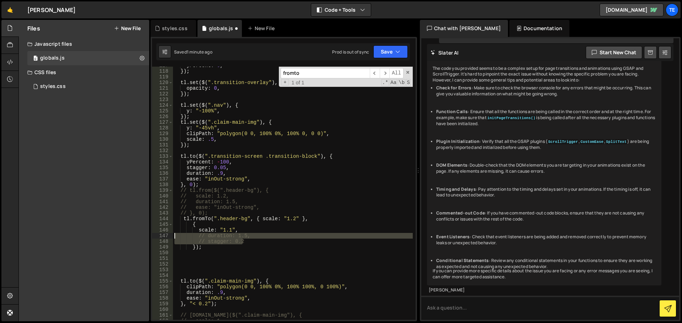
drag, startPoint x: 246, startPoint y: 241, endPoint x: 157, endPoint y: 238, distance: 89.2
click at [157, 238] on div "// ease: "inOut-strong", 117 118 119 120 121 122 123 124 125 126 127 128 129 13…" at bounding box center [283, 193] width 263 height 253
type textarea "// duration: 1.5, // stagger: 0.2"
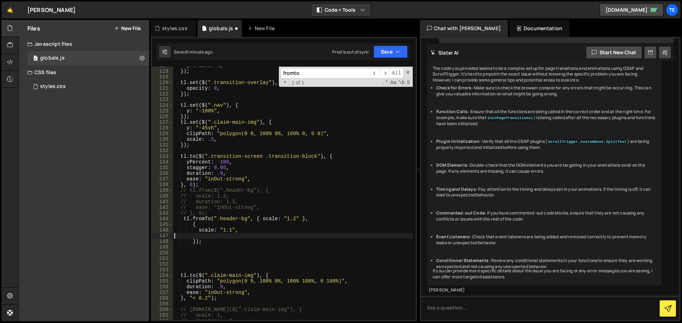
scroll to position [0, 0]
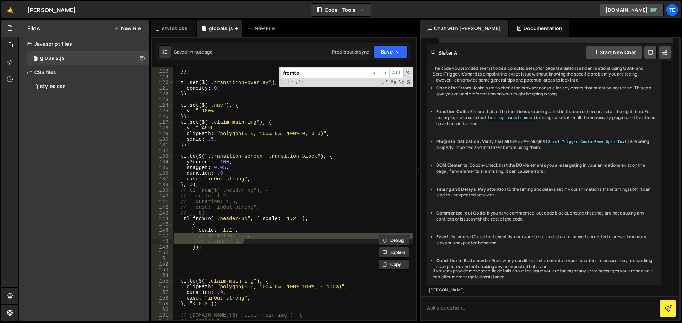
click at [247, 200] on div "yPercent : 0 , }) ; tl . set ( $ ( ".transition-overlay" ) , { opacity : 0 , })…" at bounding box center [293, 195] width 240 height 265
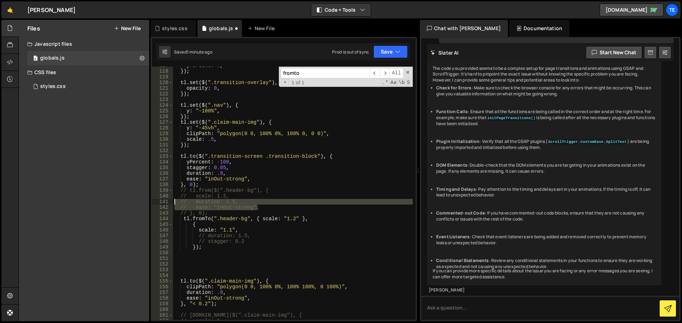
drag, startPoint x: 263, startPoint y: 207, endPoint x: 155, endPoint y: 202, distance: 108.4
click at [155, 202] on div "// duration: 1.5, 117 118 119 120 121 122 123 124 125 126 127 128 129 130 131 1…" at bounding box center [283, 193] width 263 height 253
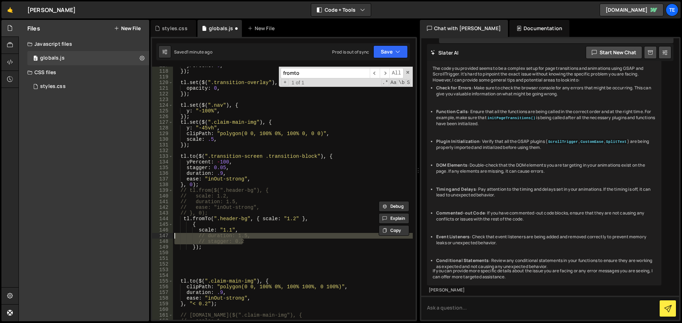
drag, startPoint x: 254, startPoint y: 241, endPoint x: 160, endPoint y: 238, distance: 94.5
click at [160, 238] on div "// duration: 1.5, // ease: "inOut-strong", 117 118 119 120 121 122 123 124 125 …" at bounding box center [283, 193] width 263 height 253
paste textarea "// ease: "inOut-strong","
drag, startPoint x: 268, startPoint y: 241, endPoint x: 150, endPoint y: 236, distance: 118.0
click at [150, 236] on div "Files New File Javascript files 0 globals.js 0 CSS files styles.css 0 Copy shar…" at bounding box center [349, 171] width 663 height 302
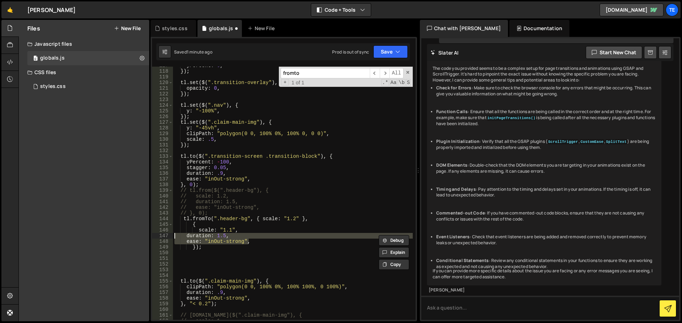
scroll to position [705, 0]
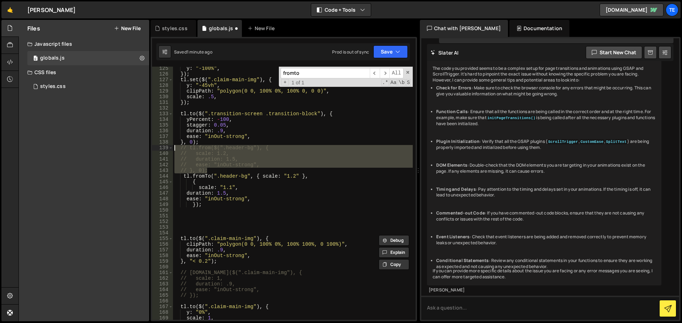
drag, startPoint x: 211, startPoint y: 170, endPoint x: 175, endPoint y: 149, distance: 41.7
click at [175, 149] on div "y : "-100%" , }) ; tl . set ( $ ( ".claim-main-img" ) , { y : "-45vh" , clipPat…" at bounding box center [293, 198] width 240 height 265
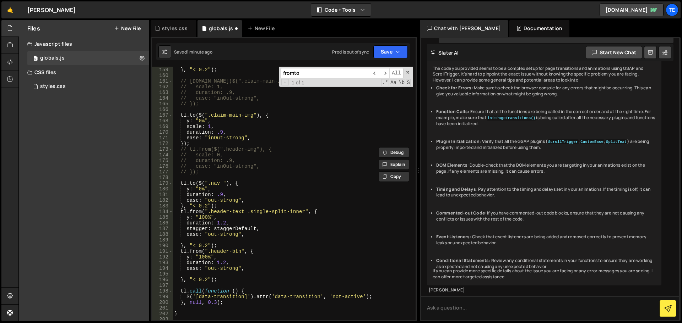
scroll to position [940, 0]
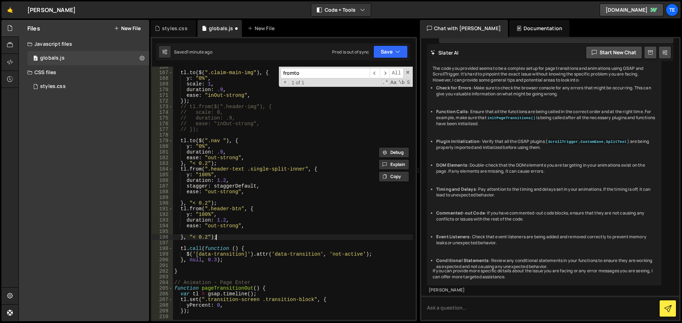
click at [228, 239] on div "tl . to ( $ ( ".claim-main-img" ) , { y : "0%" , scale : 1 , duration : .9 , ea…" at bounding box center [293, 196] width 240 height 265
type textarea "}, "< 0.2");"
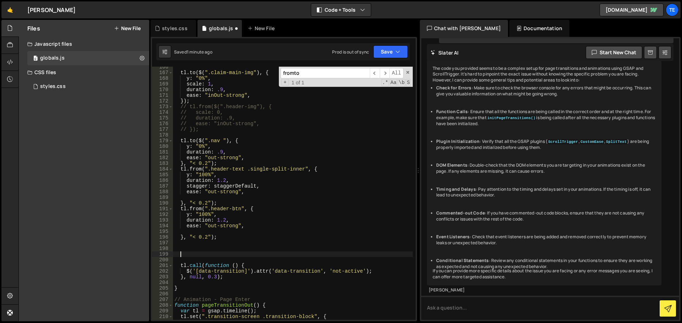
paste textarea "// }, 0);"
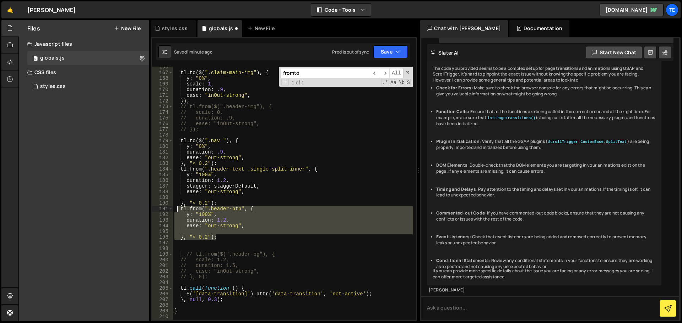
drag, startPoint x: 227, startPoint y: 236, endPoint x: 178, endPoint y: 210, distance: 55.3
click at [178, 210] on div "tl . to ( $ ( ".claim-main-img" ) , { y : "0%" , scale : 1 , duration : .9 , ea…" at bounding box center [293, 196] width 240 height 265
type textarea "tl.from(".header-btn", { y: "100%","
click at [186, 243] on div "tl . to ( $ ( ".claim-main-img" ) , { y : "0%" , scale : 1 , duration : .9 , ea…" at bounding box center [293, 196] width 240 height 265
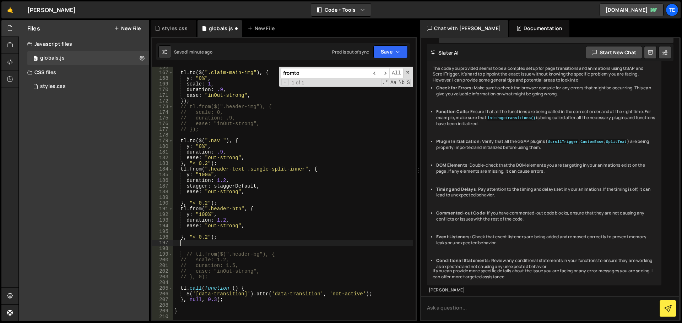
paste textarea "}, "< 0.2");"
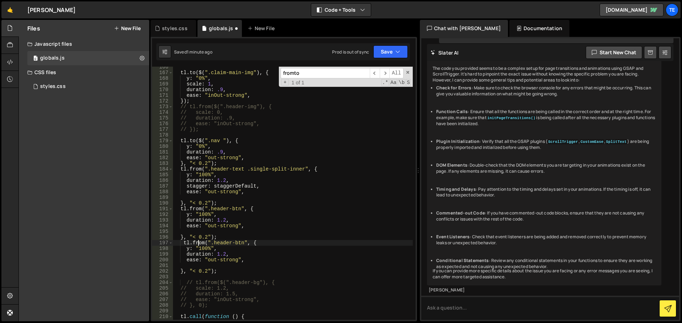
click at [199, 242] on div "tl . to ( $ ( ".claim-main-img" ) , { y : "0%" , scale : 1 , duration : .9 , ea…" at bounding box center [293, 196] width 240 height 265
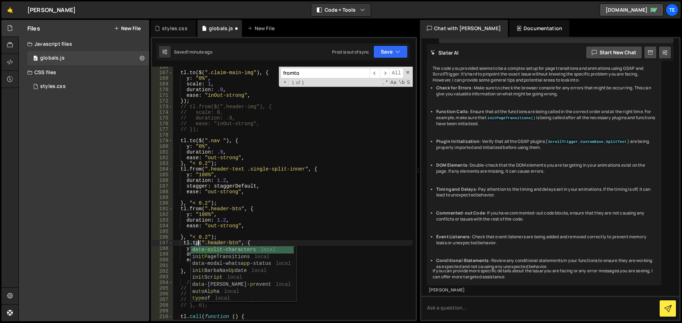
scroll to position [0, 1]
click at [234, 211] on div "tl . to ( $ ( ".claim-main-img" ) , { y : "0%" , scale : 1 , duration : .9 , ea…" at bounding box center [293, 196] width 240 height 265
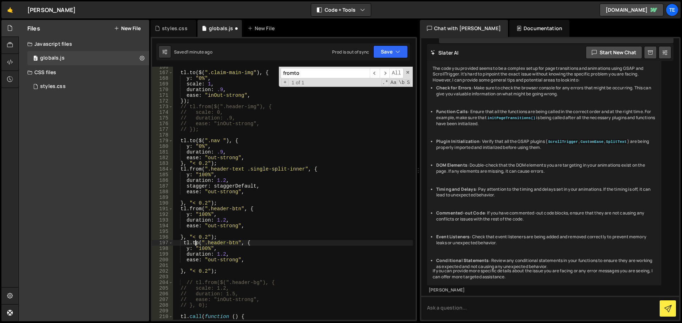
click at [196, 242] on div "tl . to ( $ ( ".claim-main-img" ) , { y : "0%" , scale : 1 , duration : .9 , ea…" at bounding box center [293, 196] width 240 height 265
click at [230, 241] on div "tl . to ( $ ( ".claim-main-img" ) , { y : "0%" , scale : 1 , duration : .9 , ea…" at bounding box center [293, 196] width 240 height 265
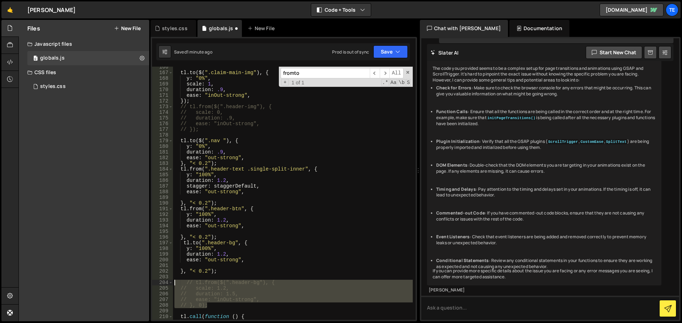
drag, startPoint x: 214, startPoint y: 307, endPoint x: 159, endPoint y: 283, distance: 60.4
click at [159, 283] on div "[DOMAIN_NAME](".header-bg", { 166 167 168 169 170 171 172 173 174 175 176 177 1…" at bounding box center [283, 193] width 263 height 253
type textarea "// tl.from($(".header-bg"), { // scale: 1.2,"
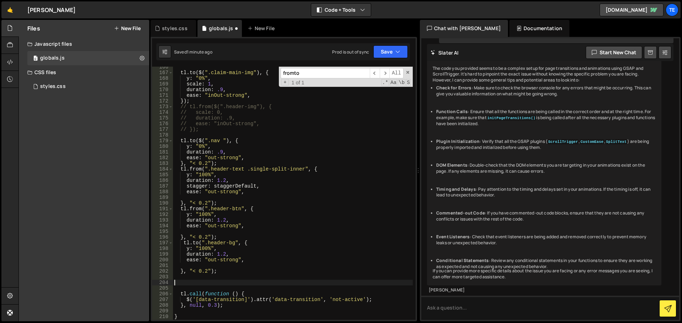
click at [187, 250] on div "tl . to ( $ ( ".claim-main-img" ) , { y : "0%" , scale : 1 , duration : .9 , ea…" at bounding box center [293, 196] width 240 height 265
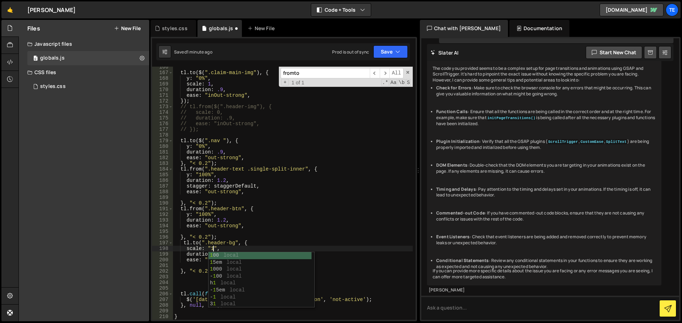
scroll to position [0, 2]
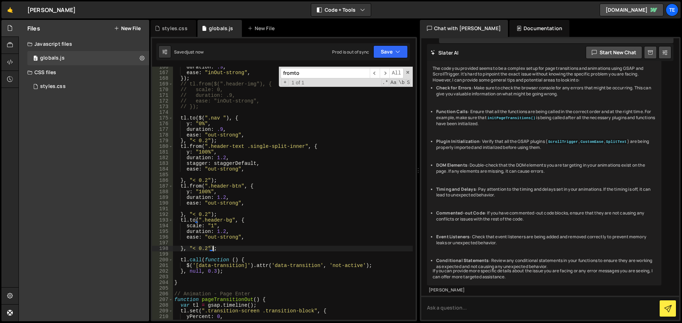
click at [279, 230] on div "duration : .9 , ease : "inOut-strong" , }) ; // tl.from($(".header-img"), { // …" at bounding box center [293, 196] width 240 height 265
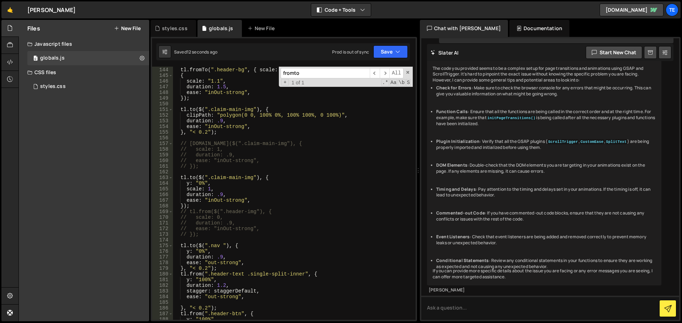
scroll to position [748, 0]
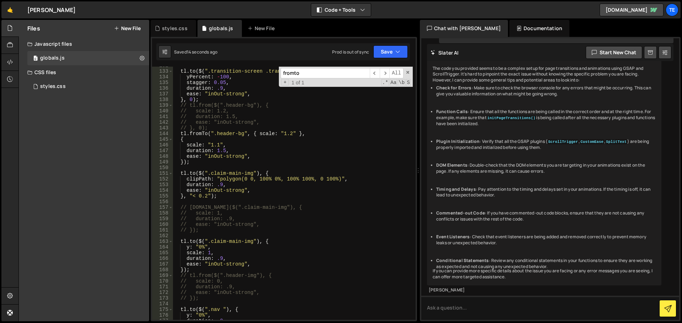
click at [287, 136] on div "tl . to ( $ ( ".transition-screen .transition-block" ) , { yPercent : - 100 , s…" at bounding box center [293, 195] width 240 height 265
click at [218, 143] on div "tl . to ( $ ( ".transition-screen .transition-block" ) , { yPercent : - 100 , s…" at bounding box center [293, 195] width 240 height 265
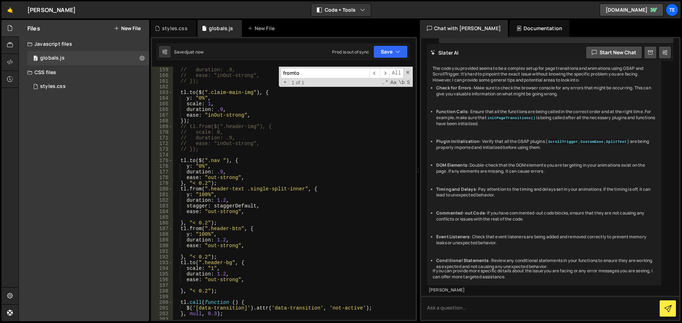
scroll to position [961, 0]
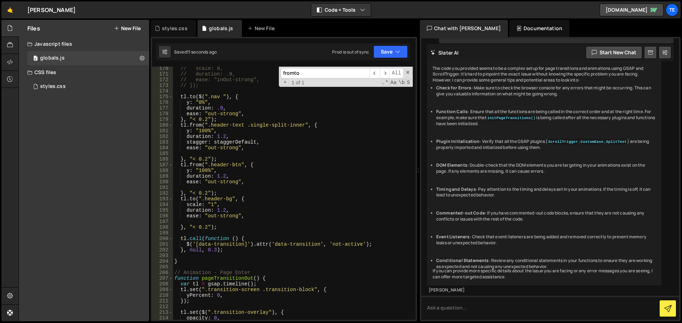
click at [240, 193] on div "// scale: 0, // duration: .9, // ease: "inOut-strong", // }); tl . to ( $ ( ".n…" at bounding box center [293, 198] width 240 height 265
click at [206, 230] on div "// scale: 0, // duration: .9, // ease: "inOut-strong", // }); tl . to ( $ ( ".n…" at bounding box center [293, 198] width 240 height 265
click at [339, 117] on div "// scale: 0, // duration: .9, // ease: "inOut-strong", // }); tl . to ( $ ( ".n…" at bounding box center [293, 198] width 240 height 265
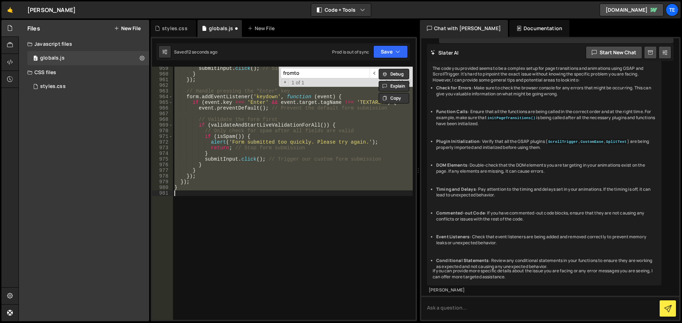
scroll to position [686, 0]
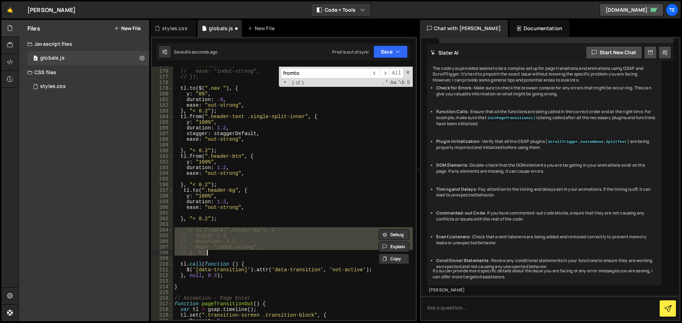
type textarea "tl.from(".header-btn", {"
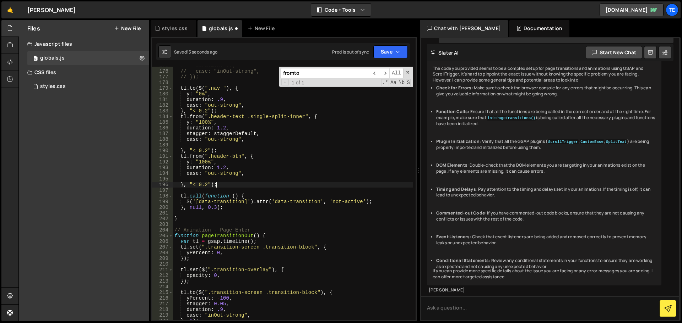
scroll to position [708, 0]
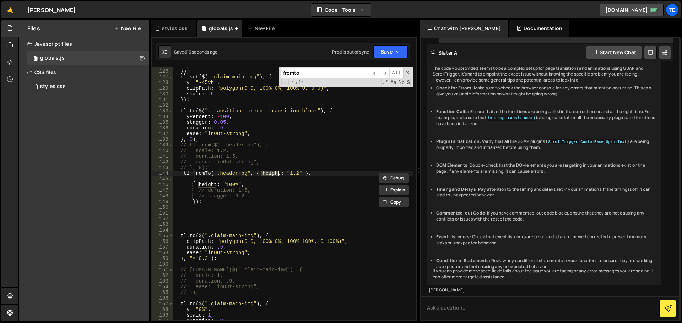
type textarea "tl.from($(".header-bg"), {"
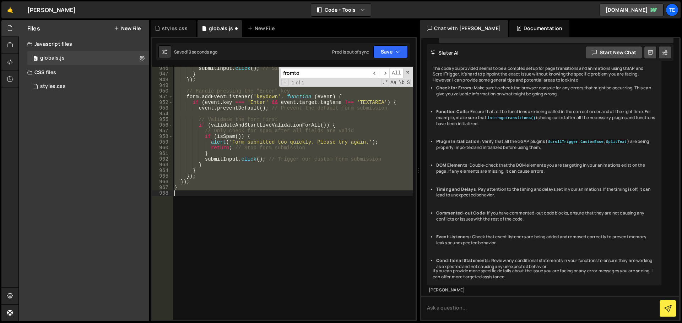
type textarea "}, "< 0.2");"
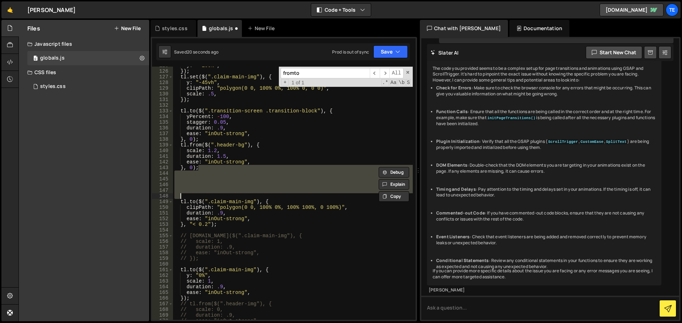
type textarea "}, 0);"
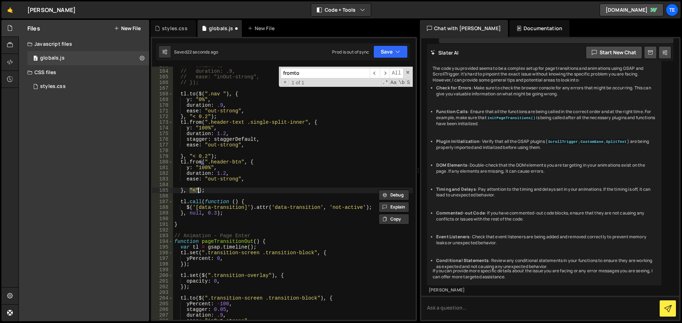
type textarea "}, "< 0.2");"
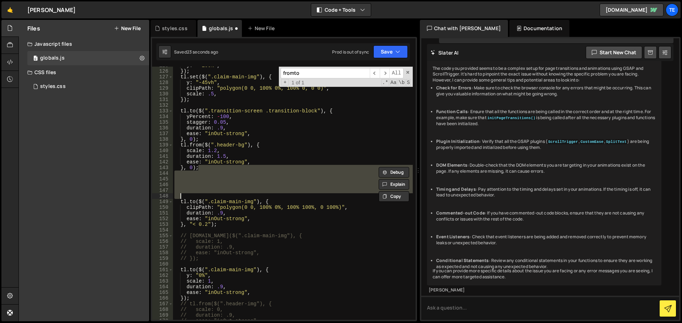
type textarea "// stagger: 0.2 });"
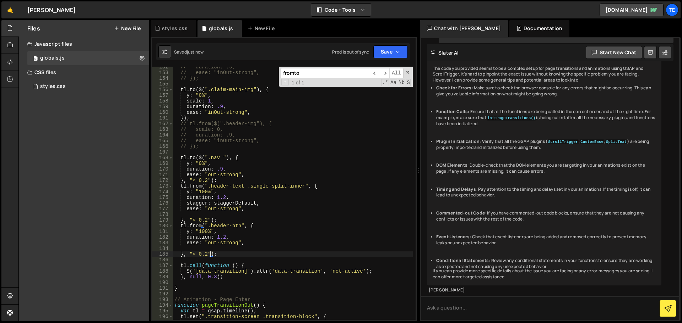
scroll to position [860, 0]
click at [224, 198] on div "// duration: .9, // ease: "inOut-strong", // }); tl . to ( $ ( ".claim-main-img…" at bounding box center [293, 196] width 240 height 265
type textarea "ease: "out-strong","
click at [219, 168] on div "// duration: .9, // ease: "inOut-strong", // }); tl . to ( $ ( ".claim-main-img…" at bounding box center [293, 196] width 240 height 265
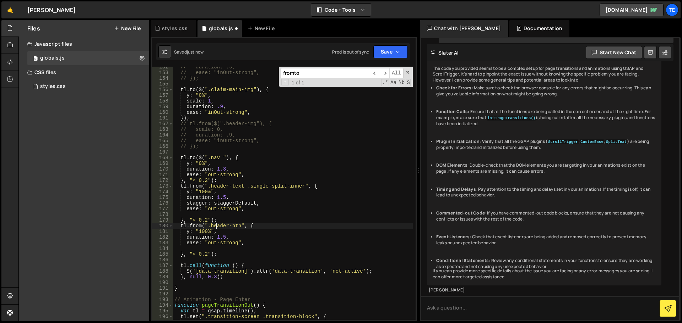
drag, startPoint x: 217, startPoint y: 227, endPoint x: 226, endPoint y: 218, distance: 13.1
click at [217, 227] on div "// duration: .9, // ease: "inOut-strong", // }); tl . to ( $ ( ".claim-main-img…" at bounding box center [293, 196] width 240 height 265
click at [225, 196] on div "// duration: .9, // ease: "inOut-strong", // }); tl . to ( $ ( ".claim-main-img…" at bounding box center [293, 196] width 240 height 265
click at [262, 175] on div "// duration: .9, // ease: "inOut-strong", // }); tl . to ( $ ( ".claim-main-img…" at bounding box center [293, 196] width 240 height 265
click at [223, 238] on div "// duration: .9, // ease: "inOut-strong", // }); tl . to ( $ ( ".claim-main-img…" at bounding box center [293, 196] width 240 height 265
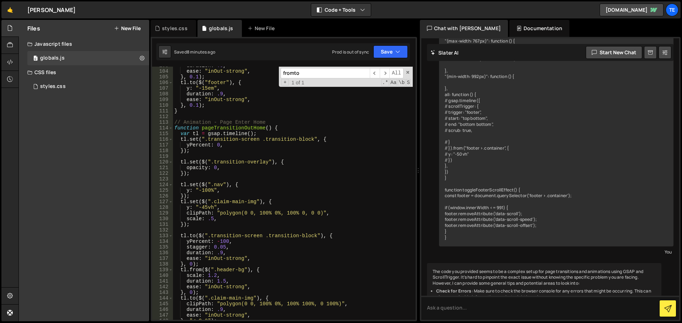
scroll to position [583, 0]
click at [205, 207] on div "duration : .9 , ease : "inOut-strong" , } , 0.1 ) ; tl . to ( $ ( "footer" ) , …" at bounding box center [293, 195] width 240 height 265
type textarea "y: "-38vh","
